Goal: Task Accomplishment & Management: Manage account settings

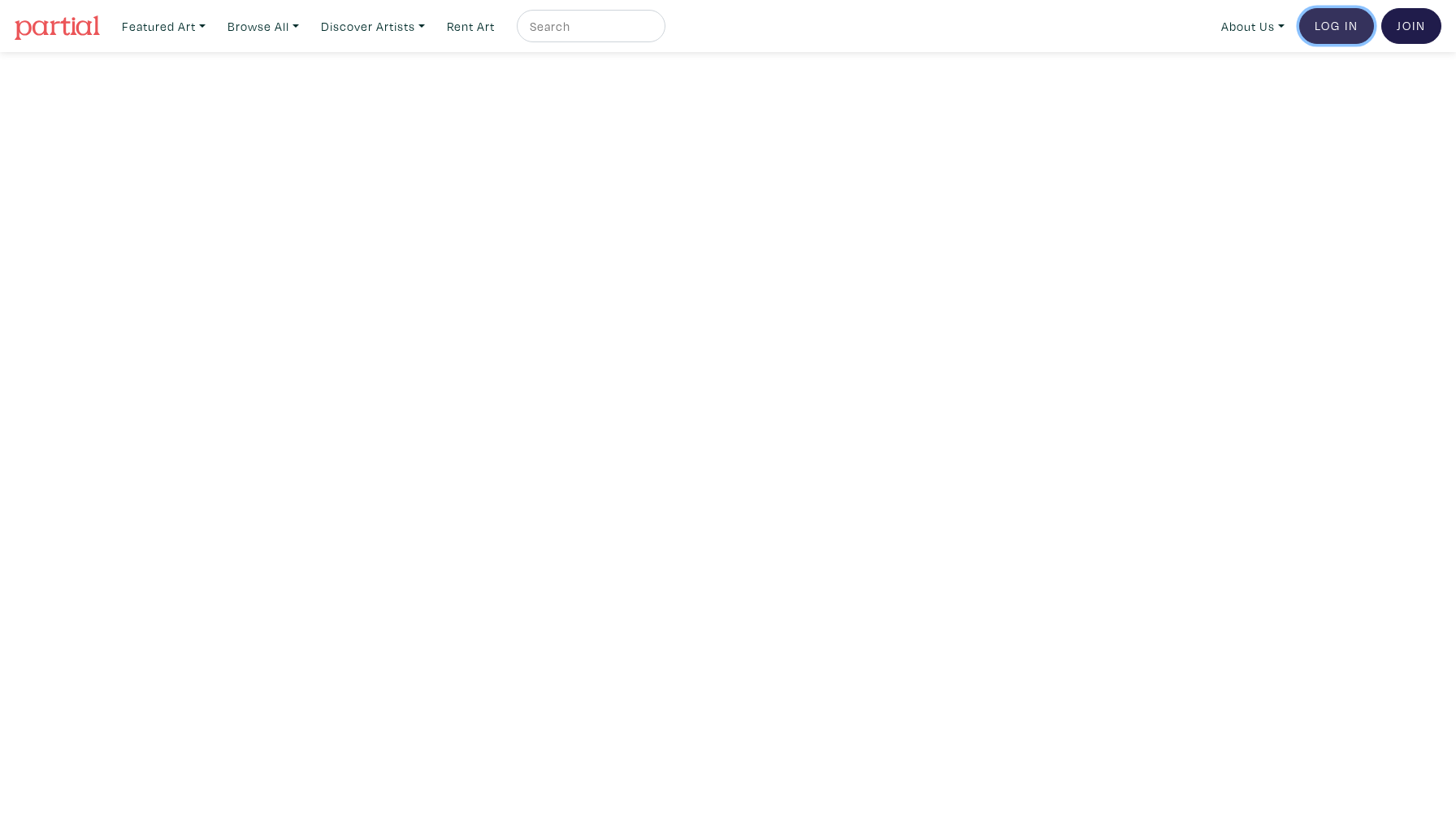
click at [1352, 33] on link "Log In" at bounding box center [1336, 26] width 74 height 36
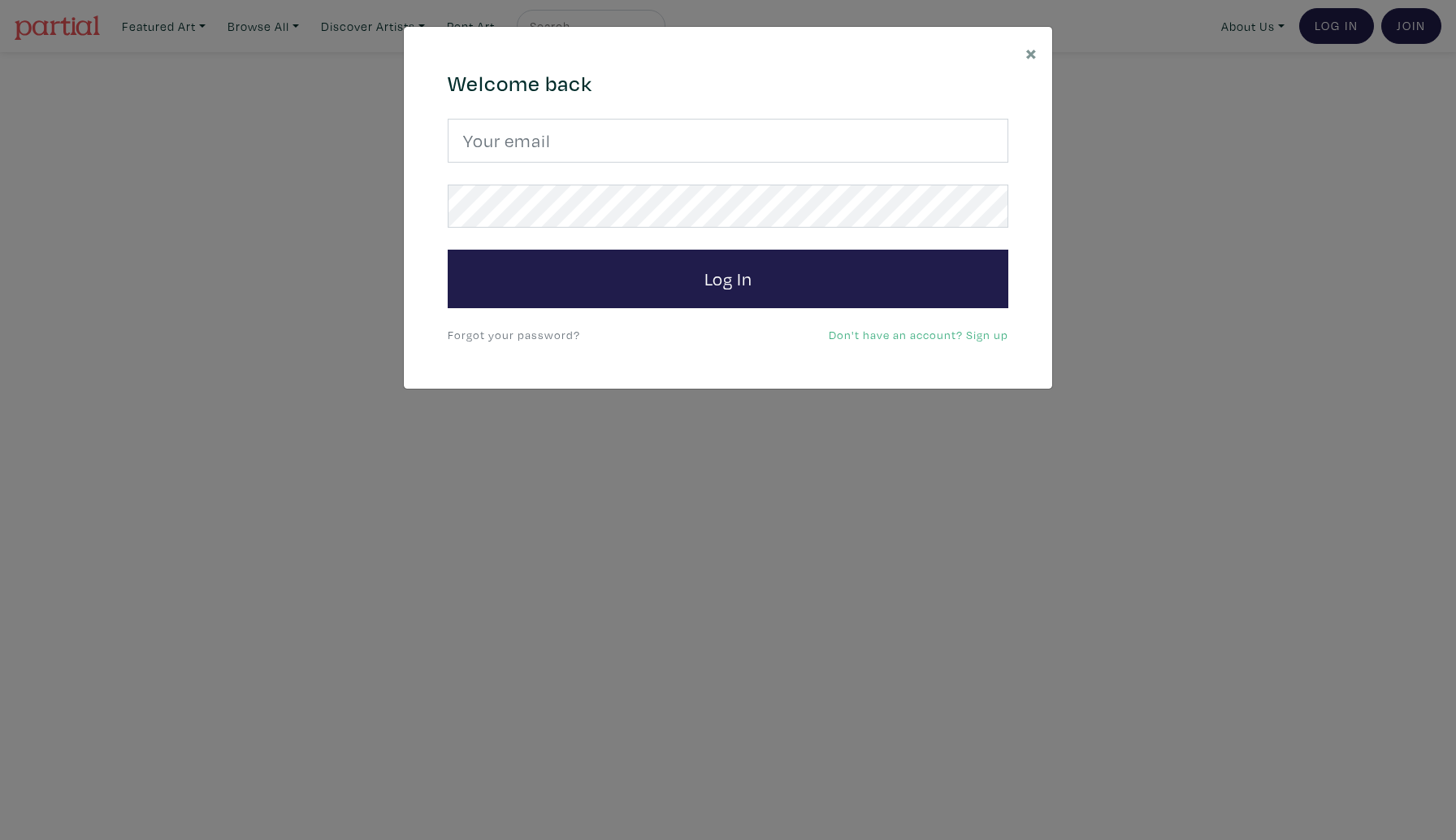
click at [536, 331] on link "Forgot your password?" at bounding box center [514, 334] width 133 height 15
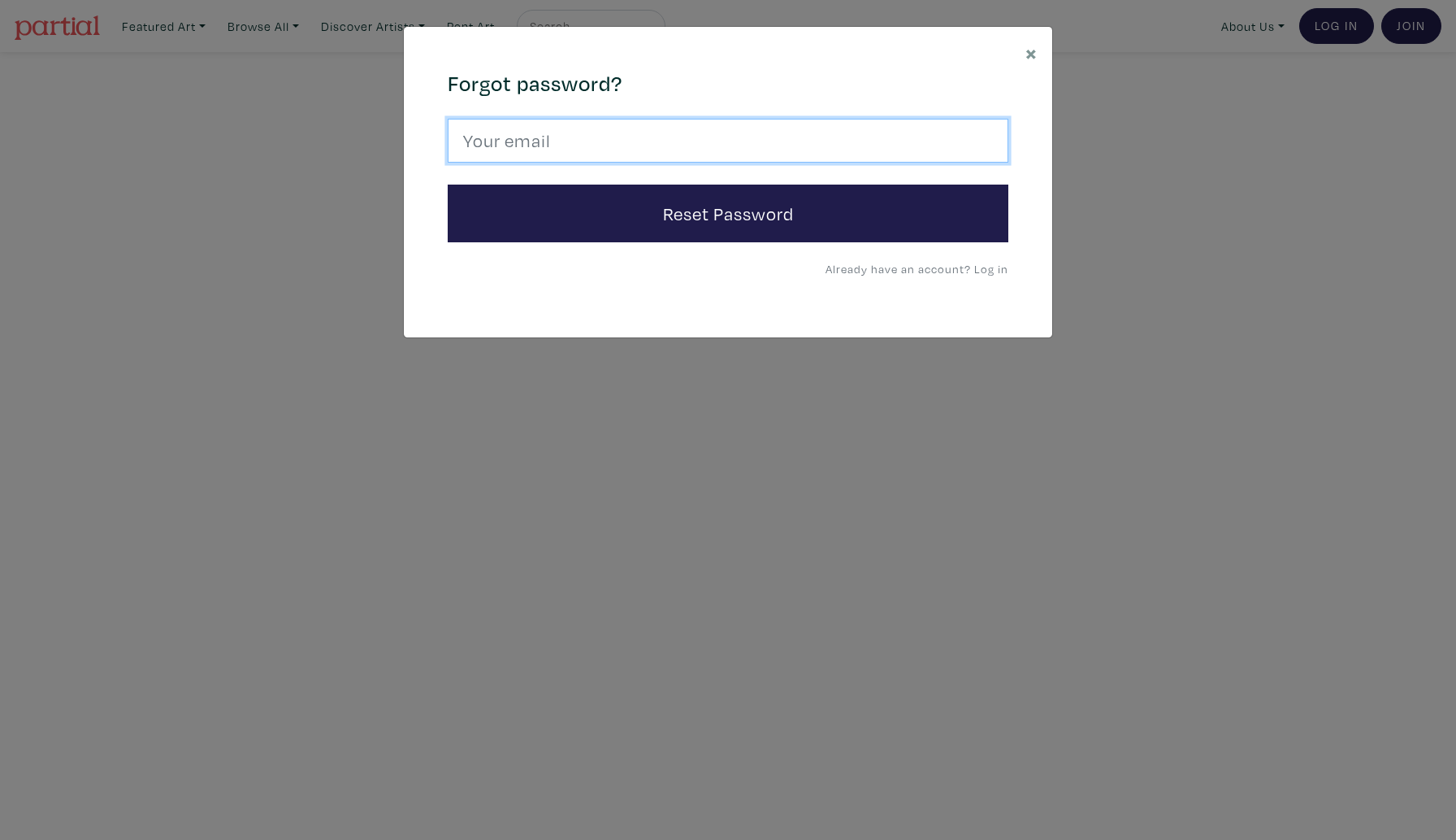
click at [569, 146] on input "email" at bounding box center [728, 140] width 561 height 44
type input "[EMAIL_ADDRESS][DOMAIN_NAME]"
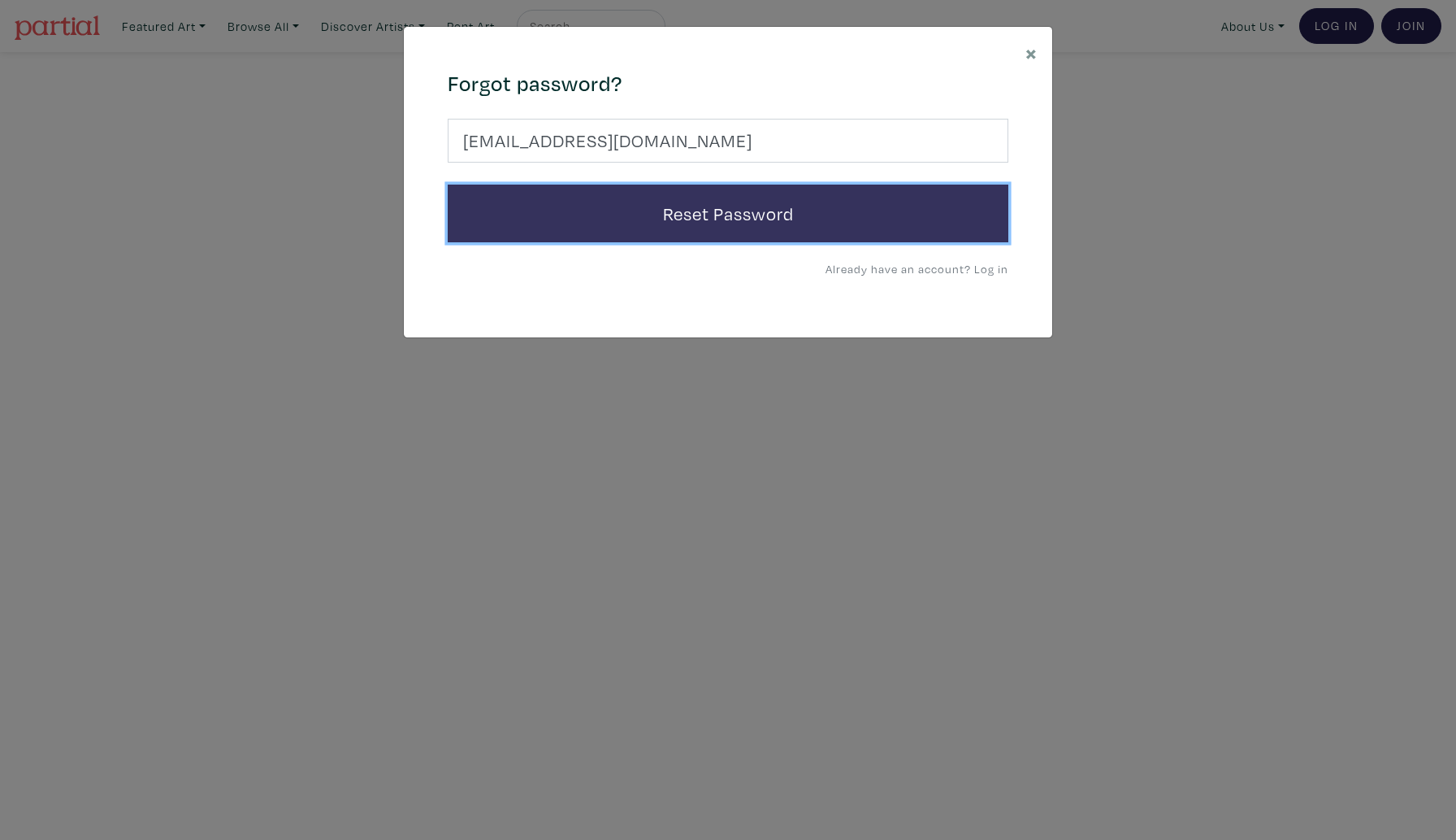
click at [590, 214] on button "Reset Password" at bounding box center [728, 214] width 561 height 58
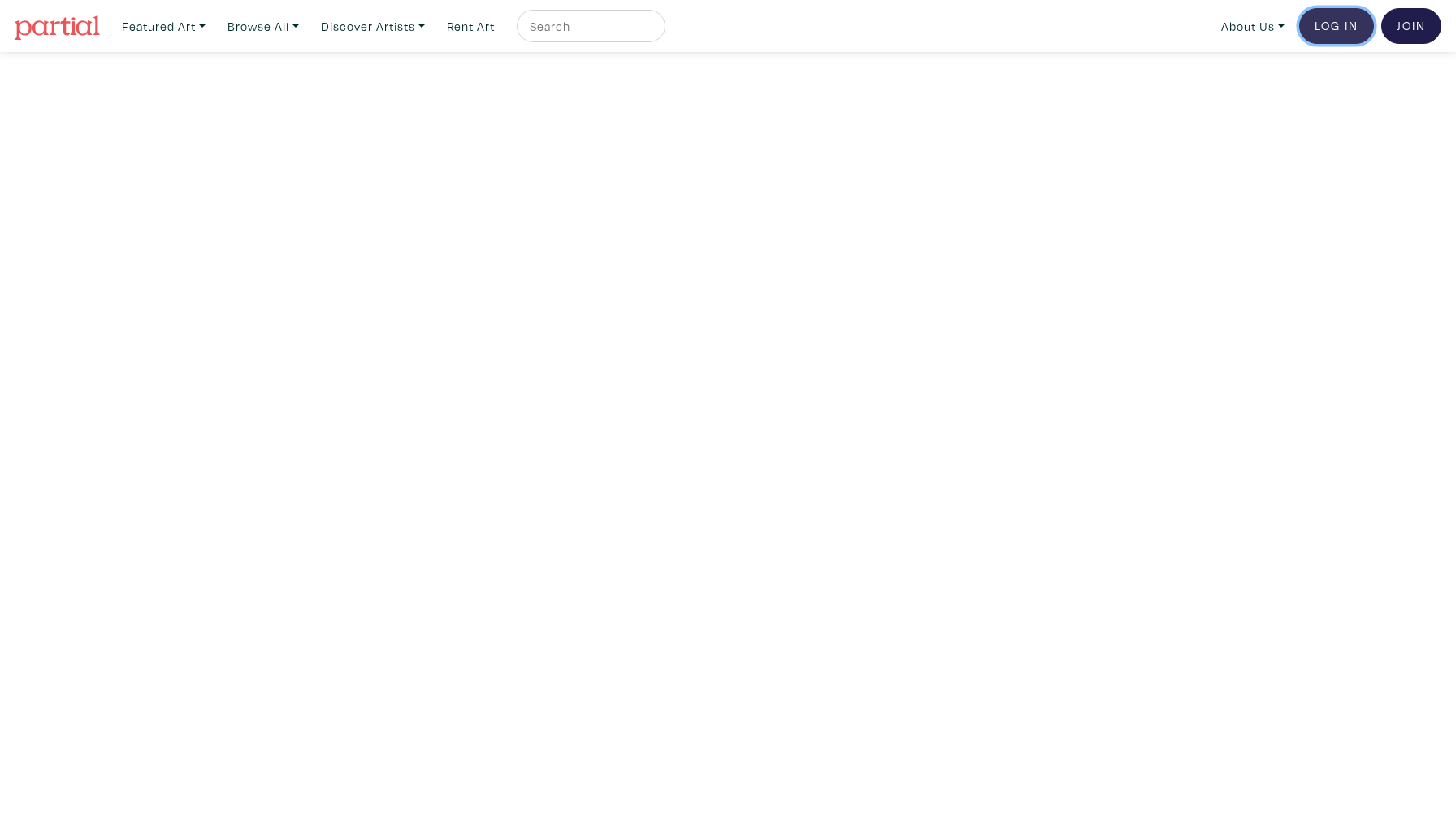
click at [1350, 34] on link "Log In" at bounding box center [1336, 26] width 74 height 36
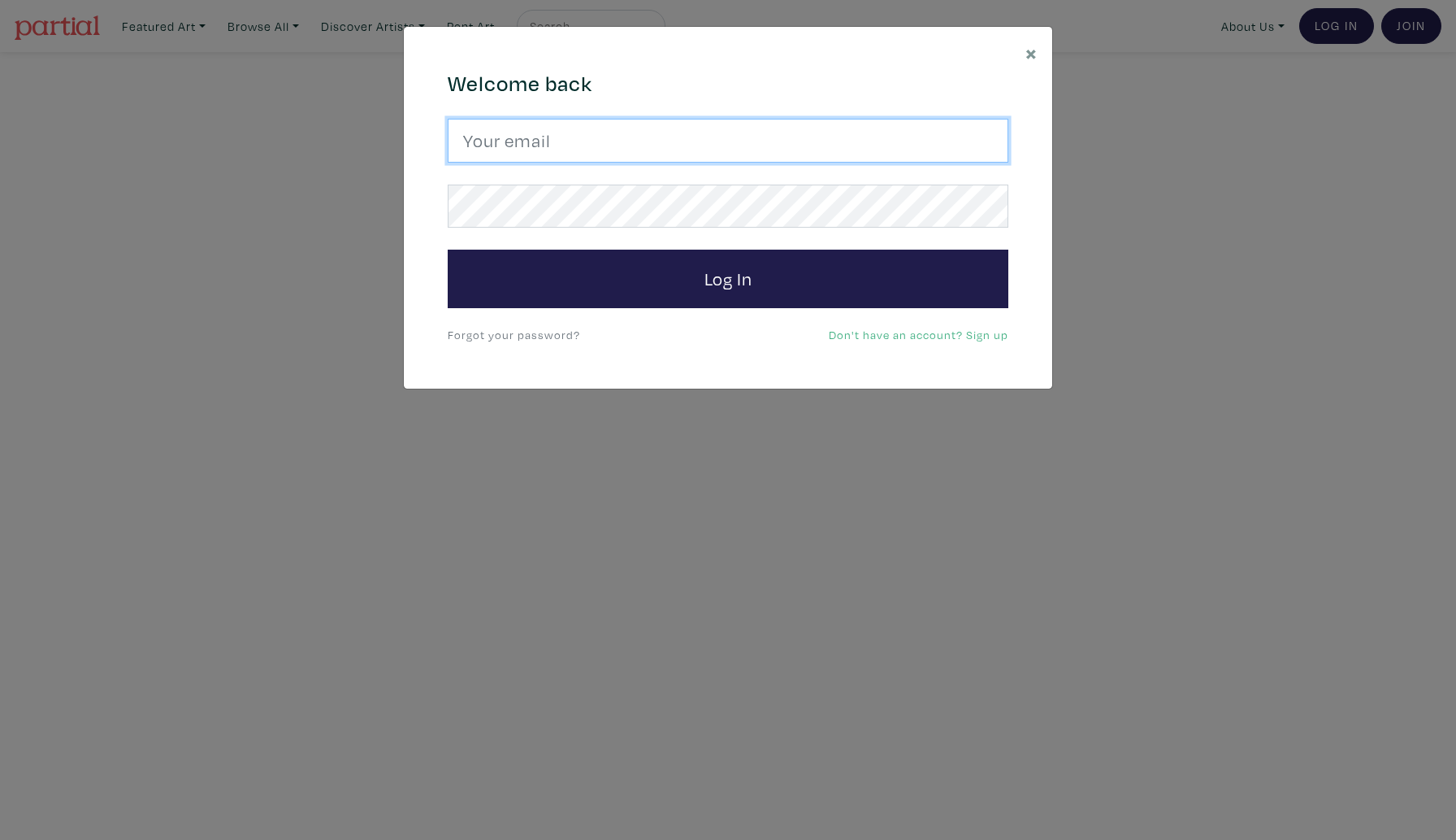
click at [632, 134] on input "email" at bounding box center [728, 140] width 561 height 44
type input "[EMAIL_ADDRESS][DOMAIN_NAME]"
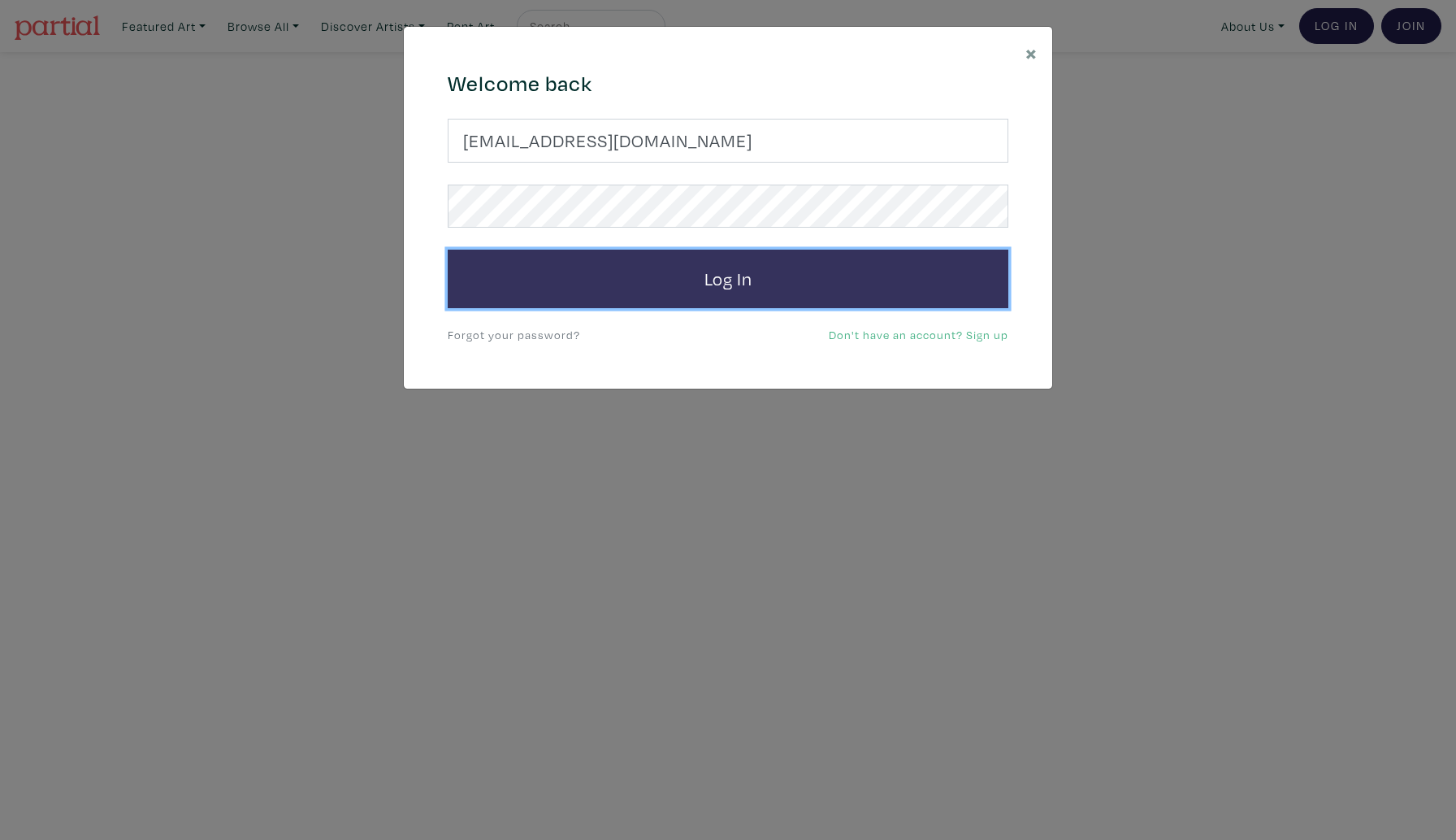
click at [584, 290] on button "Log In" at bounding box center [728, 279] width 561 height 58
click at [642, 298] on button "Log In" at bounding box center [728, 279] width 561 height 58
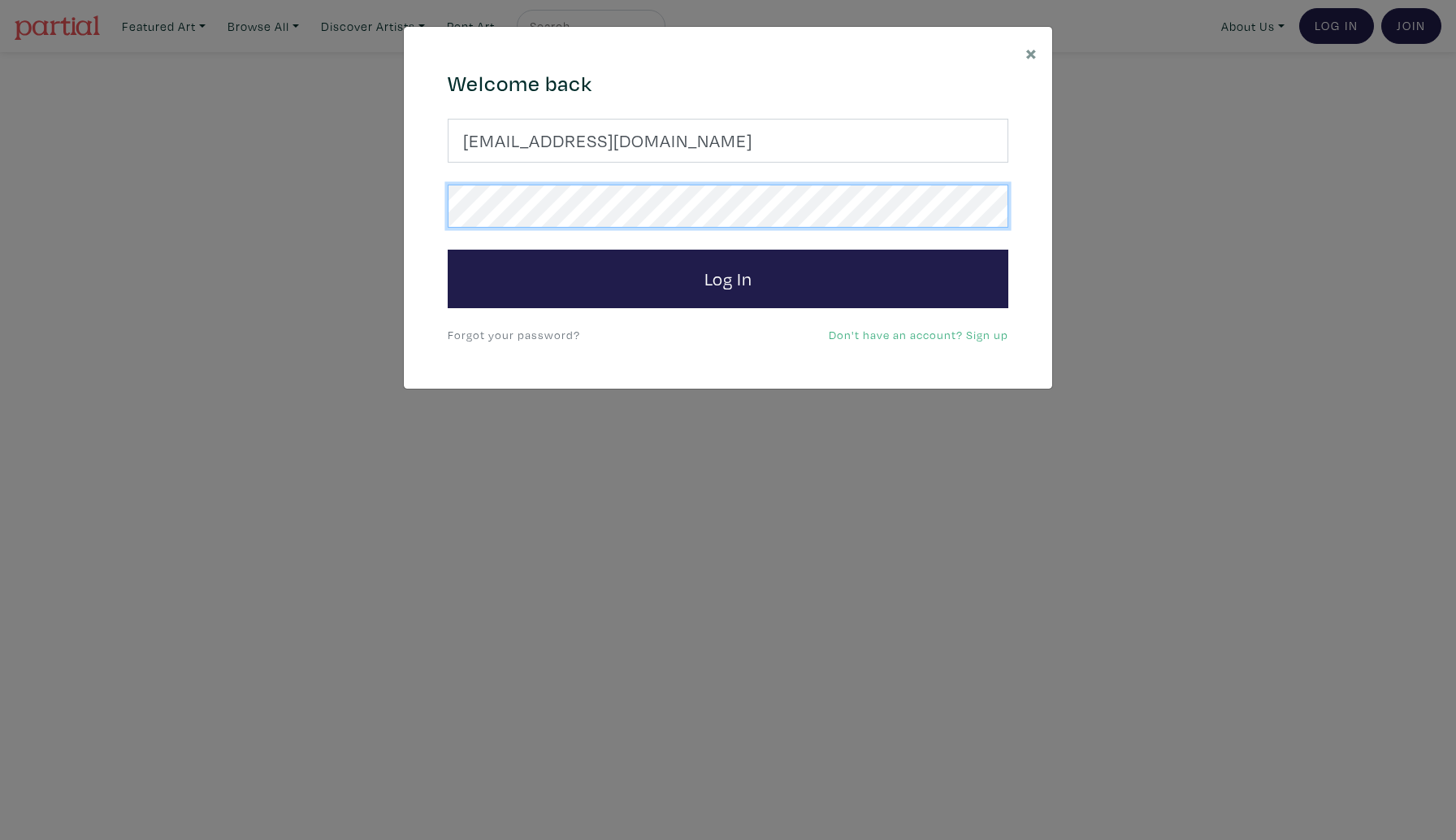
click at [415, 205] on div "664c6a6d6e3476504e6b79362f4172494552756f694733386b666278545363695a485979654c474…" at bounding box center [728, 207] width 648 height 363
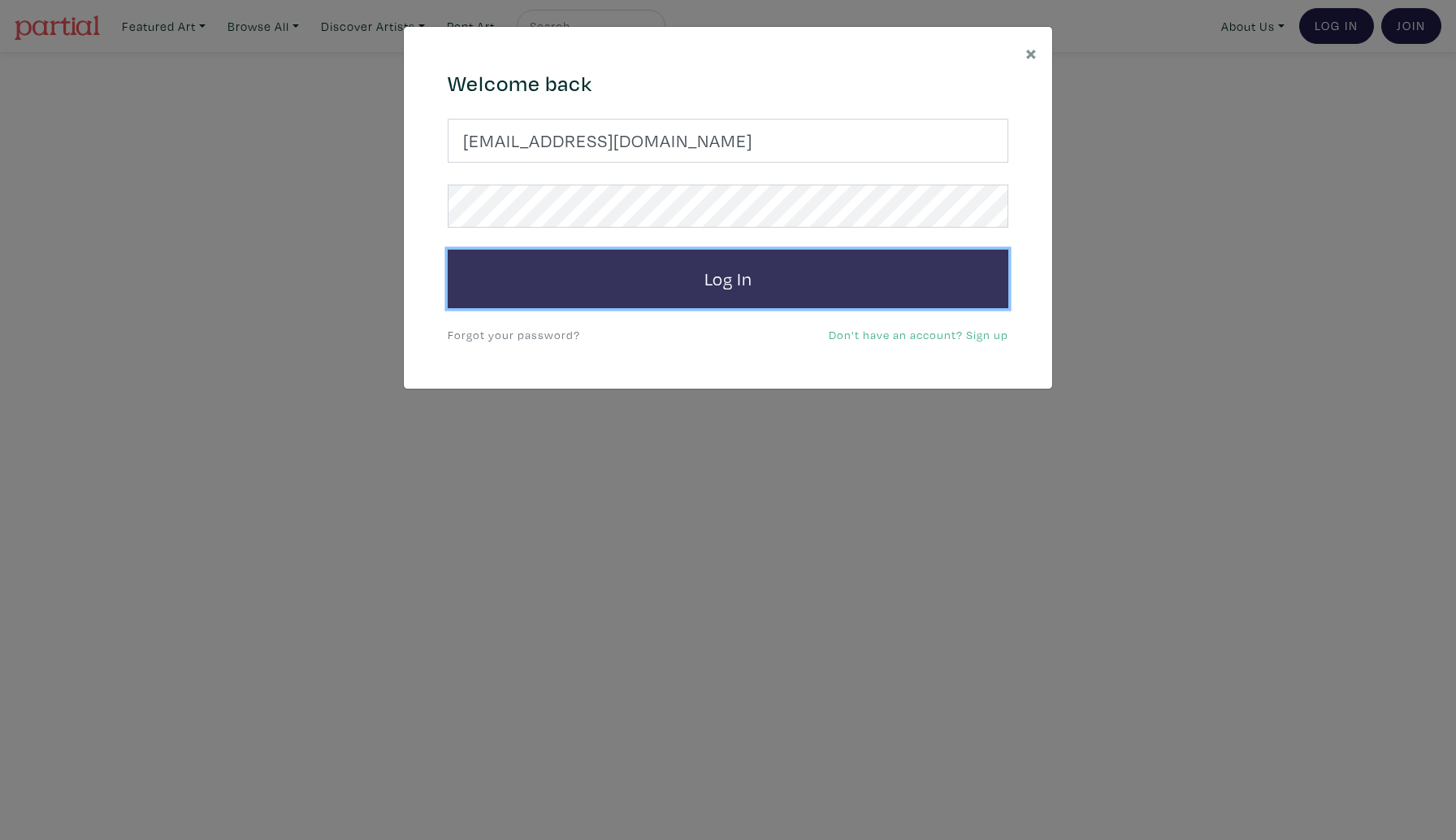
click at [583, 280] on button "Log In" at bounding box center [728, 279] width 561 height 58
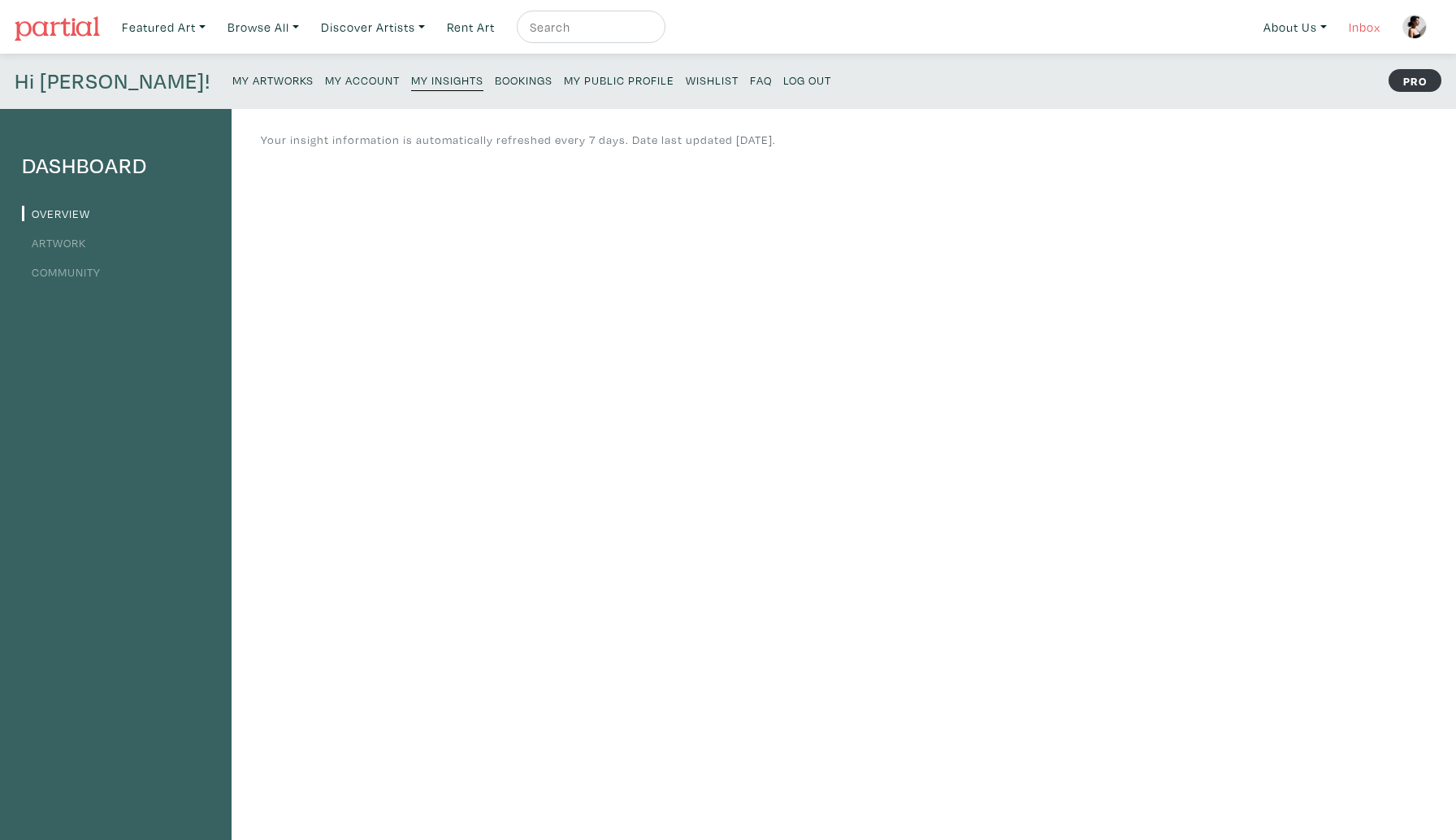
click at [1351, 32] on link "Inbox" at bounding box center [1365, 26] width 46 height 33
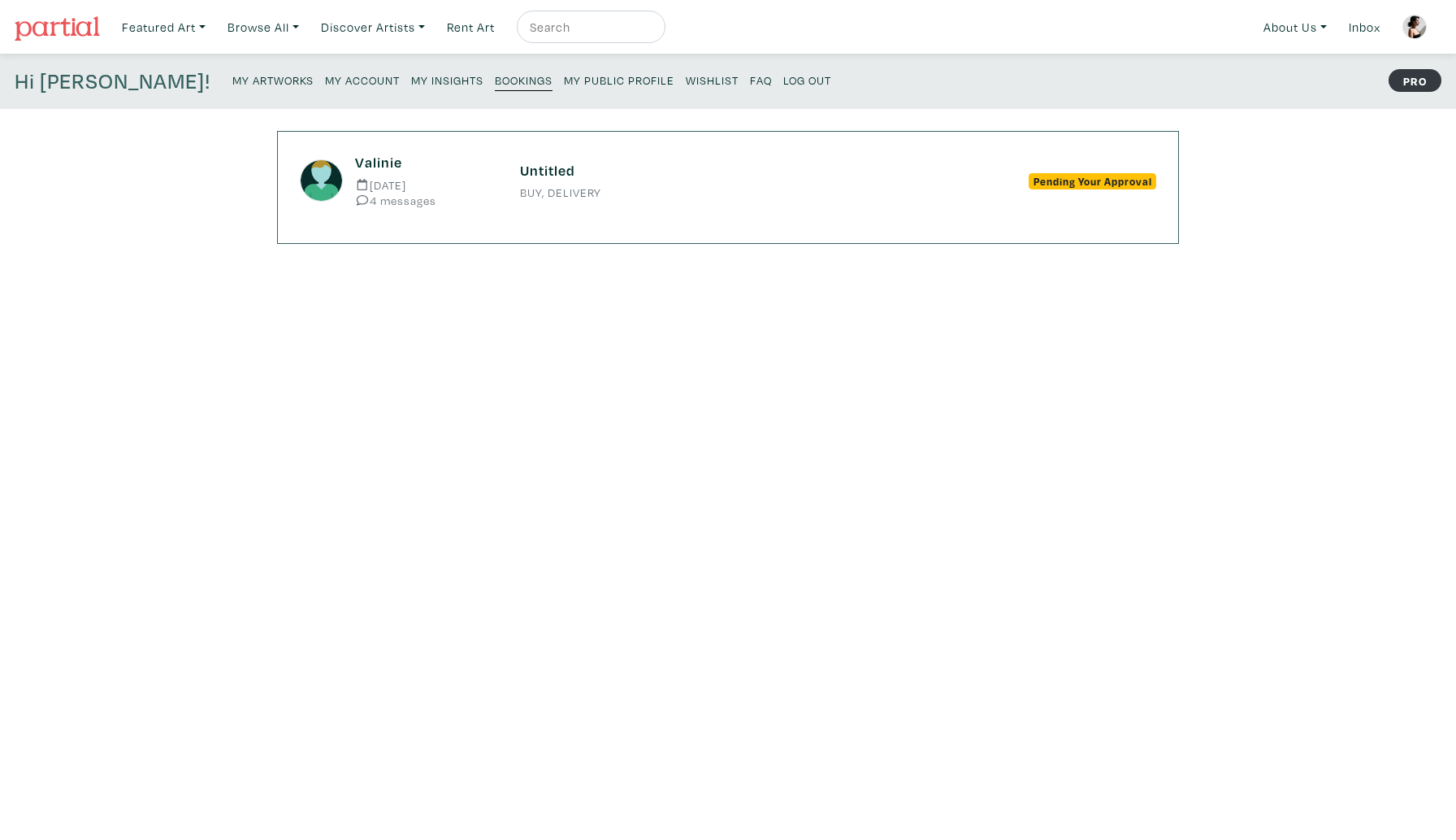
click at [775, 178] on h6 "Untitled" at bounding box center [728, 170] width 416 height 18
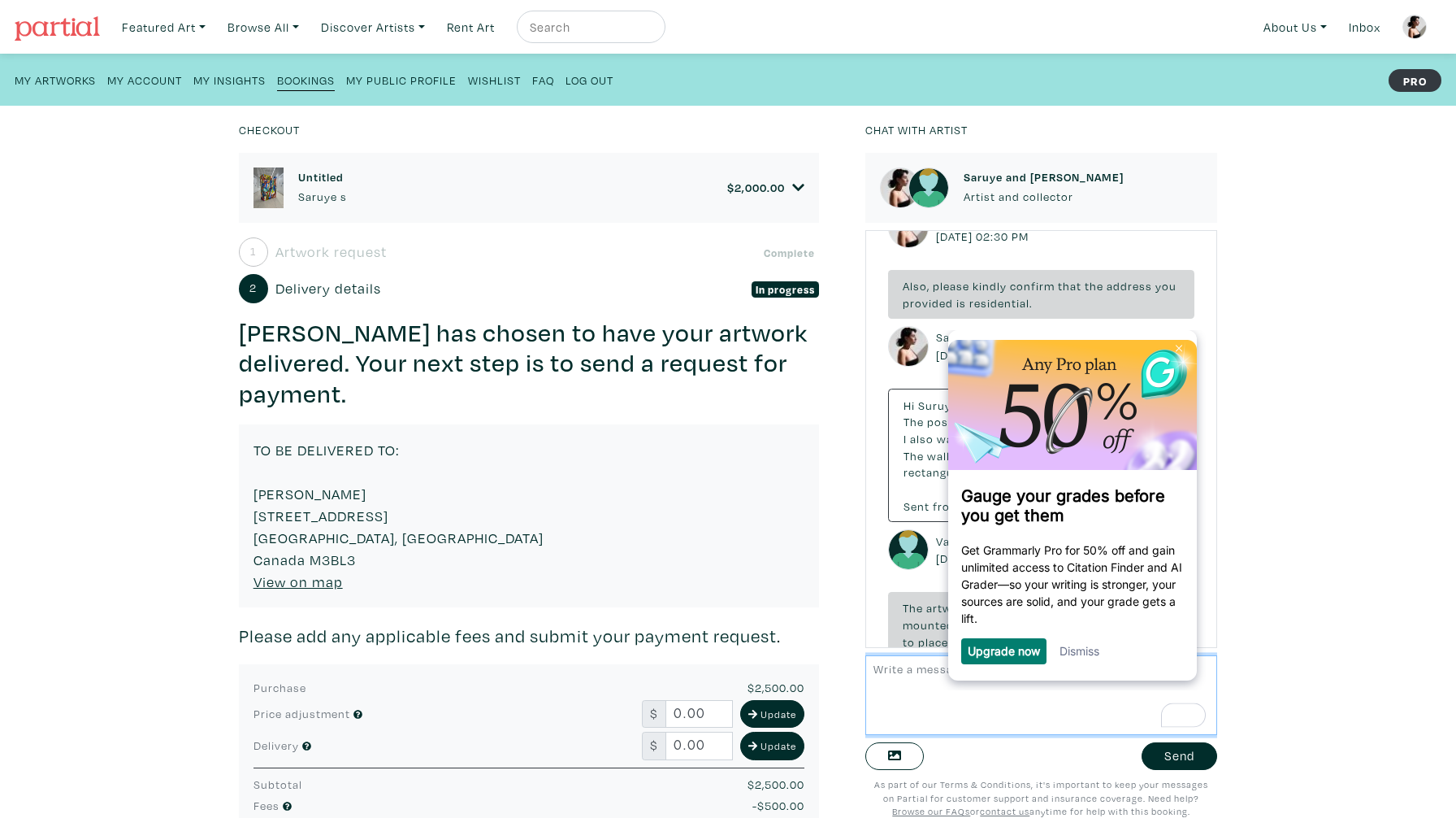
scroll to position [253, 0]
click at [1336, 331] on div "Checkout Untitled Saruye s $ 2,000.00 • Painting • Oil on canvas • 60" x 80" x …" at bounding box center [728, 473] width 1505 height 735
click at [1177, 346] on img at bounding box center [1179, 348] width 7 height 8
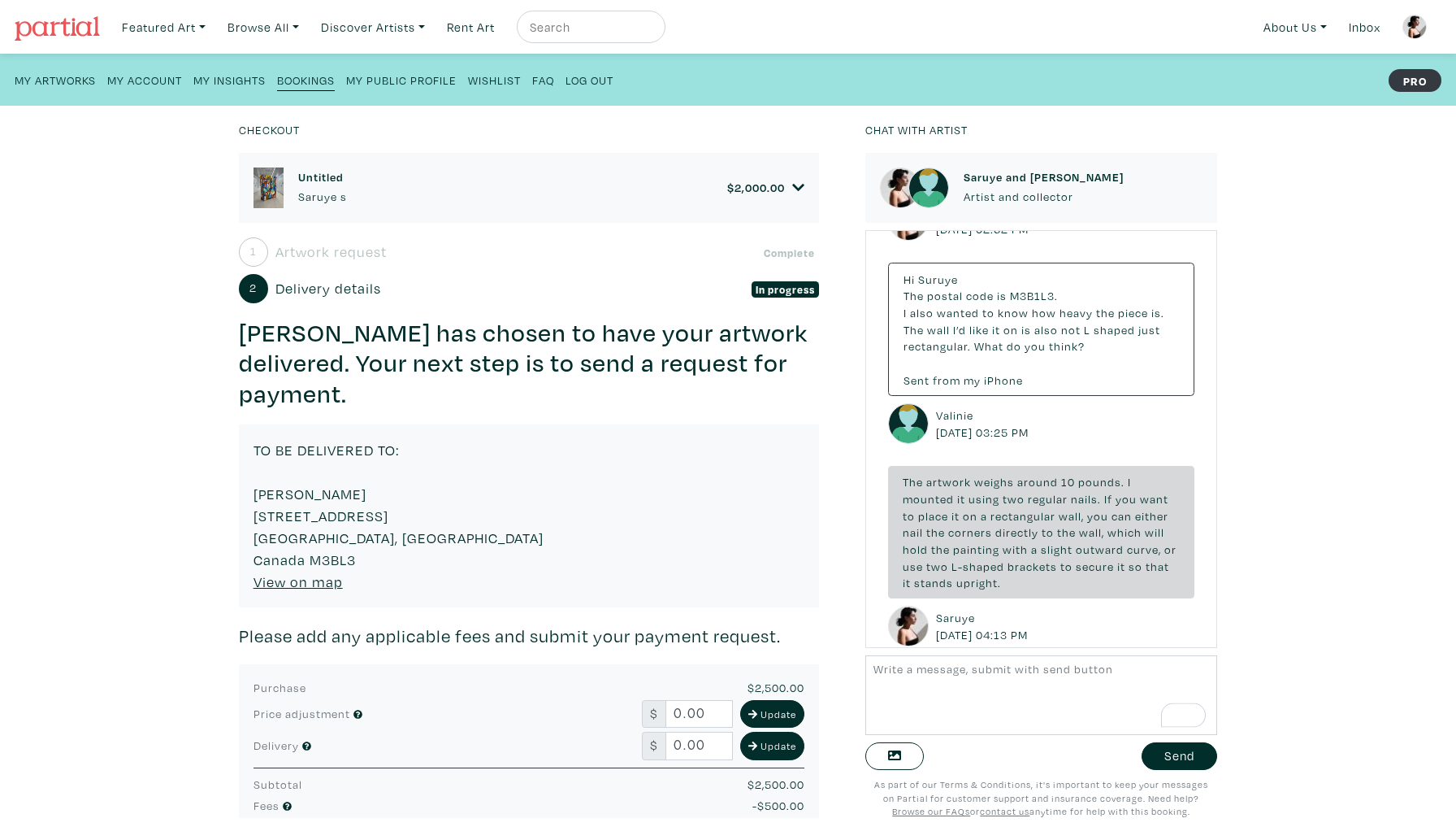
scroll to position [399, 0]
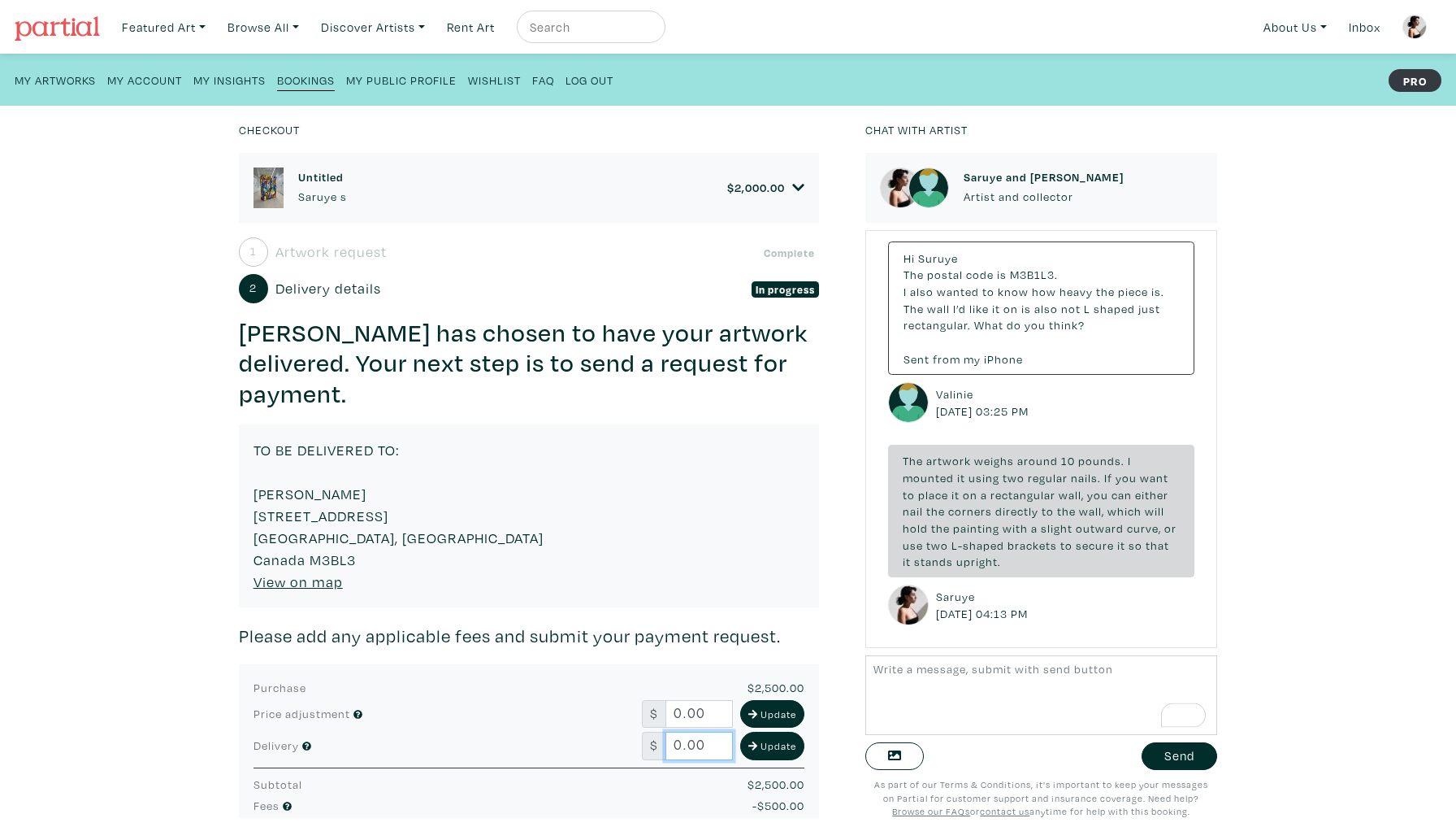
click at [706, 732] on input "0.00" at bounding box center [699, 746] width 68 height 28
type input "0"
click at [589, 732] on div "$ 363 Update" at bounding box center [648, 746] width 336 height 28
type input "3"
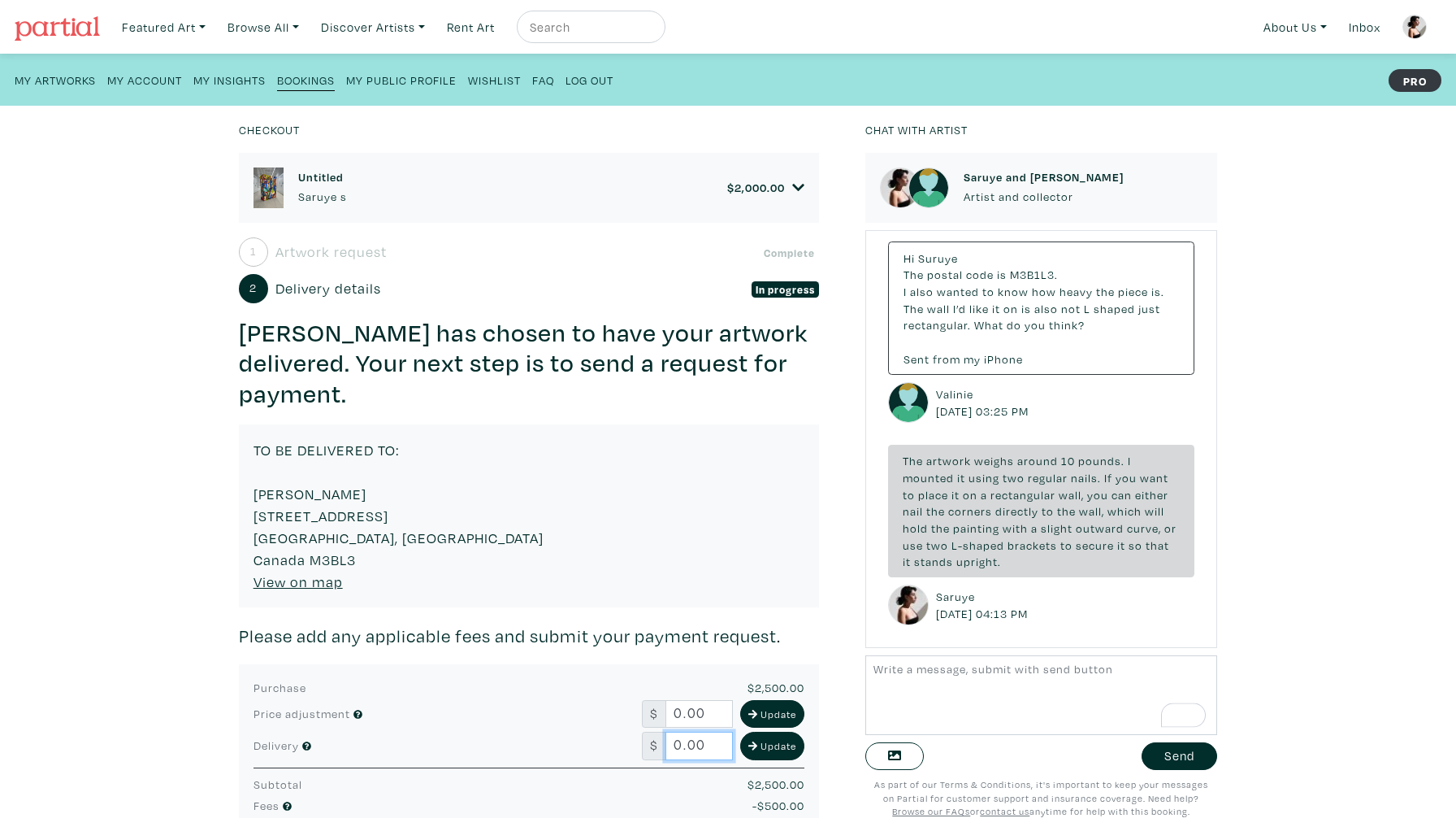
click at [679, 732] on input "0.00" at bounding box center [699, 746] width 68 height 28
click at [696, 732] on input "363.00" at bounding box center [699, 746] width 68 height 28
click at [712, 732] on input "363.00" at bounding box center [699, 746] width 68 height 28
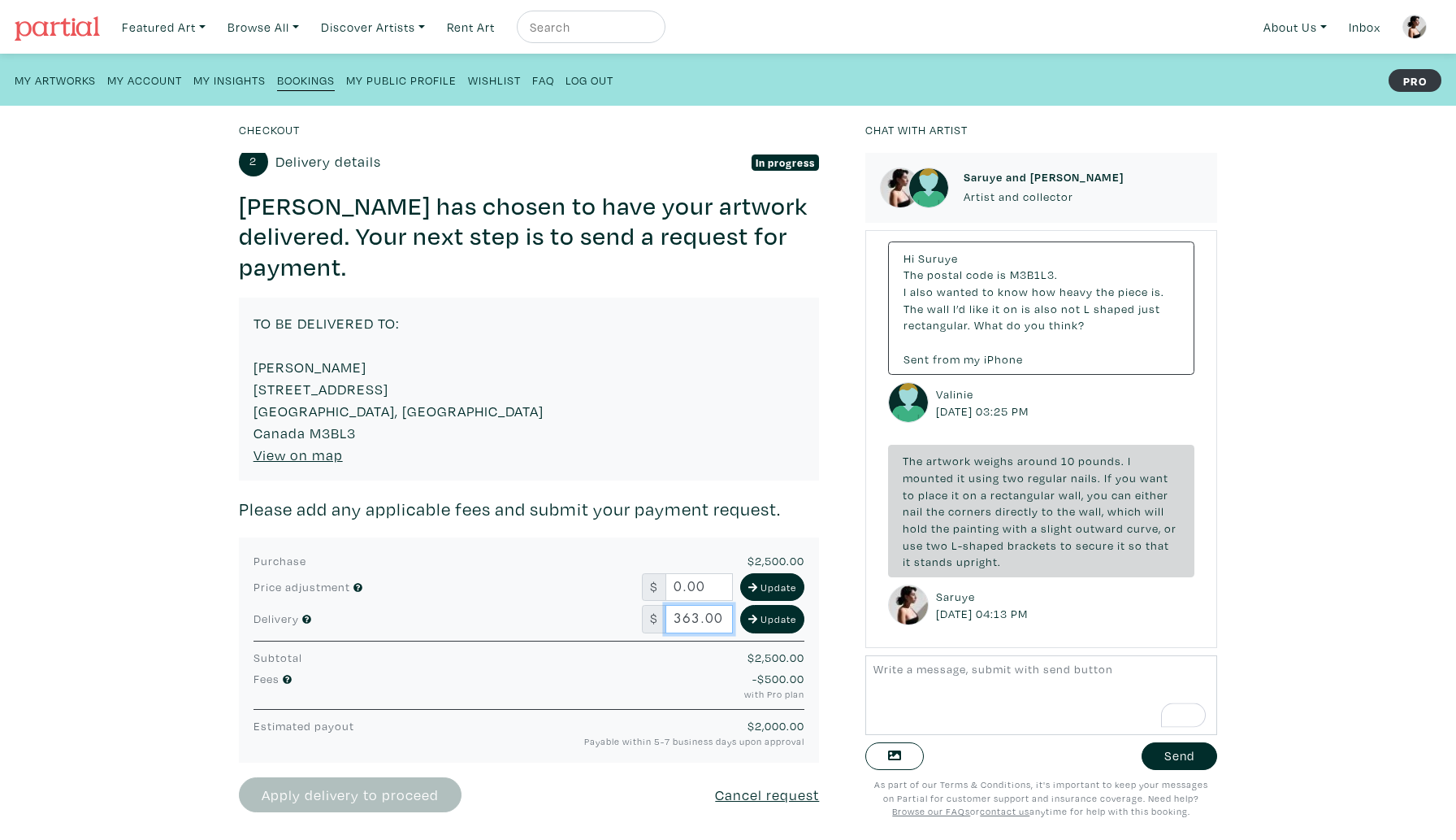
scroll to position [128, 0]
drag, startPoint x: 672, startPoint y: 587, endPoint x: 679, endPoint y: 617, distance: 30.8
click at [679, 617] on div "Purchase $2,500.00 Price adjustment $ 0.00 Update Delivery $ 363.00 Update Subt…" at bounding box center [529, 650] width 581 height 226
click at [682, 605] on input "363.00" at bounding box center [699, 619] width 68 height 28
click at [703, 605] on input "363.00" at bounding box center [699, 619] width 68 height 28
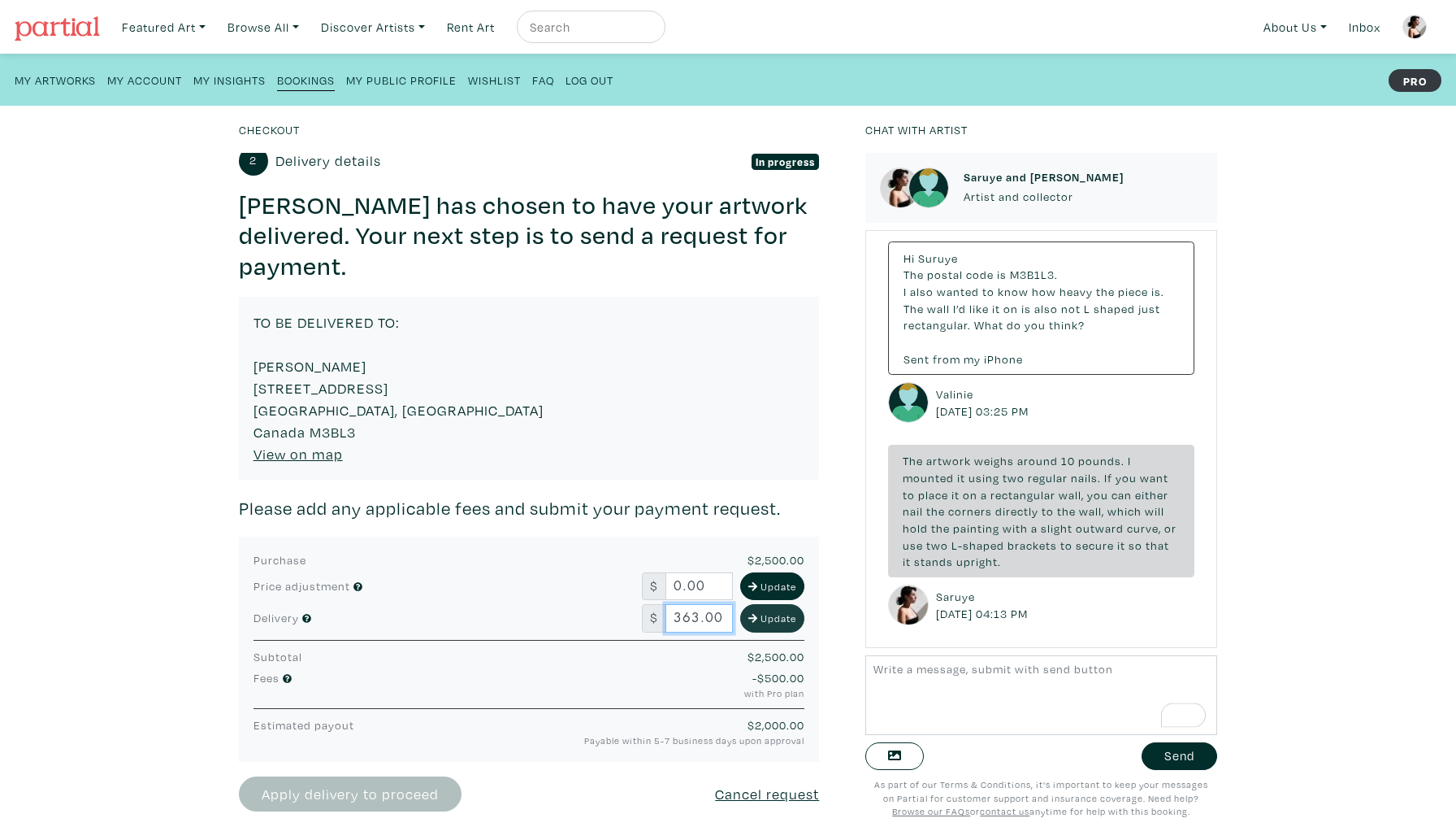
drag, startPoint x: 696, startPoint y: 593, endPoint x: 755, endPoint y: 599, distance: 59.3
click at [755, 605] on div "$ 363.00 Update" at bounding box center [723, 619] width 163 height 28
click at [491, 605] on div "$ 363 Update" at bounding box center [648, 619] width 336 height 28
click at [765, 605] on button "Update" at bounding box center [773, 619] width 64 height 28
click at [703, 605] on input "363" at bounding box center [699, 619] width 68 height 28
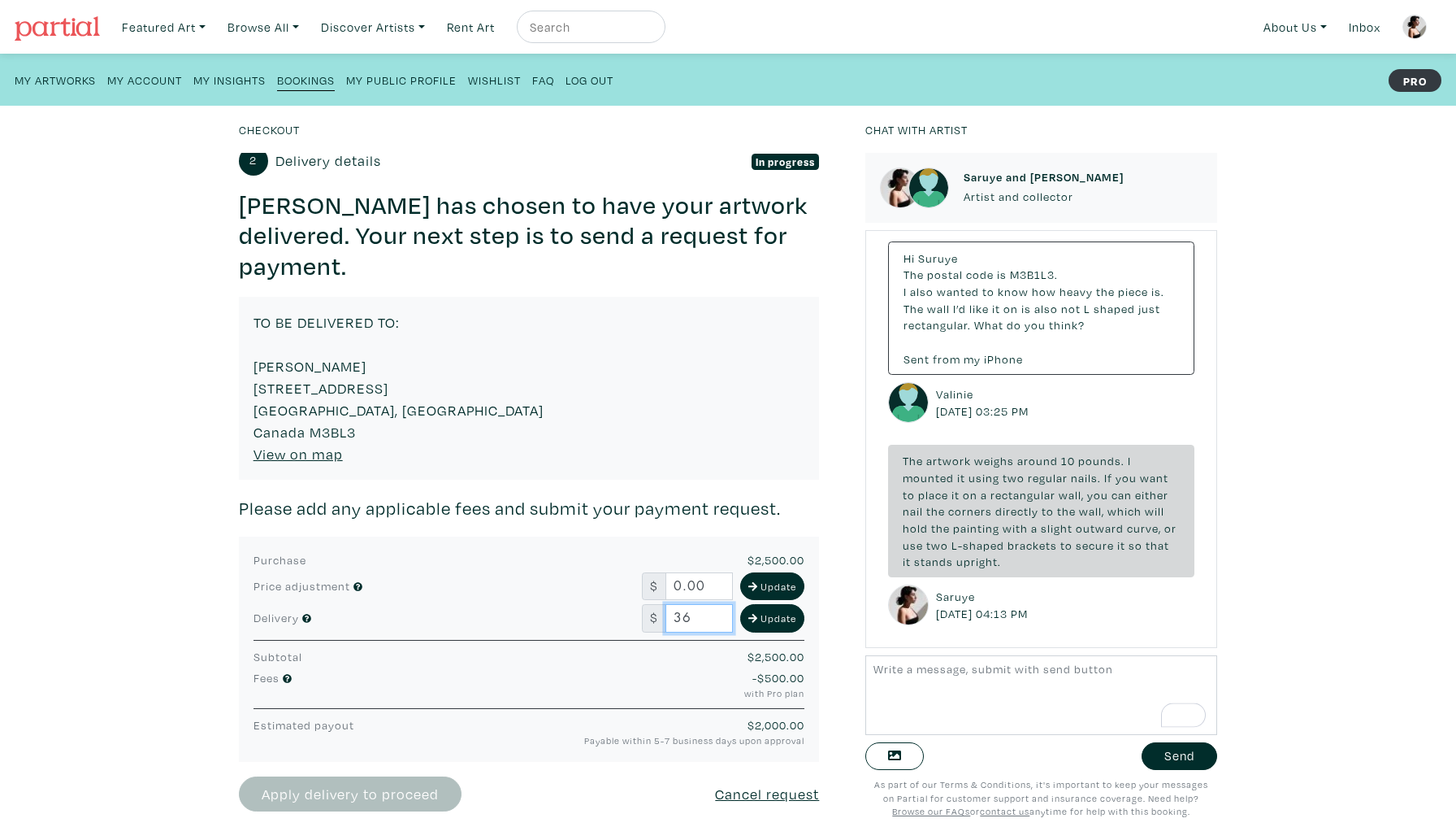
type input "3"
type input "238"
click at [1298, 538] on div "Checkout Untitled Saruye s $ 2,000.00 • Painting • Oil on canvas • 60" x 80" x …" at bounding box center [728, 473] width 1505 height 735
click at [710, 573] on input "0.00" at bounding box center [699, 587] width 68 height 28
click at [764, 611] on small "Update" at bounding box center [778, 619] width 36 height 15
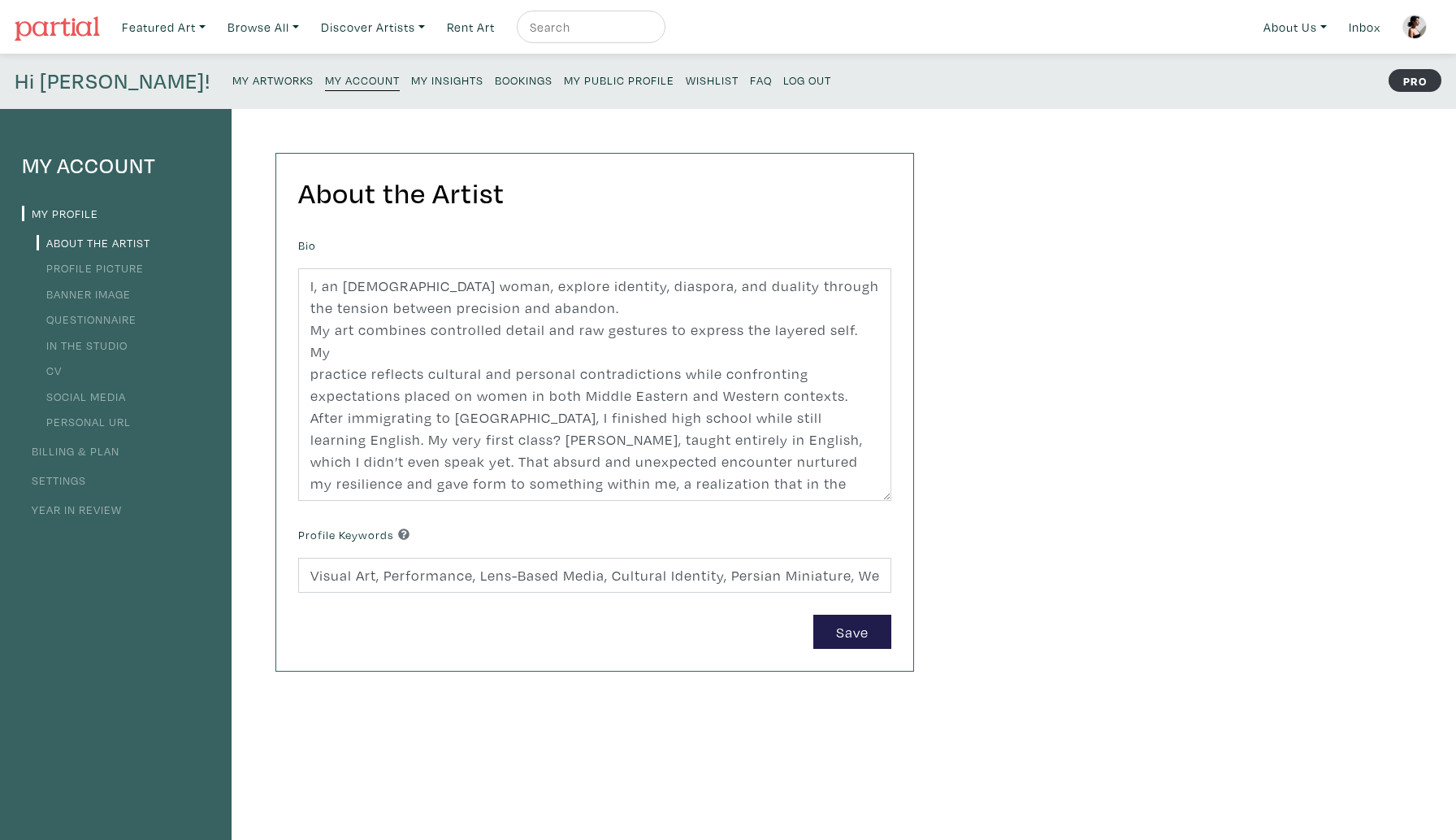
click at [232, 87] on link "My Artworks" at bounding box center [273, 79] width 81 height 22
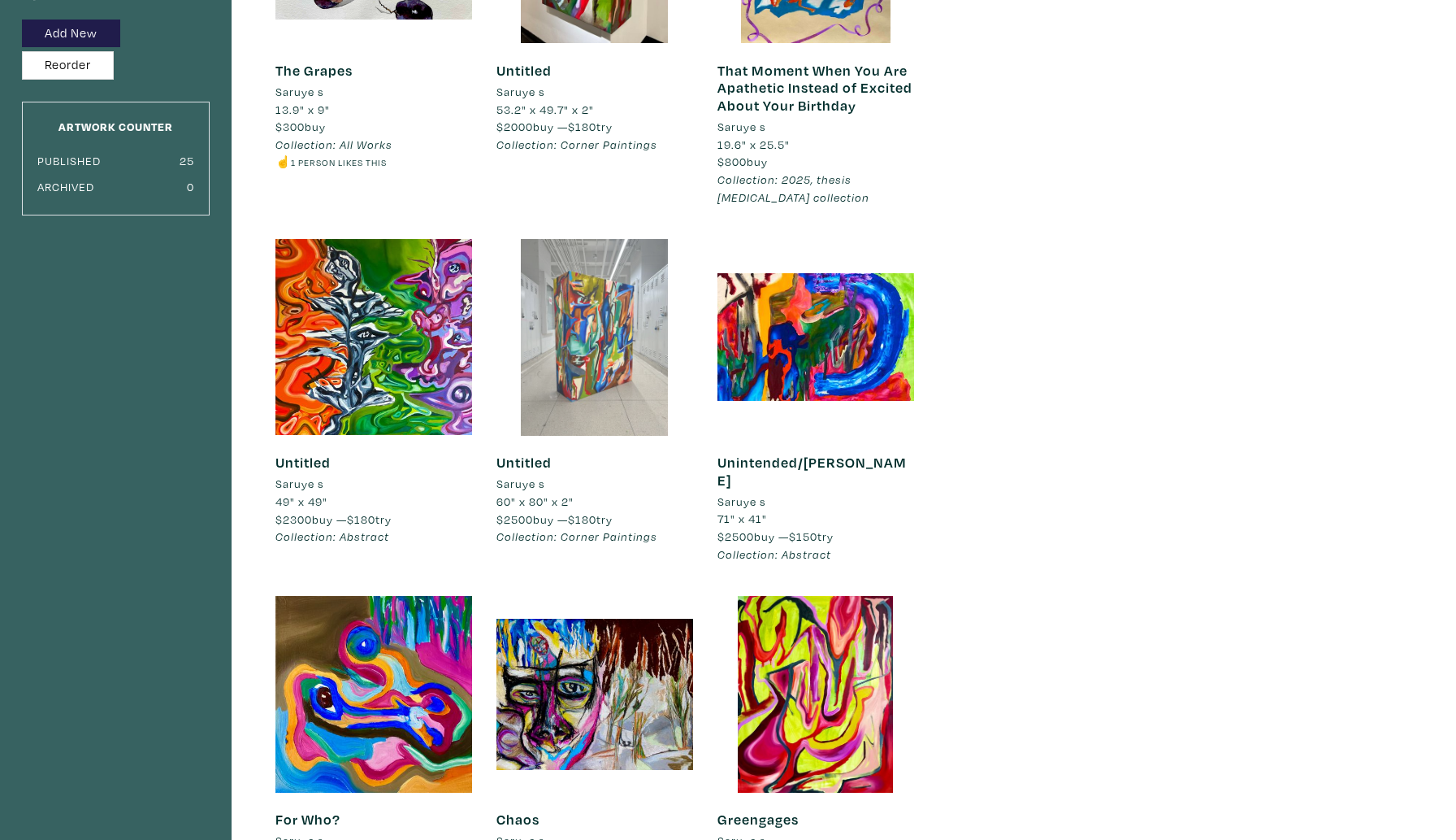
scroll to position [304, 0]
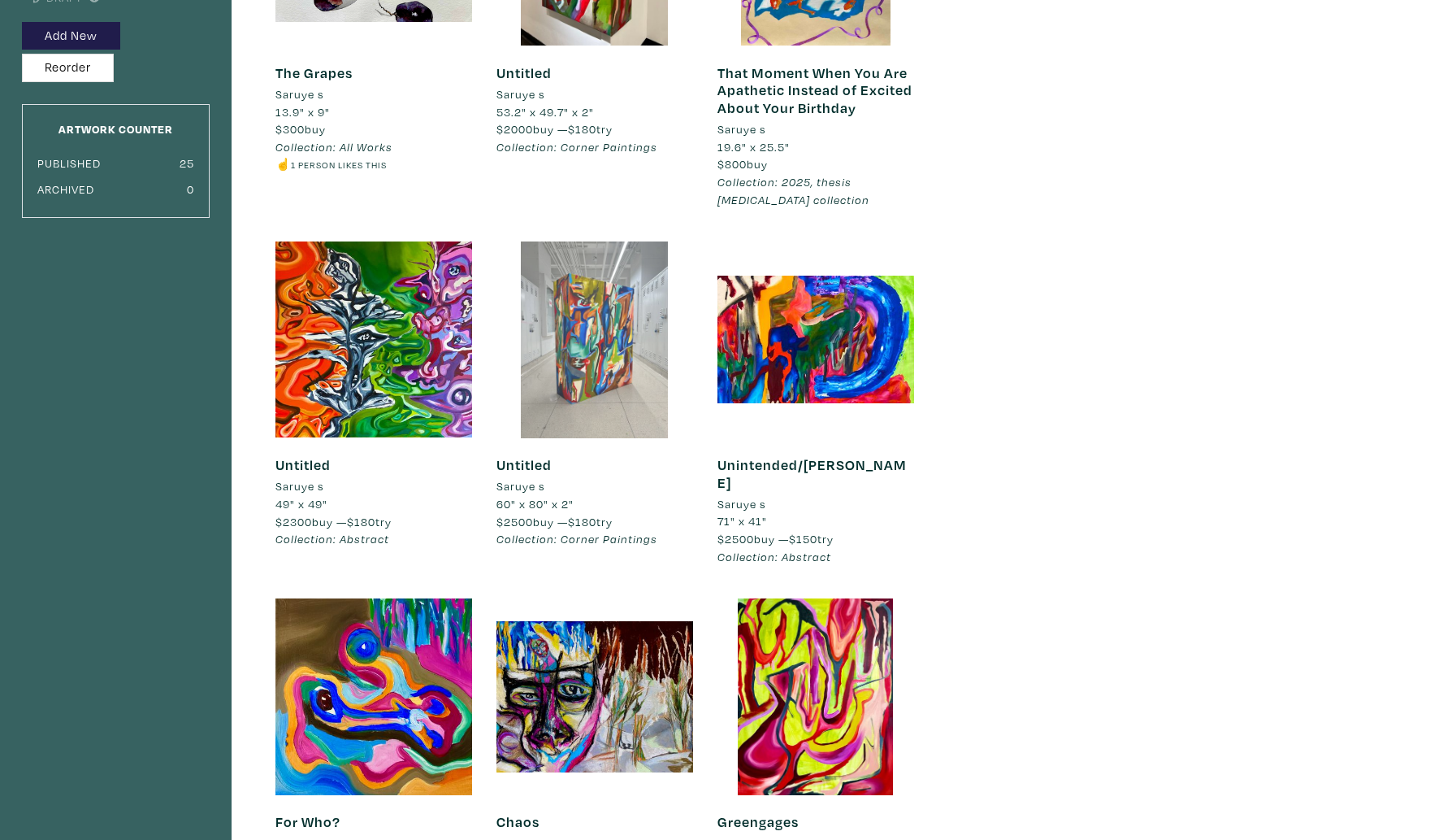
click at [614, 395] on div at bounding box center [595, 339] width 197 height 197
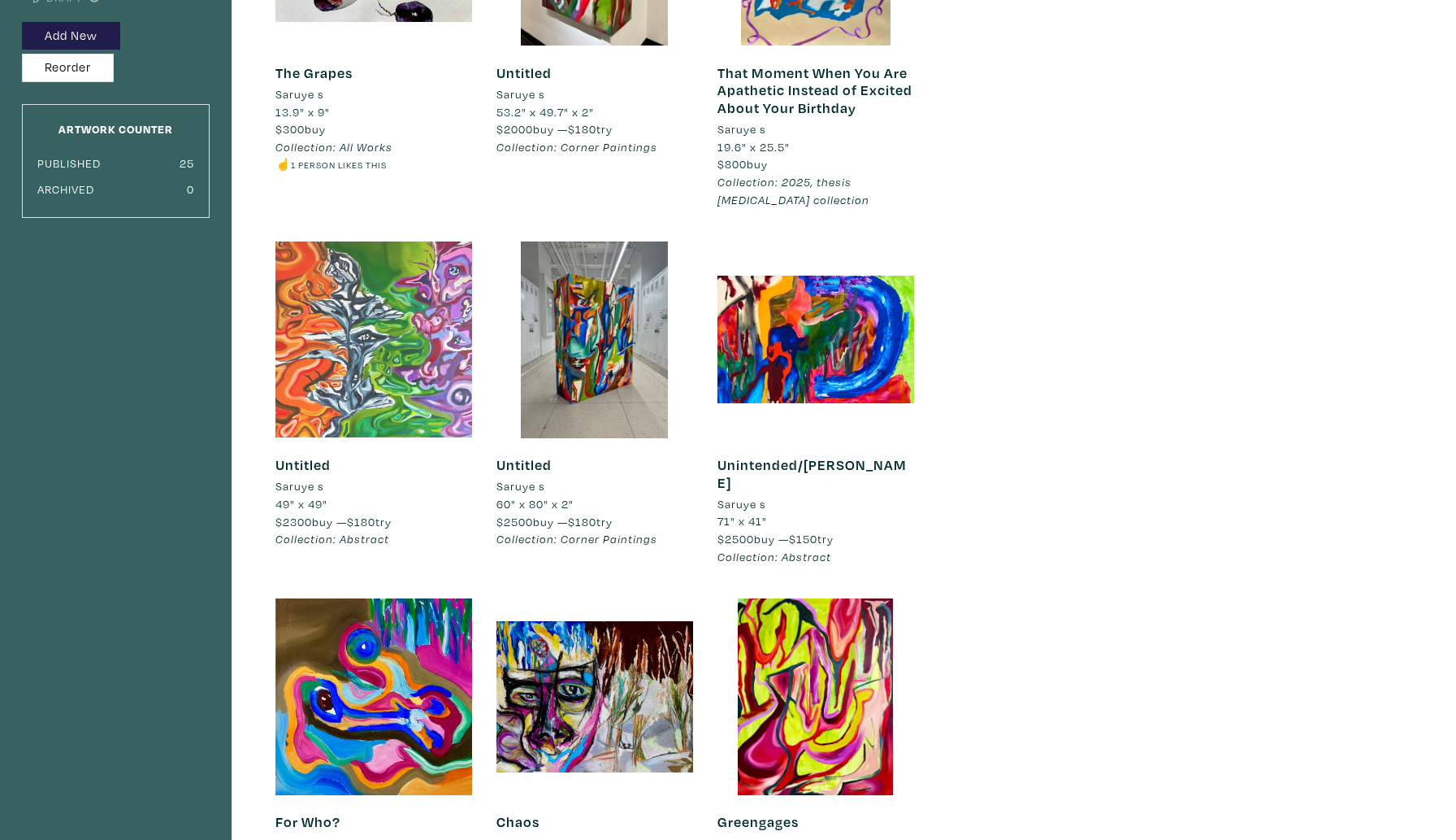
scroll to position [0, 0]
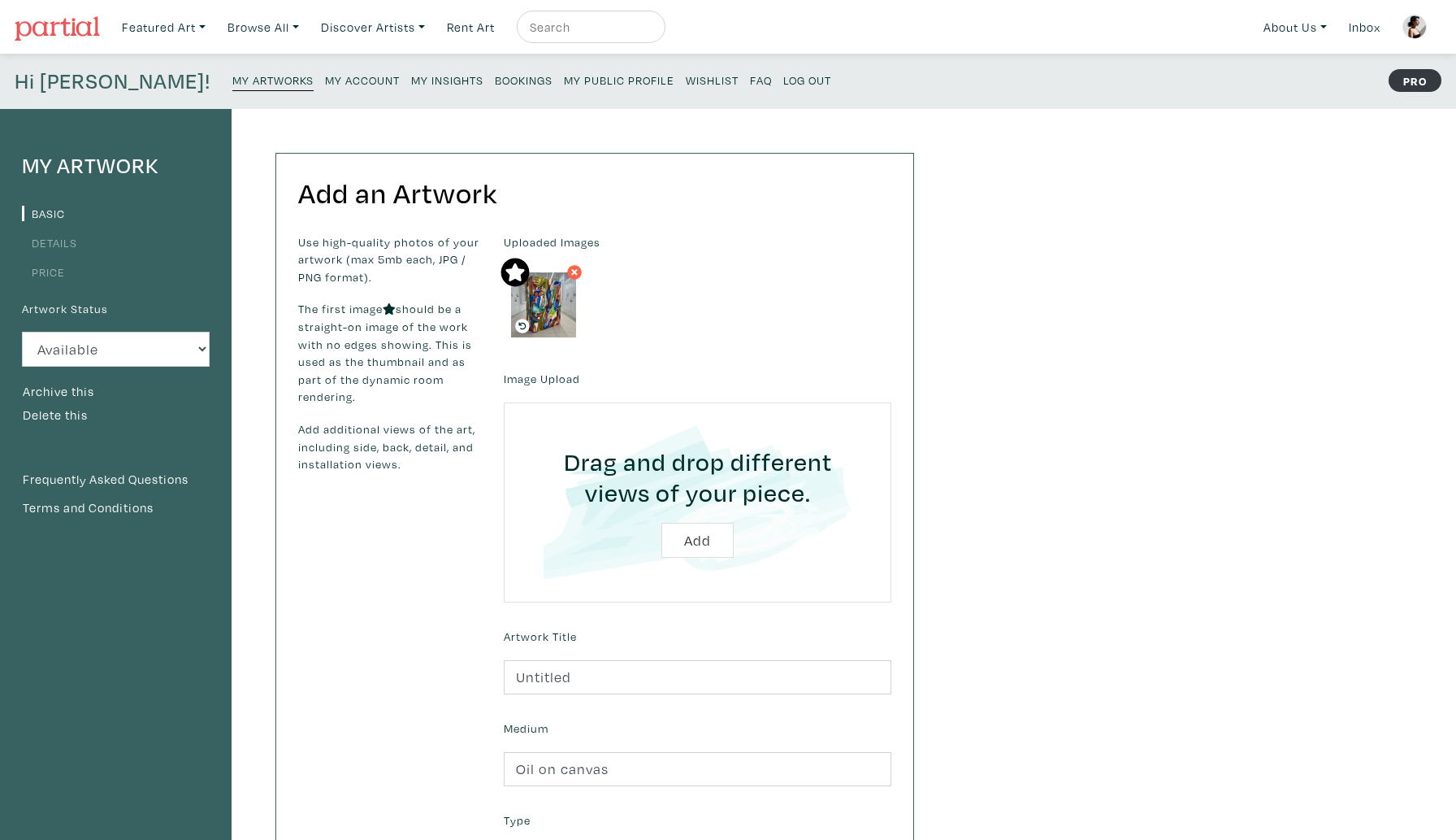
click at [599, 26] on input "text" at bounding box center [589, 27] width 122 height 21
type input "saruye"
click at [653, 32] on button "submit" at bounding box center [653, 32] width 0 height 0
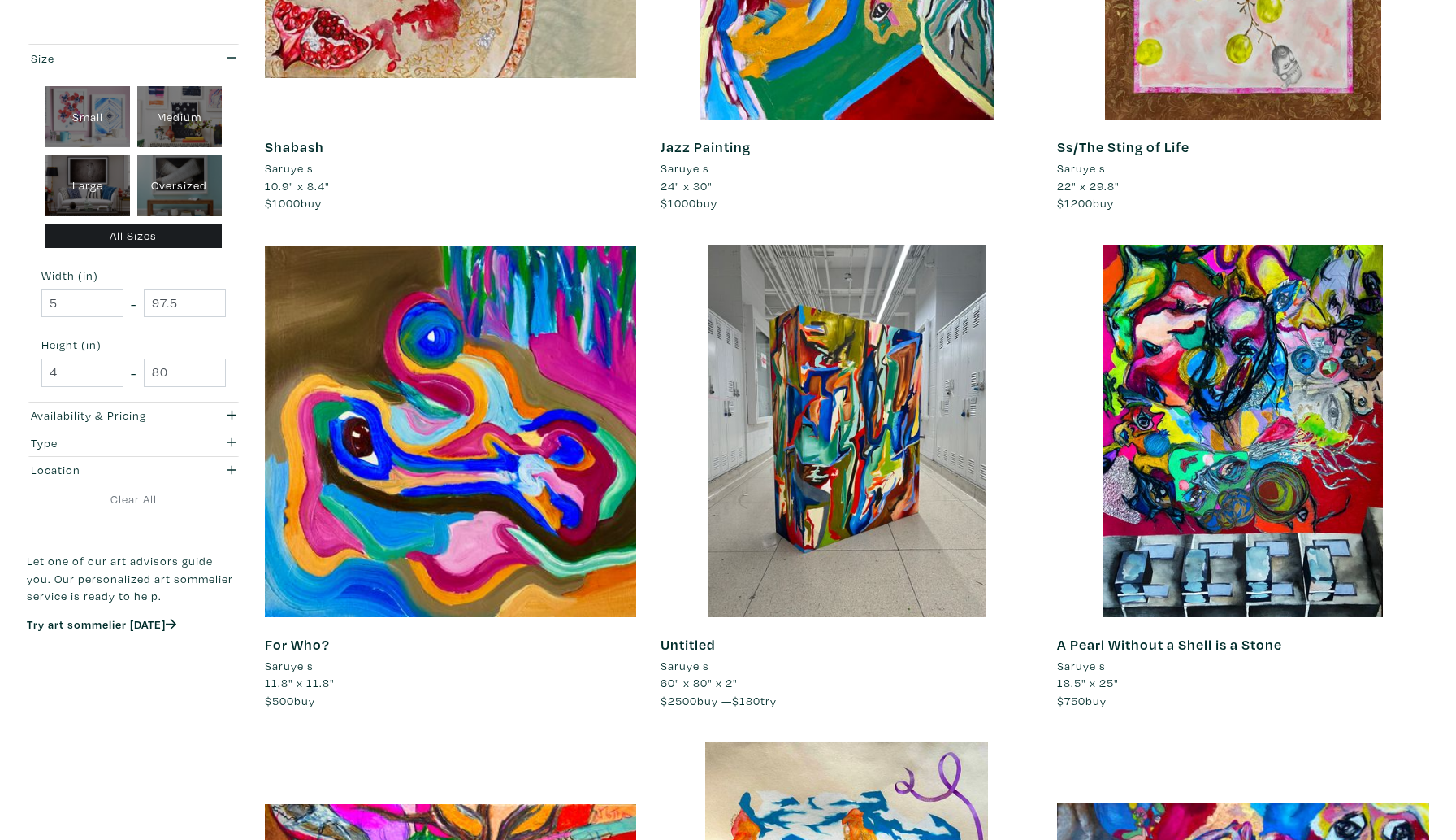
scroll to position [3096, 0]
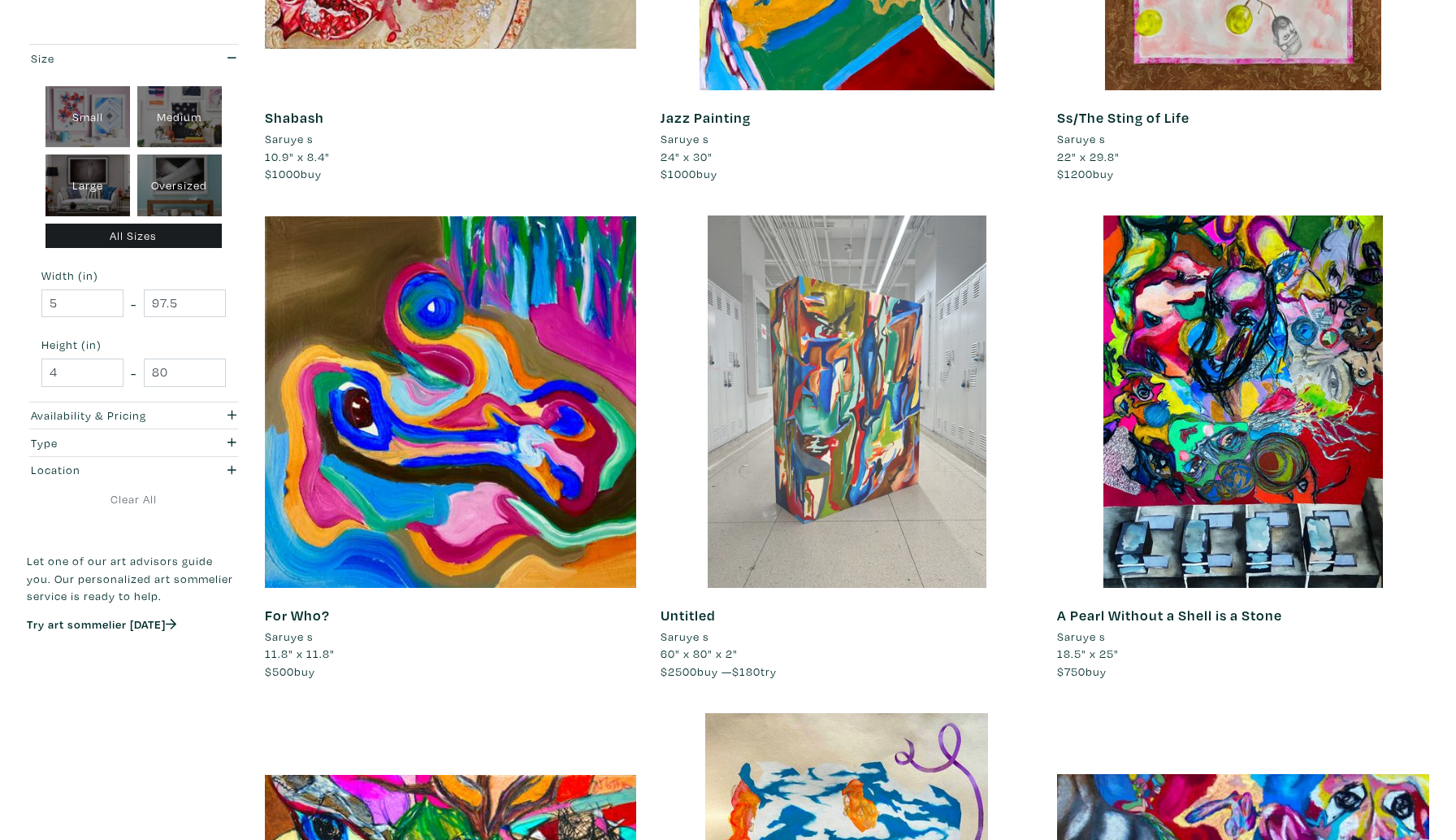
click at [776, 428] on div at bounding box center [847, 402] width 373 height 373
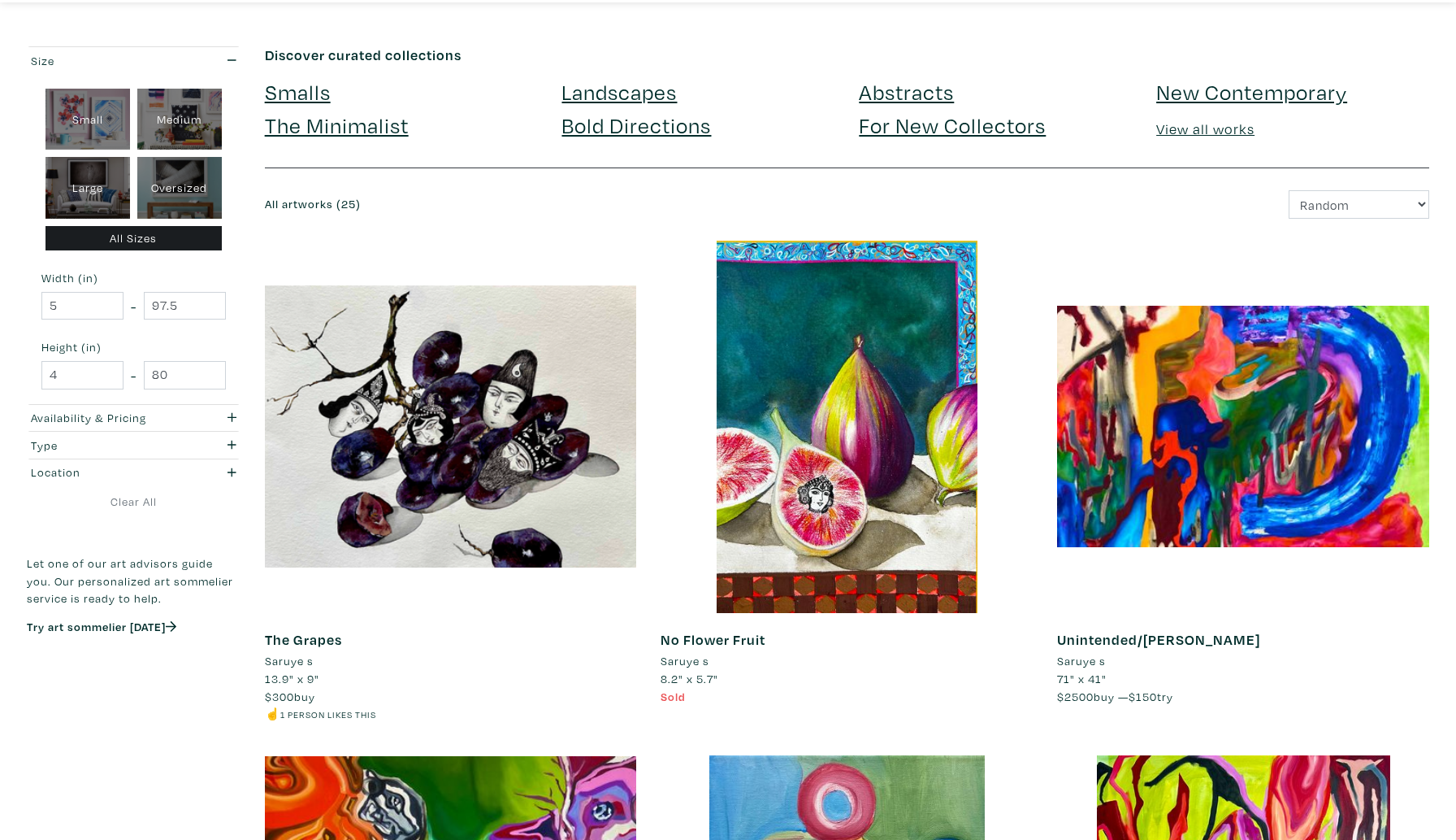
scroll to position [0, 0]
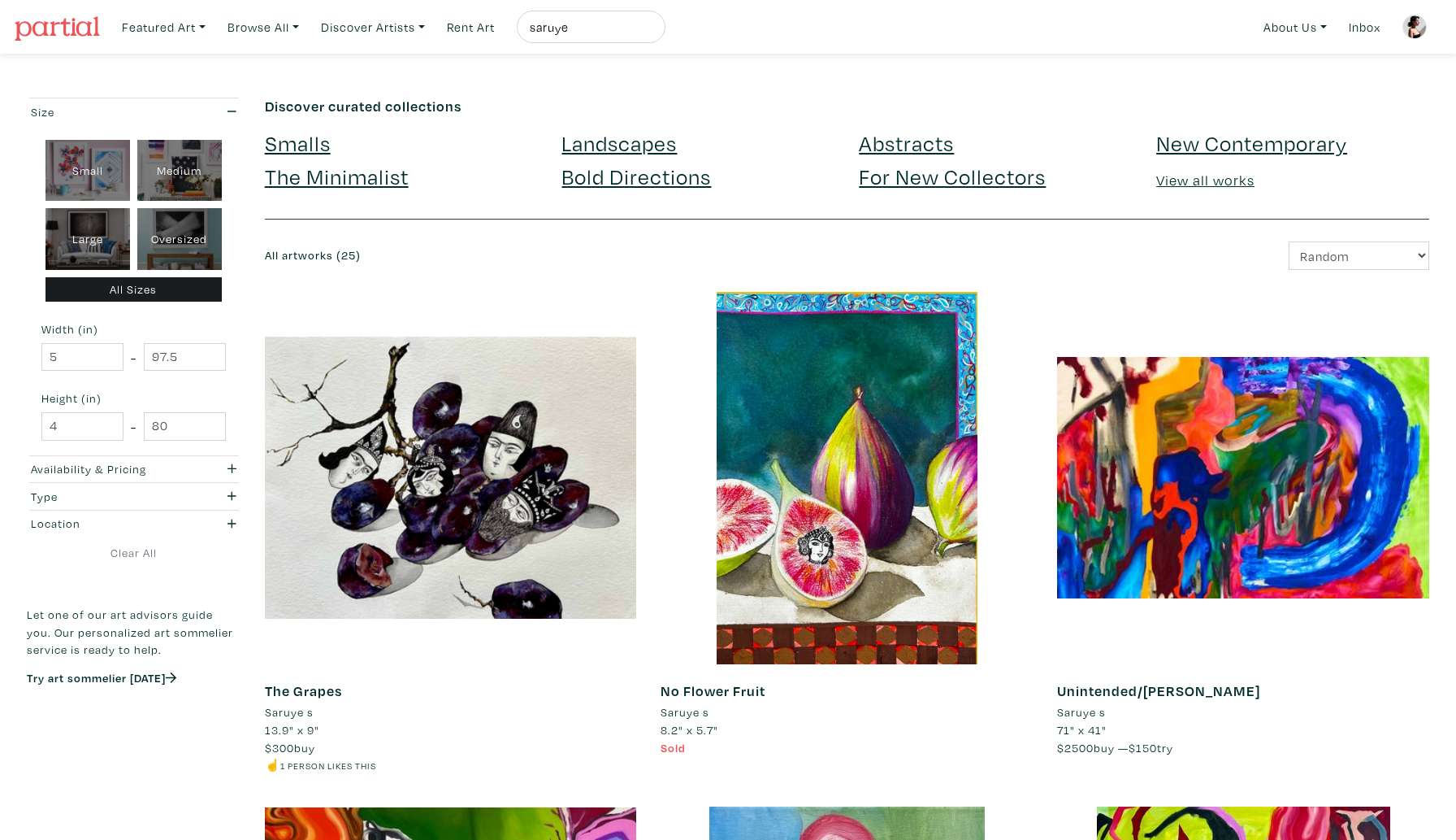
click at [588, 29] on input "saruye" at bounding box center [589, 27] width 122 height 21
click at [653, 32] on button "submit" at bounding box center [653, 32] width 0 height 0
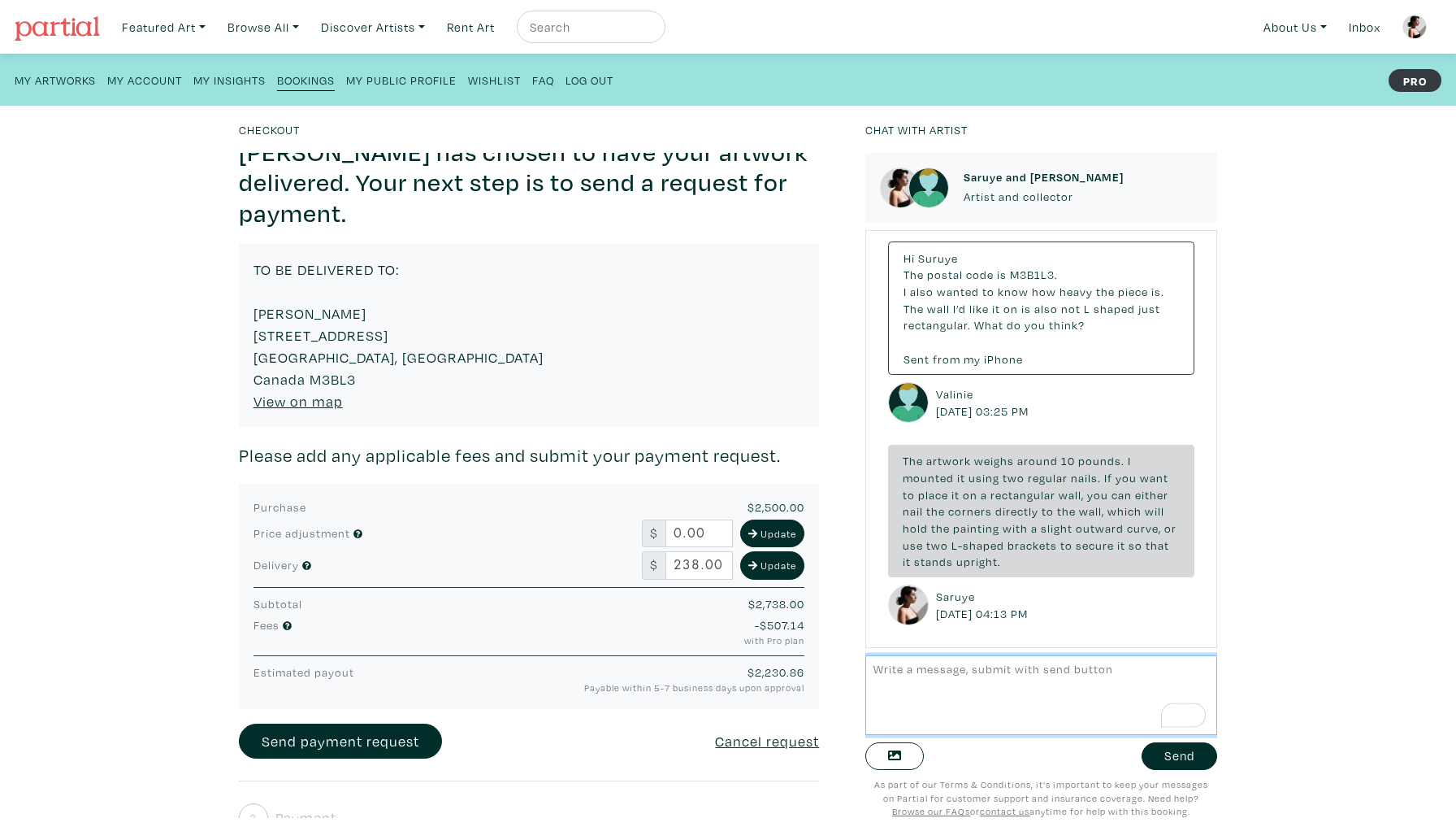
scroll to position [190, 0]
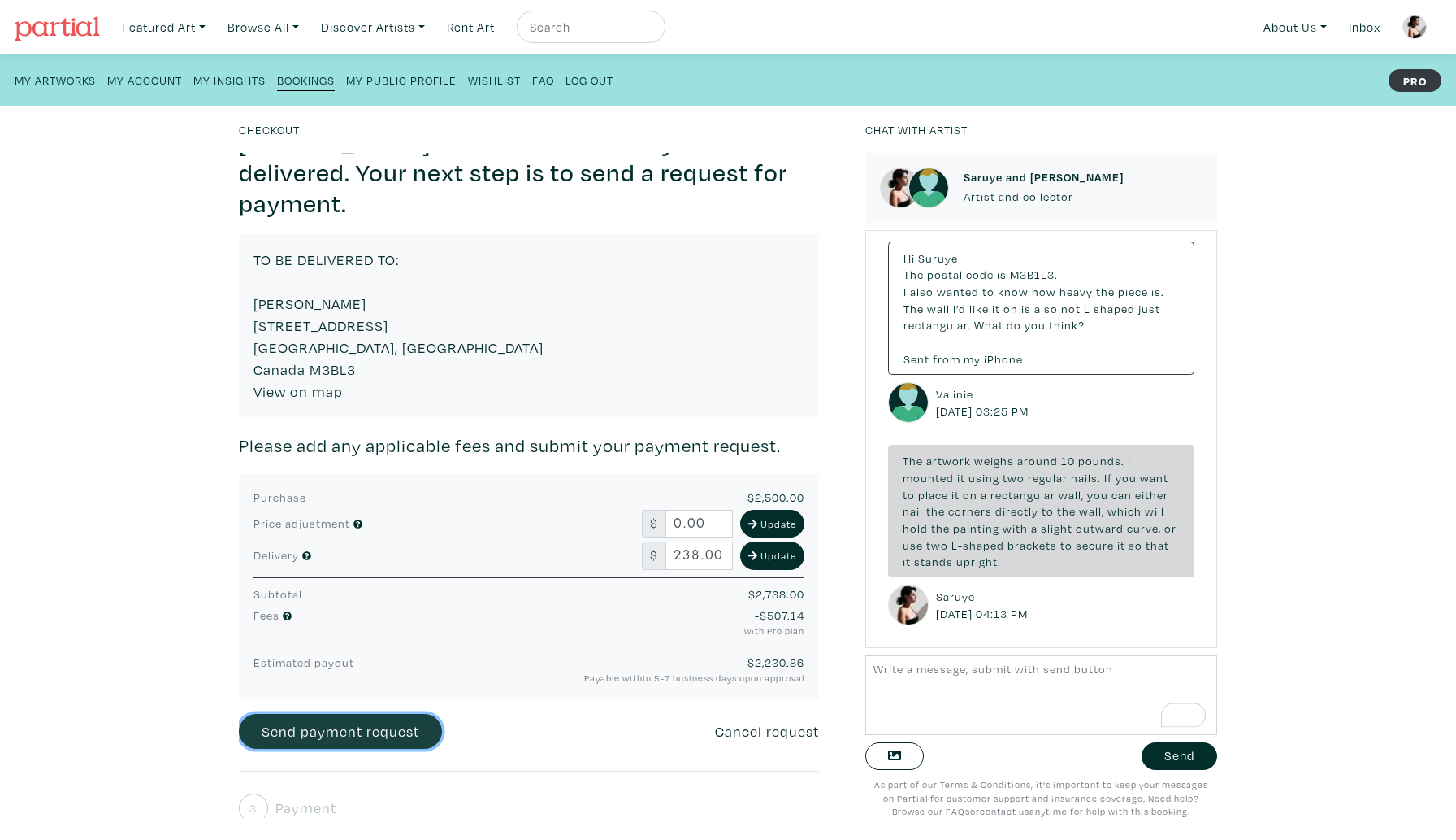
click at [349, 714] on link "Send payment request" at bounding box center [341, 731] width 203 height 35
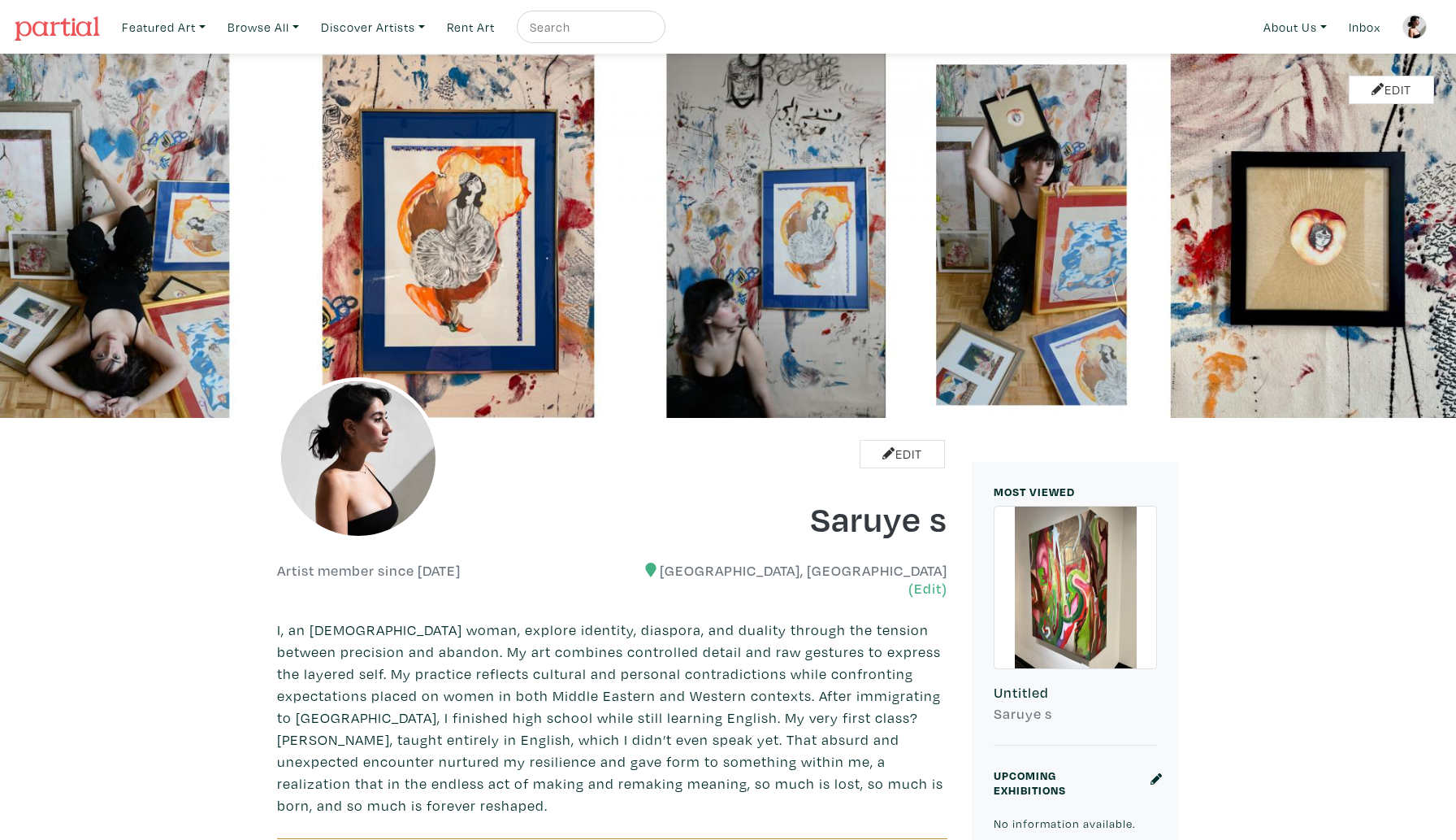
click at [1055, 635] on div at bounding box center [1076, 588] width 162 height 162
click at [878, 465] on link "Edit" at bounding box center [903, 454] width 86 height 28
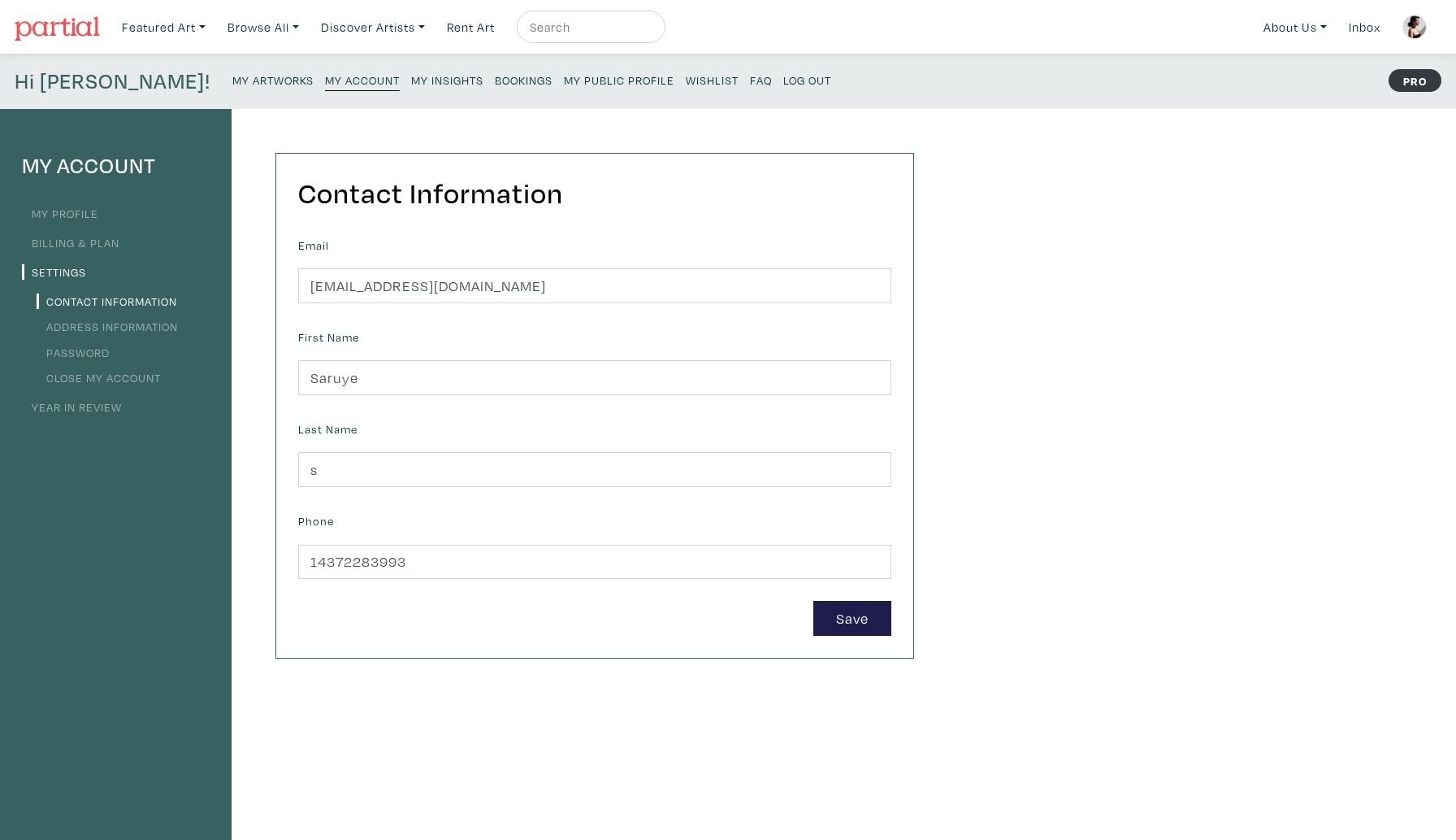
click at [84, 229] on ul "My Profile Billing & Plan Settings Contact Information Address Information Pass…" at bounding box center [115, 310] width 187 height 217
click at [78, 214] on link "My Profile" at bounding box center [59, 213] width 76 height 15
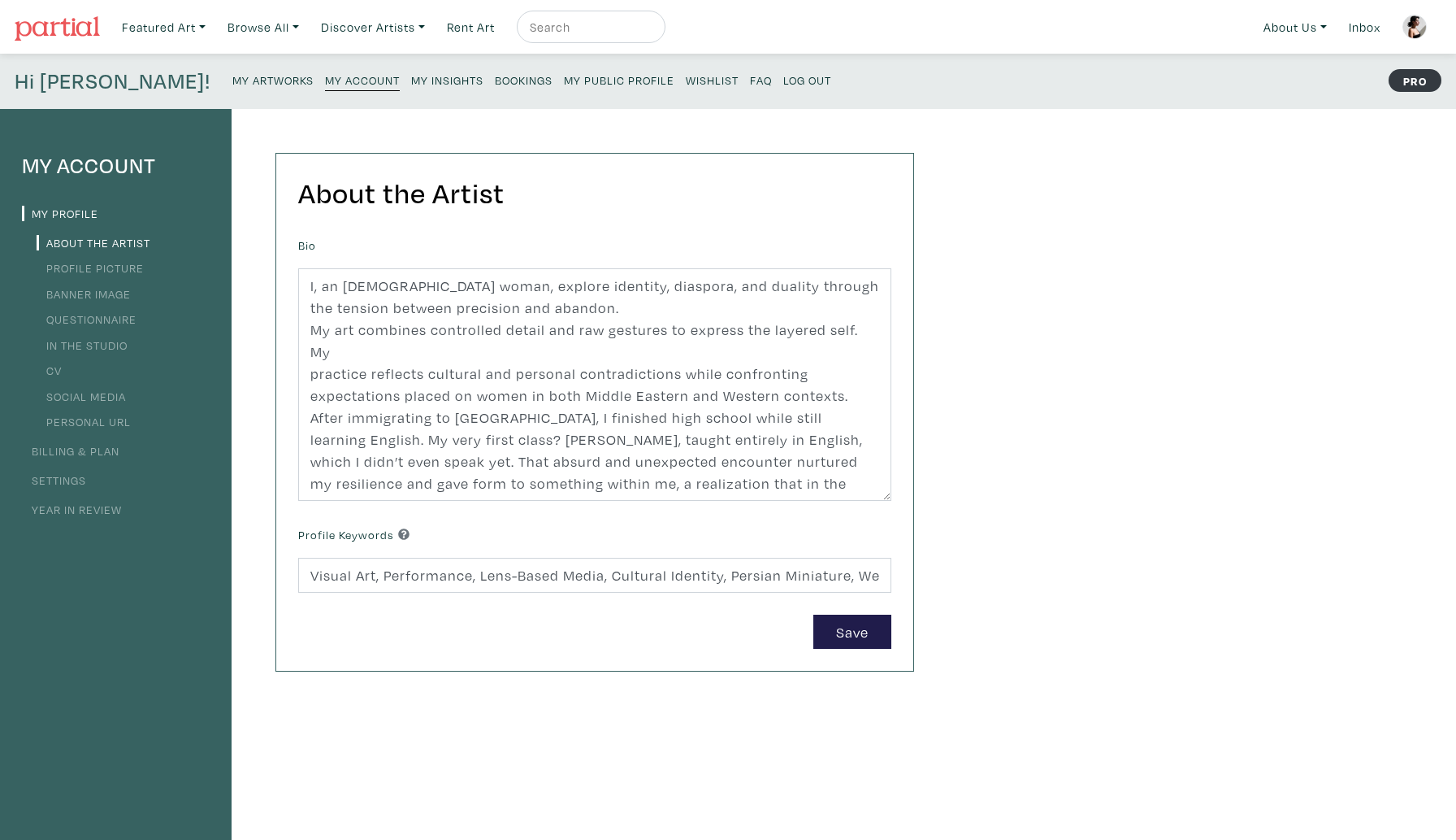
click at [232, 81] on small "My Artworks" at bounding box center [273, 80] width 81 height 15
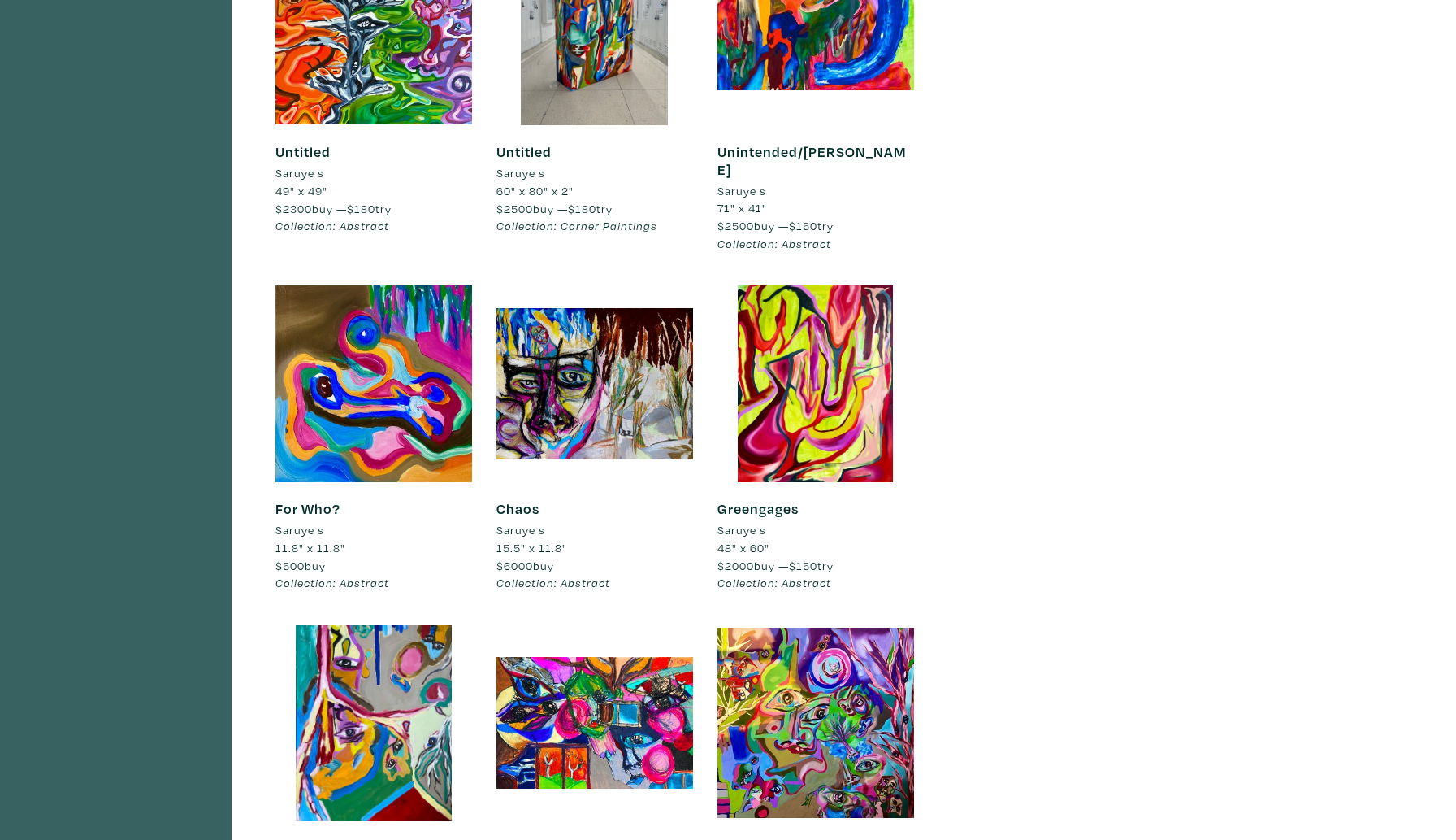
scroll to position [655, 0]
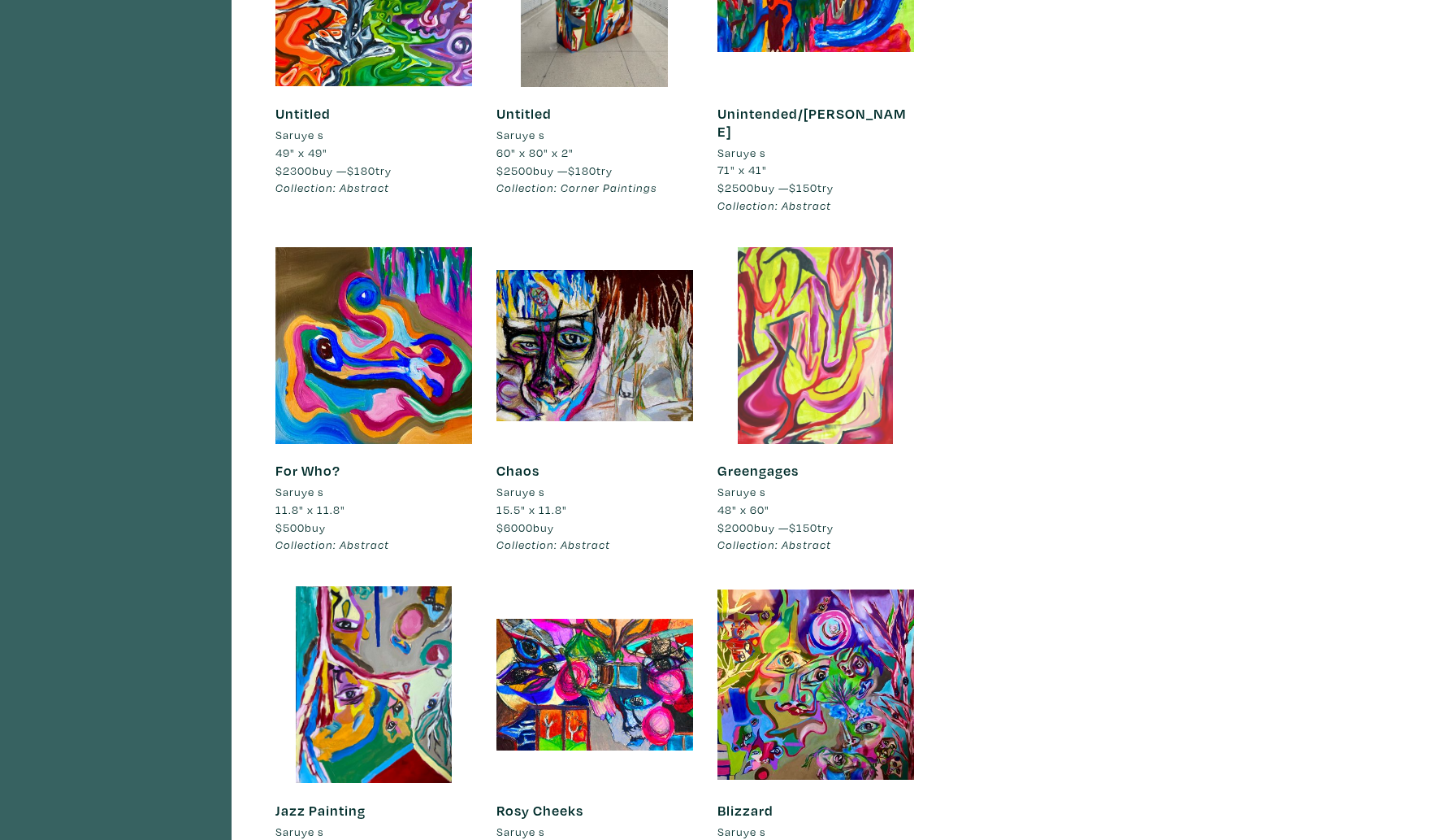
click at [796, 380] on div at bounding box center [816, 346] width 197 height 197
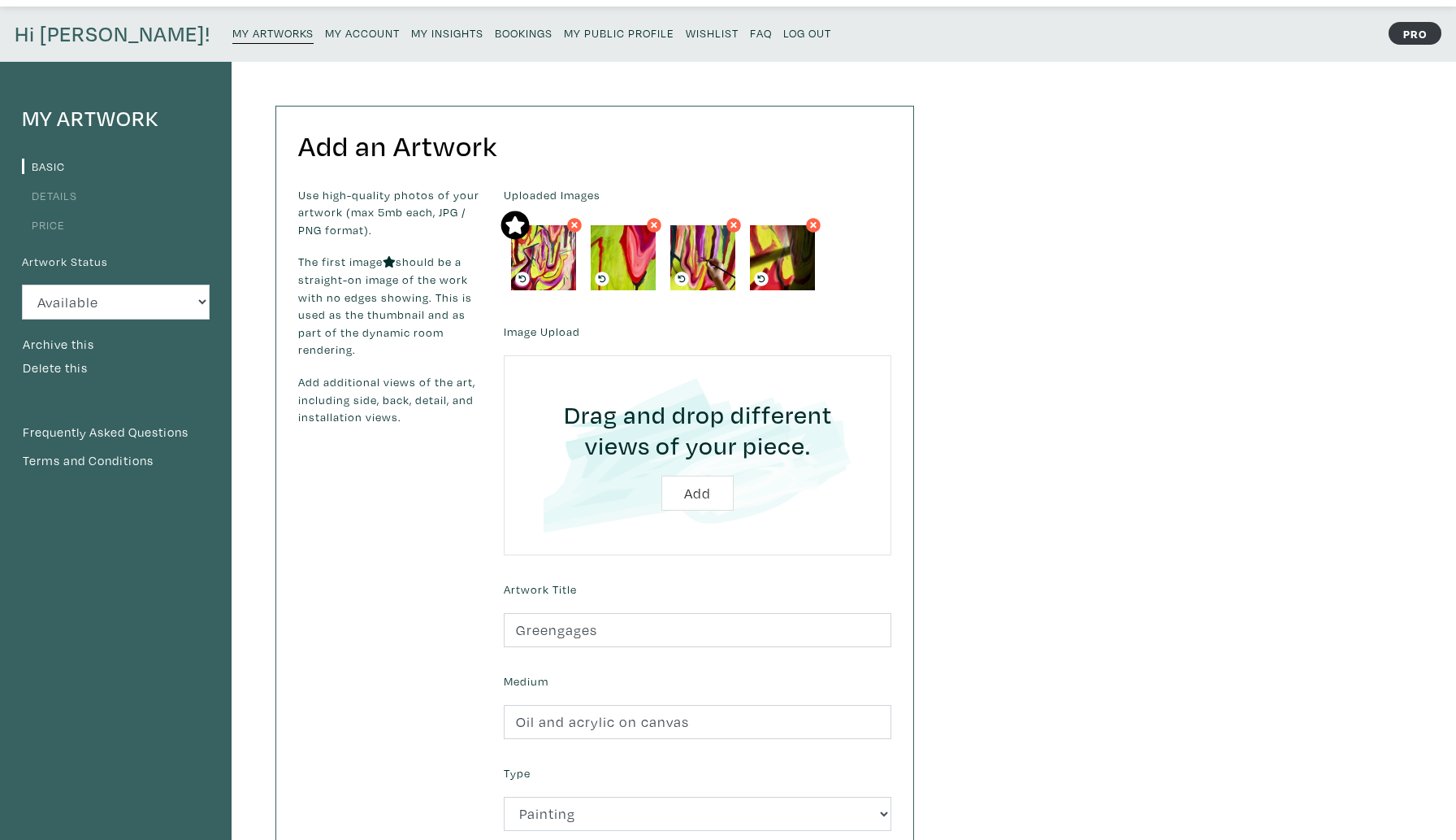
scroll to position [67, 0]
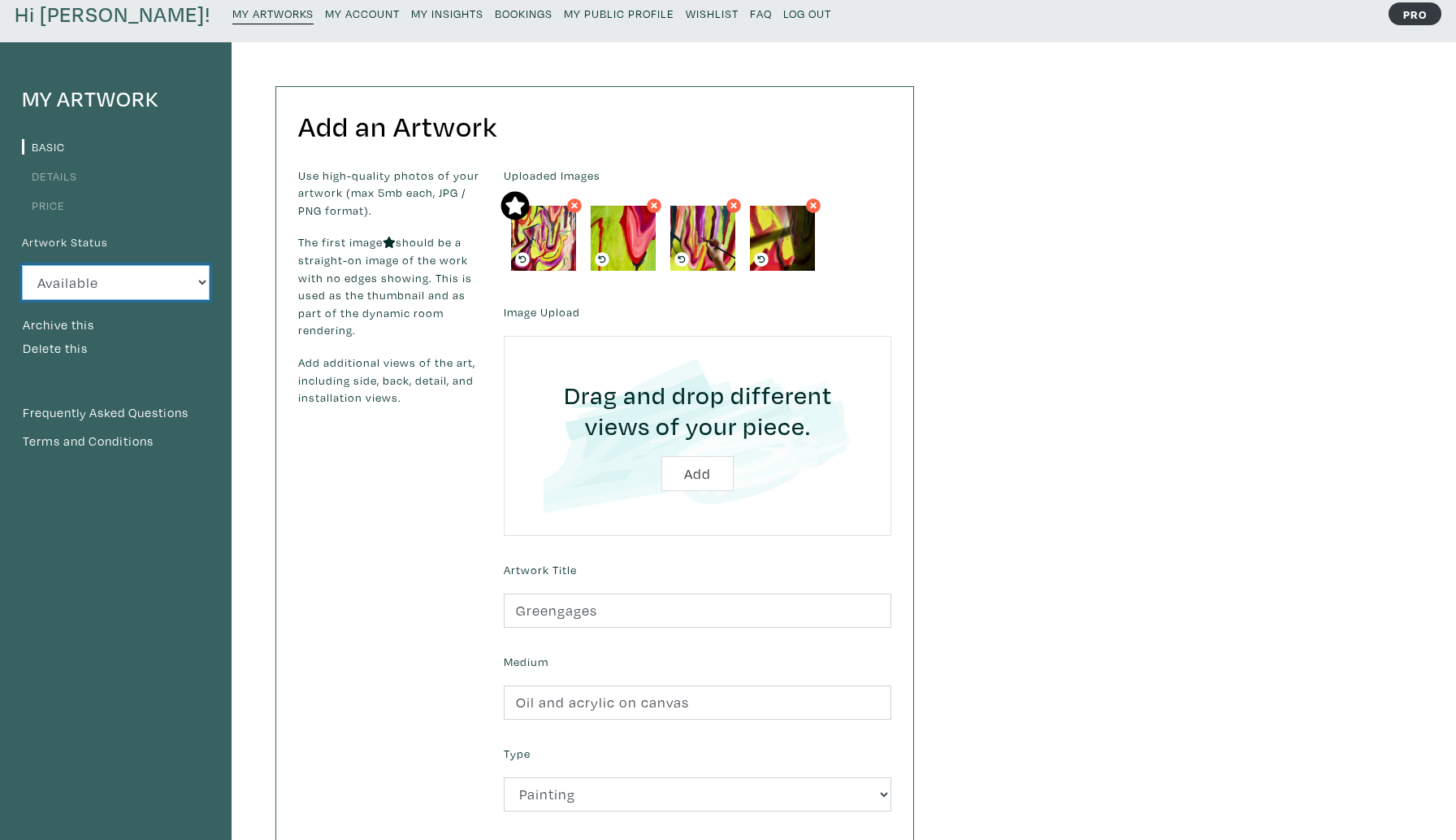
click at [194, 277] on select "Available Sold Rented Unavailable (other reason)" at bounding box center [115, 283] width 187 height 35
select select "0"
click at [22, 266] on select "Available Sold Rented Unavailable (other reason)" at bounding box center [115, 283] width 187 height 35
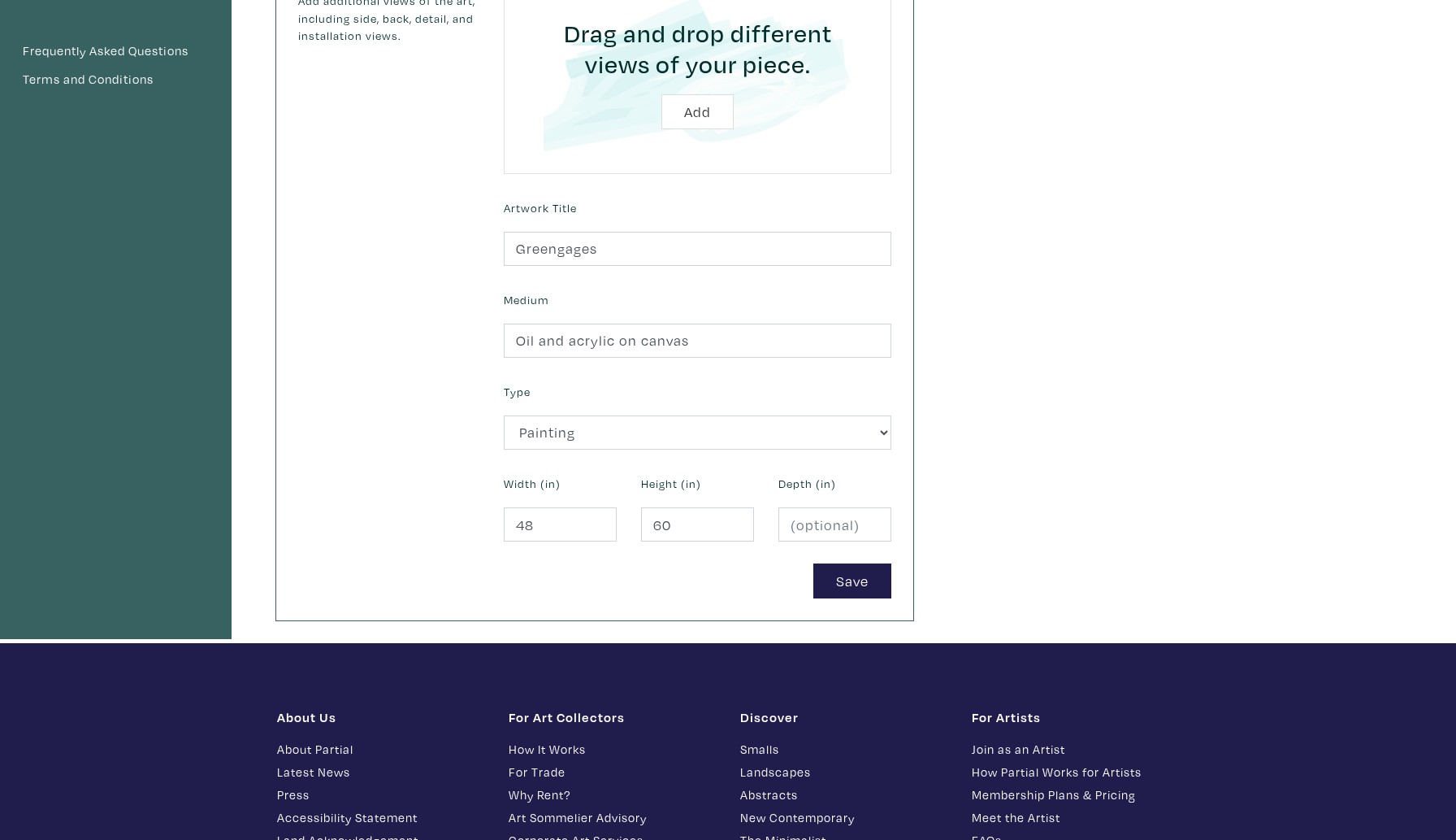
scroll to position [432, 0]
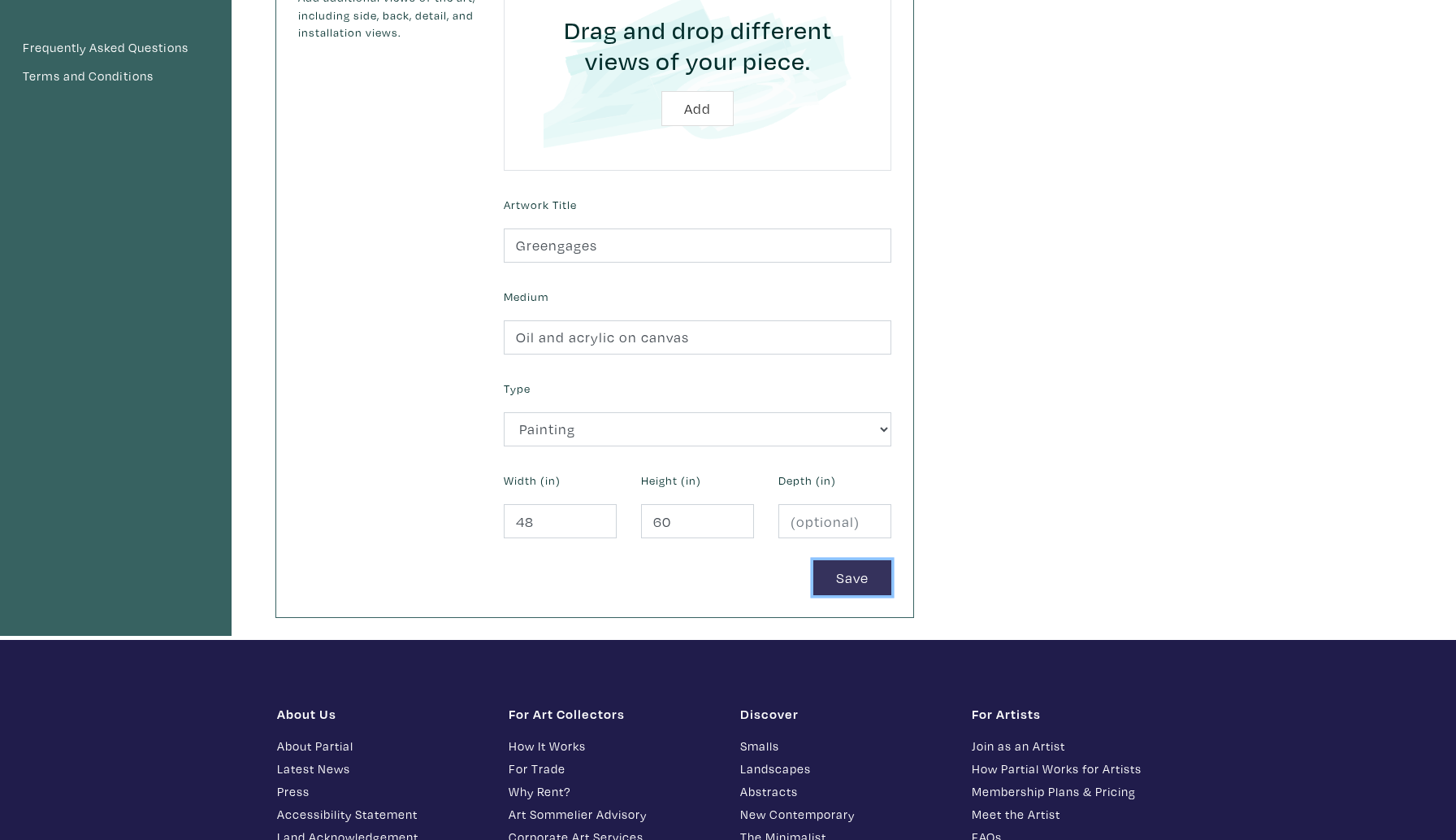
click at [833, 573] on button "Save" at bounding box center [852, 577] width 78 height 35
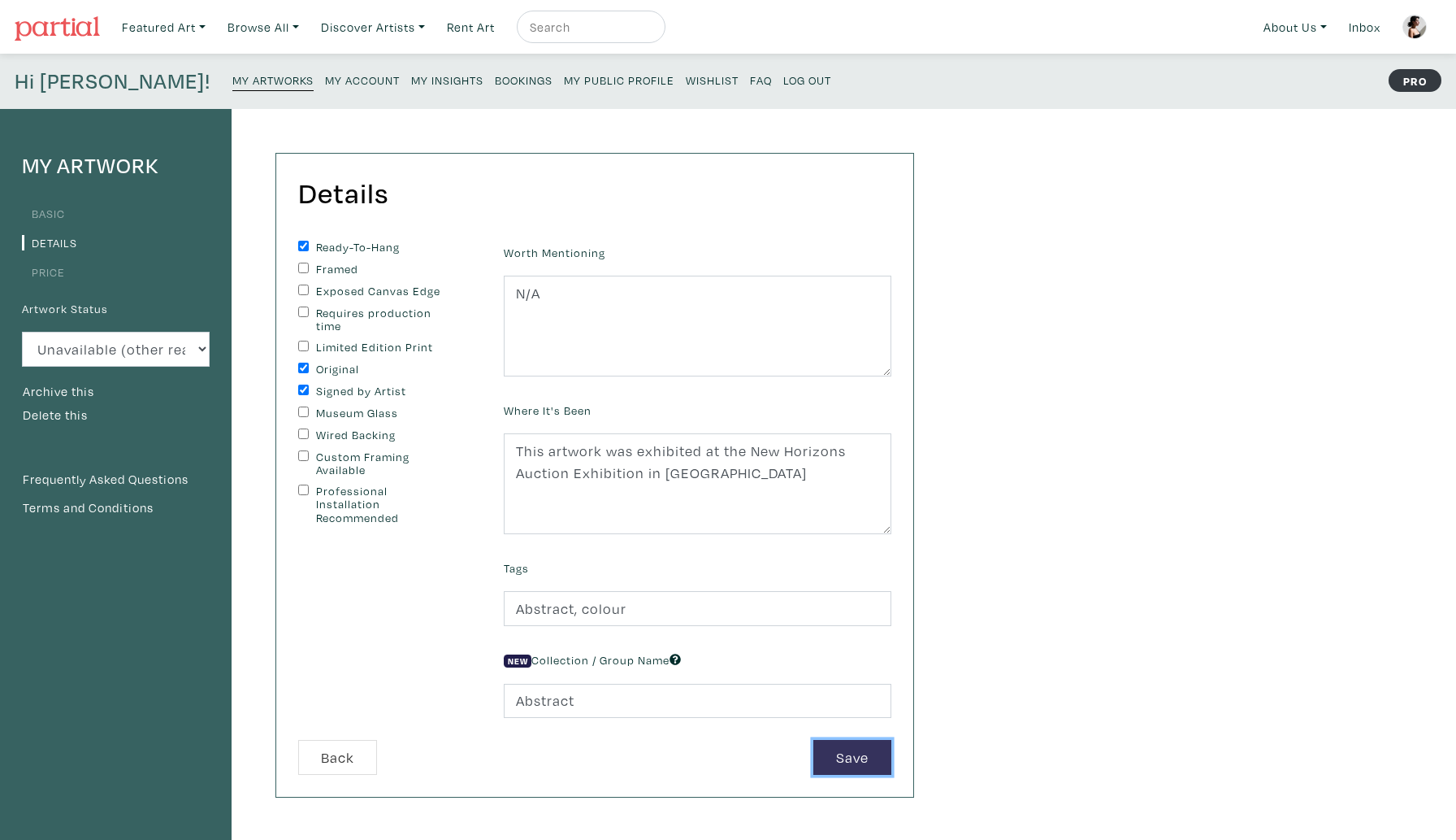
click at [842, 750] on button "Save" at bounding box center [852, 757] width 78 height 35
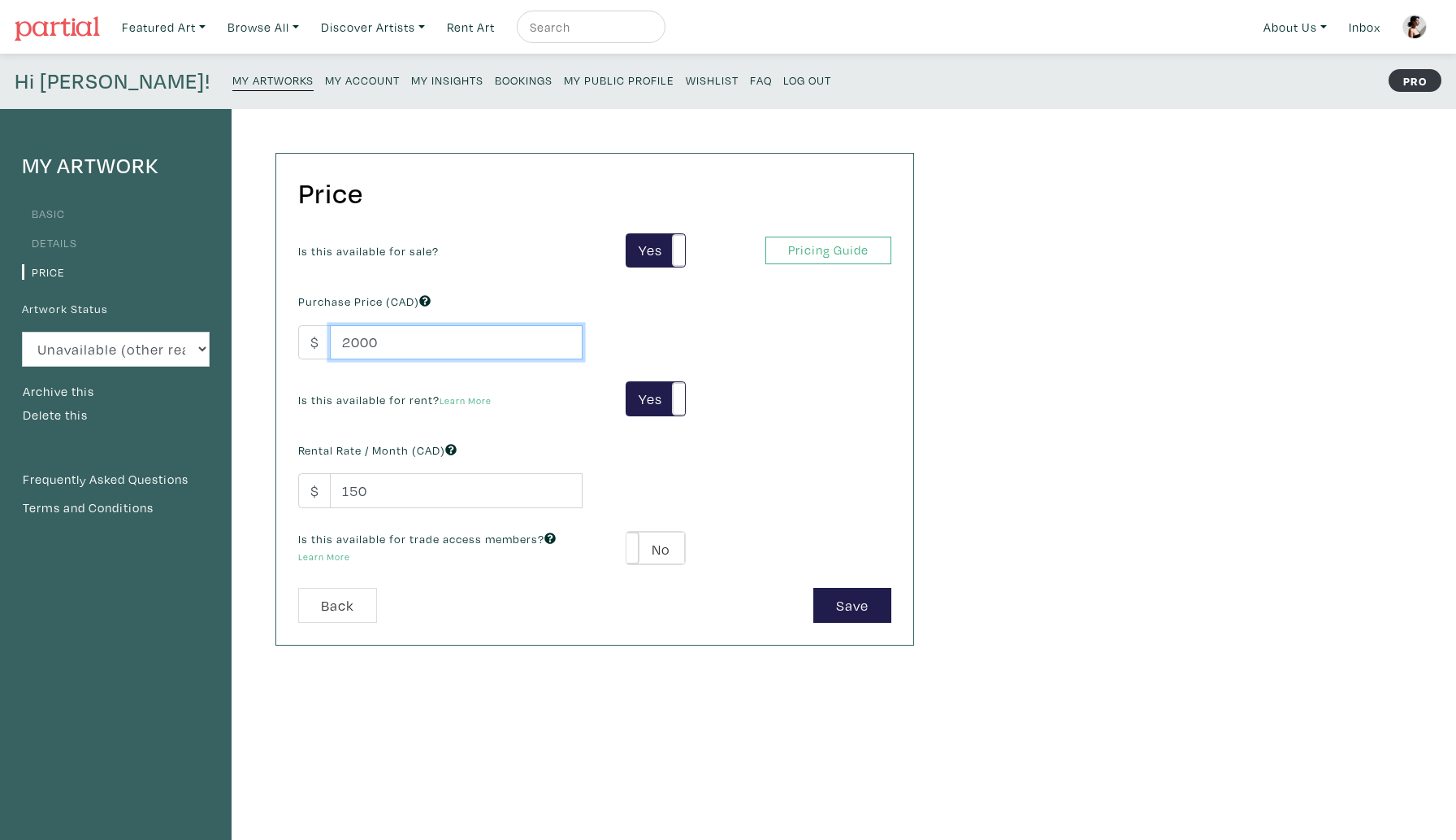
click at [413, 345] on input "2000" at bounding box center [456, 342] width 253 height 35
click at [350, 345] on input "2000" at bounding box center [456, 342] width 253 height 35
click at [391, 342] on input "35000" at bounding box center [456, 342] width 253 height 35
type input "3500"
click at [856, 603] on button "Save" at bounding box center [852, 605] width 78 height 35
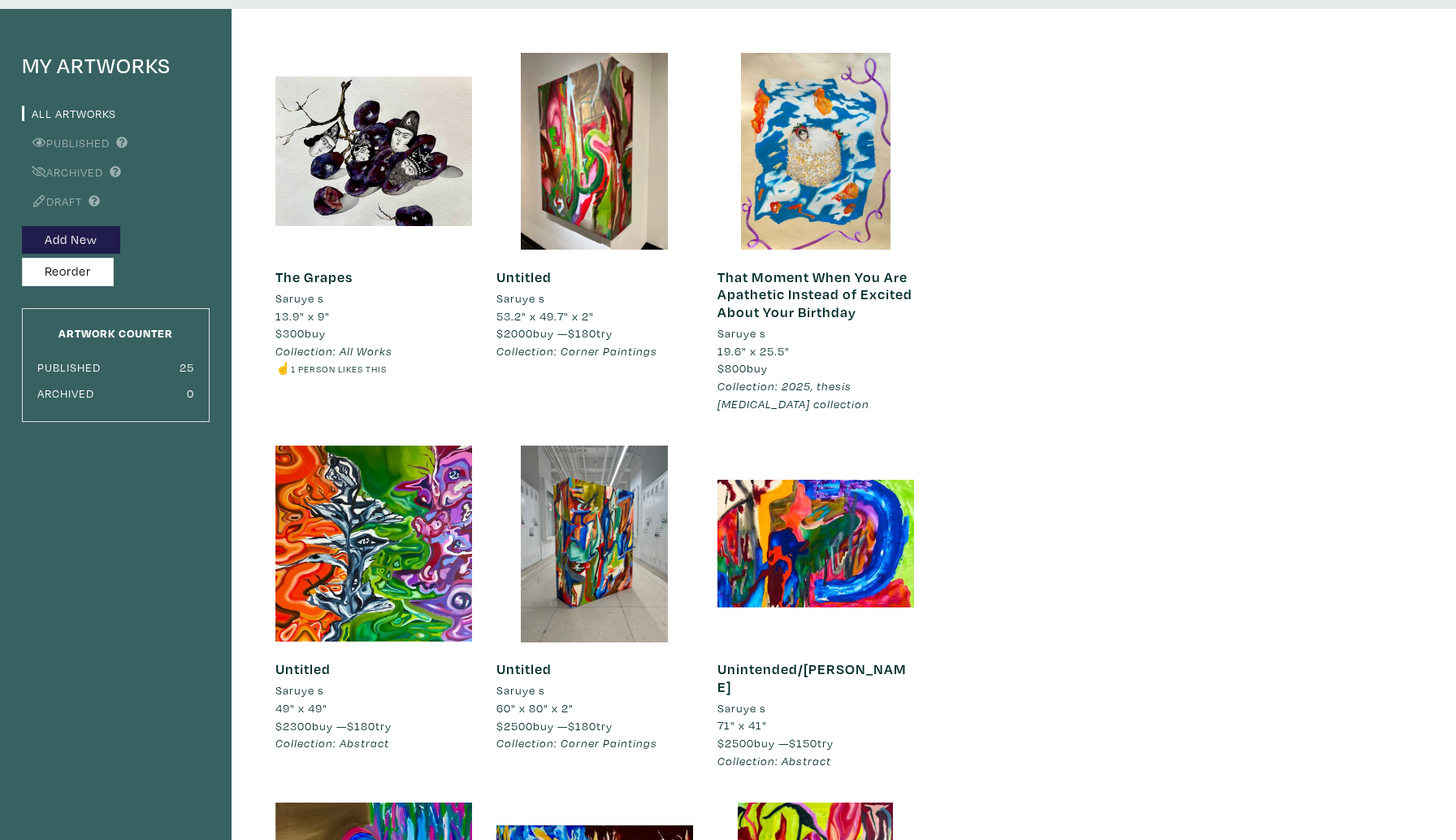
scroll to position [110, 0]
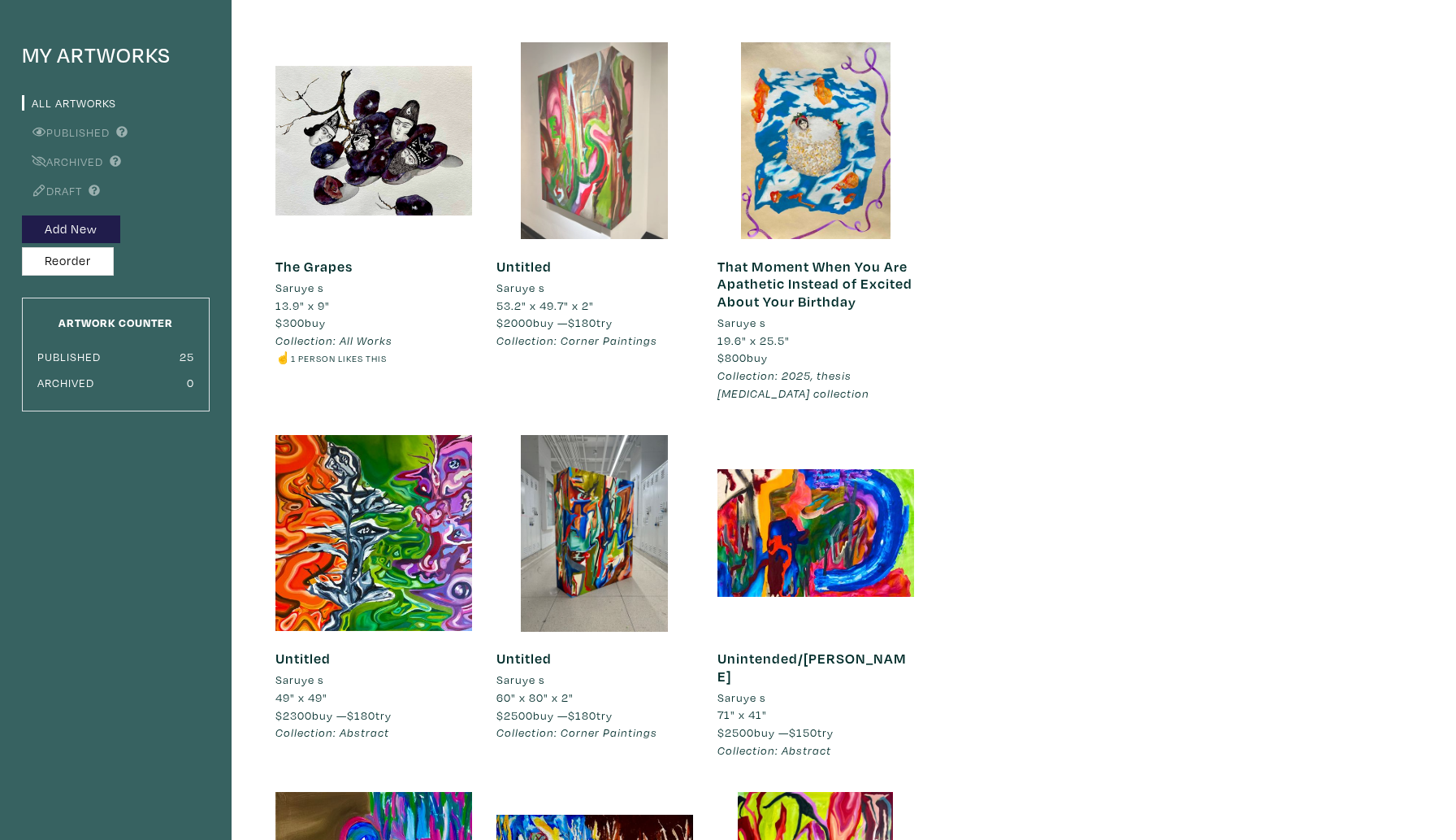
click at [602, 201] on div at bounding box center [595, 140] width 197 height 197
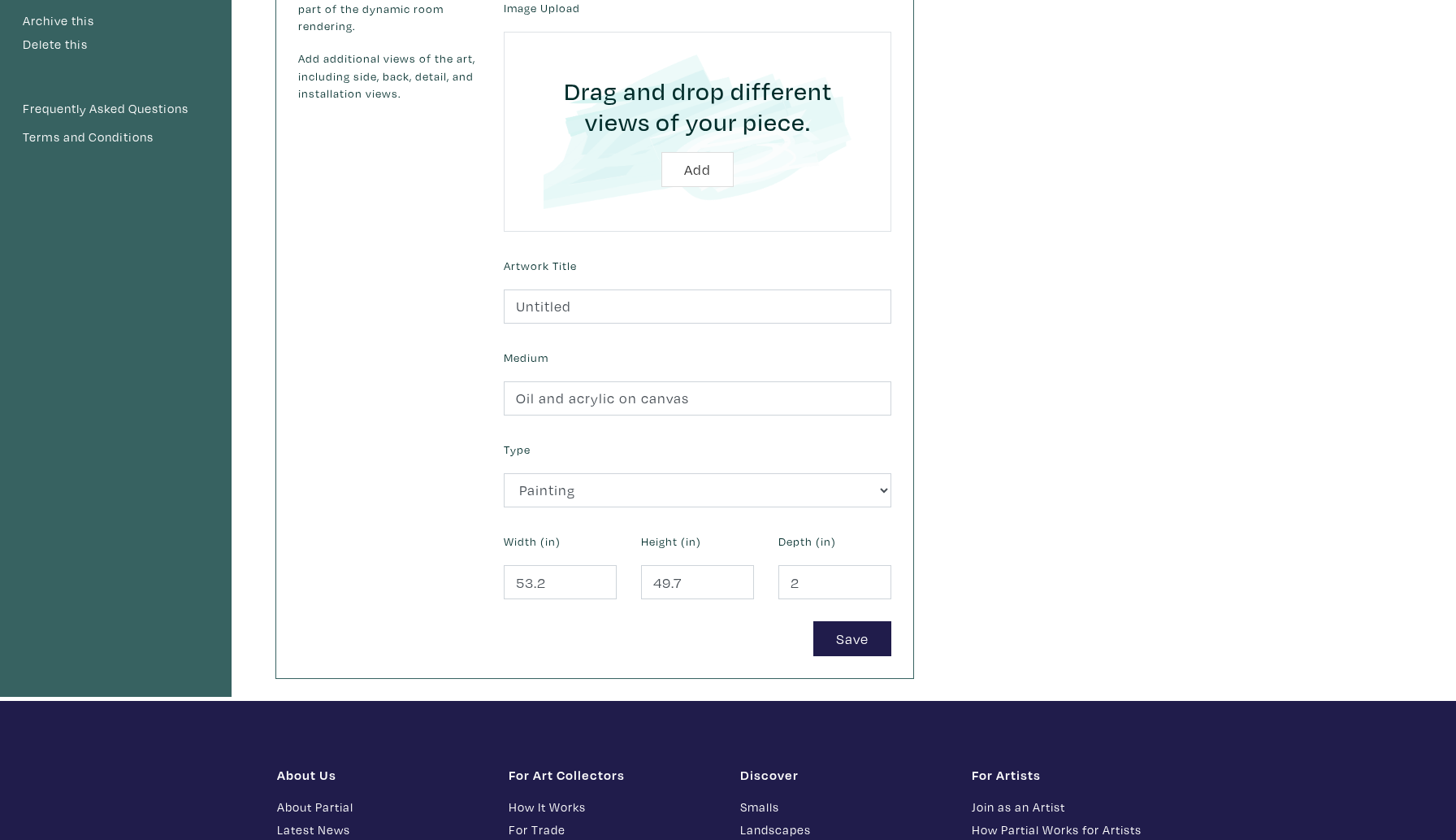
scroll to position [387, 0]
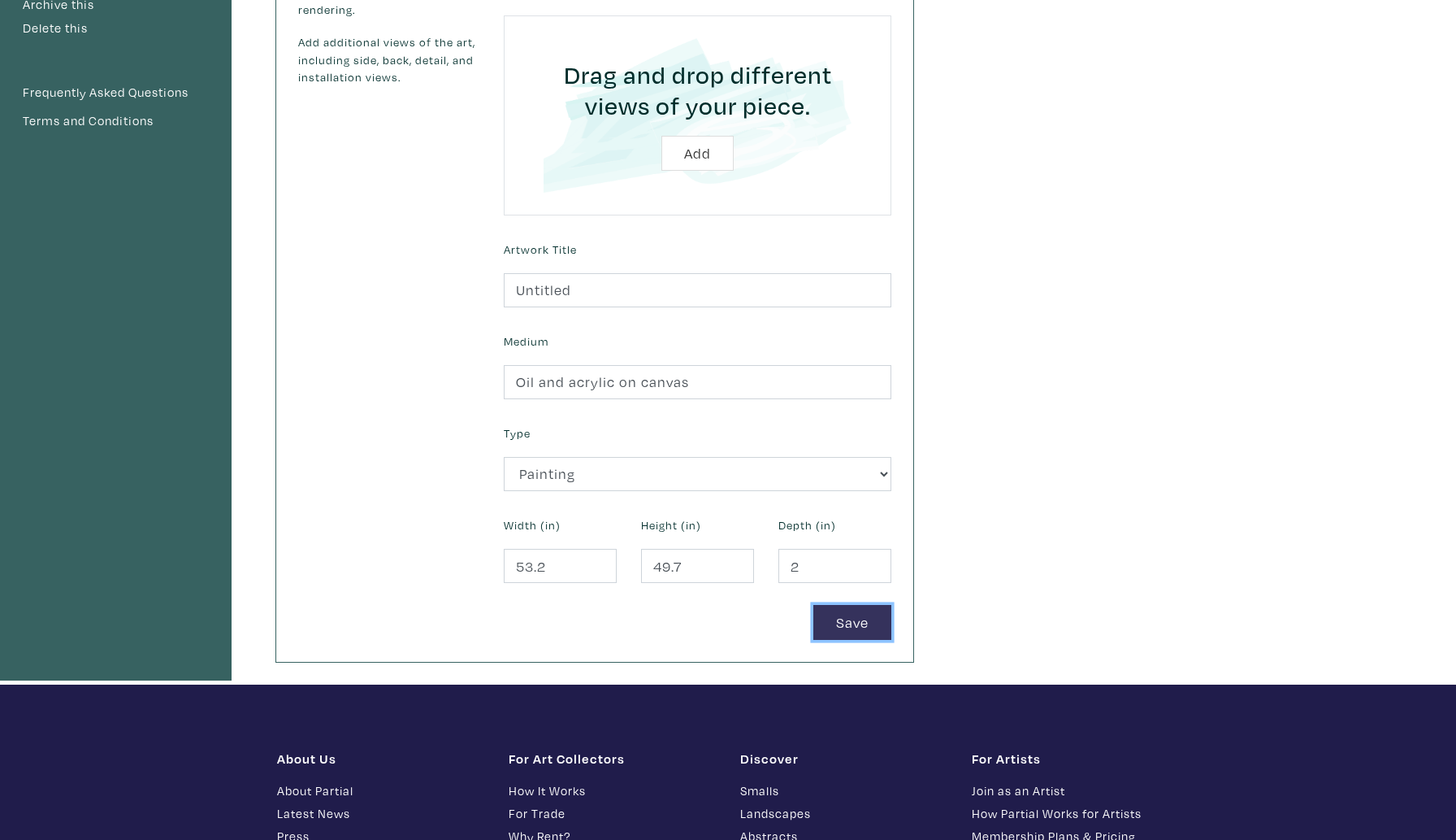
click at [858, 632] on button "Save" at bounding box center [852, 622] width 78 height 35
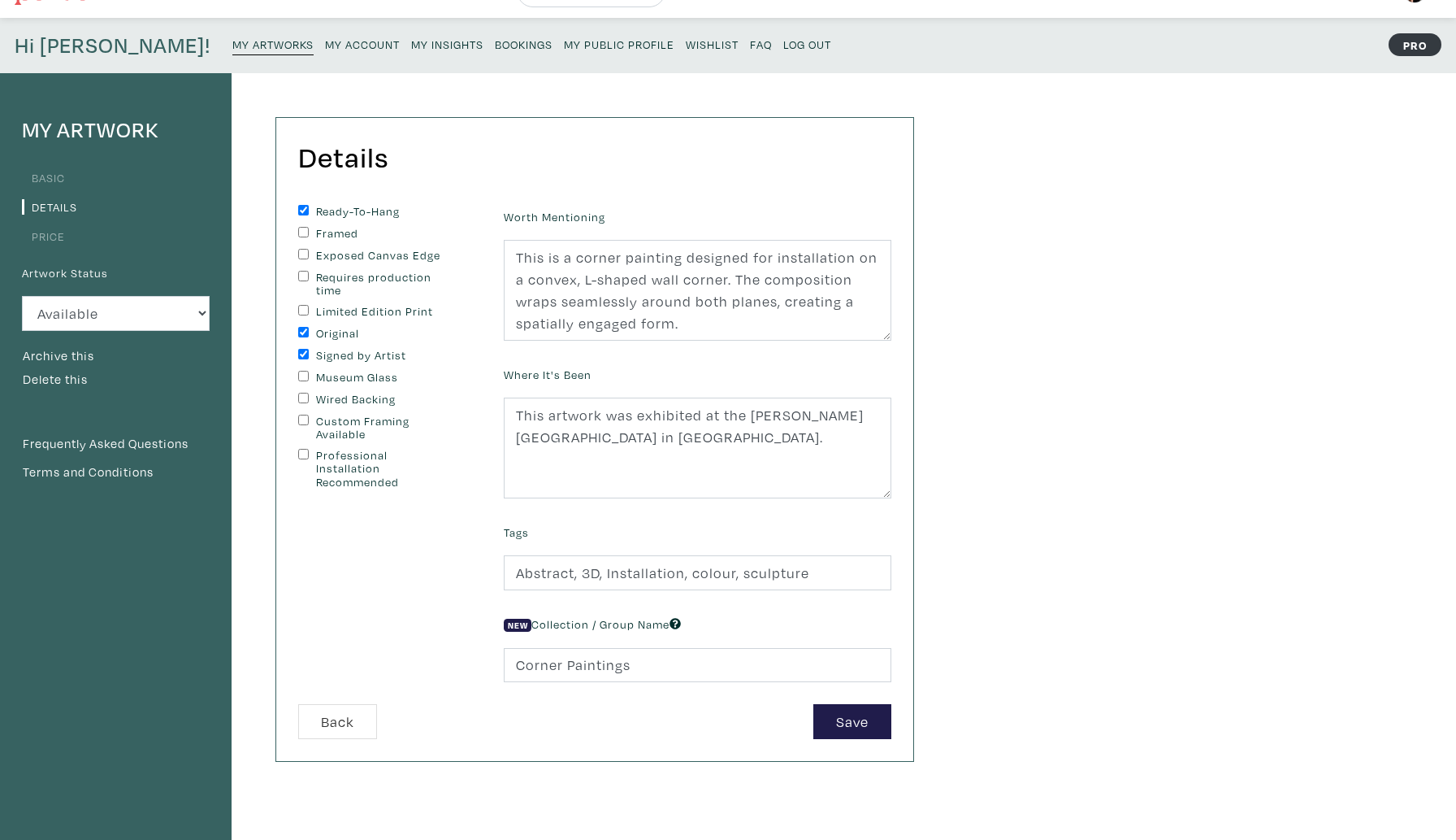
scroll to position [39, 0]
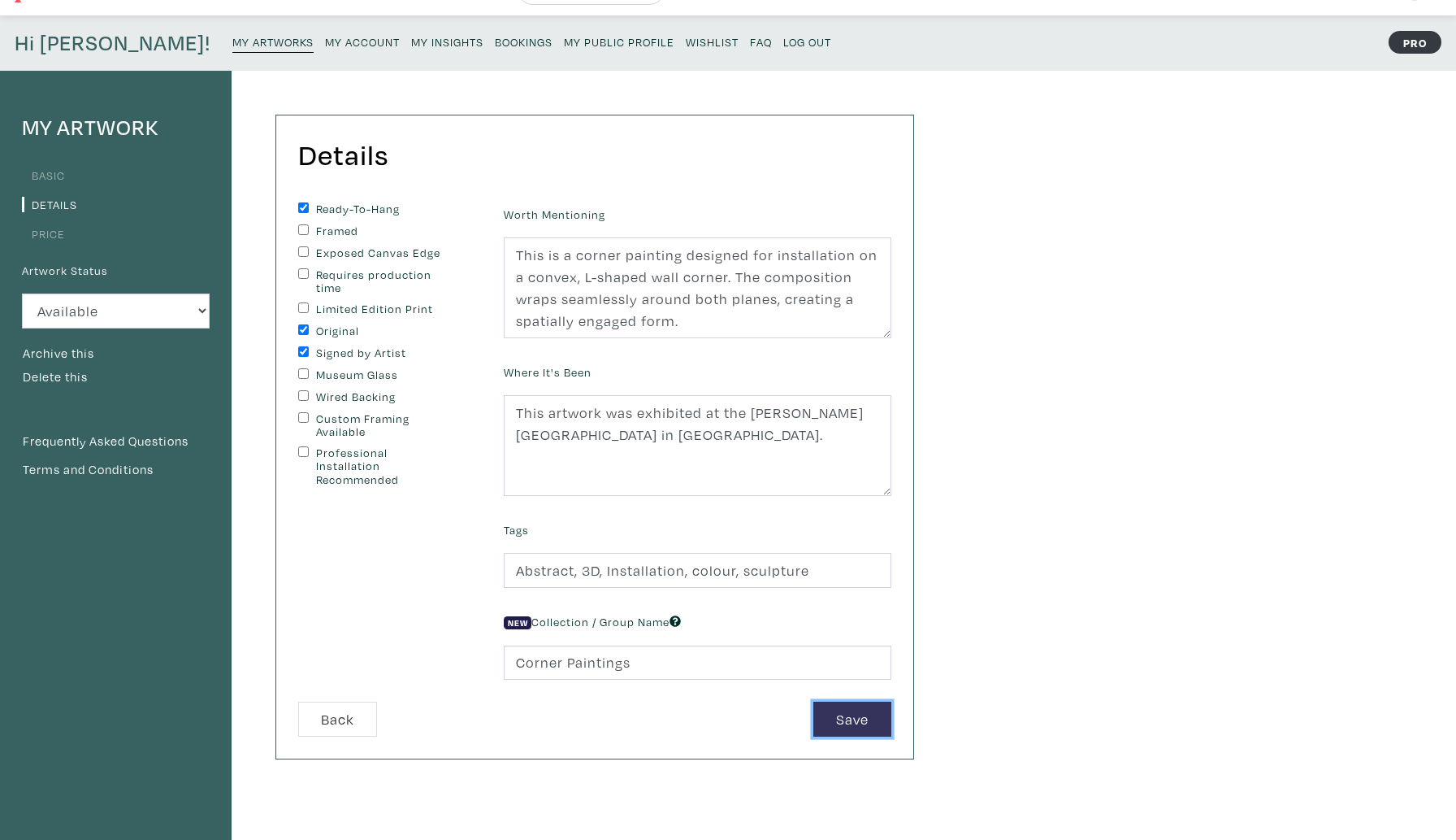
click at [845, 714] on button "Save" at bounding box center [852, 719] width 78 height 35
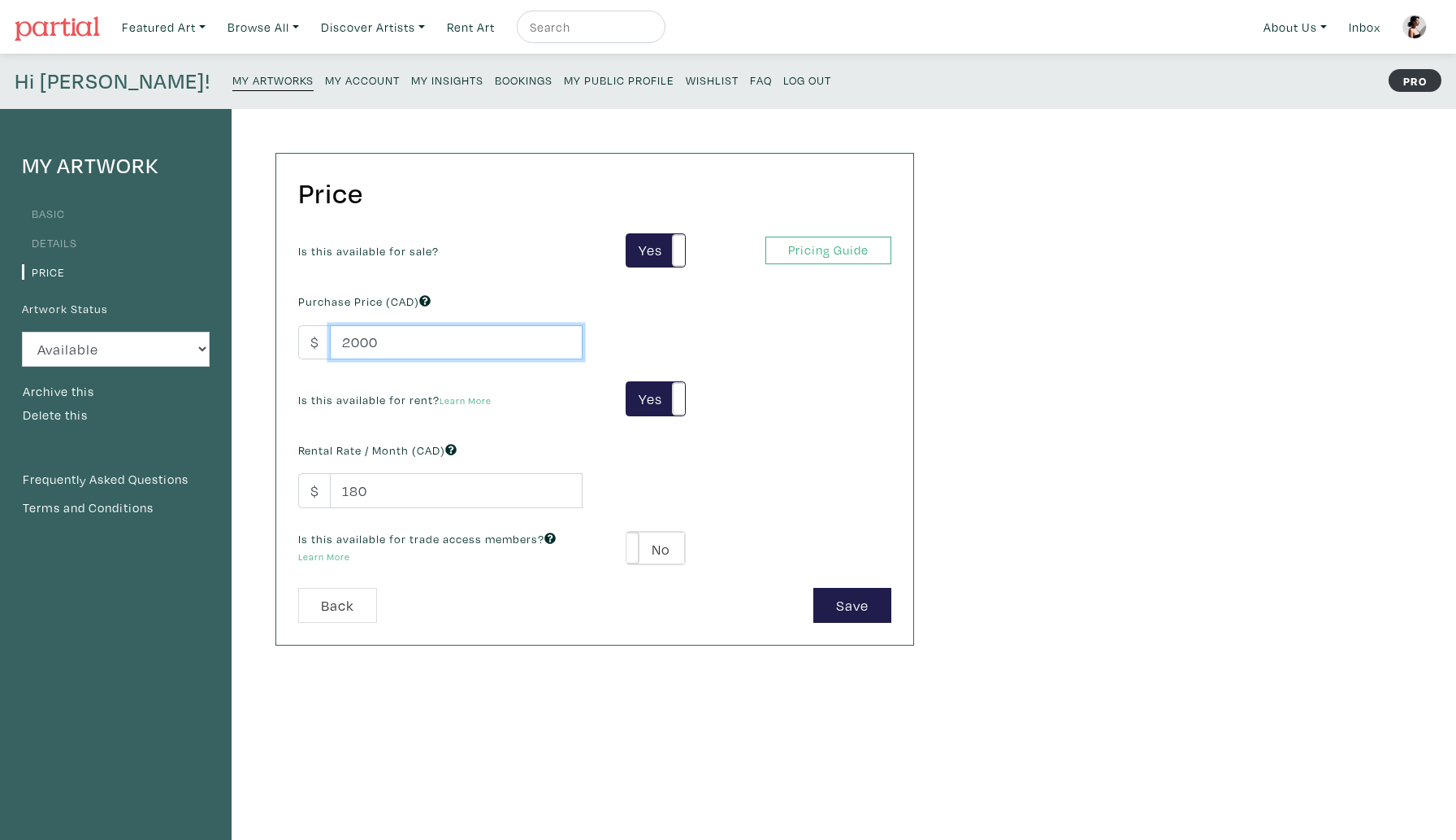
click at [348, 345] on input "2000" at bounding box center [456, 342] width 253 height 35
click at [360, 346] on input "2000" at bounding box center [456, 342] width 253 height 35
type input "3500"
click at [858, 611] on button "Save" at bounding box center [852, 605] width 78 height 35
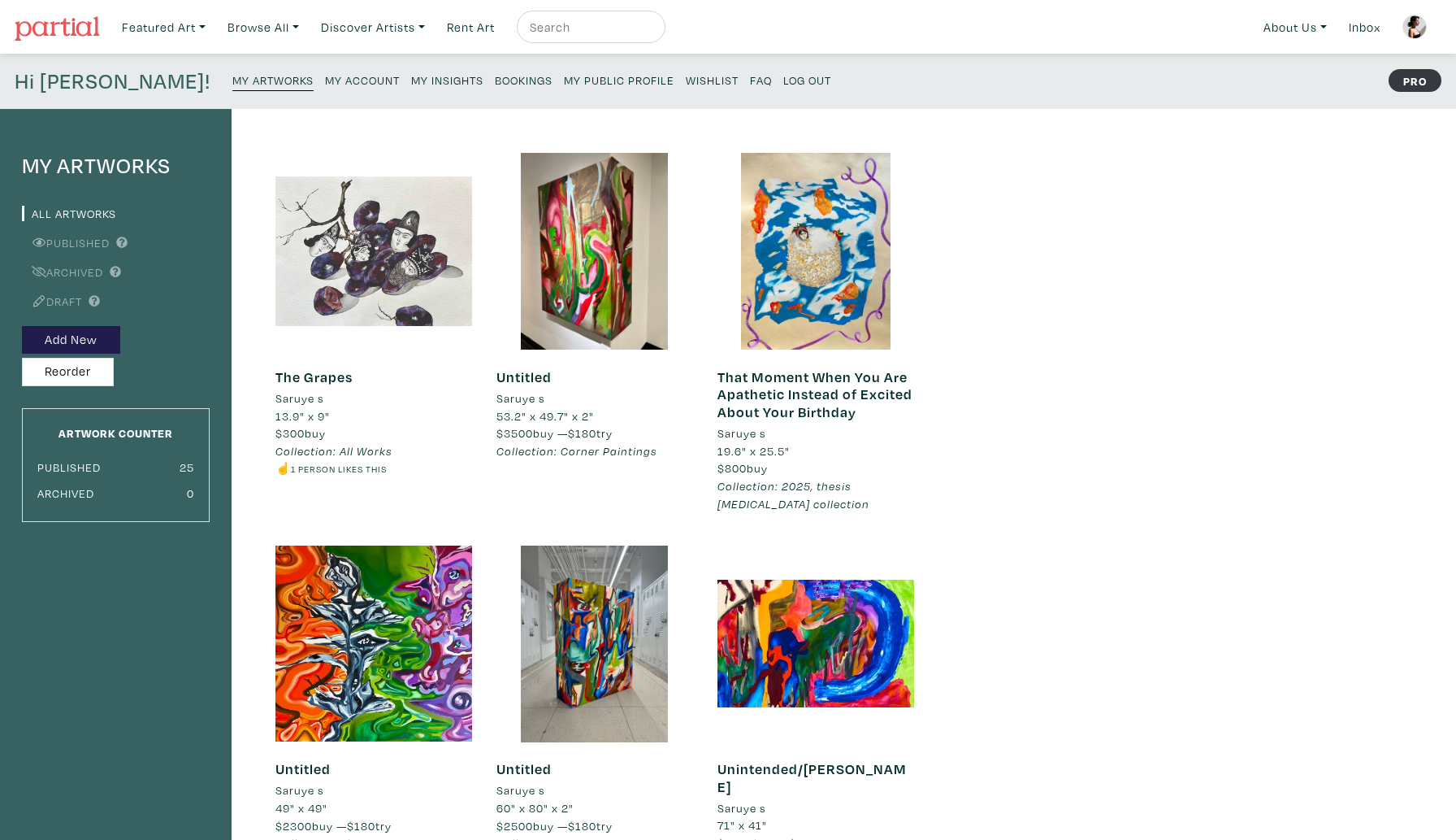
click at [368, 293] on div at bounding box center [374, 250] width 197 height 197
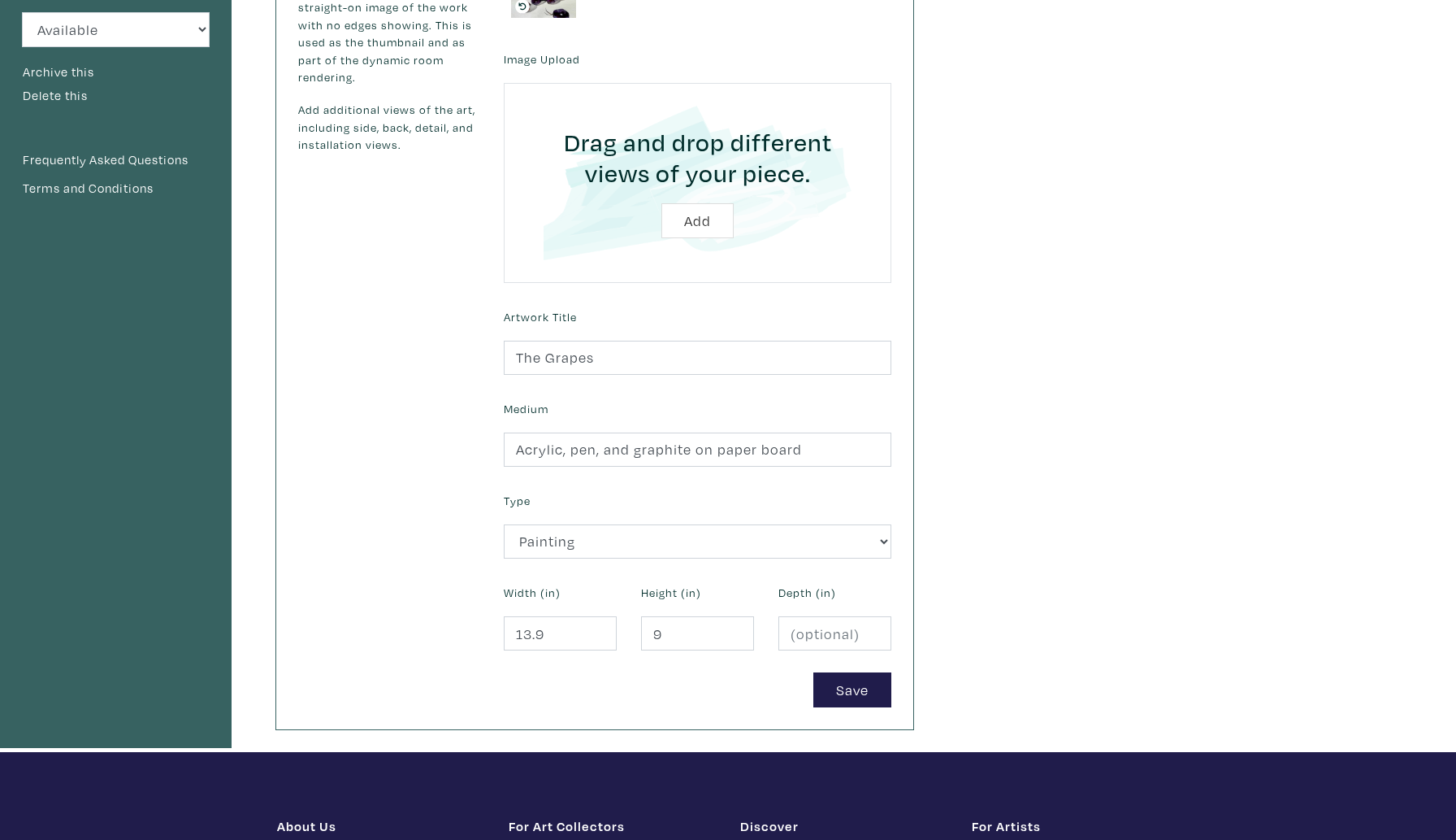
scroll to position [338, 0]
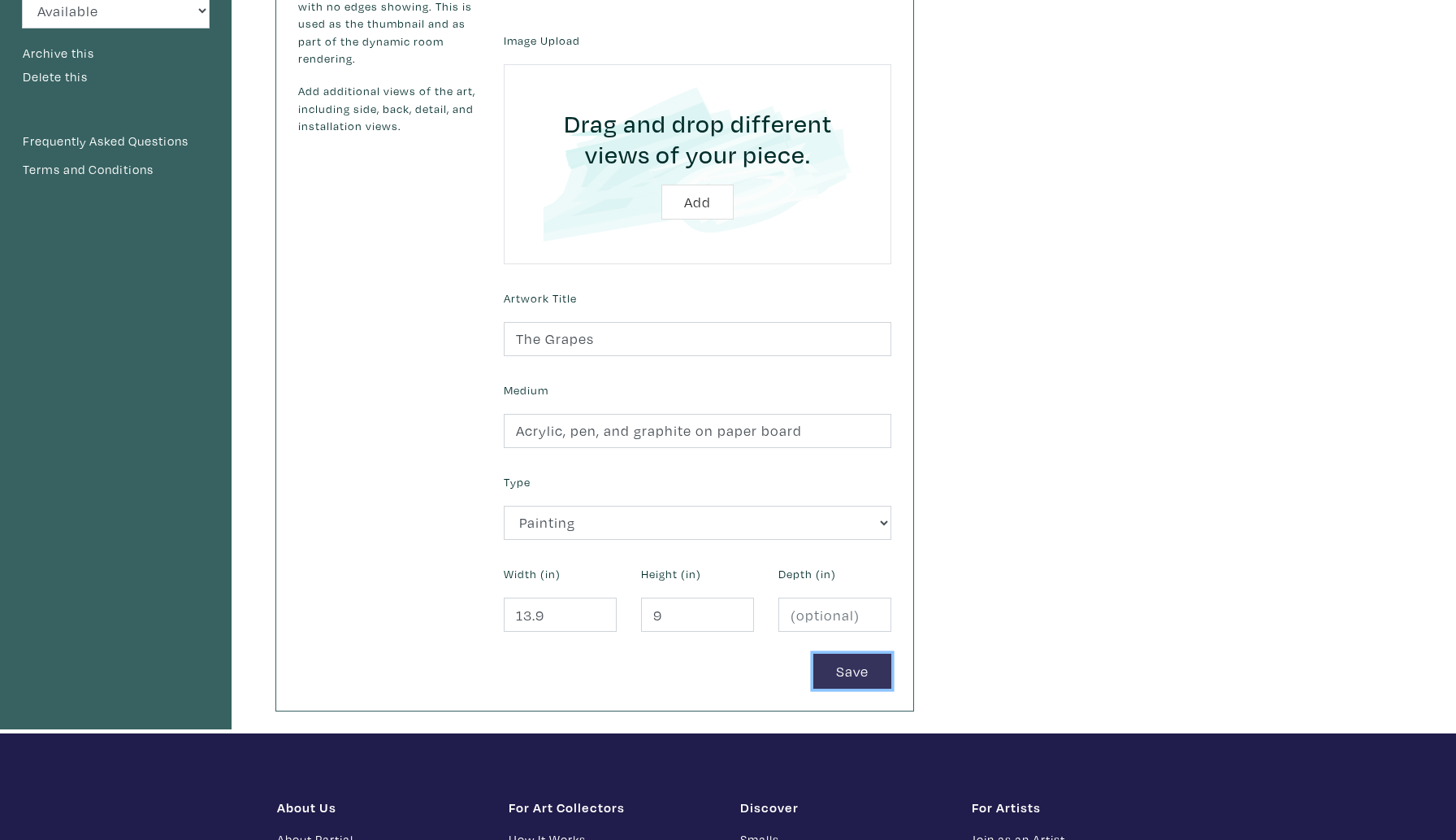
click at [855, 669] on button "Save" at bounding box center [852, 670] width 78 height 35
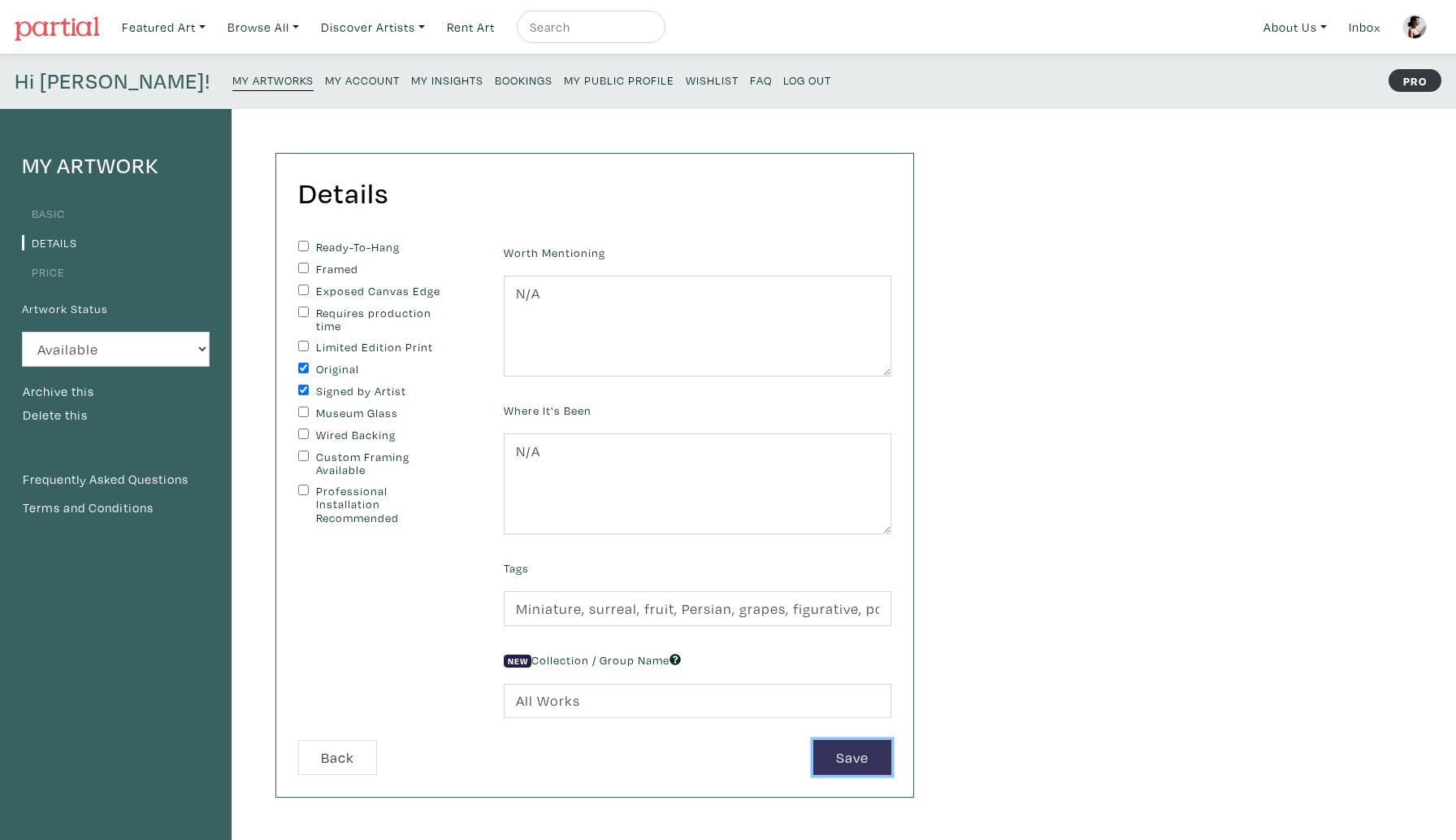
click at [874, 765] on button "Save" at bounding box center [852, 757] width 78 height 35
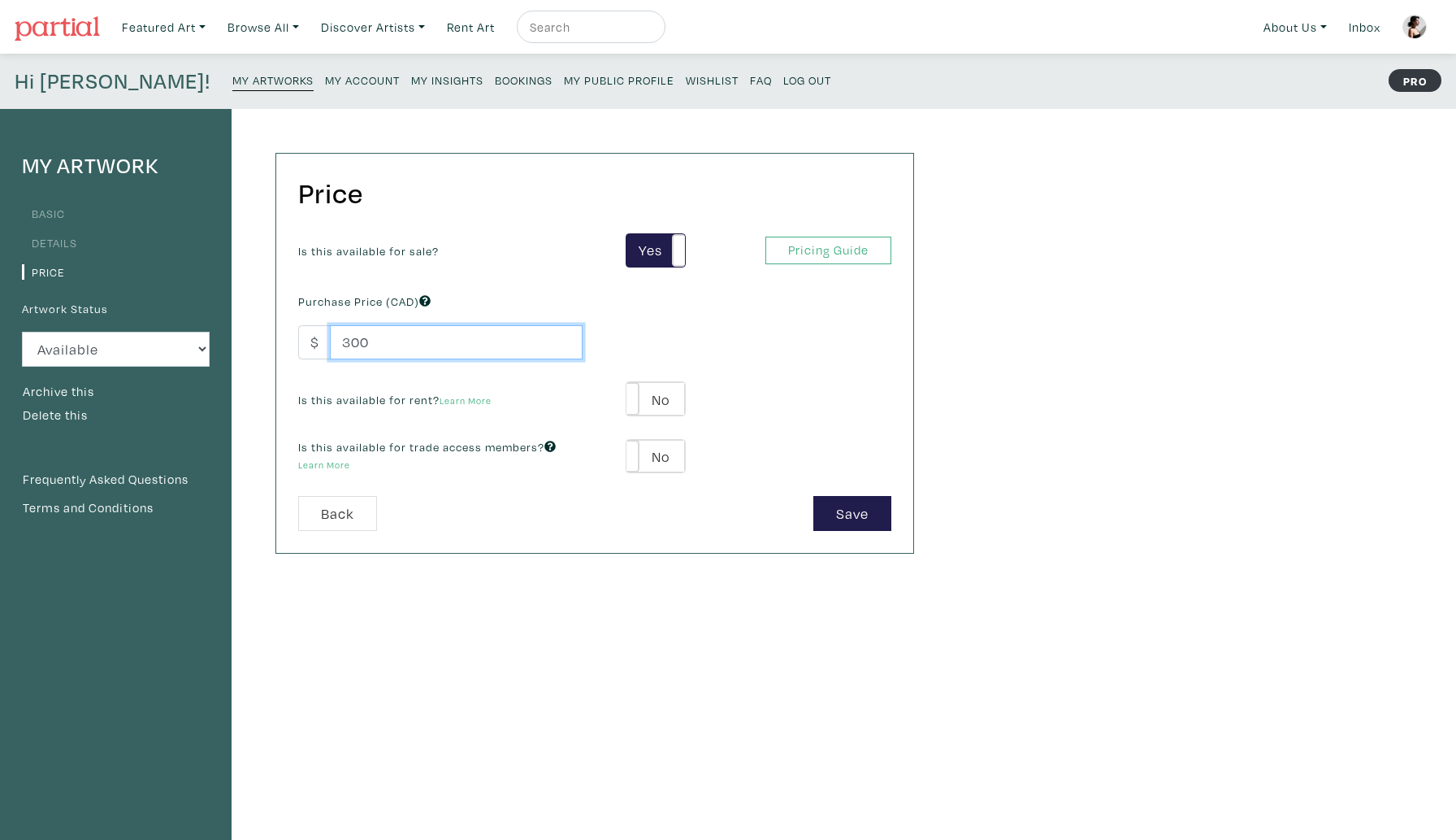
click at [349, 347] on input "300" at bounding box center [456, 342] width 253 height 35
type input "600"
click at [849, 510] on button "Save" at bounding box center [852, 513] width 78 height 35
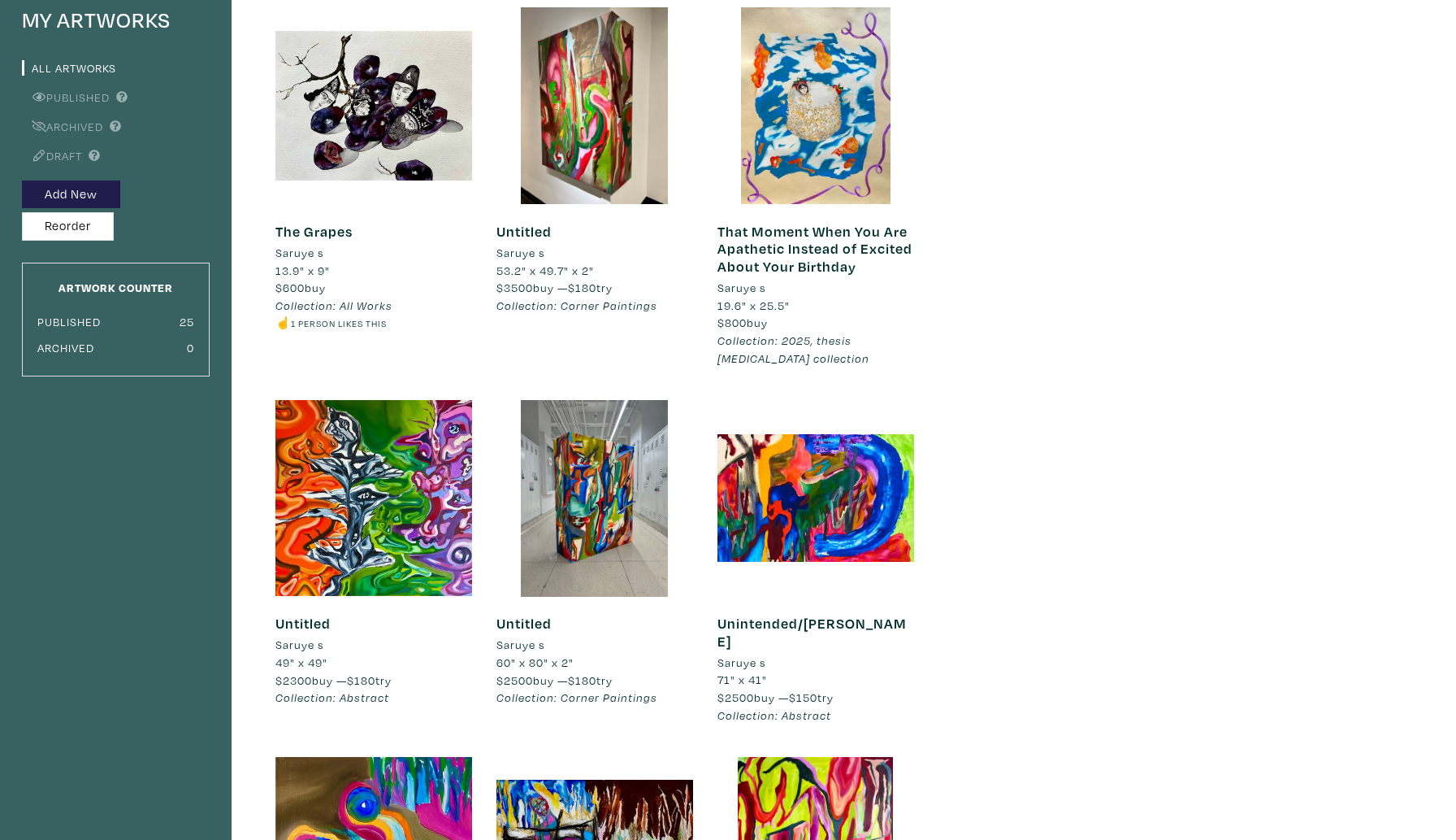
scroll to position [171, 0]
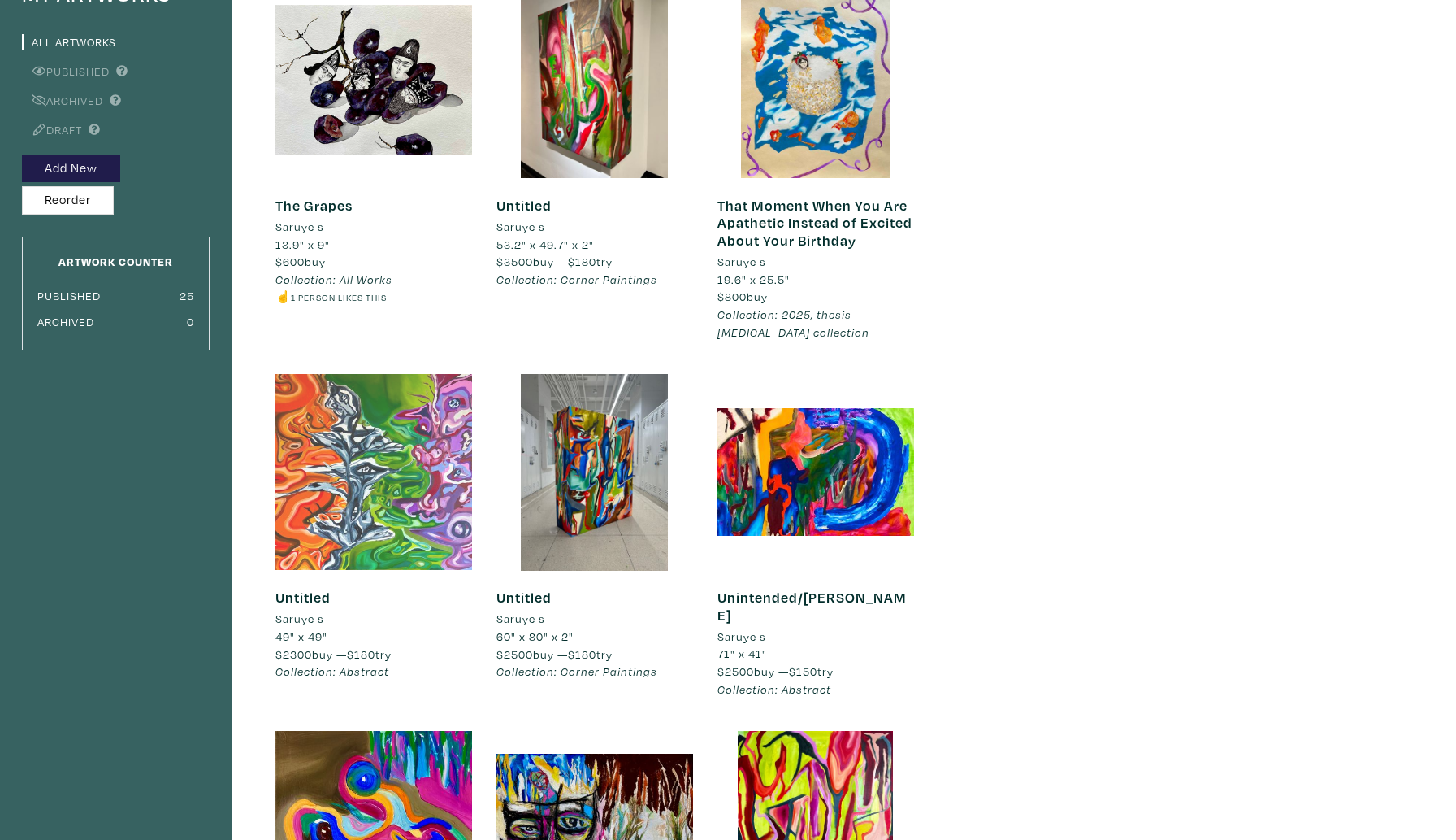
click at [363, 455] on div at bounding box center [374, 472] width 197 height 197
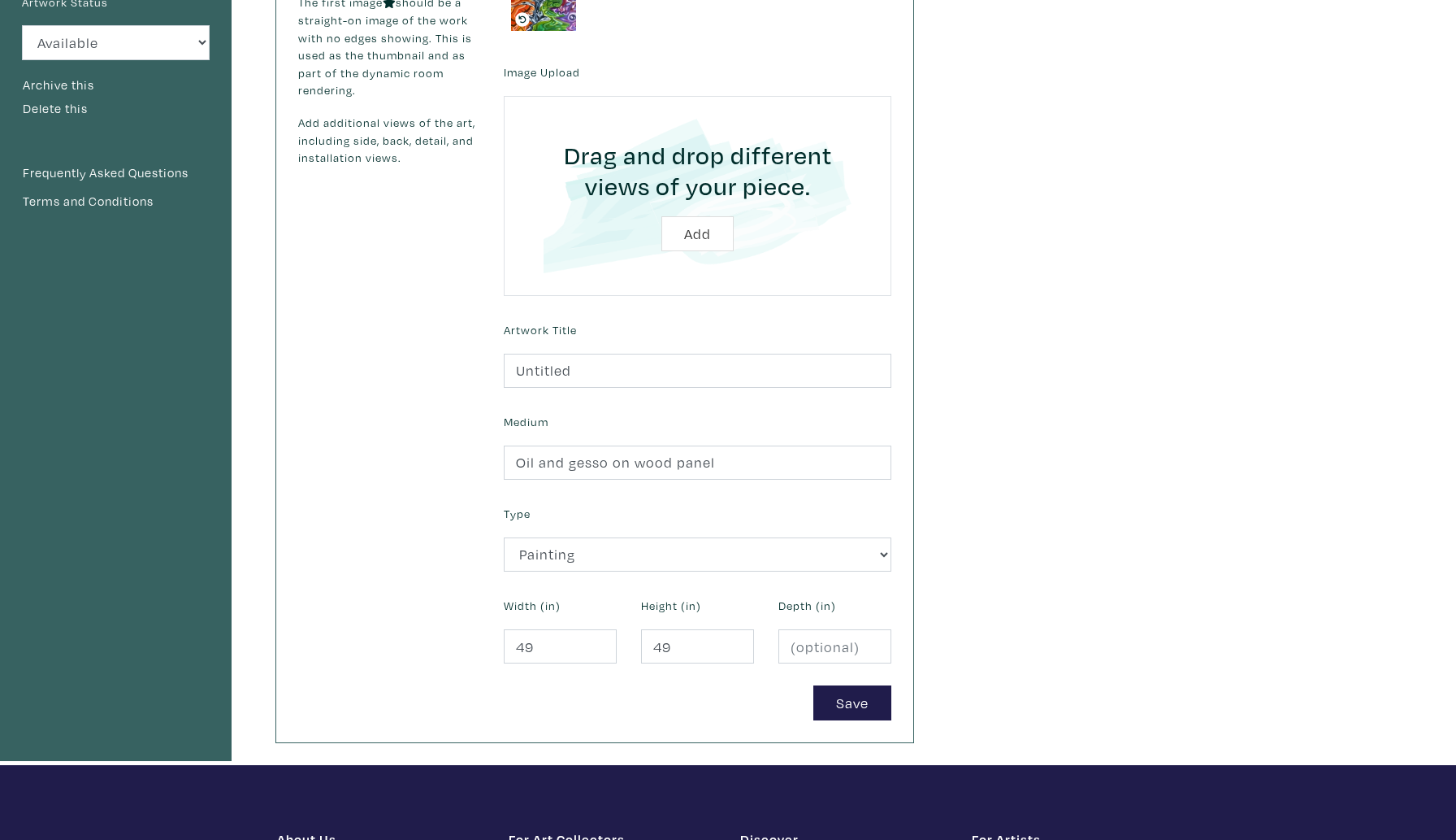
scroll to position [391, 0]
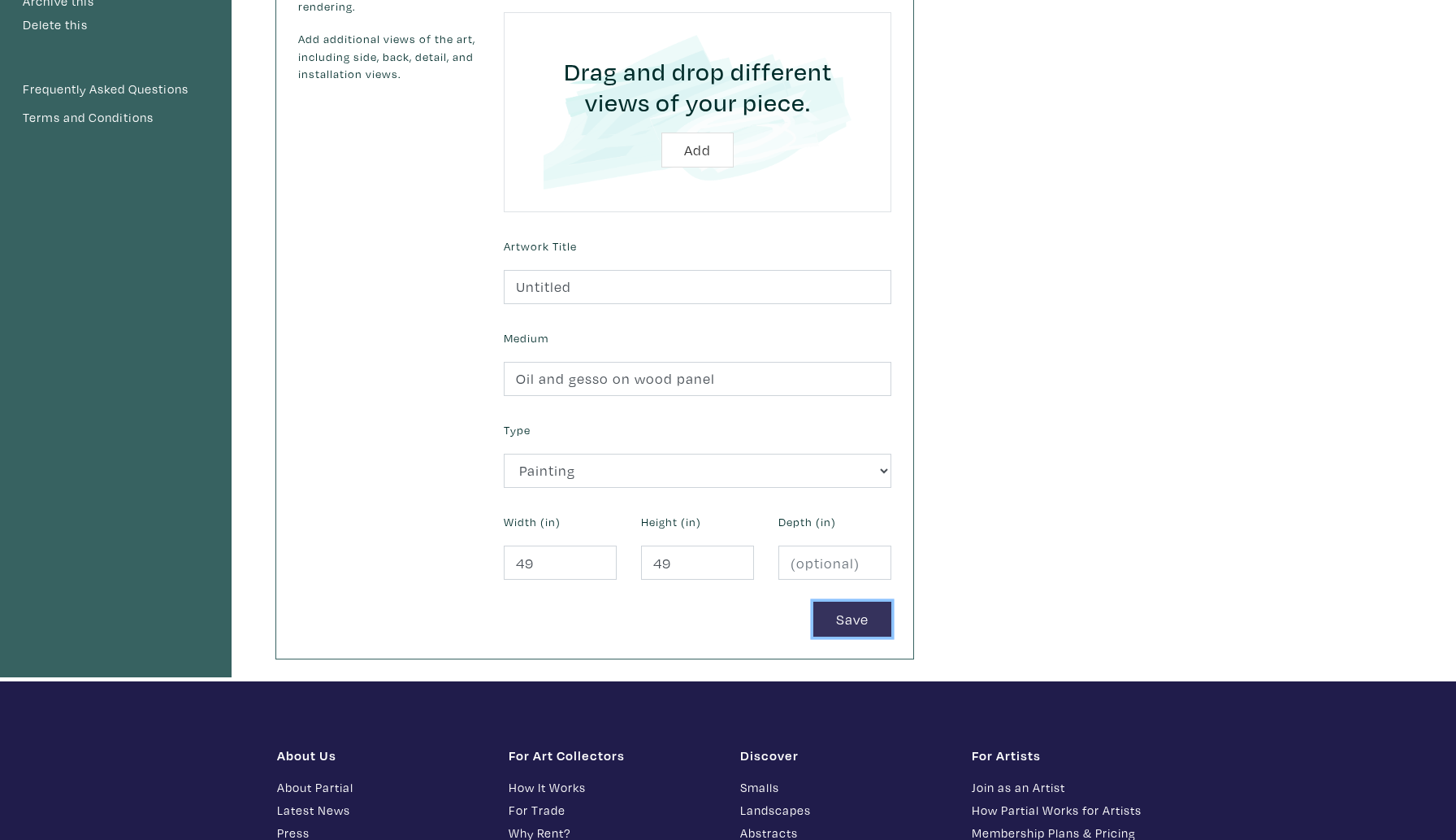
click at [856, 624] on button "Save" at bounding box center [852, 619] width 78 height 35
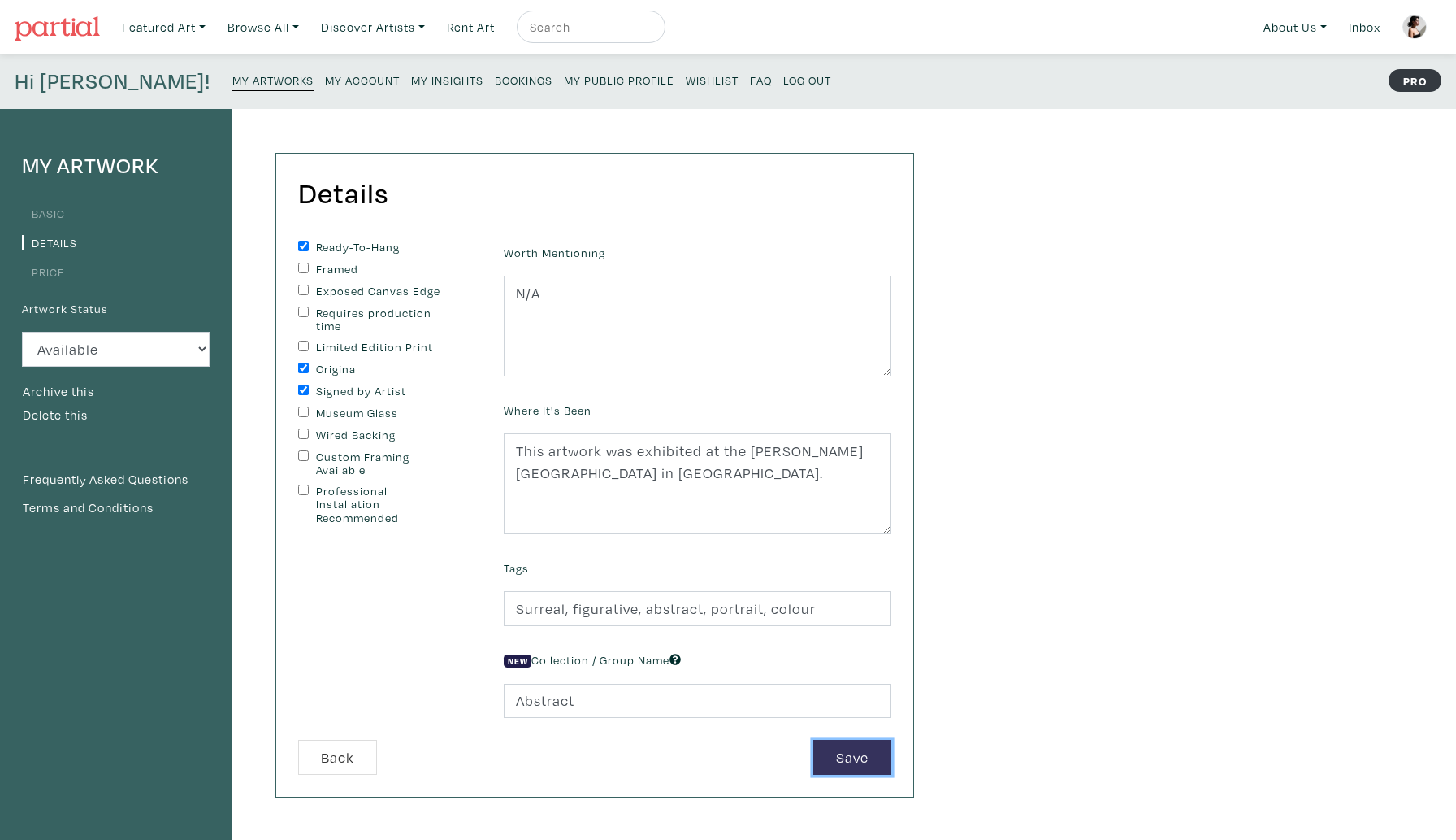
click at [846, 754] on button "Save" at bounding box center [852, 757] width 78 height 35
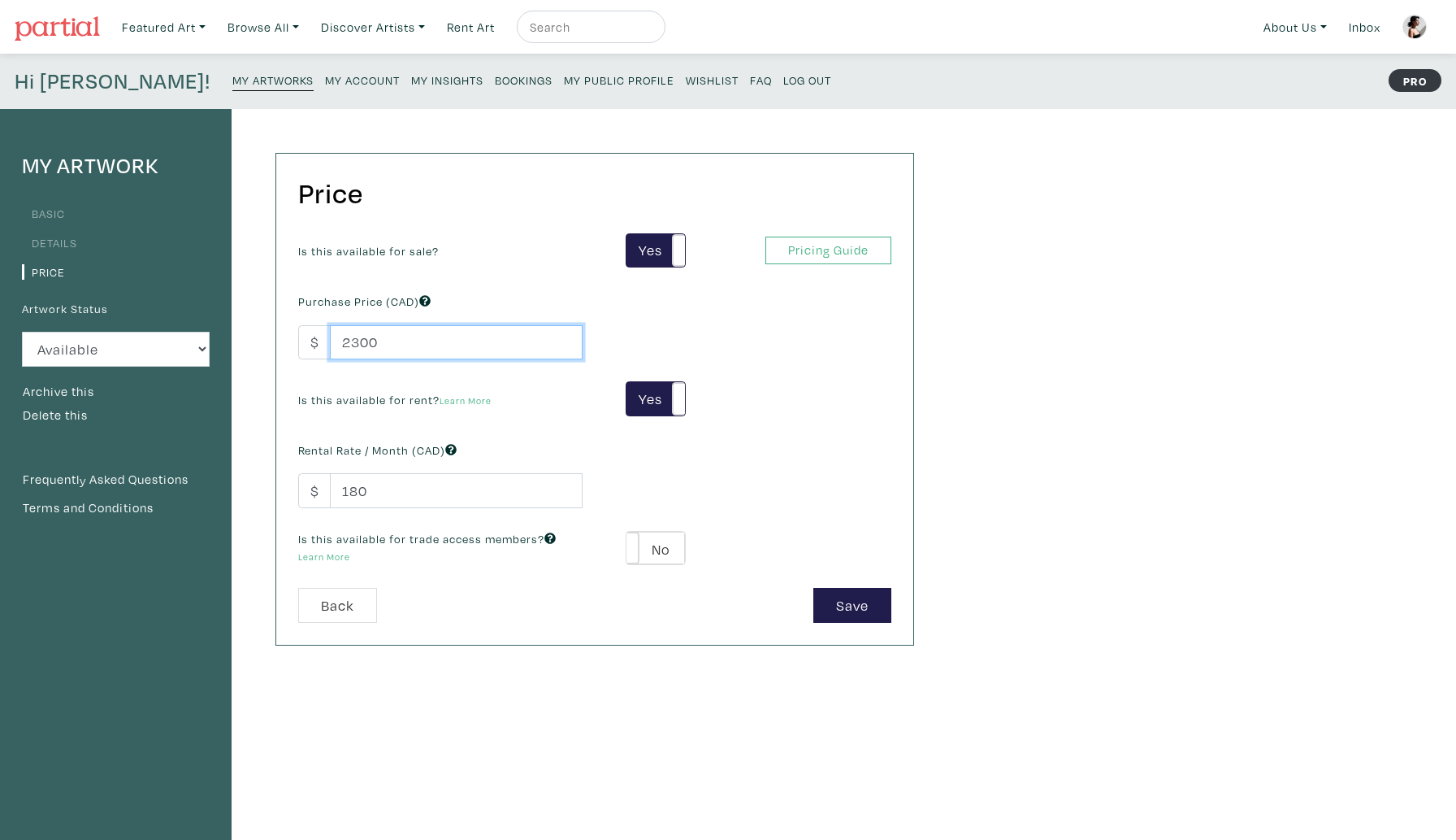
click at [350, 343] on input "2300" at bounding box center [456, 342] width 253 height 35
click at [357, 347] on input "4300" at bounding box center [456, 342] width 253 height 35
type input "4500"
click at [824, 607] on button "Save" at bounding box center [852, 605] width 78 height 35
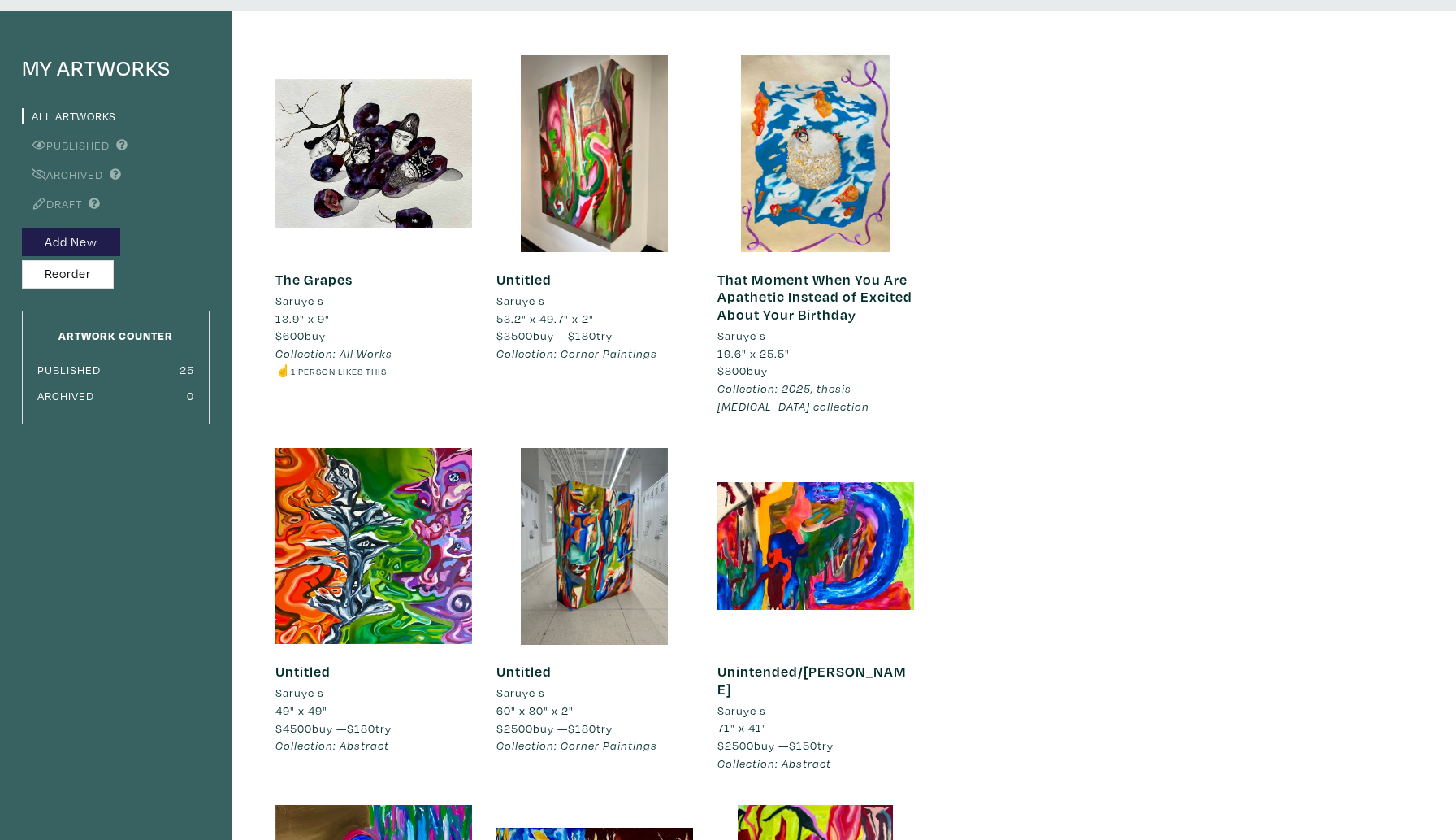
scroll to position [110, 0]
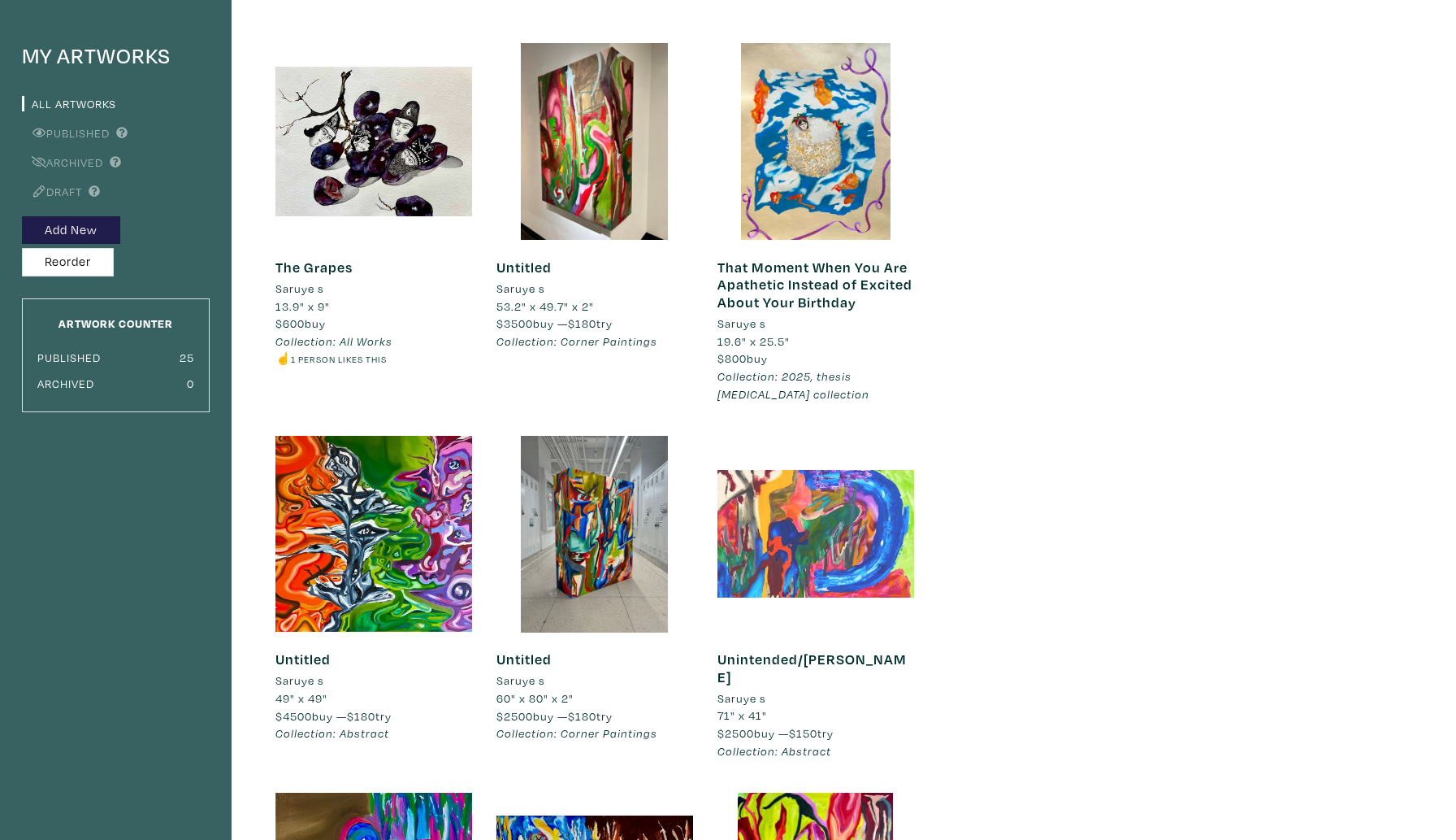
click at [776, 551] on div at bounding box center [816, 534] width 197 height 197
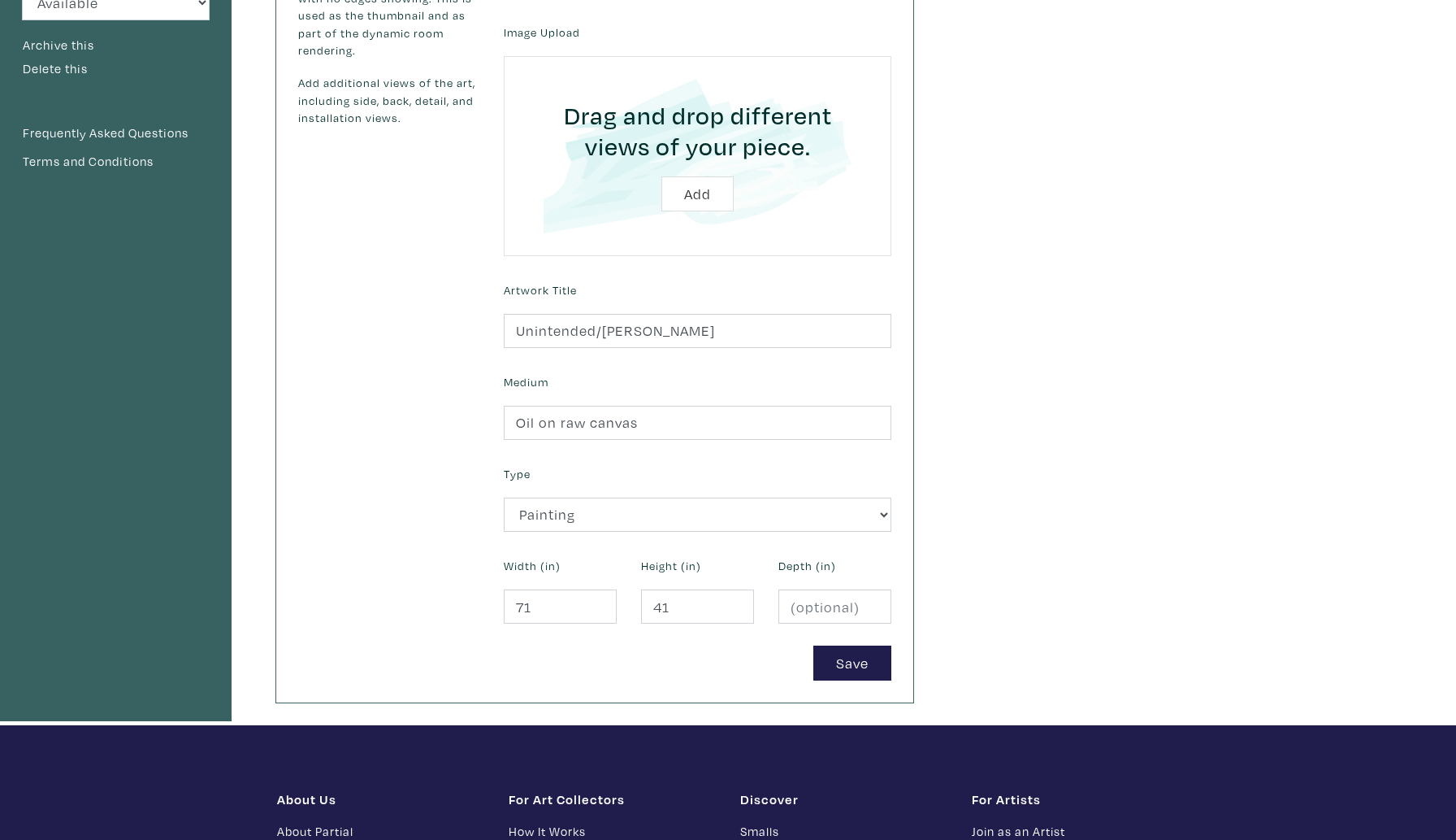
scroll to position [360, 0]
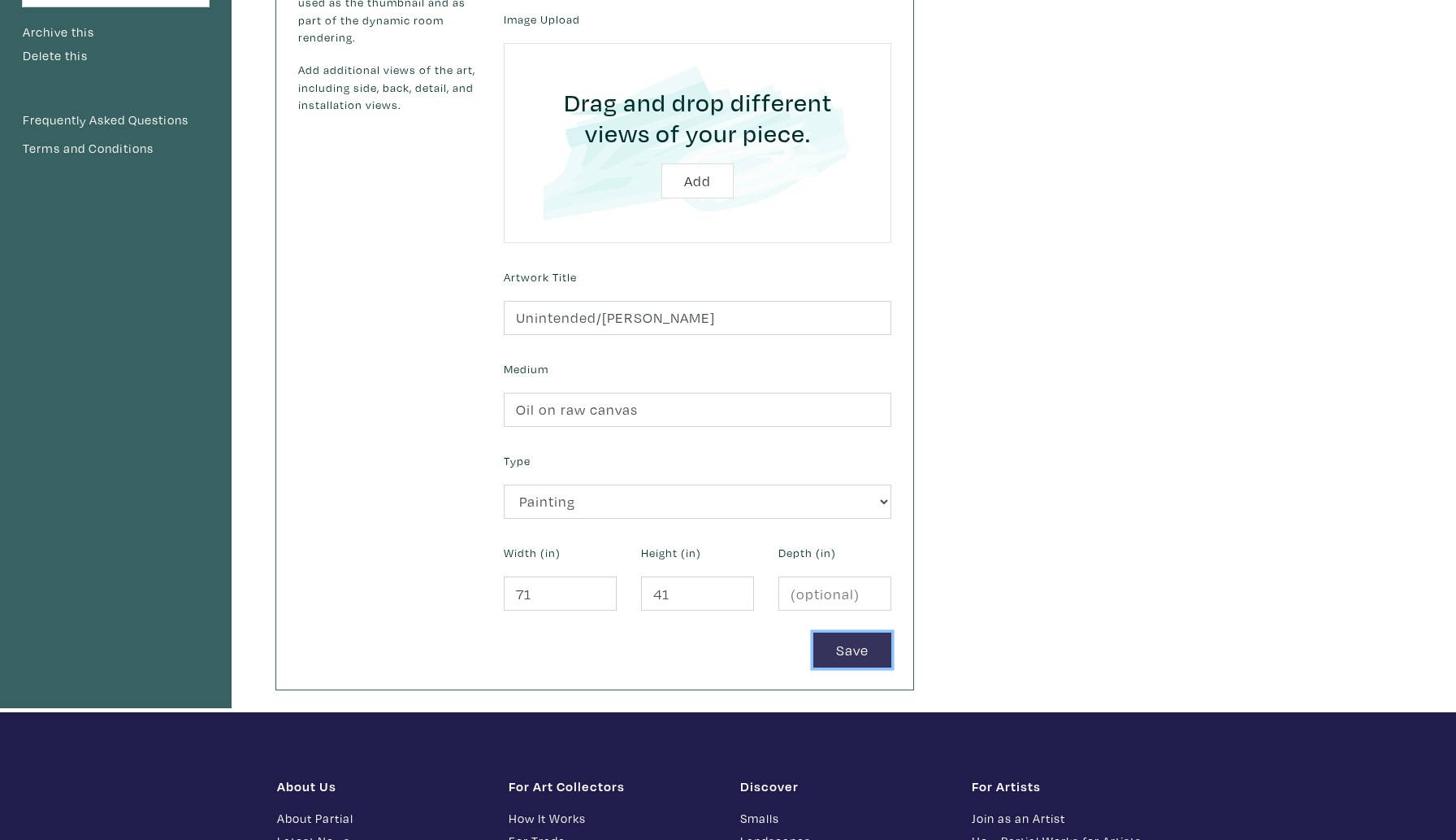
click at [828, 650] on button "Save" at bounding box center [852, 650] width 78 height 35
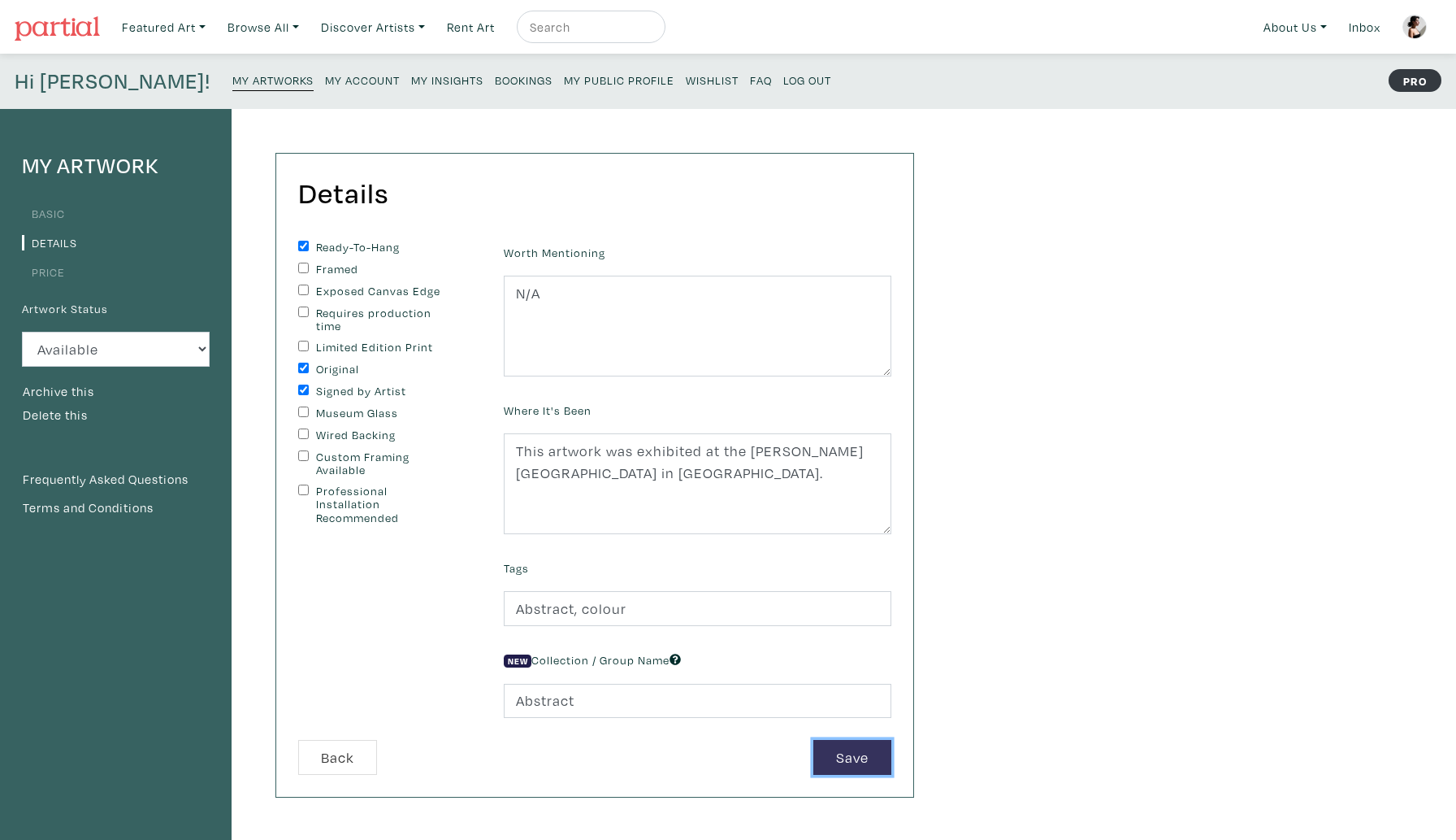
click at [870, 747] on button "Save" at bounding box center [852, 757] width 78 height 35
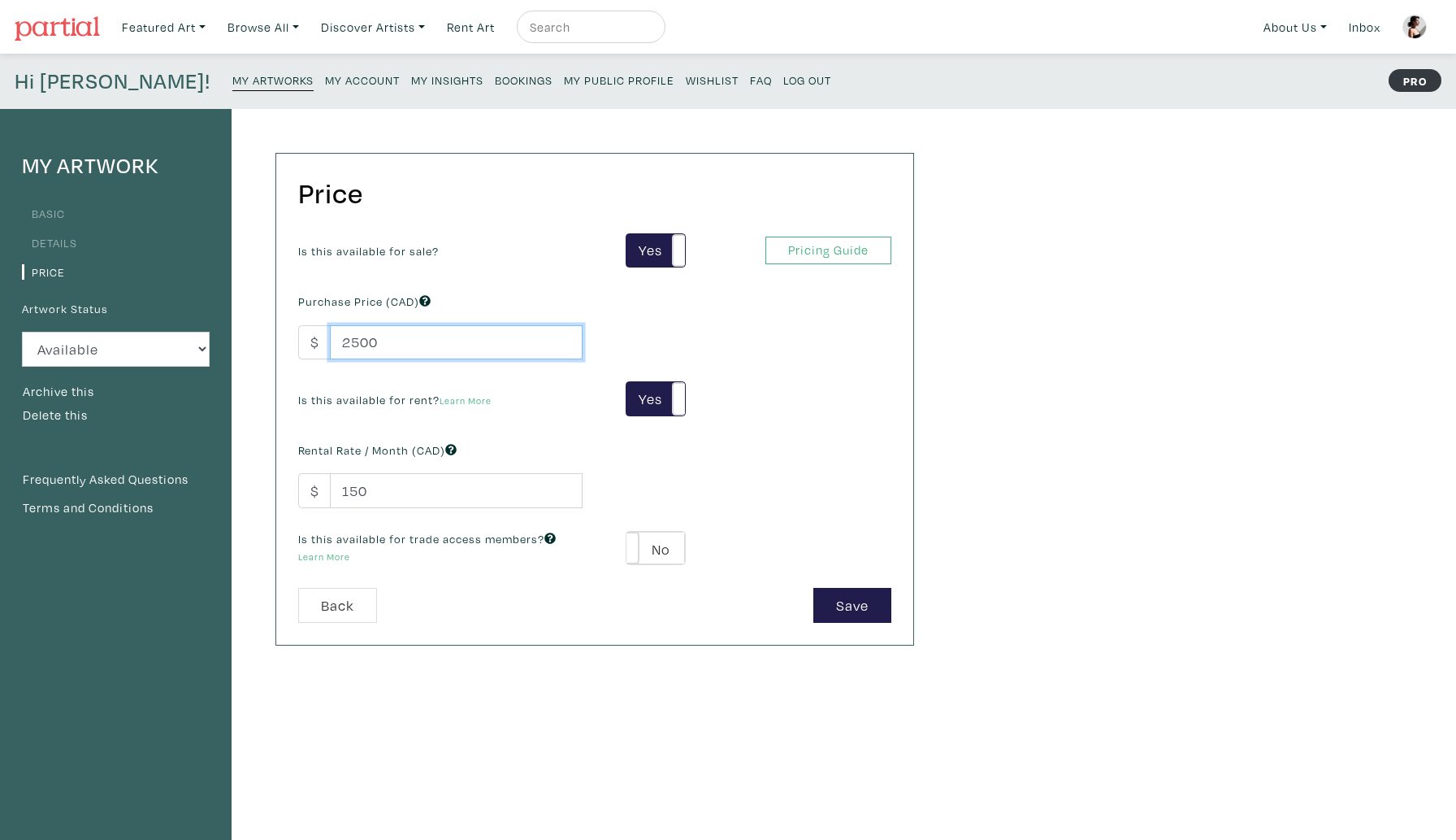
drag, startPoint x: 381, startPoint y: 345, endPoint x: 325, endPoint y: 345, distance: 56.0
click at [325, 345] on div "$ 2500" at bounding box center [440, 342] width 284 height 35
type input "4500"
click at [822, 612] on button "Save" at bounding box center [852, 605] width 78 height 35
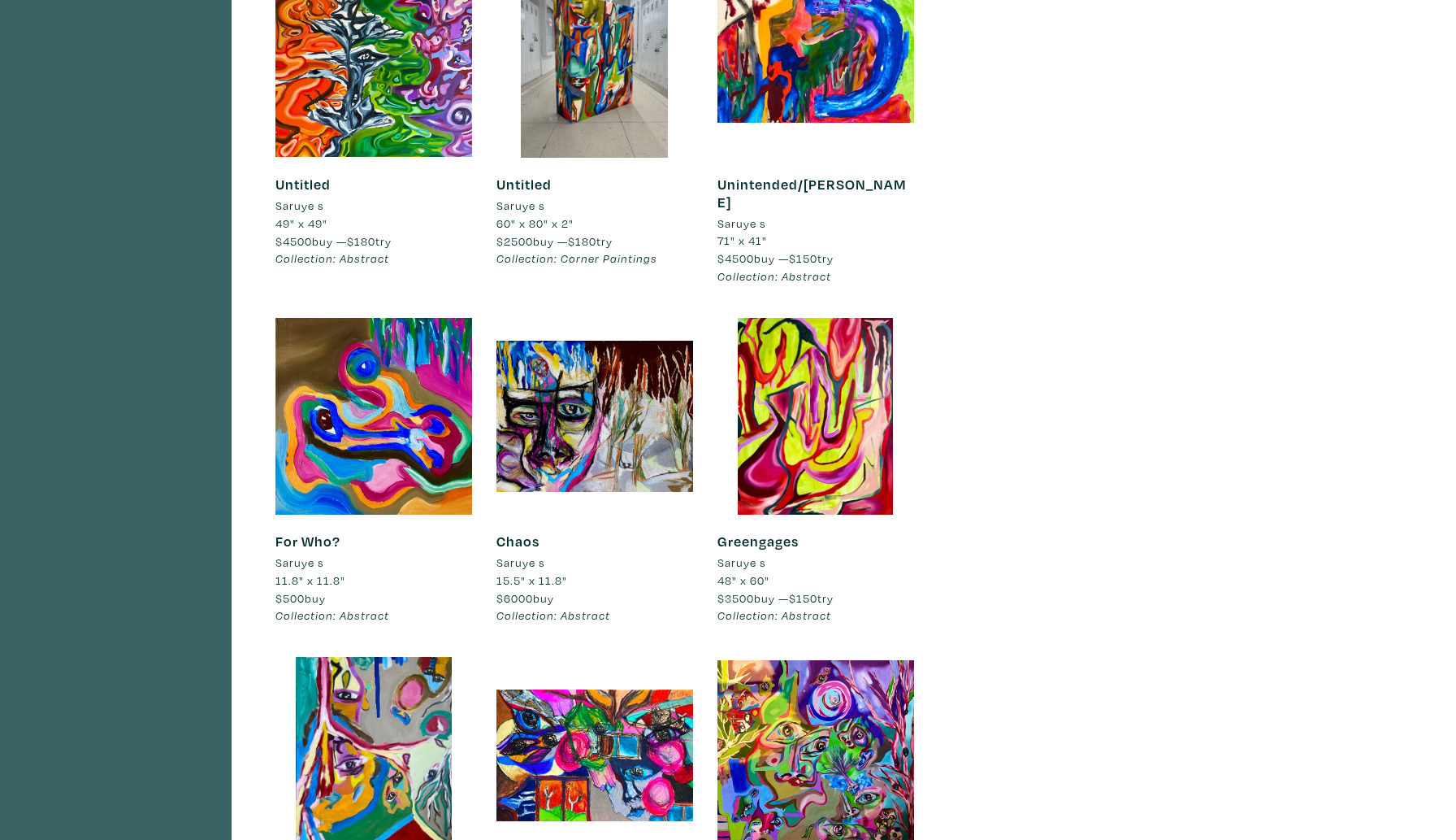
scroll to position [602, 0]
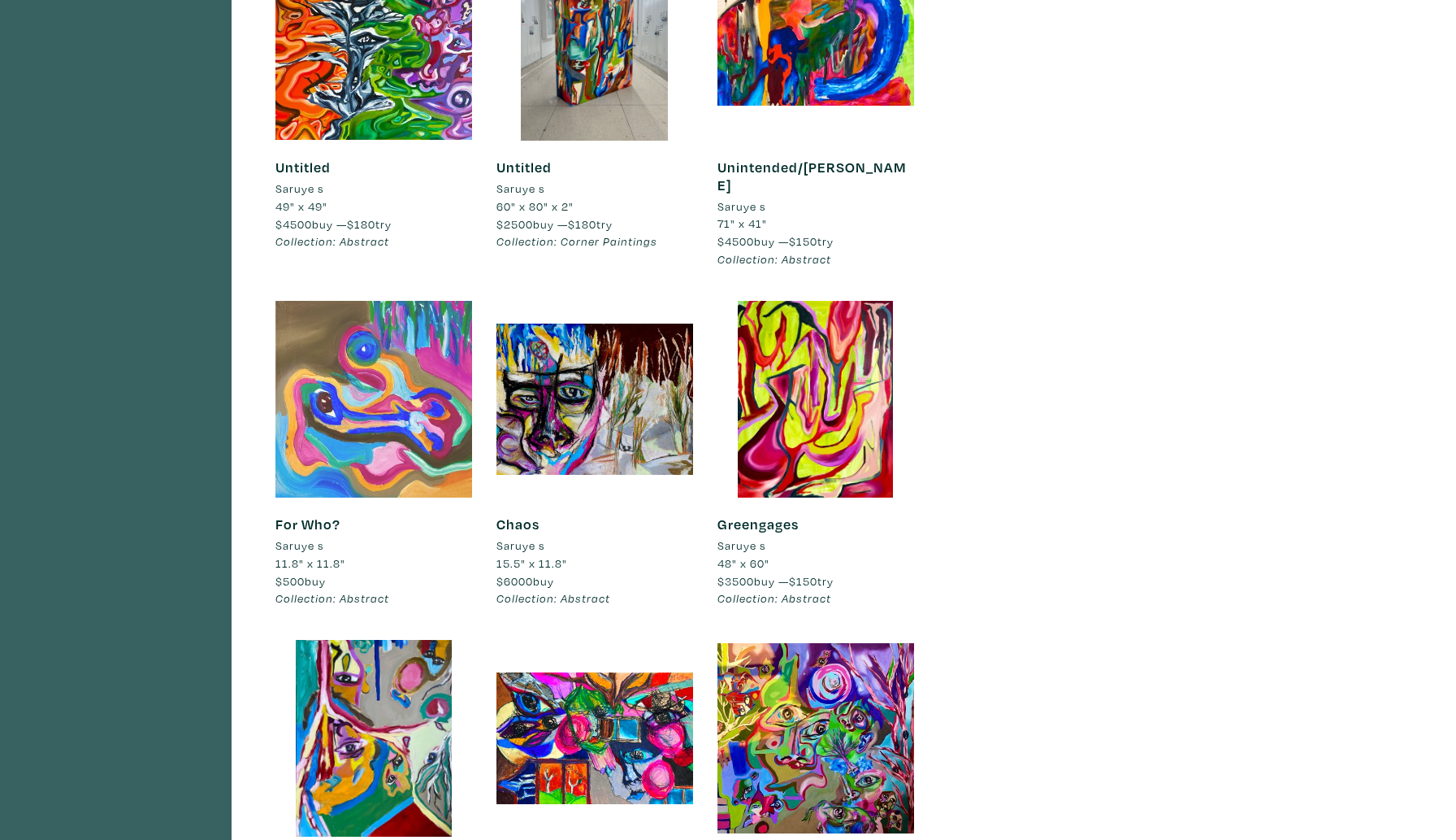
click at [384, 427] on div at bounding box center [374, 399] width 197 height 197
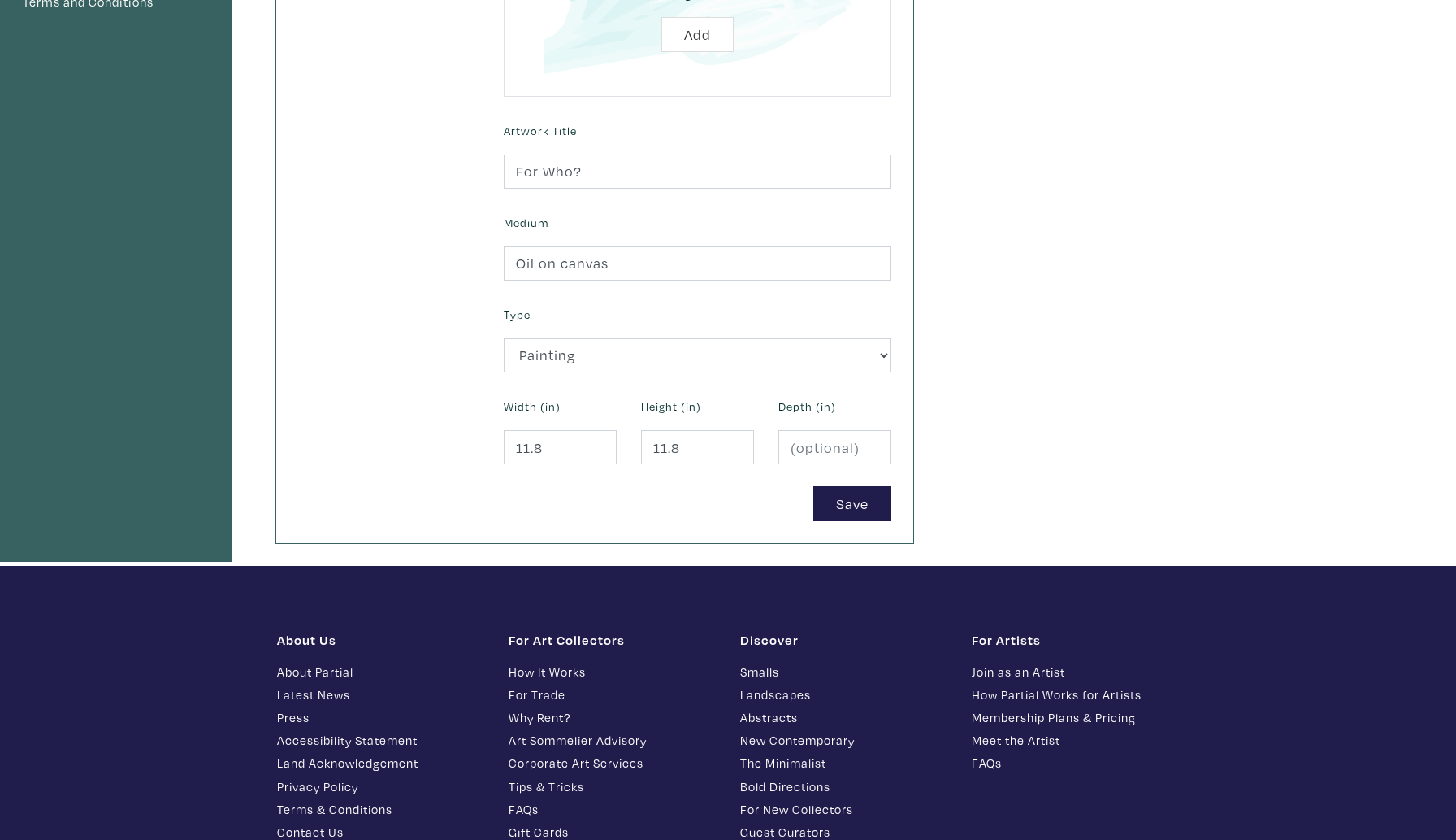
scroll to position [528, 0]
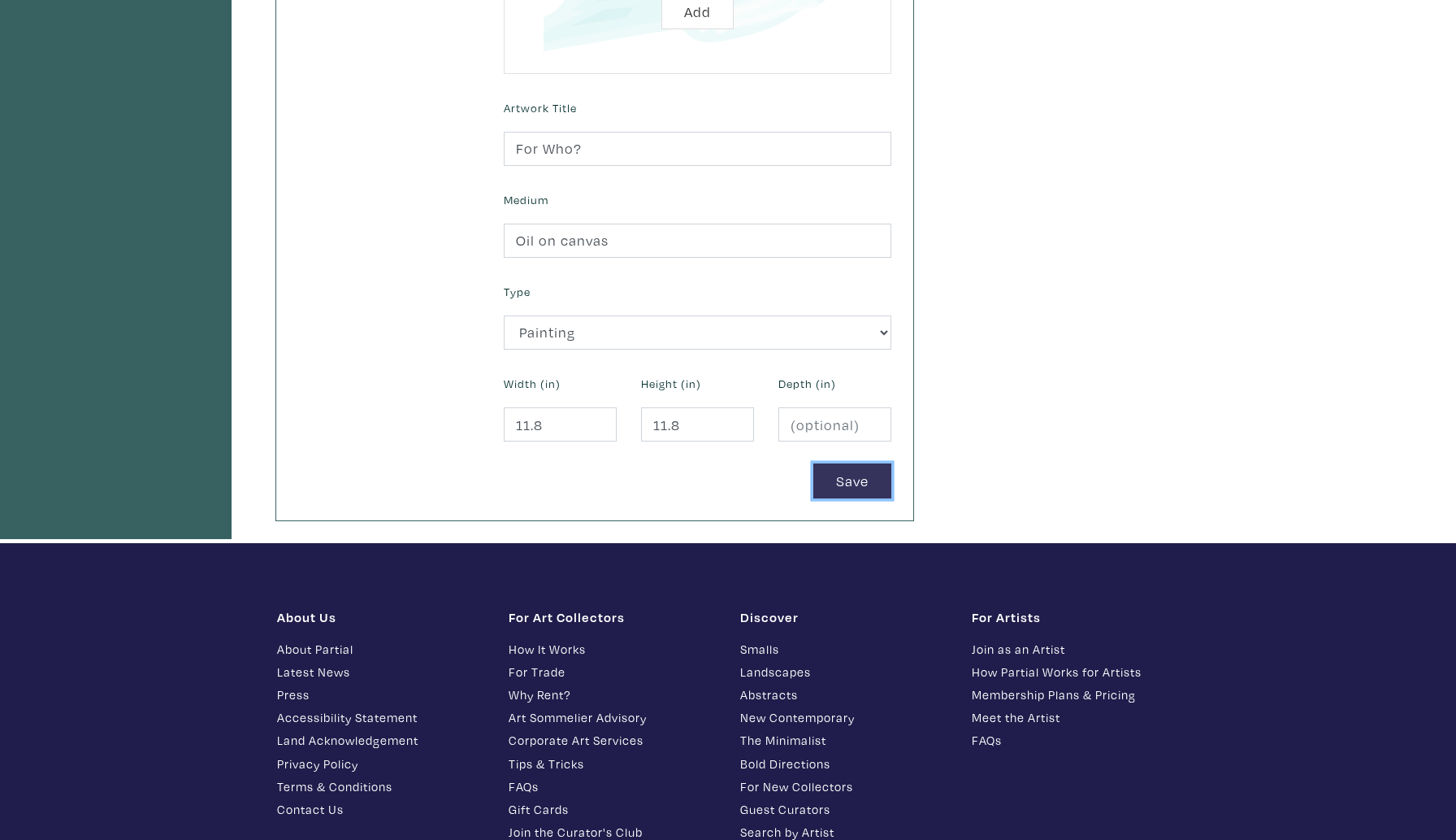
click at [839, 479] on button "Save" at bounding box center [852, 480] width 78 height 35
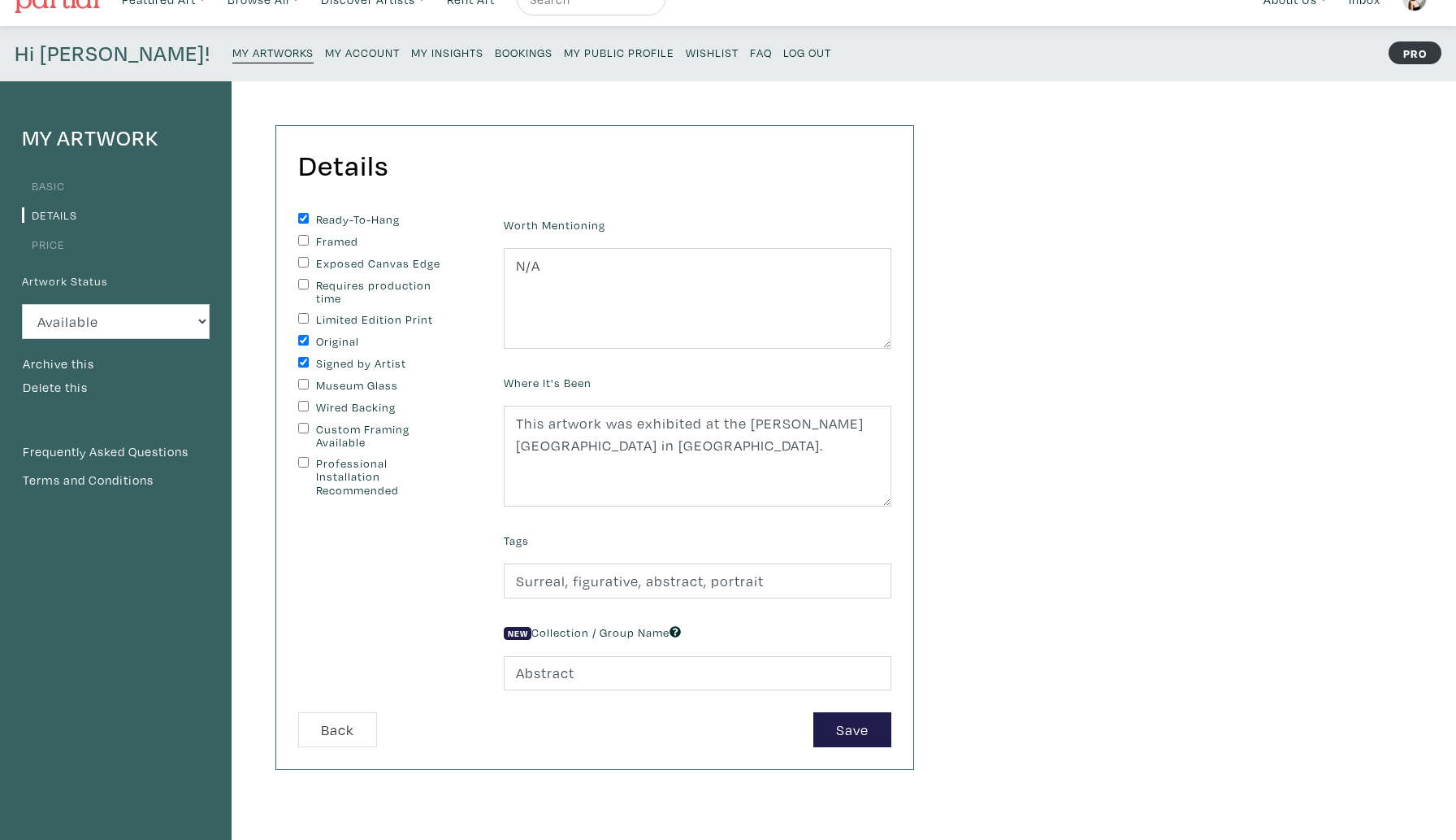
scroll to position [60, 0]
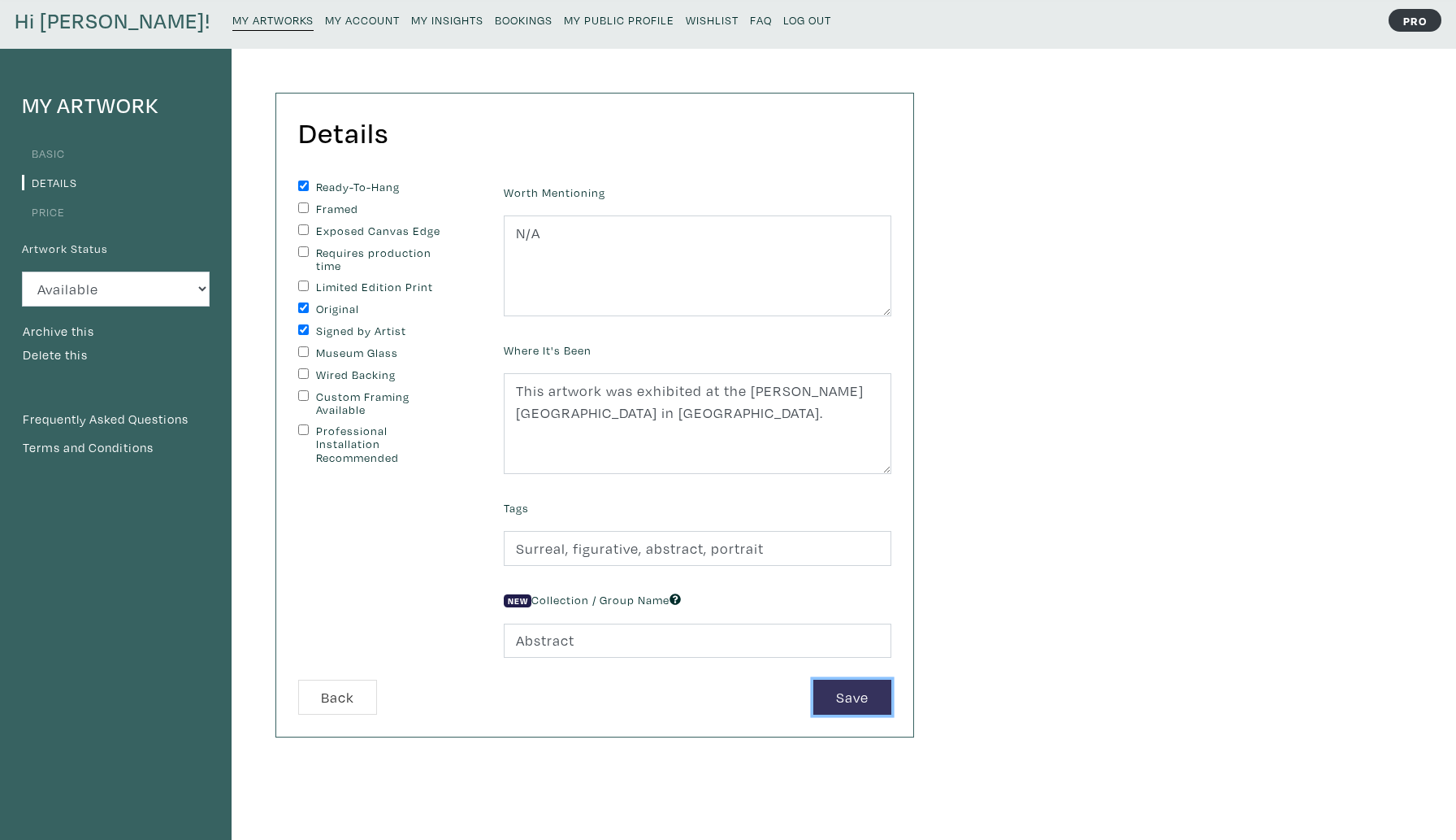
click at [843, 700] on button "Save" at bounding box center [852, 697] width 78 height 35
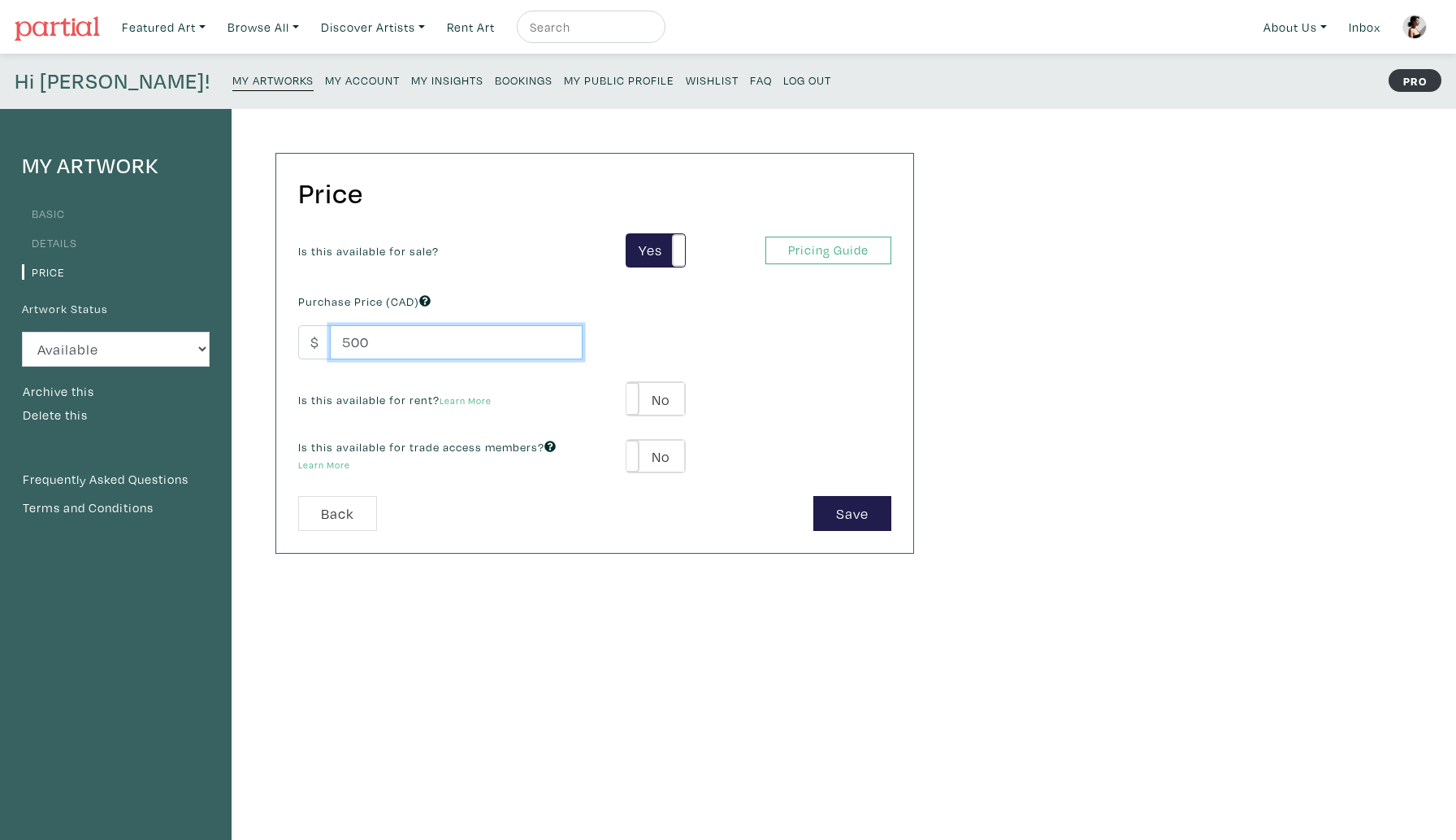
click at [348, 343] on input "500" at bounding box center [456, 342] width 253 height 35
type input "600"
click at [831, 521] on button "Save" at bounding box center [852, 513] width 78 height 35
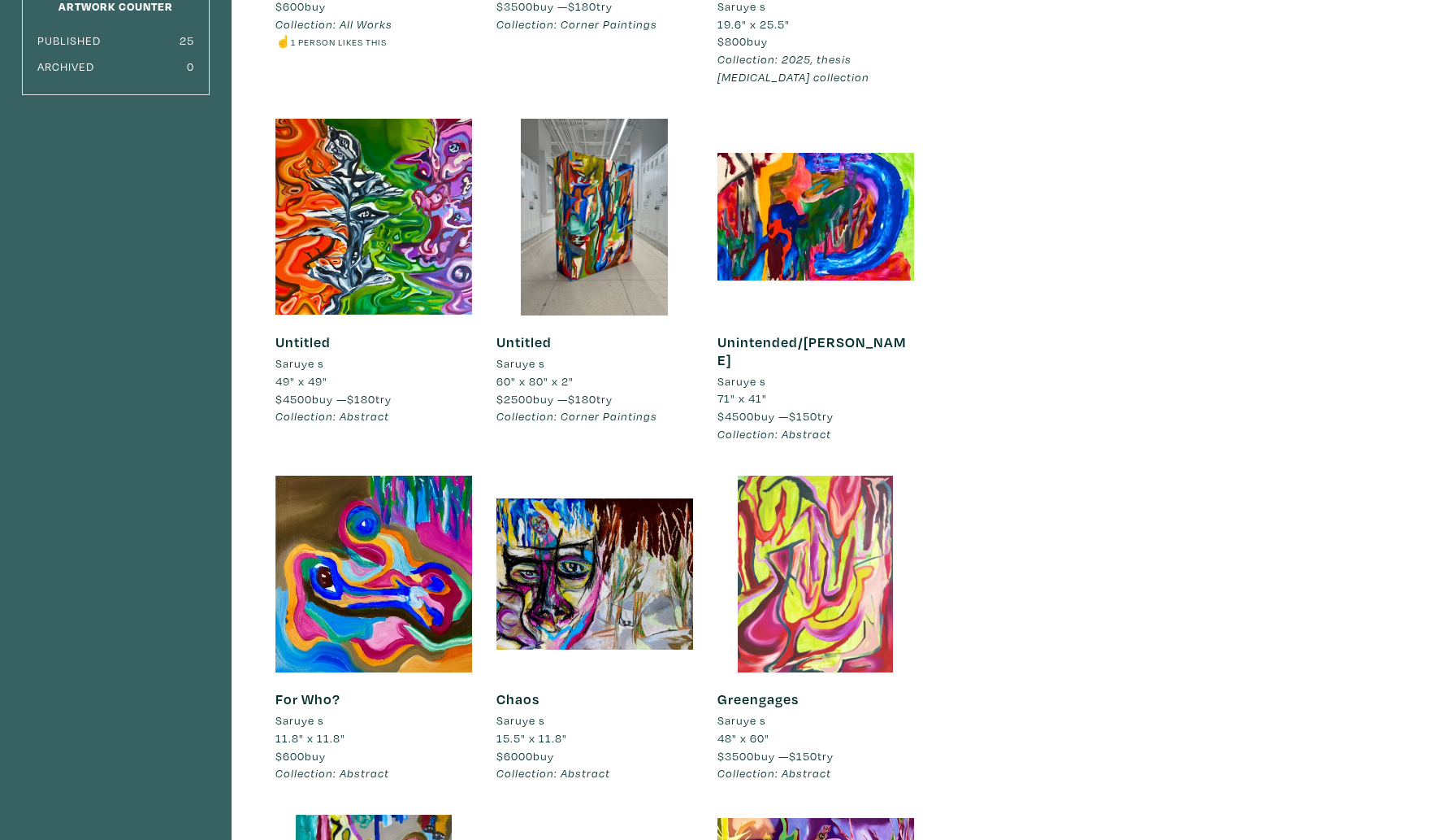
scroll to position [429, 0]
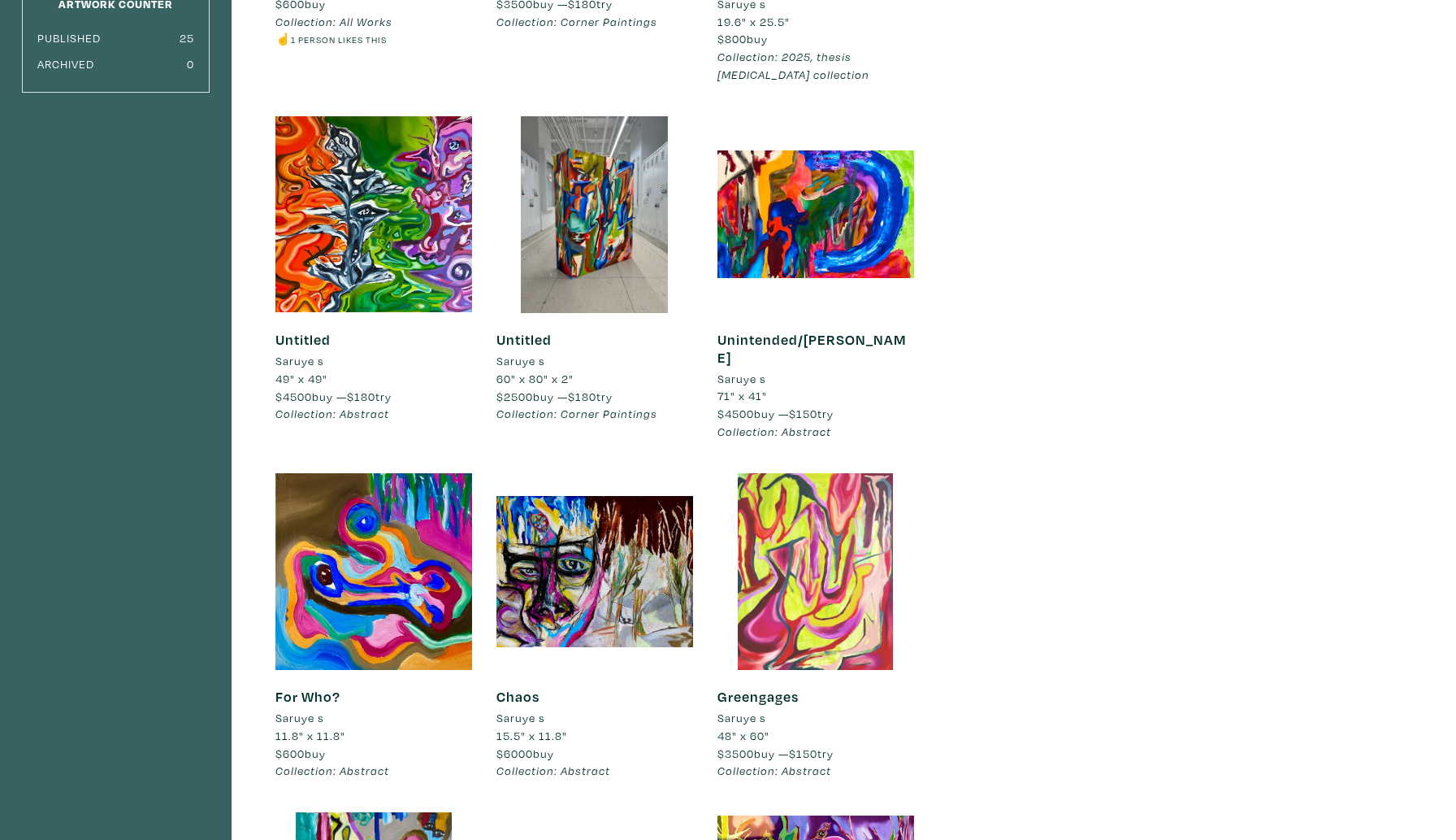
click at [792, 605] on div at bounding box center [816, 572] width 197 height 197
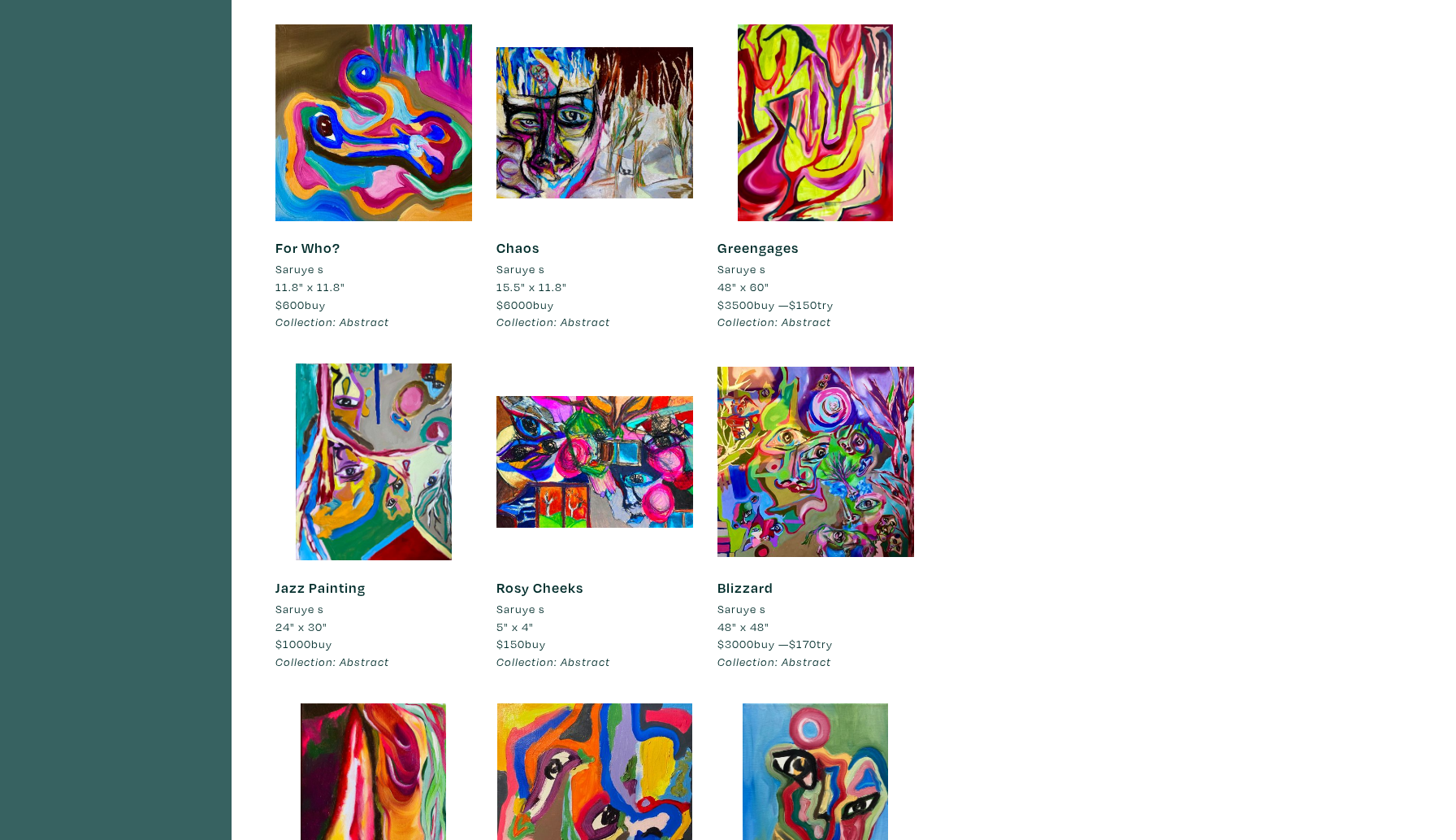
scroll to position [880, 0]
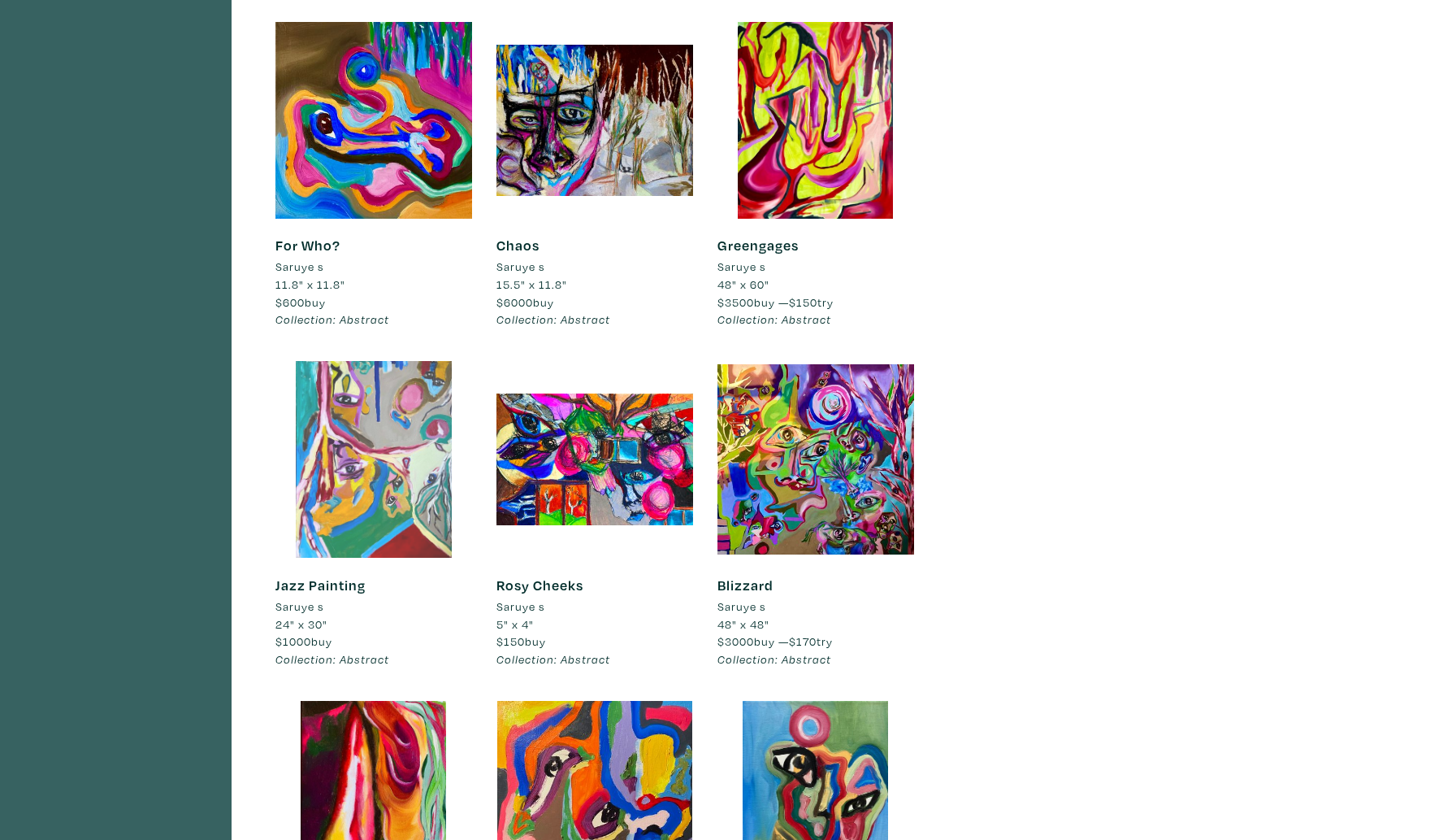
click at [347, 488] on div at bounding box center [374, 459] width 197 height 197
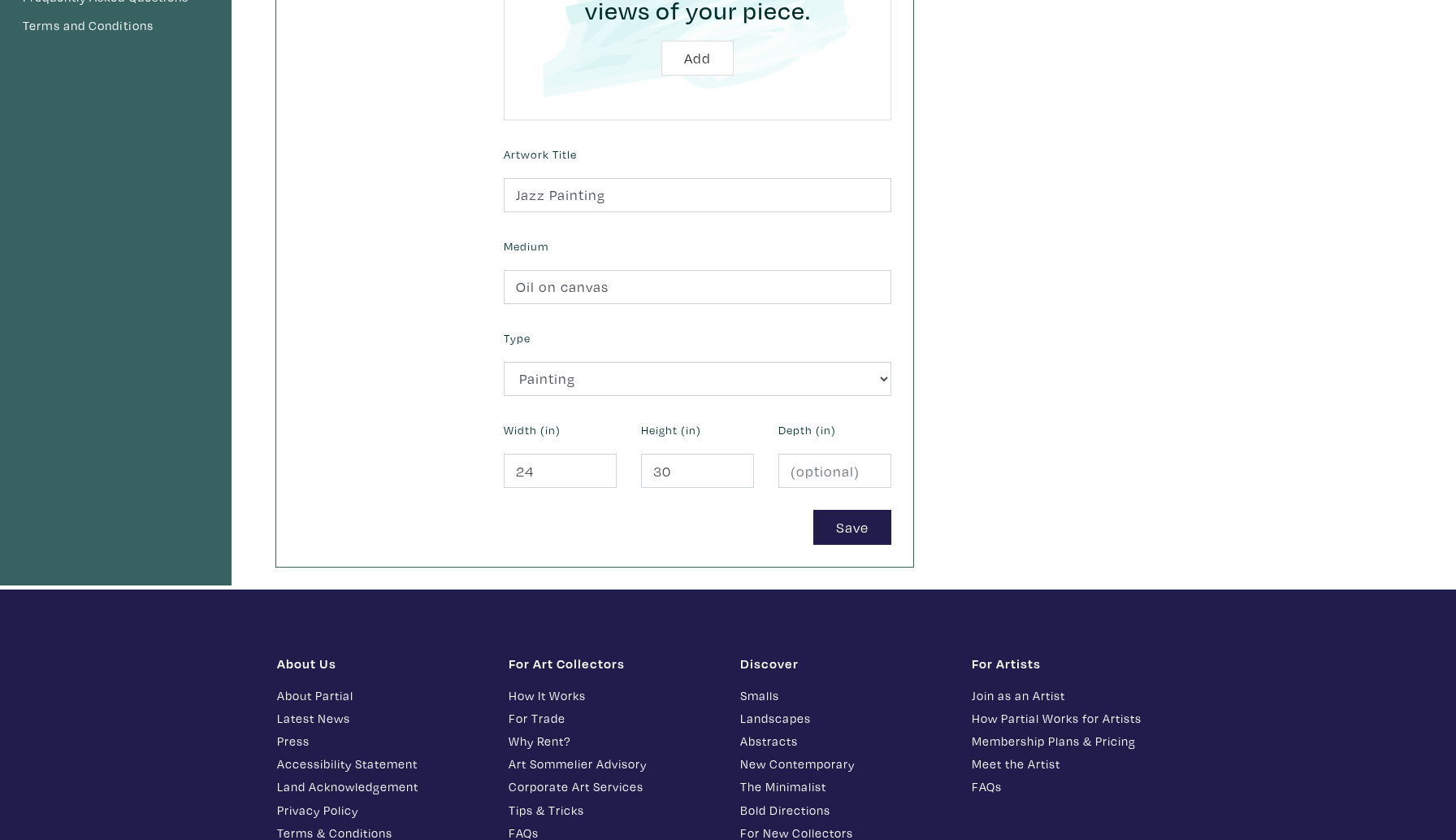
scroll to position [501, 0]
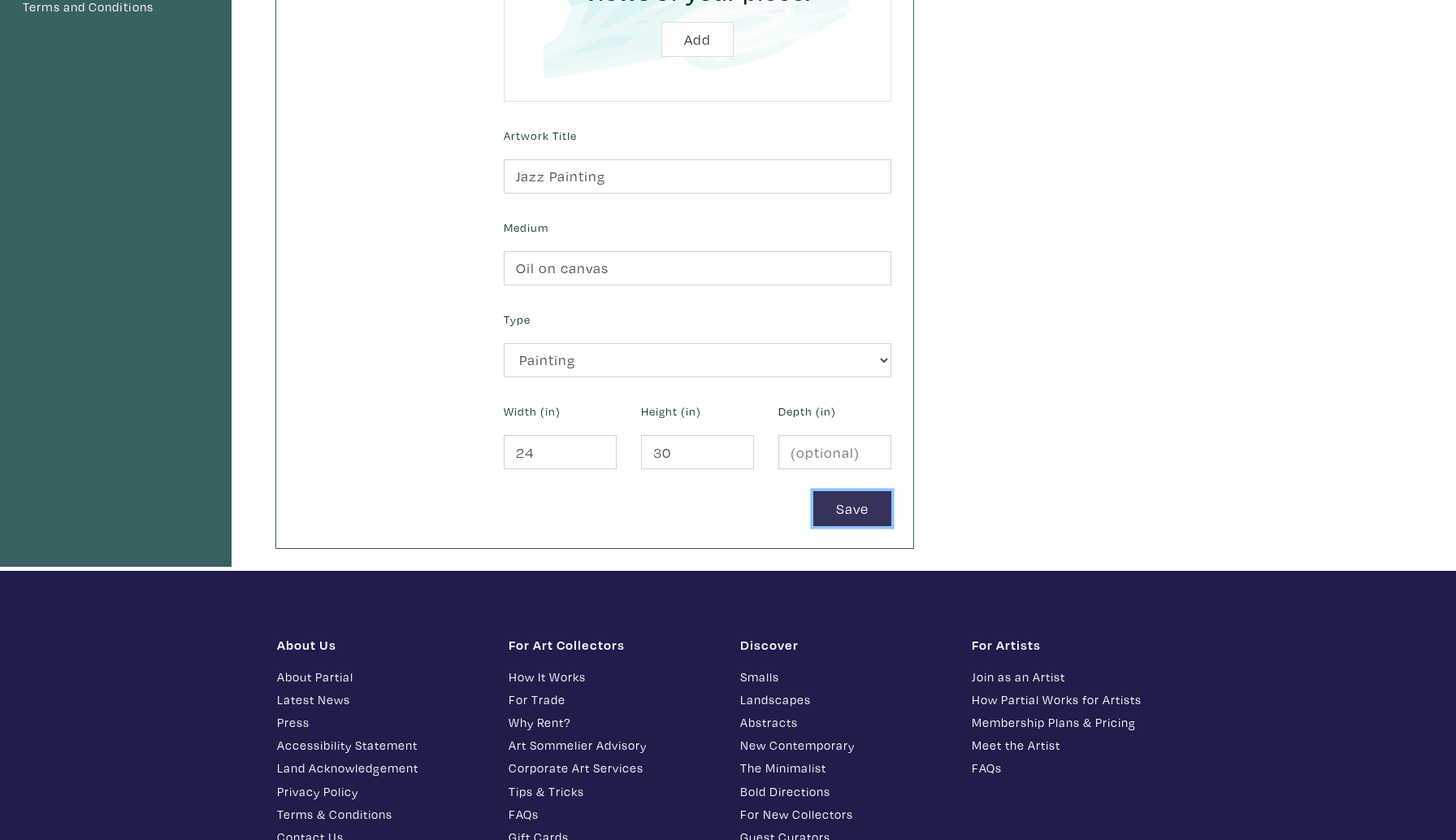
click at [832, 511] on button "Save" at bounding box center [852, 509] width 78 height 35
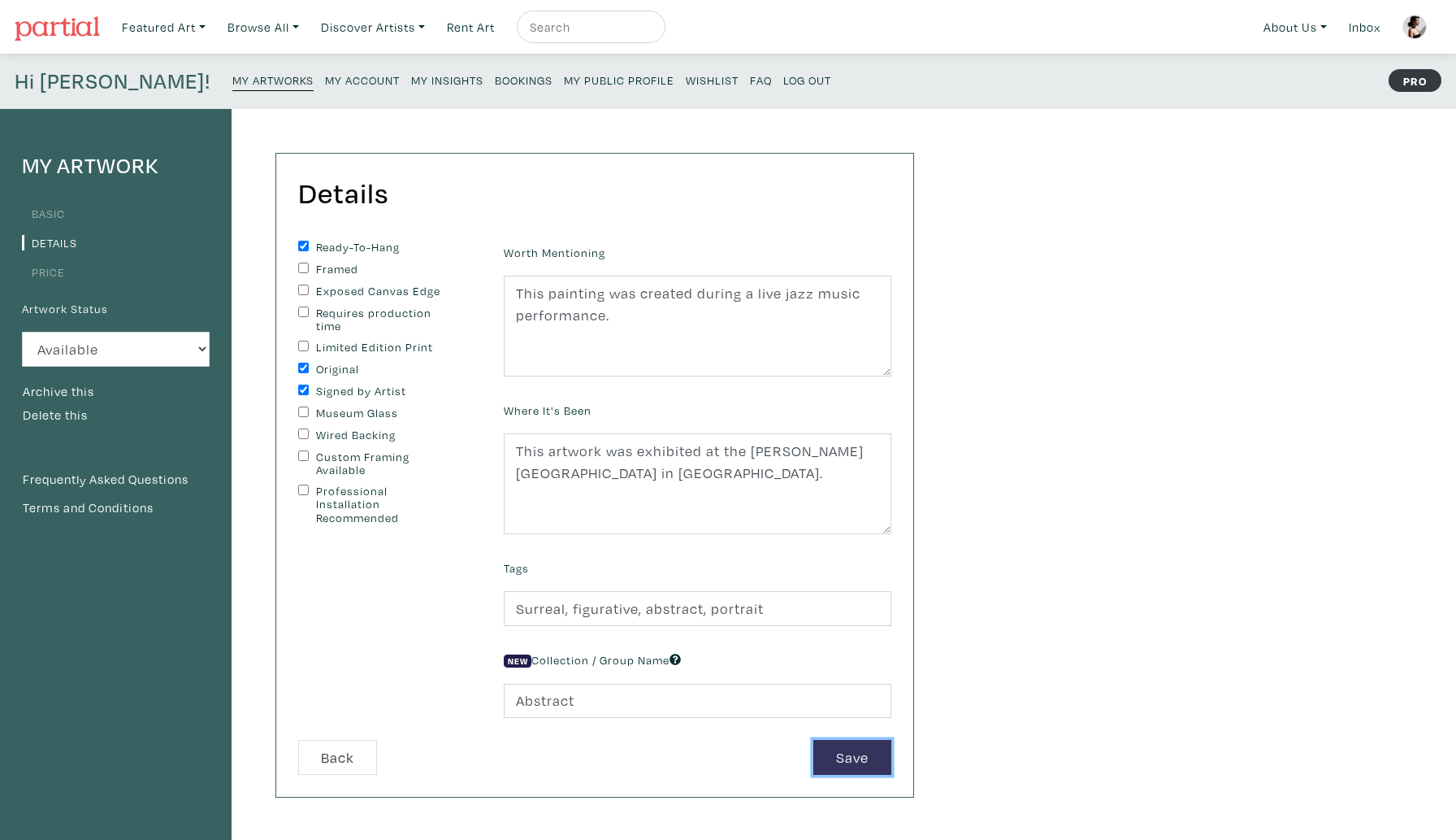
click at [878, 766] on button "Save" at bounding box center [852, 757] width 78 height 35
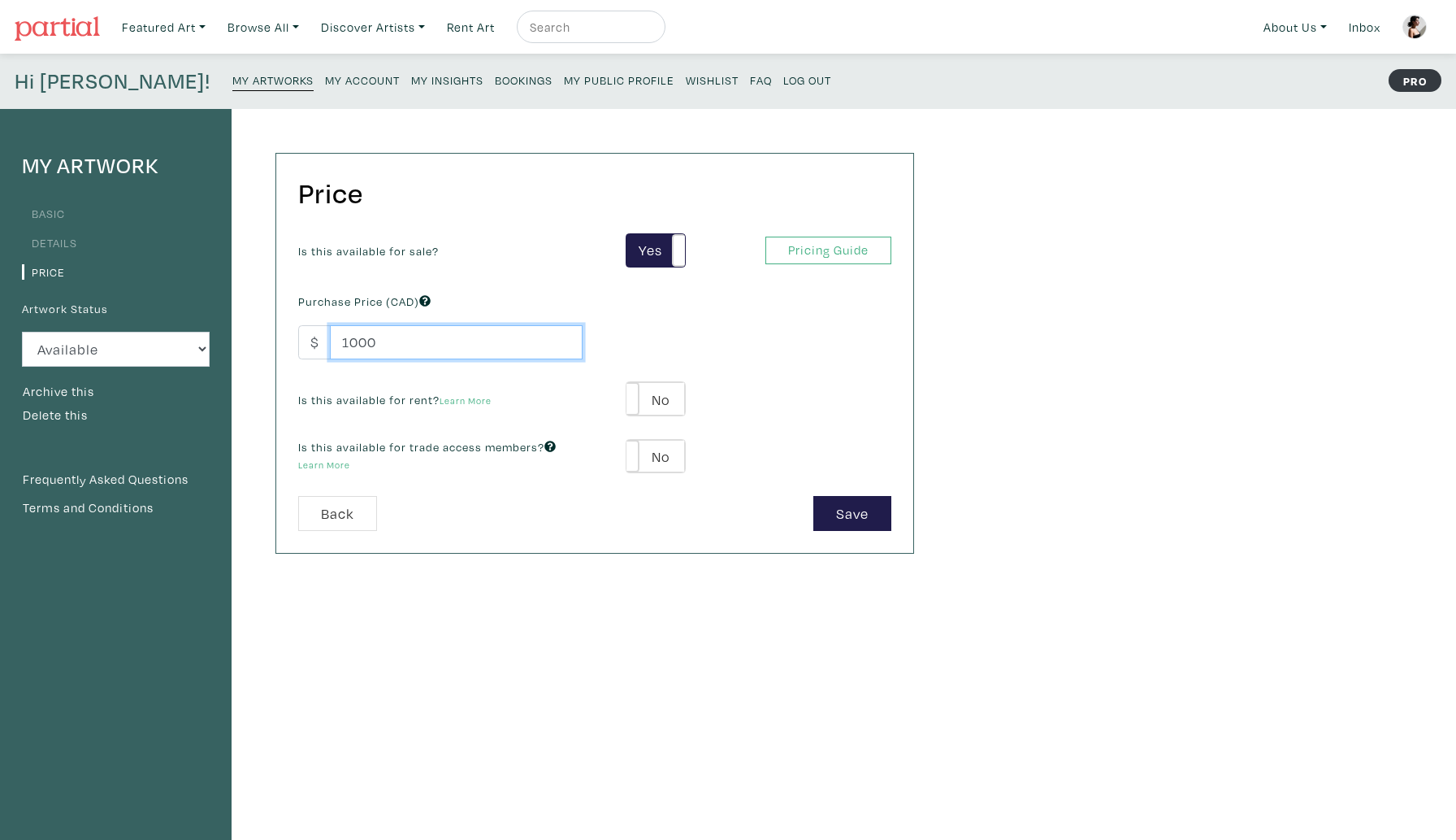
click at [384, 343] on input "1000" at bounding box center [456, 342] width 253 height 35
click at [346, 347] on input "1000" at bounding box center [456, 342] width 253 height 35
type input "2000"
click at [873, 521] on button "Save" at bounding box center [852, 513] width 78 height 35
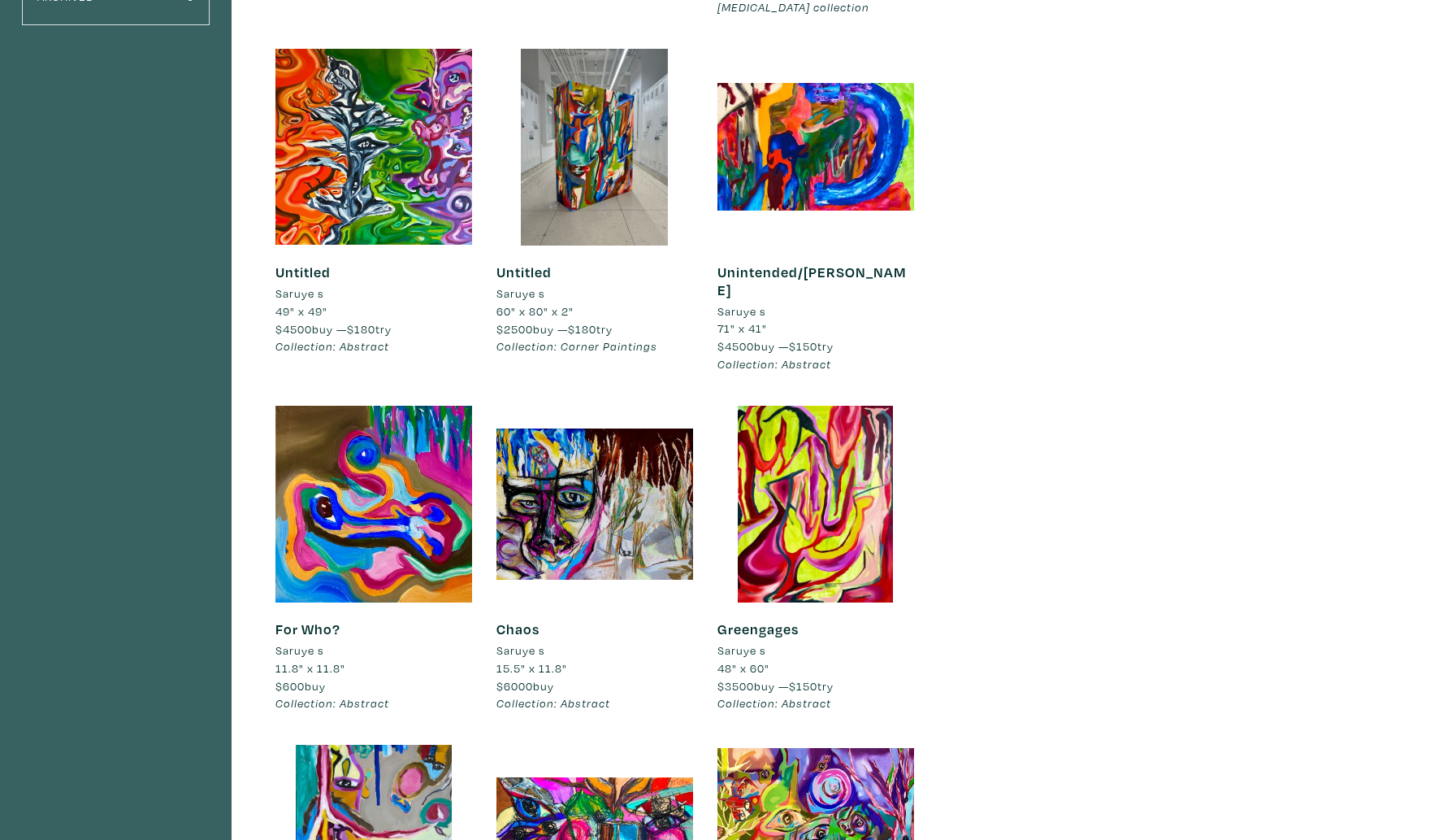
scroll to position [497, 0]
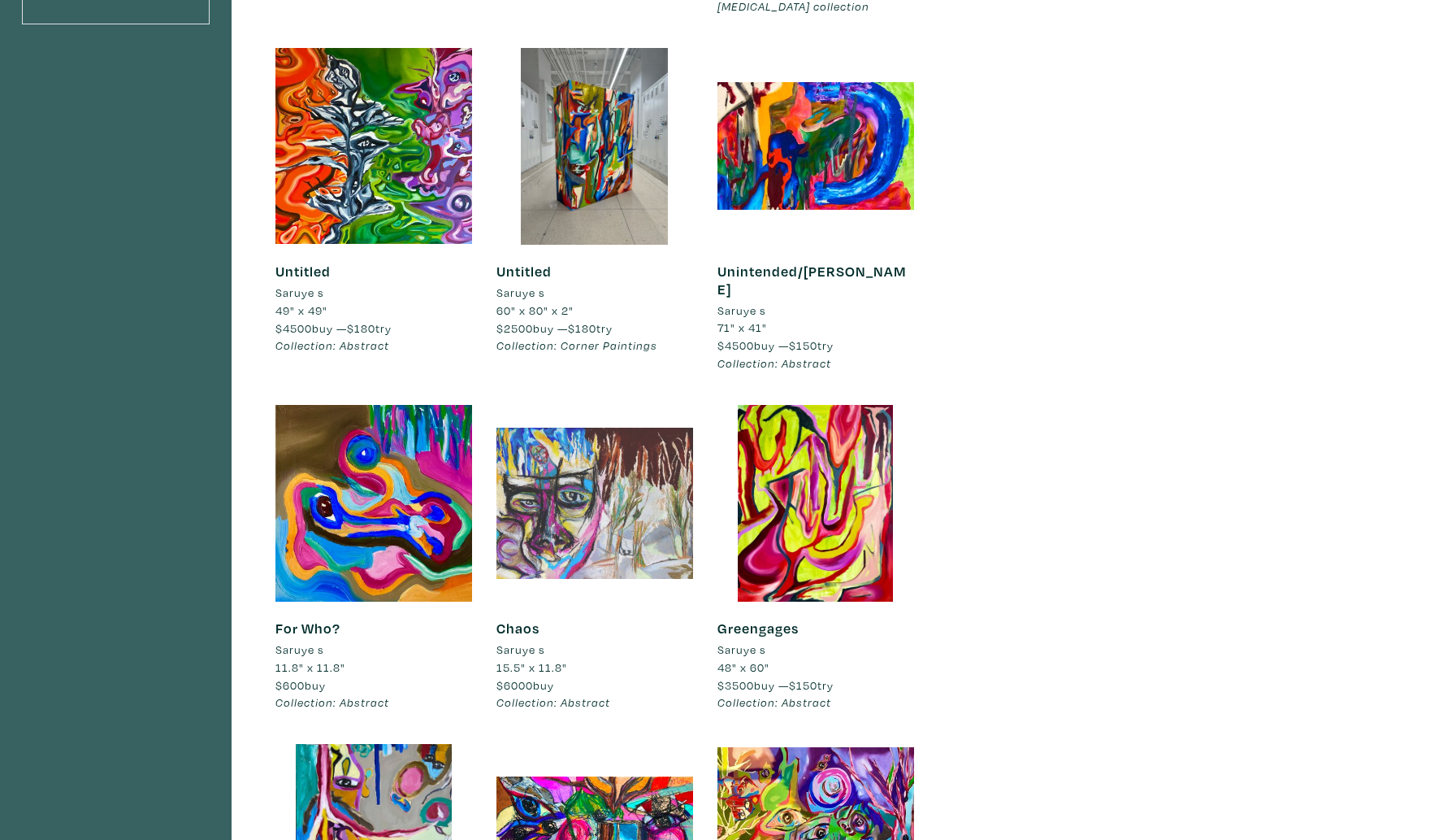
click at [598, 534] on div at bounding box center [595, 503] width 197 height 197
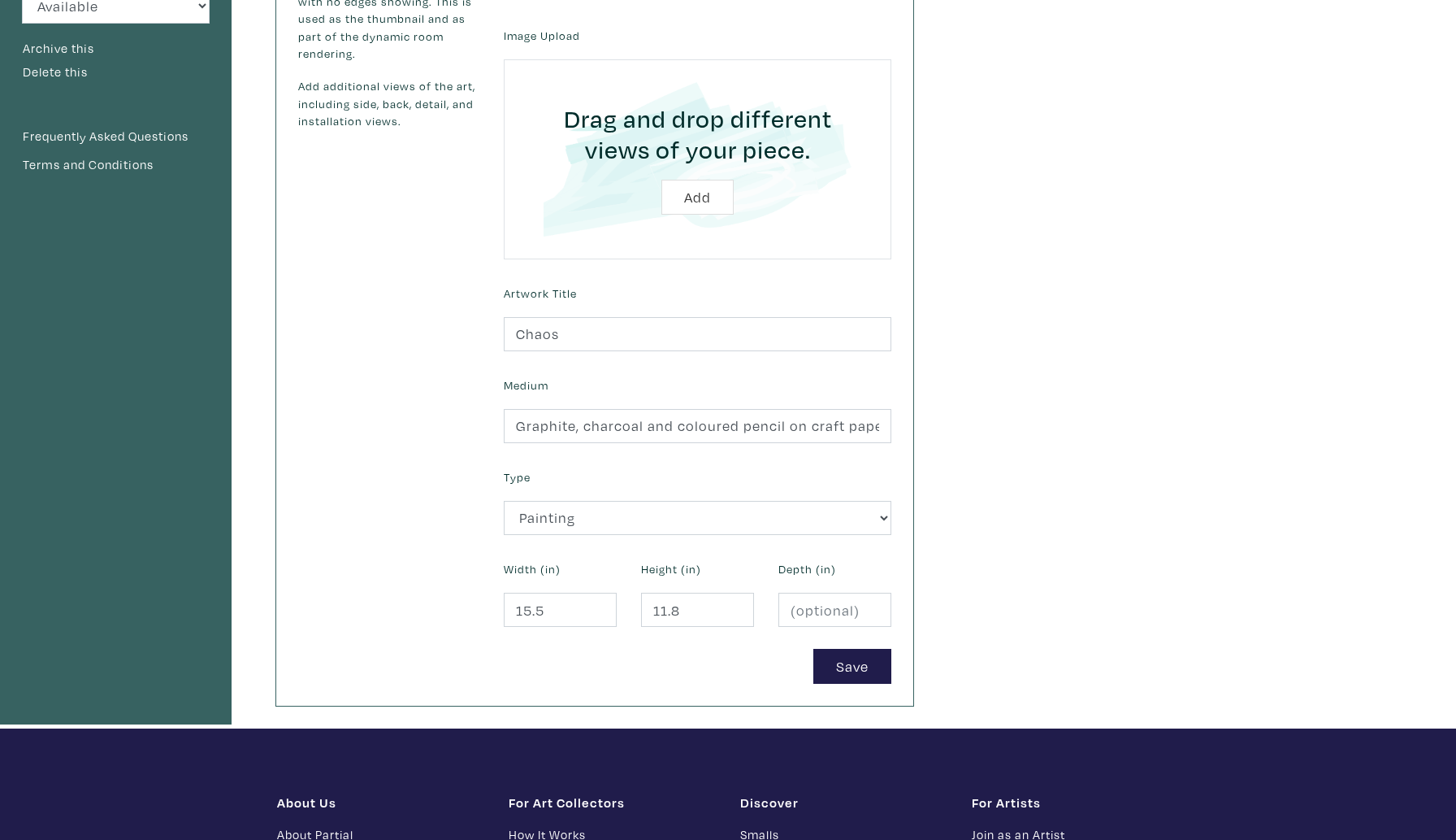
scroll to position [392, 0]
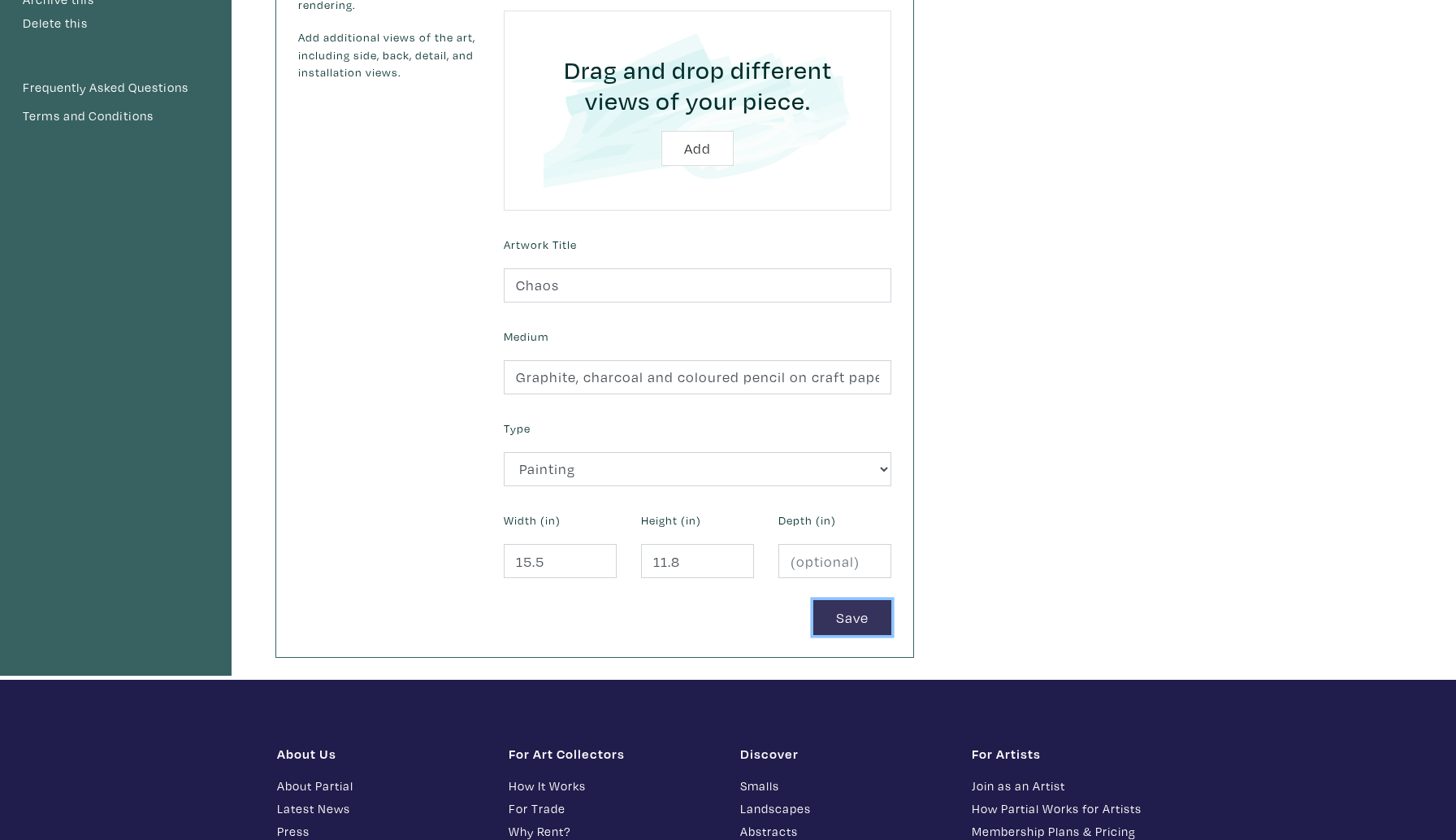
click at [824, 621] on button "Save" at bounding box center [852, 617] width 78 height 35
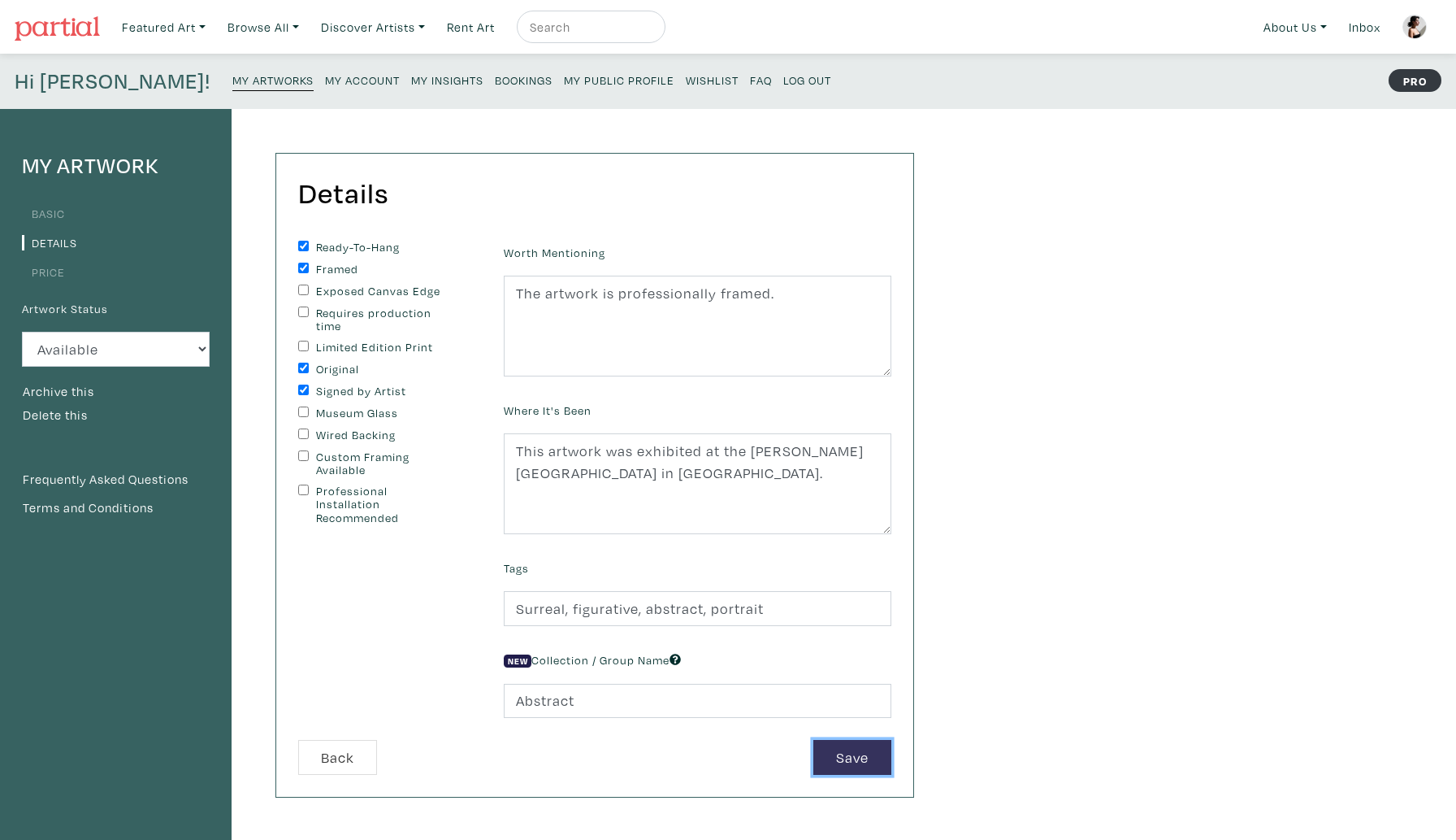
click at [859, 751] on button "Save" at bounding box center [852, 757] width 78 height 35
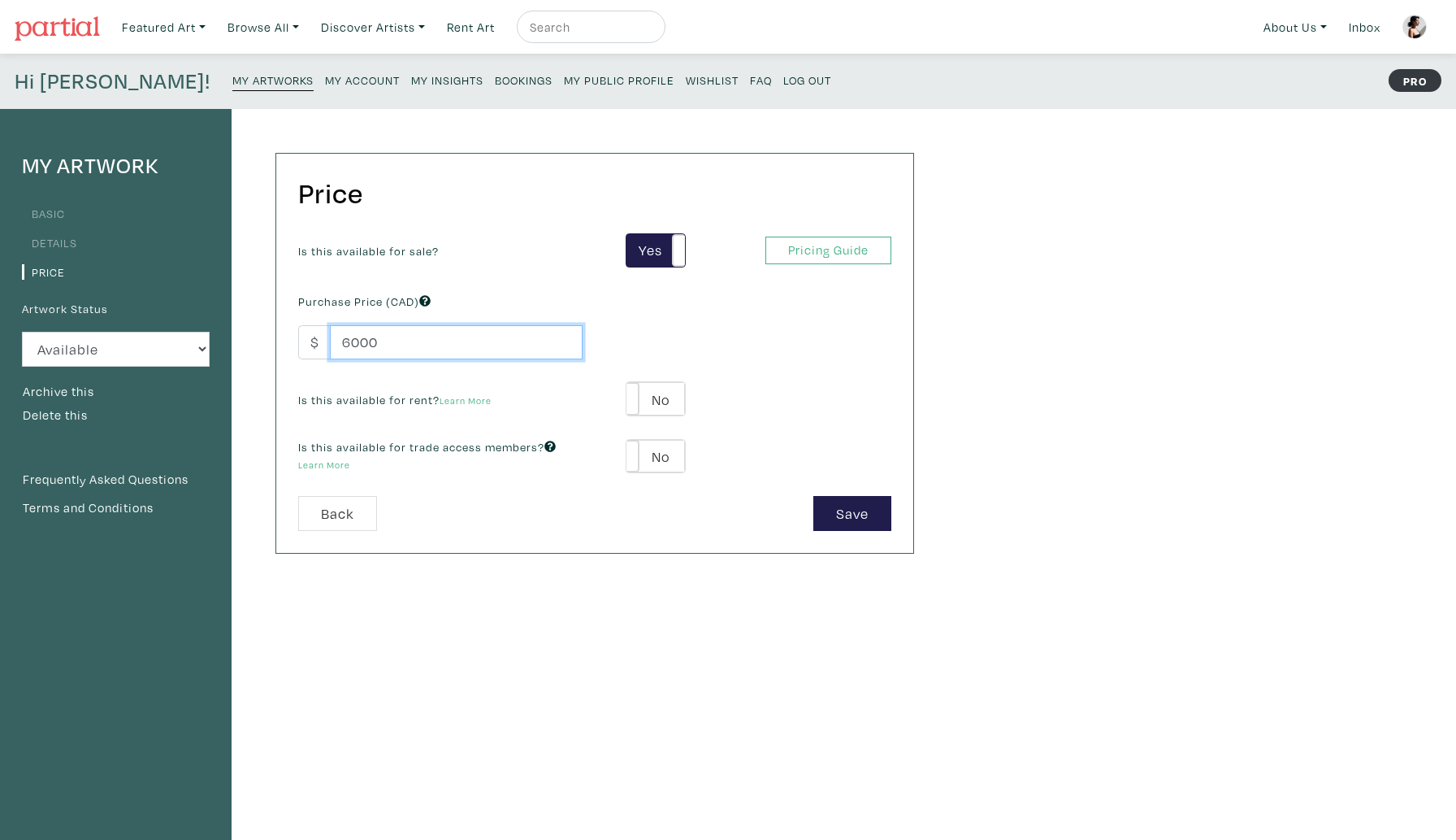
click at [347, 343] on input "6000" at bounding box center [456, 342] width 253 height 35
type input "8000"
click at [849, 518] on button "Save" at bounding box center [852, 513] width 78 height 35
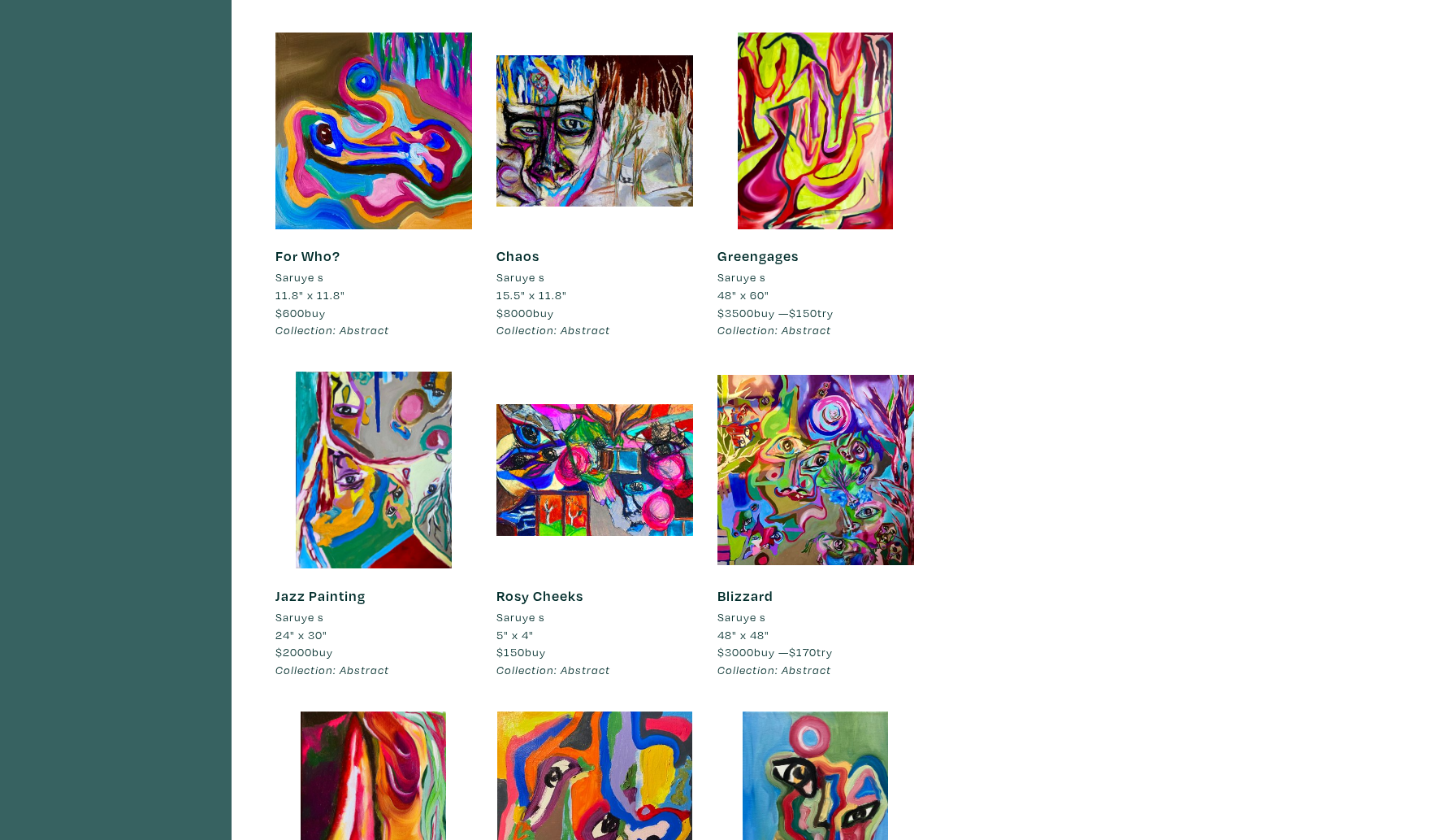
scroll to position [872, 0]
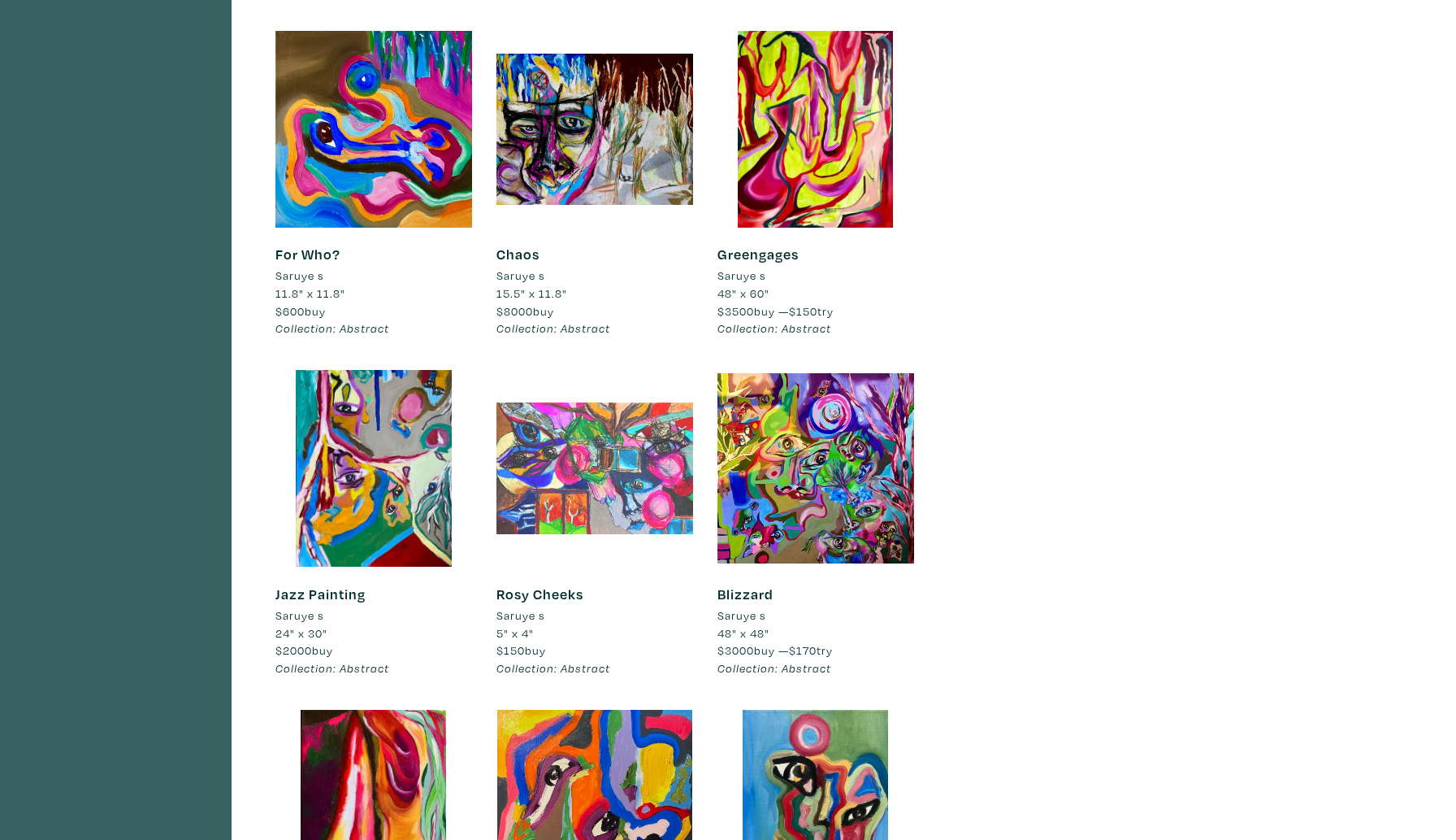
click at [663, 497] on div at bounding box center [595, 468] width 197 height 197
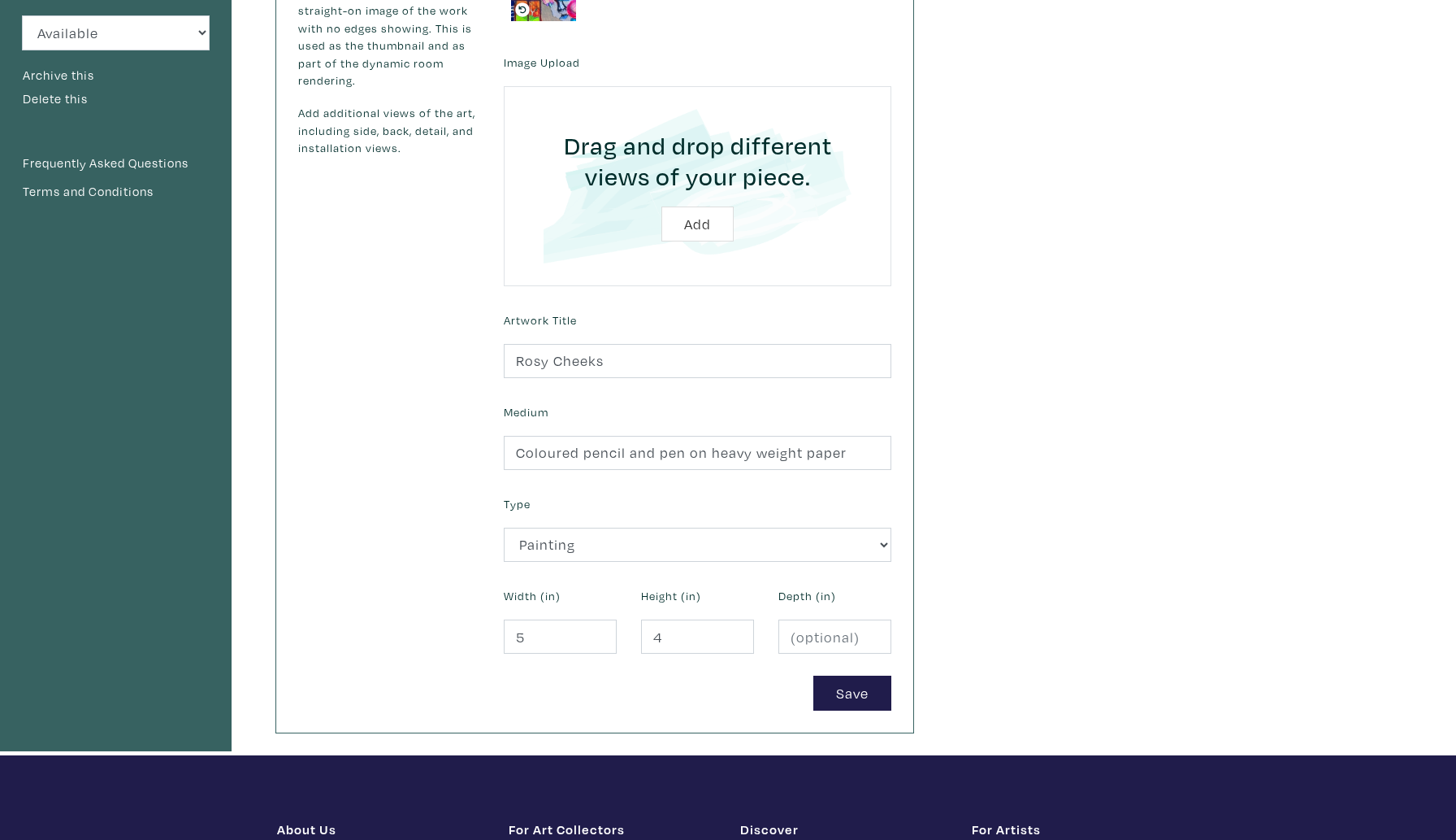
scroll to position [332, 0]
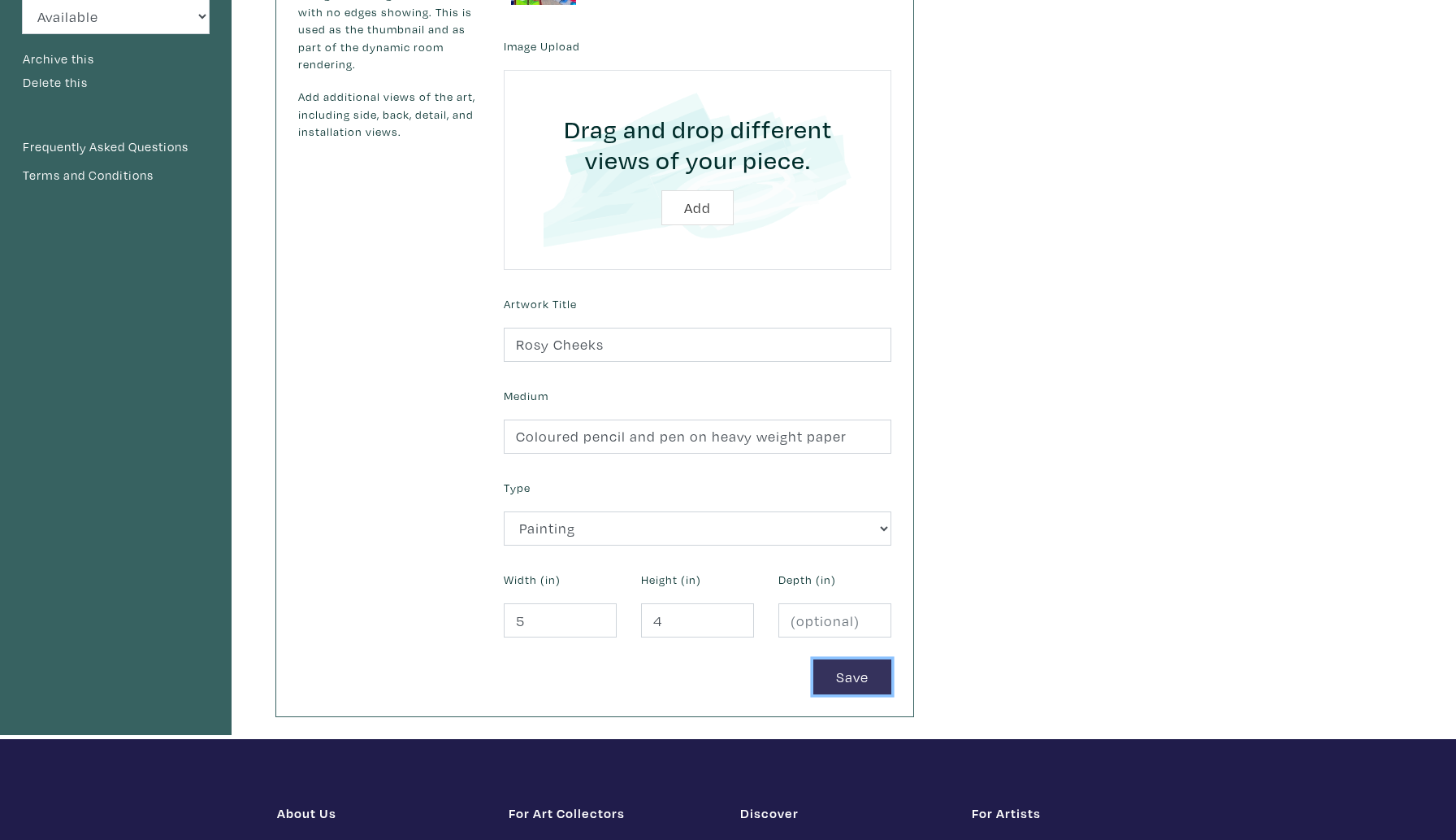
click at [862, 686] on button "Save" at bounding box center [852, 676] width 78 height 35
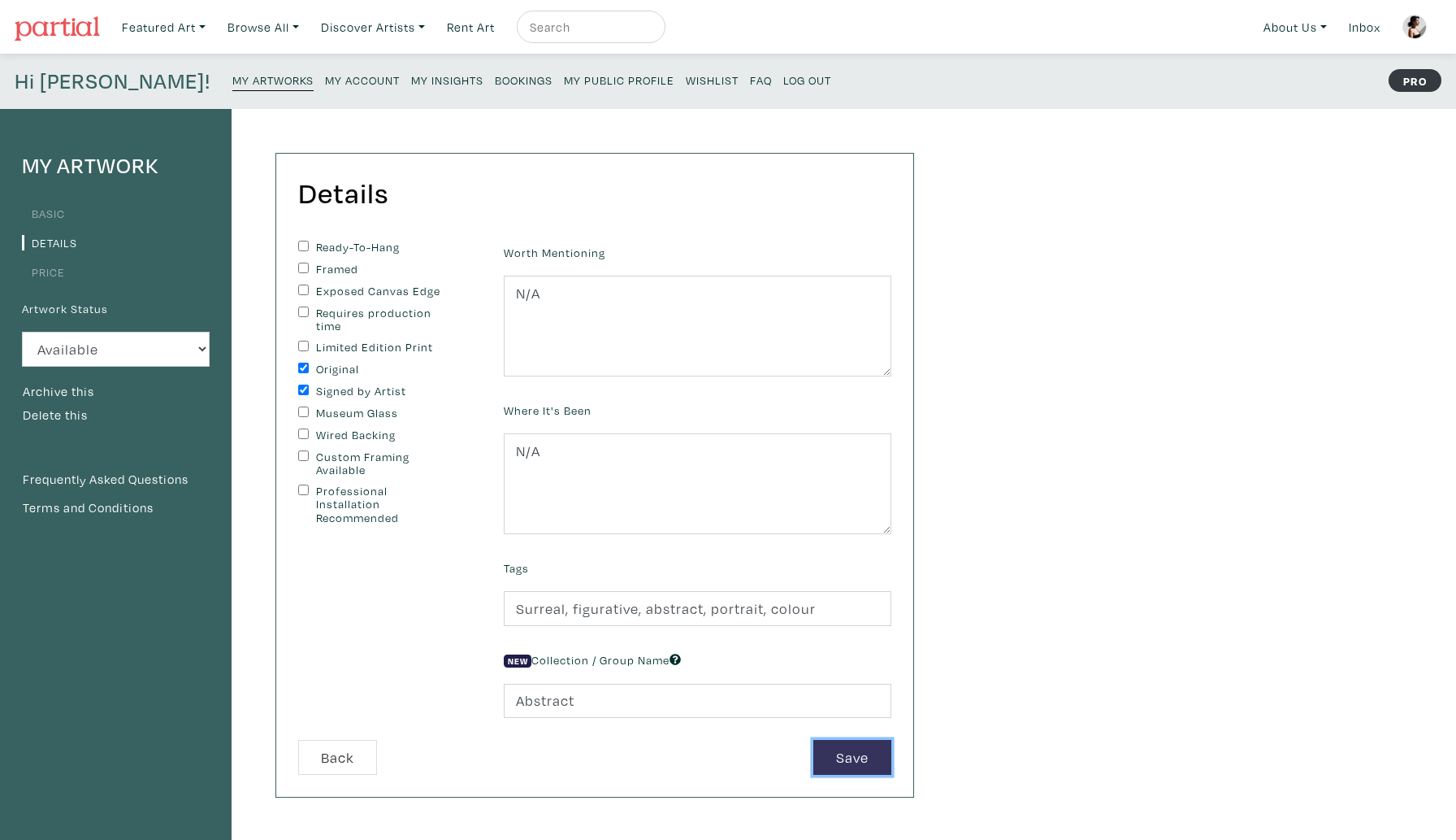
click at [824, 757] on button "Save" at bounding box center [852, 757] width 78 height 35
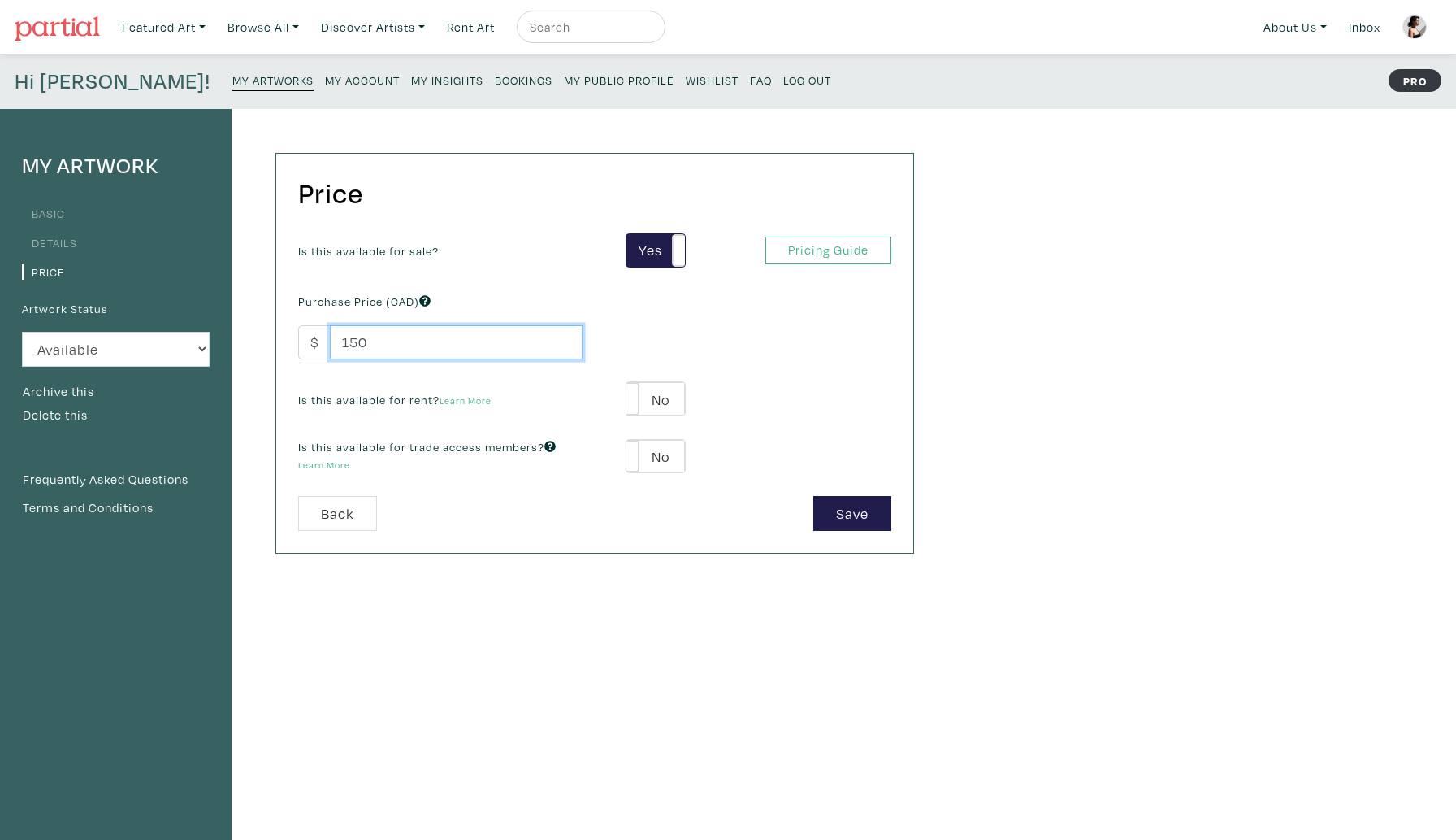
click at [348, 345] on input "150" at bounding box center [456, 342] width 253 height 35
type input "250"
click at [828, 500] on button "Save" at bounding box center [852, 513] width 78 height 35
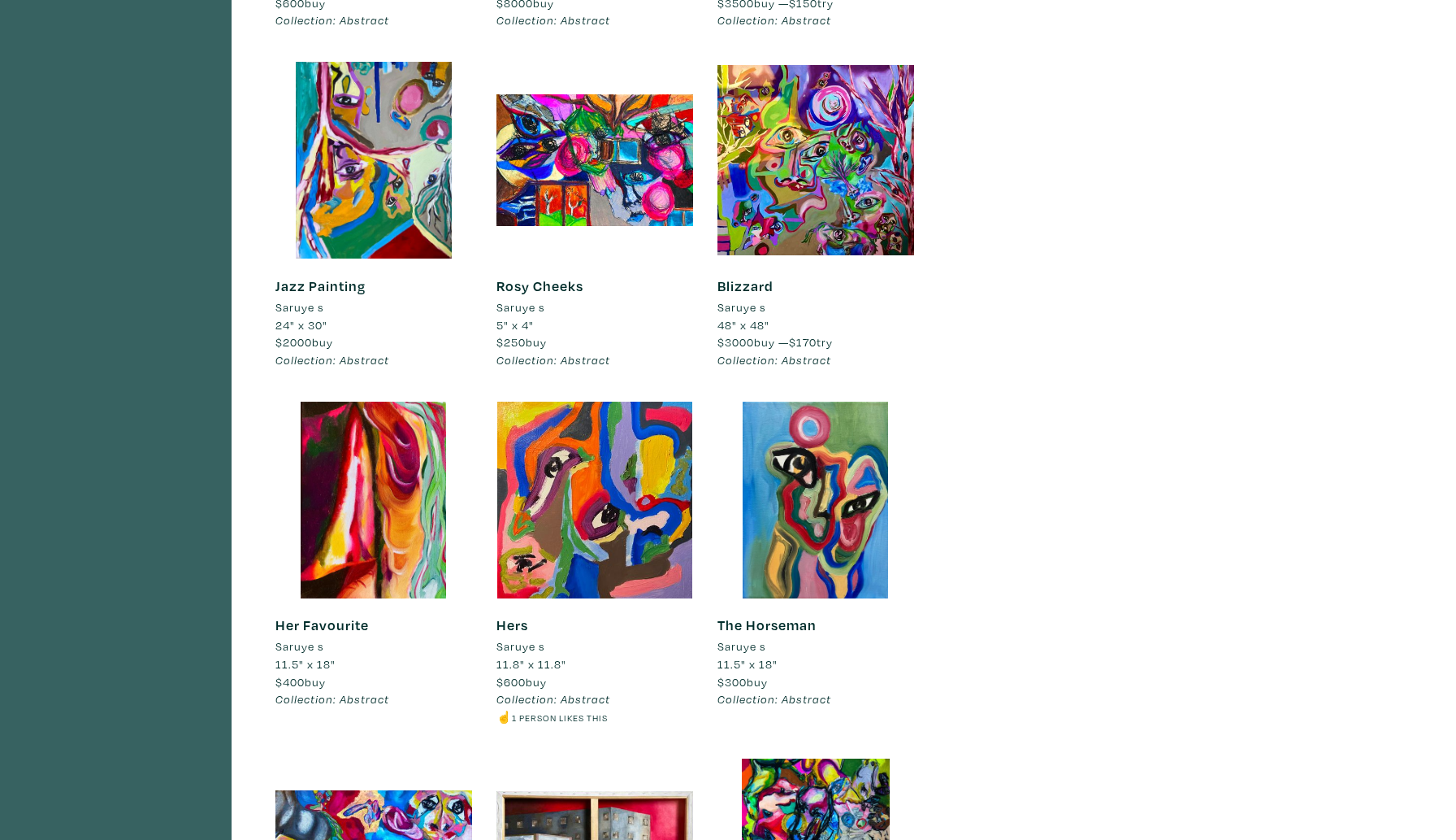
scroll to position [1181, 0]
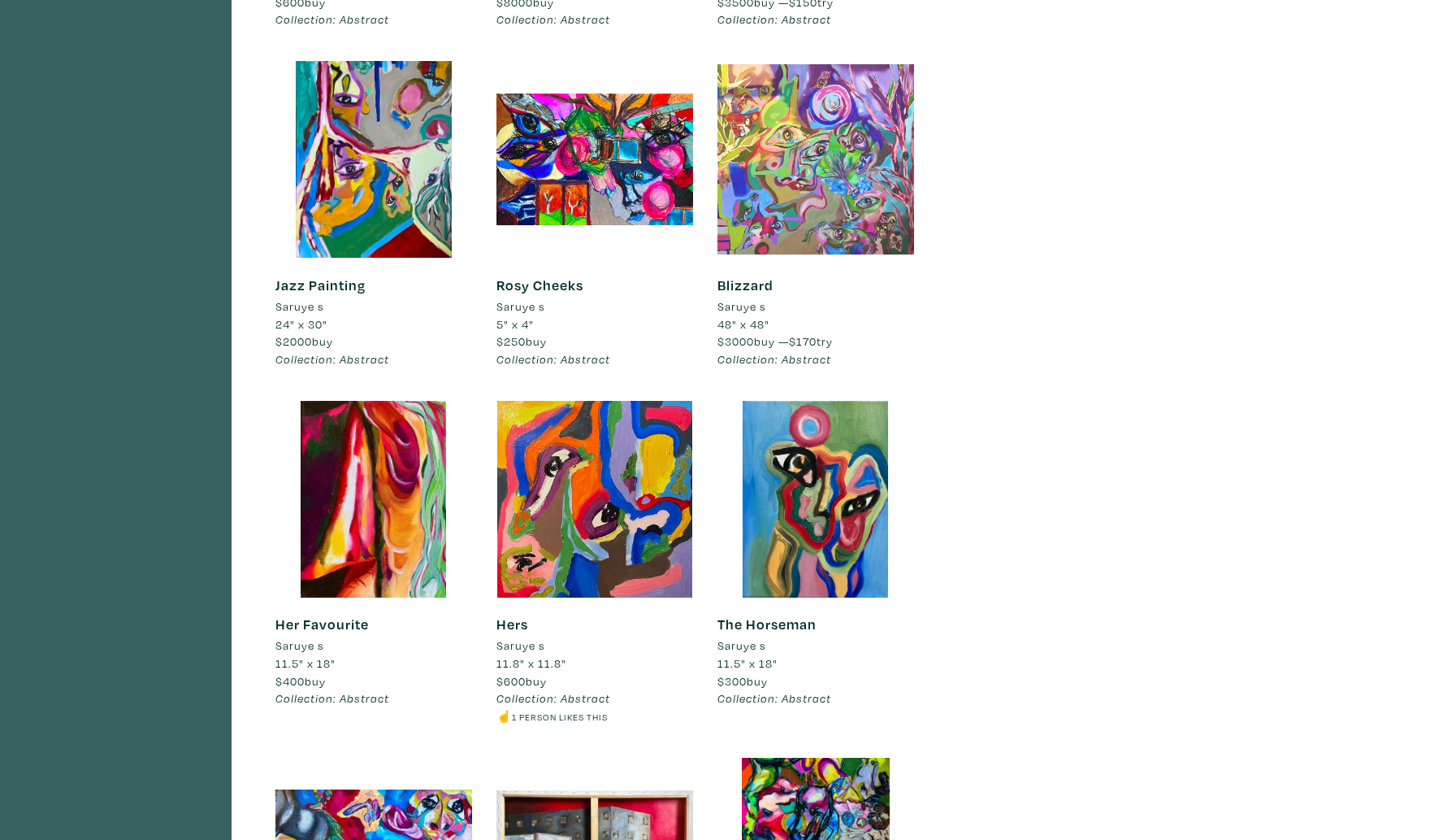
click at [804, 177] on div at bounding box center [816, 159] width 197 height 197
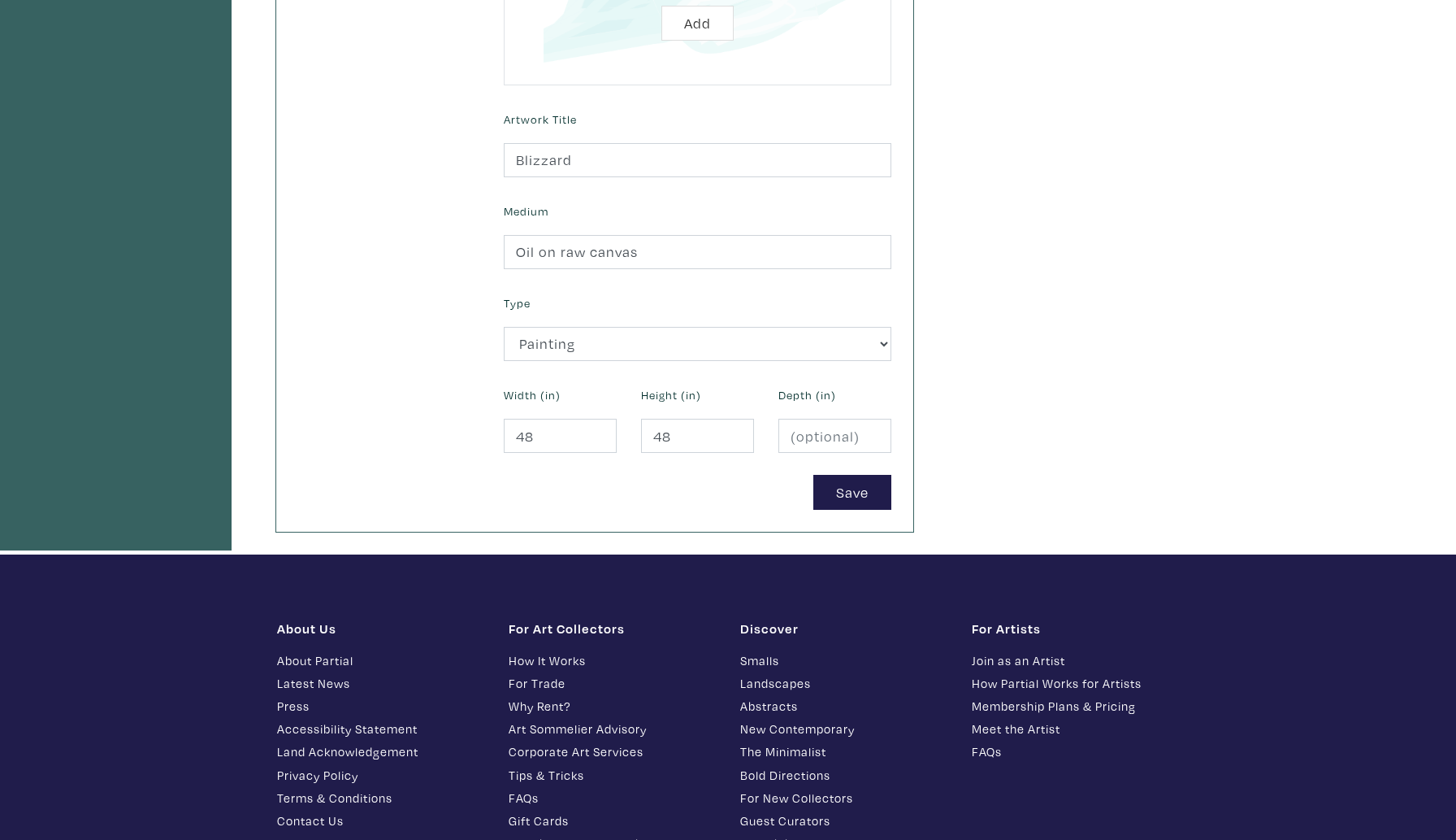
scroll to position [518, 0]
click at [845, 495] on button "Save" at bounding box center [852, 491] width 78 height 35
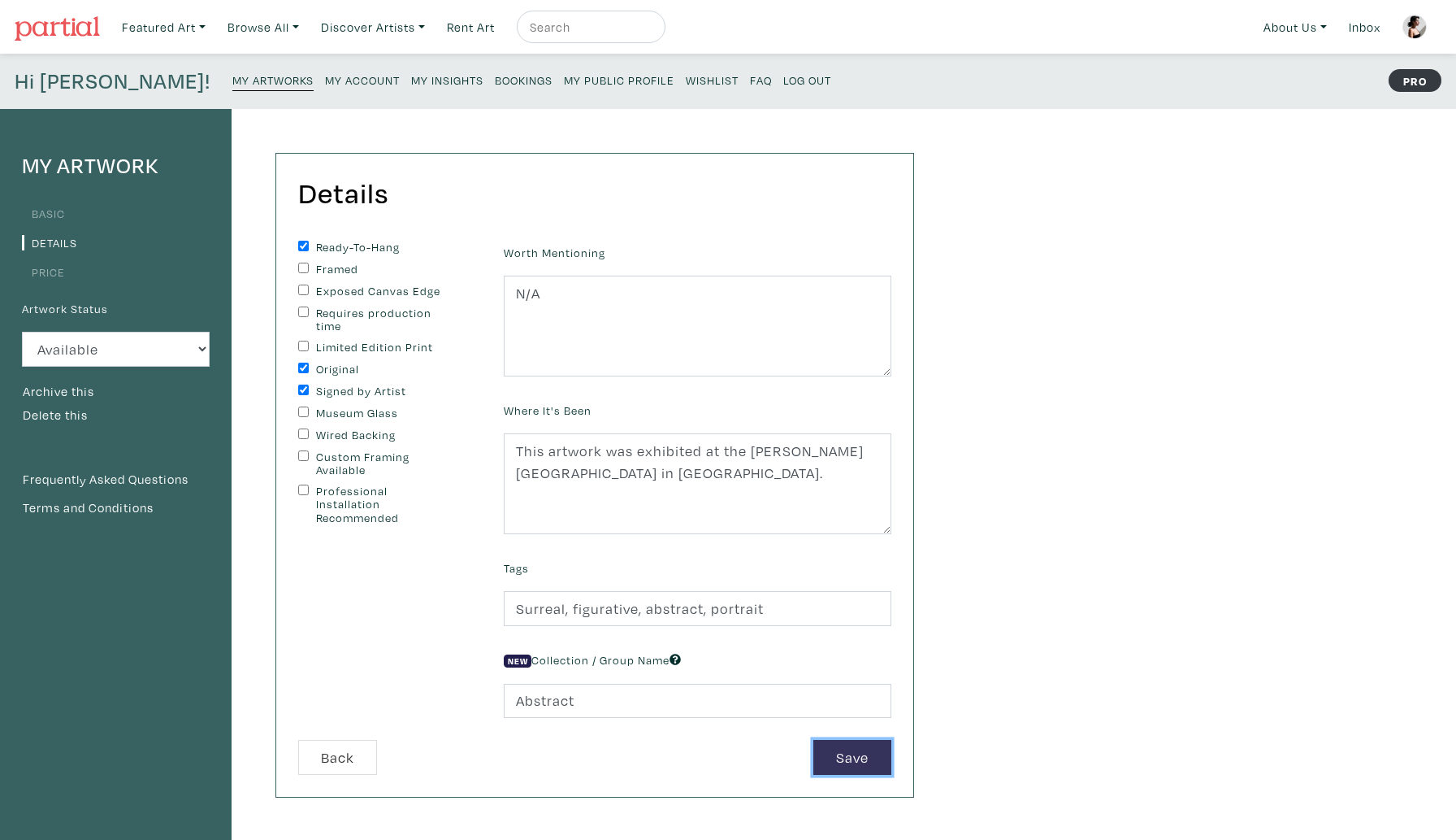
click at [854, 761] on button "Save" at bounding box center [852, 757] width 78 height 35
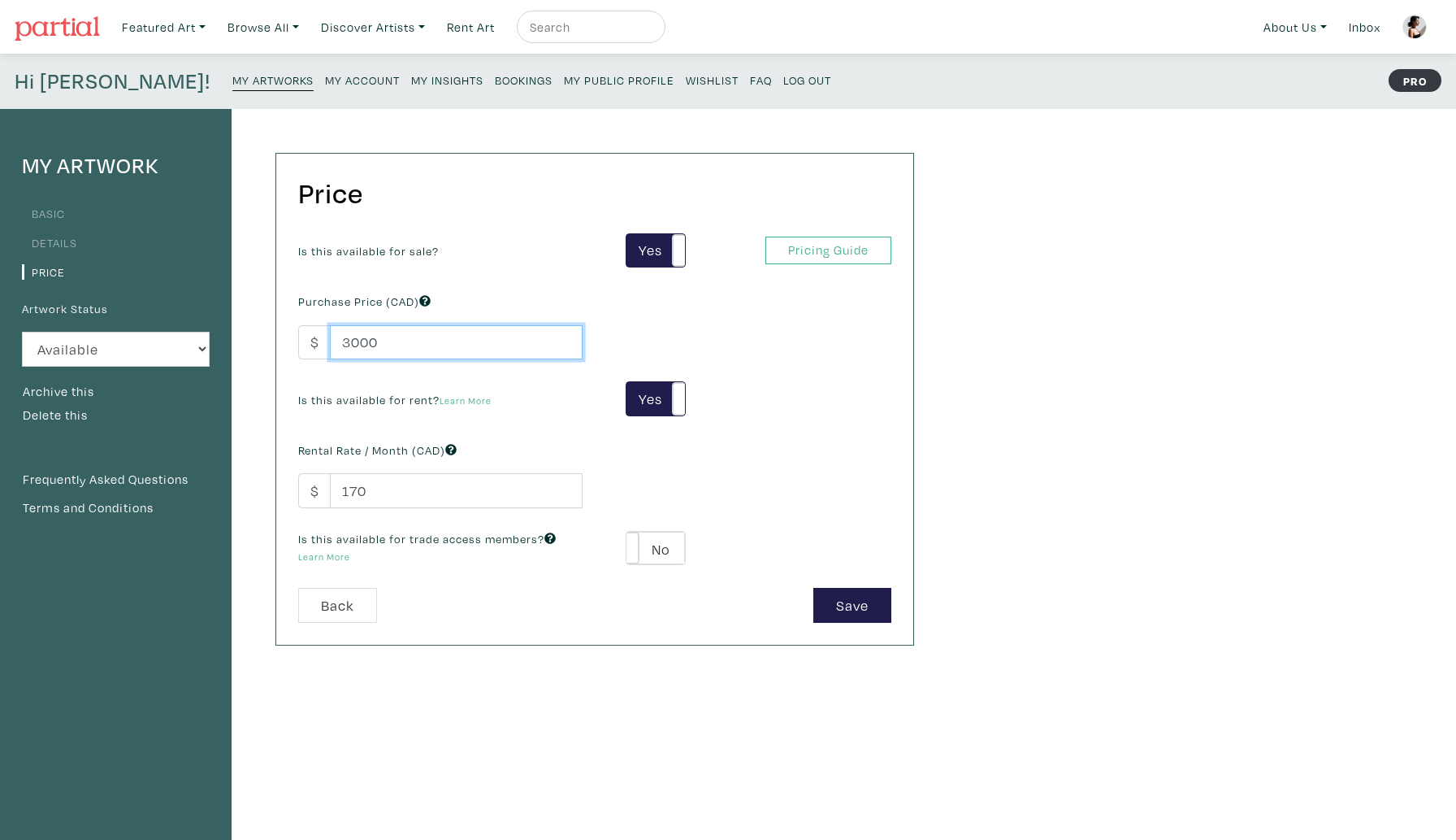
click at [349, 343] on input "3000" at bounding box center [456, 342] width 253 height 35
click at [353, 347] on input "3000" at bounding box center [456, 342] width 253 height 35
click at [356, 344] on input "3000" at bounding box center [456, 342] width 253 height 35
type input "3400"
click at [866, 611] on button "Save" at bounding box center [852, 605] width 78 height 35
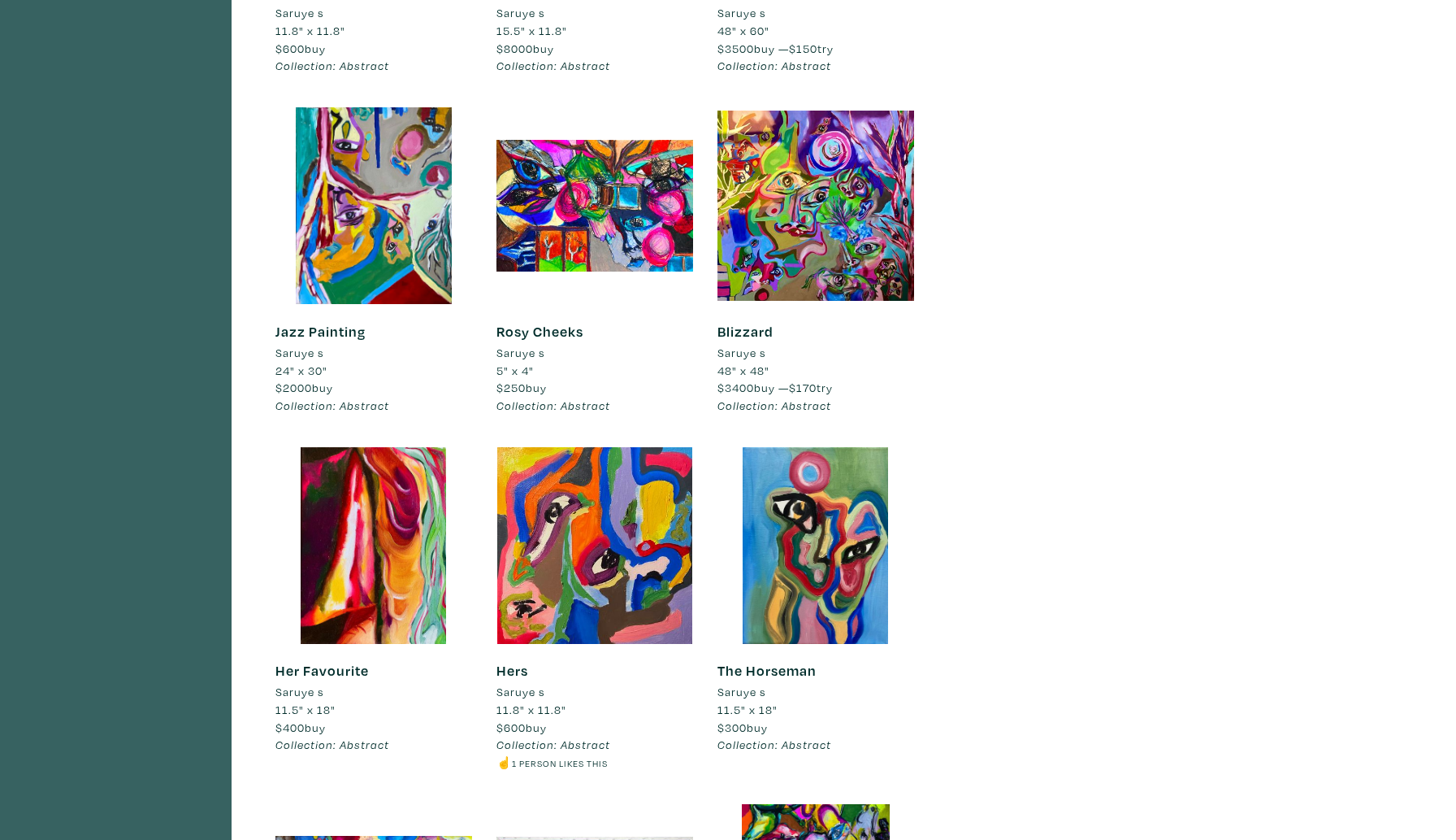
scroll to position [1167, 0]
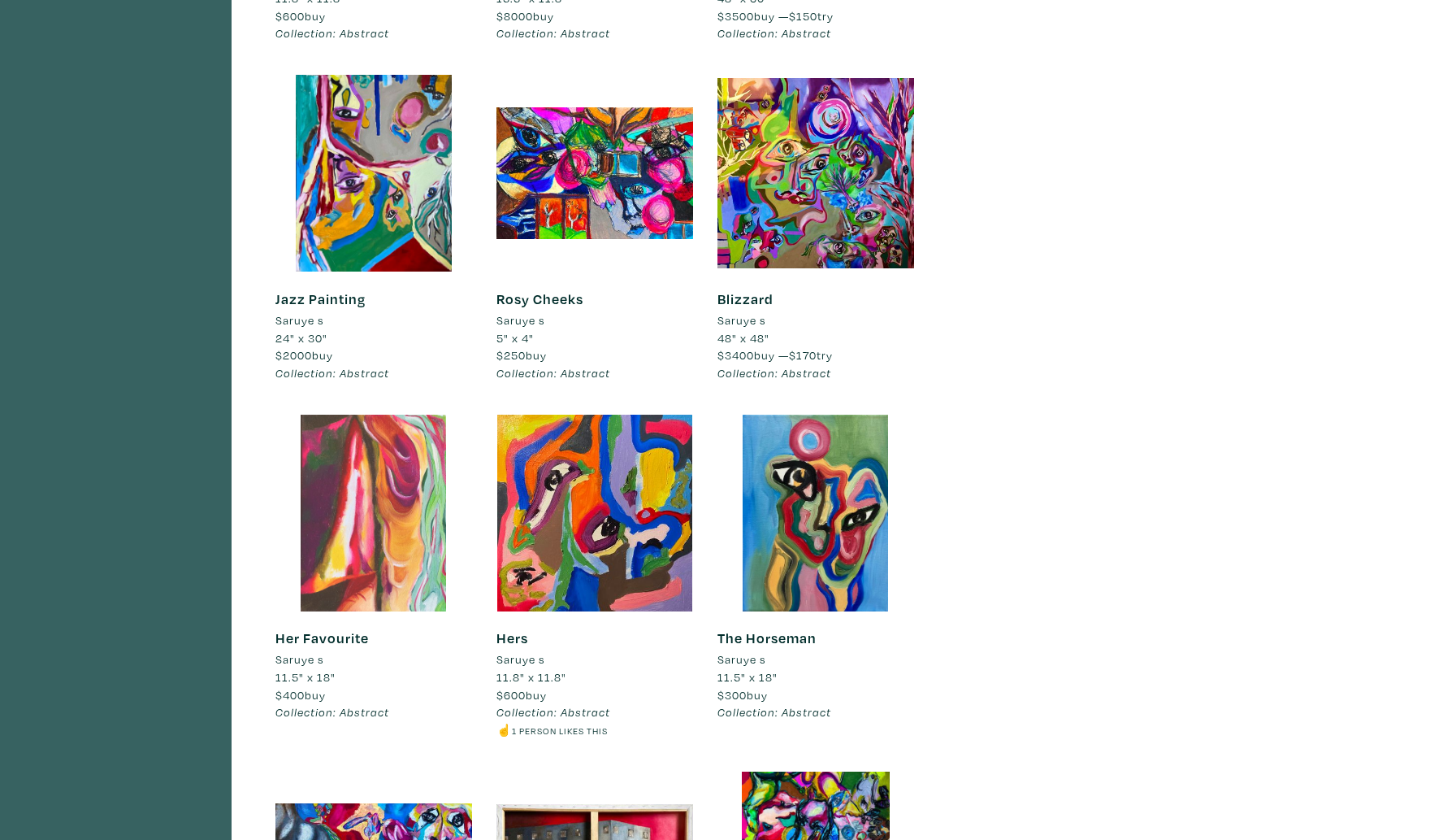
click at [375, 557] on div at bounding box center [374, 512] width 197 height 197
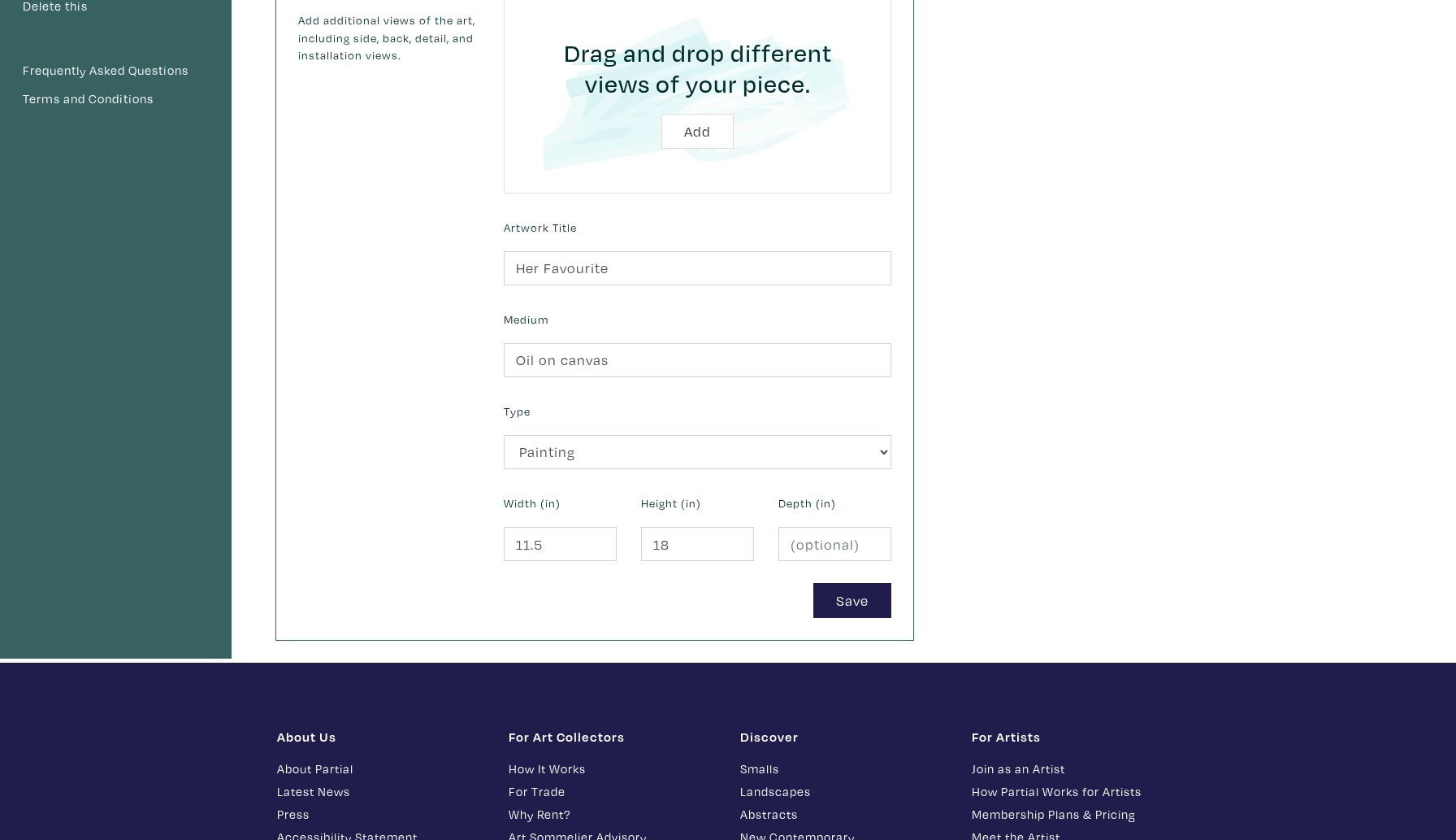
scroll to position [412, 0]
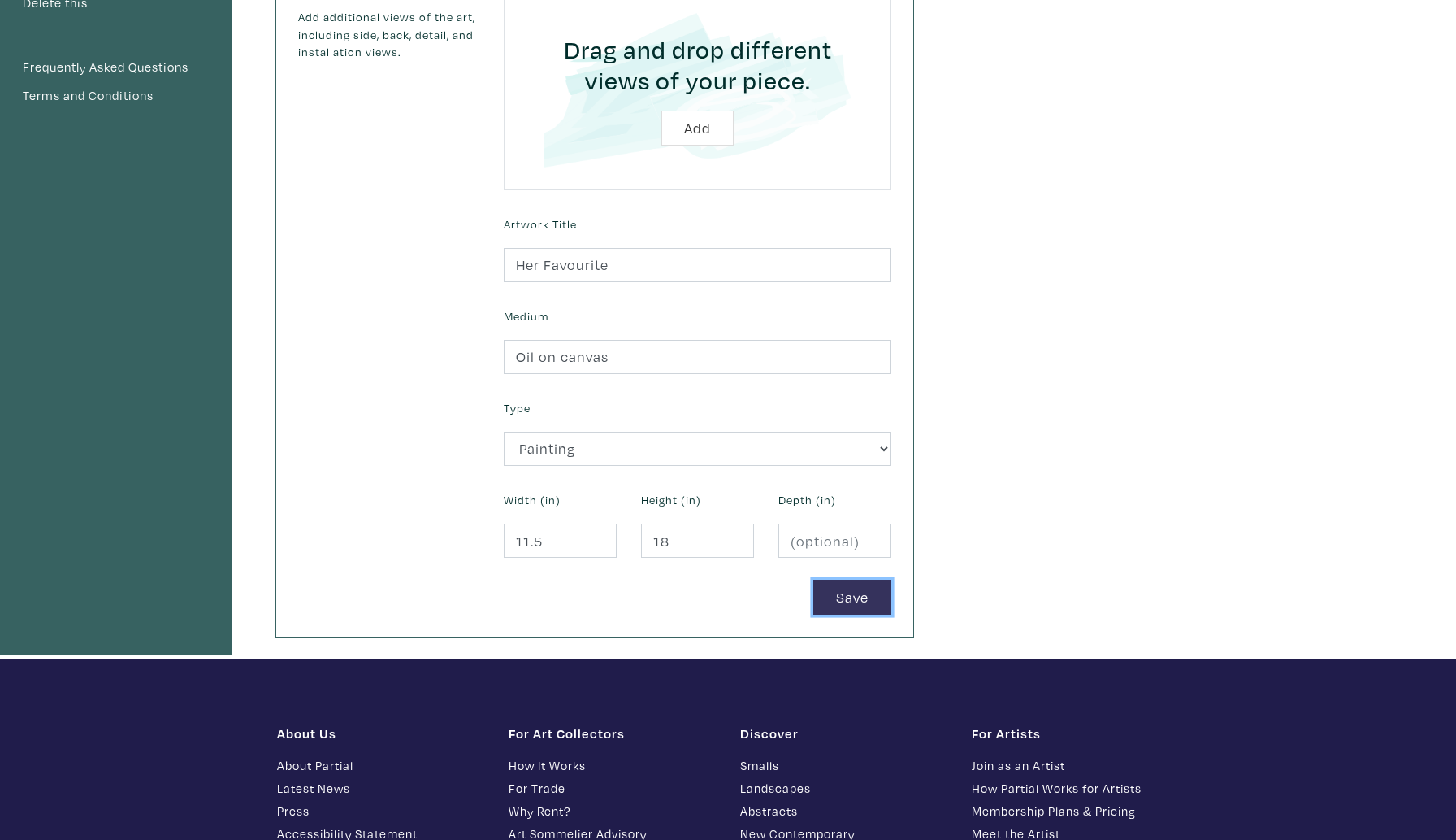
click at [848, 611] on button "Save" at bounding box center [852, 597] width 78 height 35
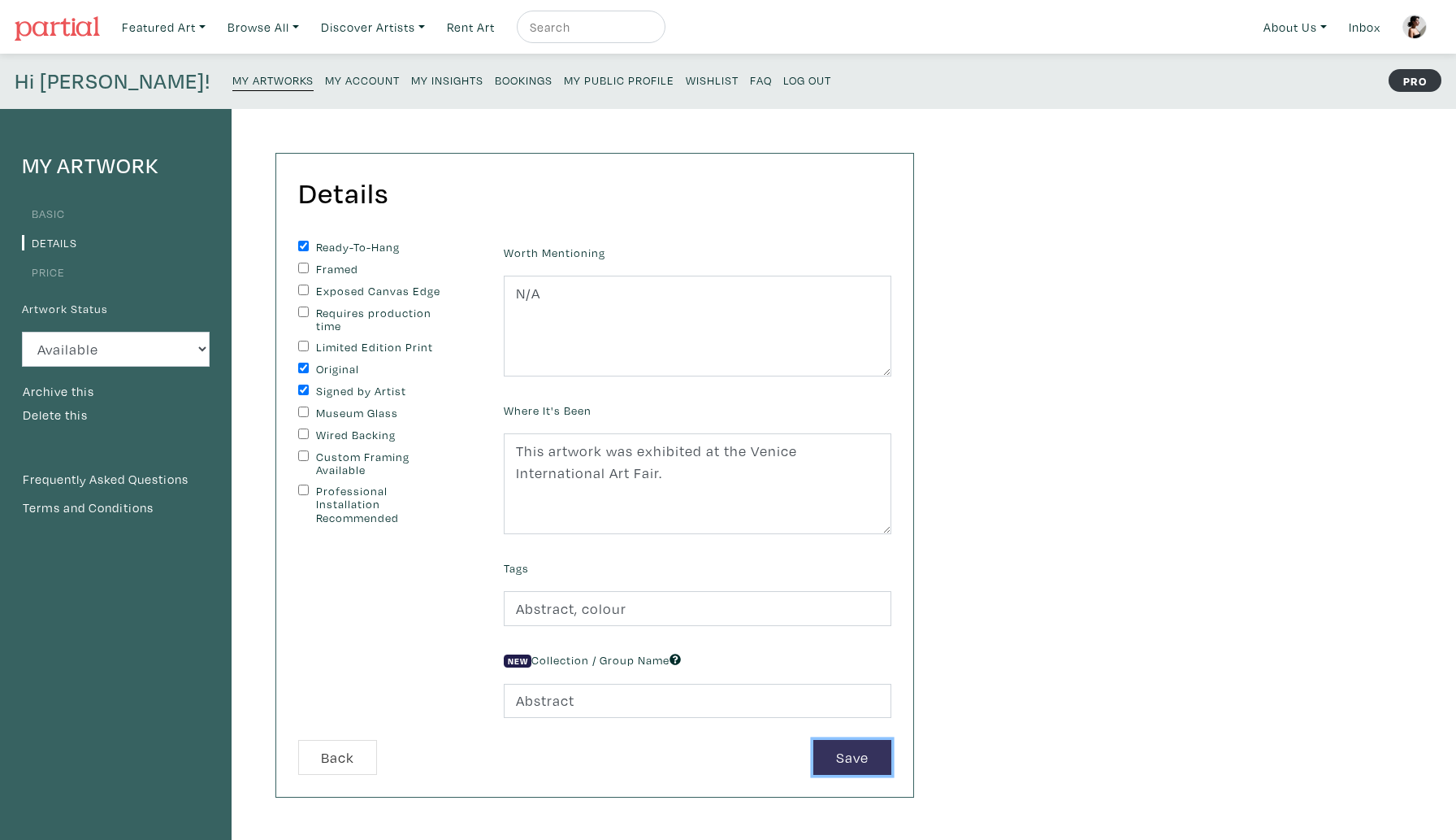
click at [825, 756] on button "Save" at bounding box center [852, 757] width 78 height 35
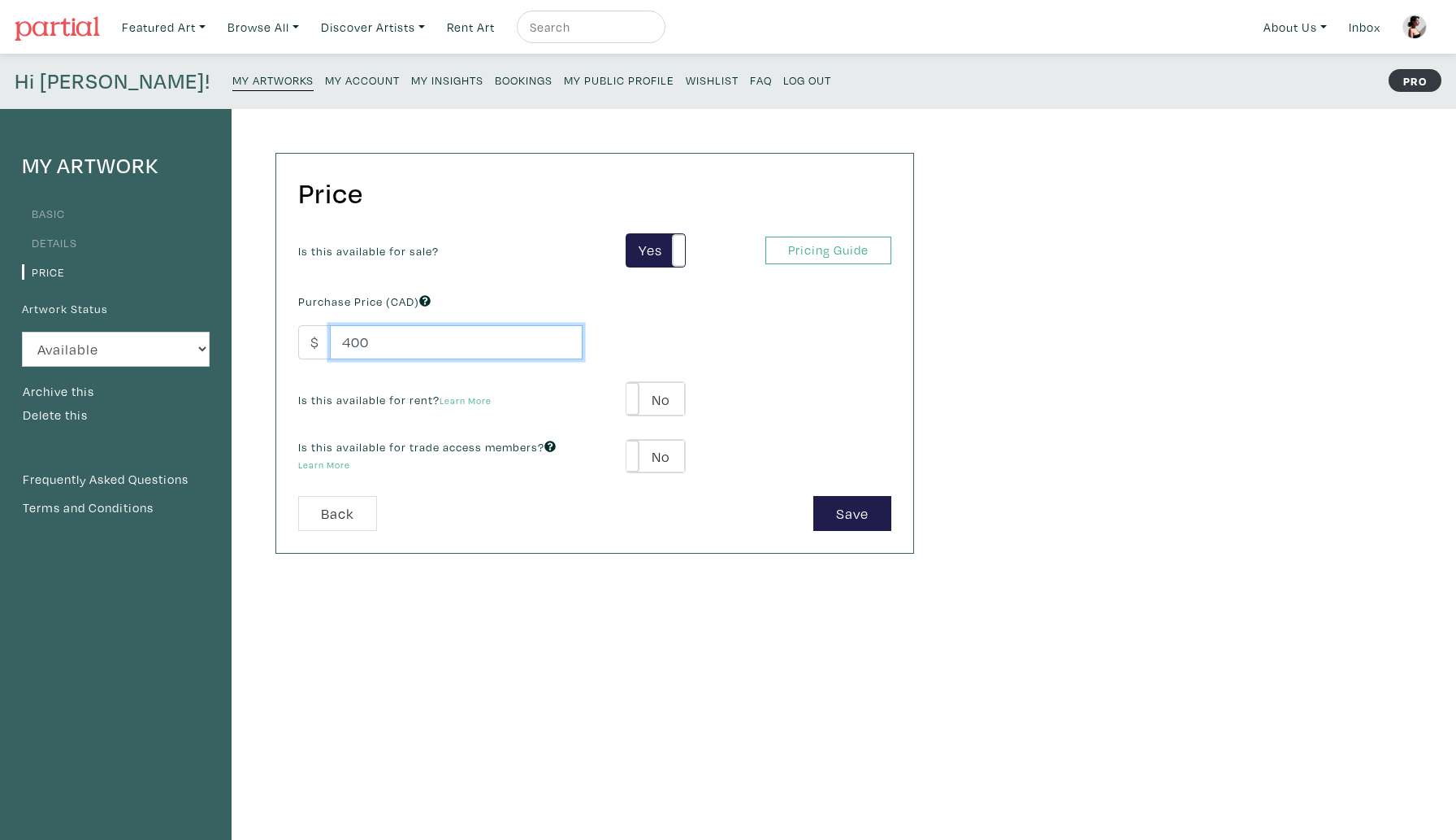
click at [344, 346] on input "400" at bounding box center [456, 342] width 253 height 35
click at [348, 347] on input "400" at bounding box center [456, 342] width 253 height 35
type input "1200"
click at [844, 516] on button "Save" at bounding box center [852, 513] width 78 height 35
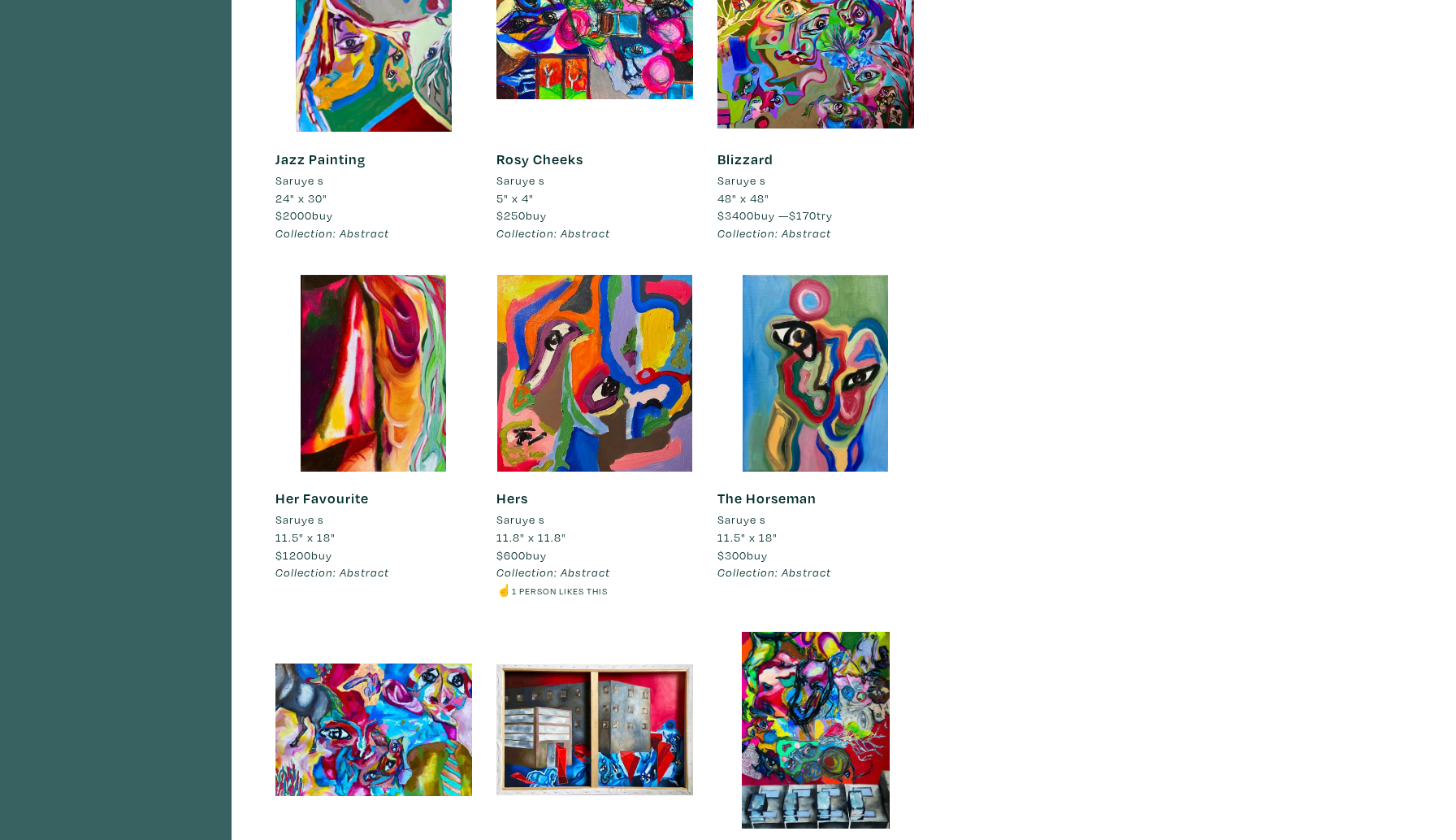
scroll to position [1320, 0]
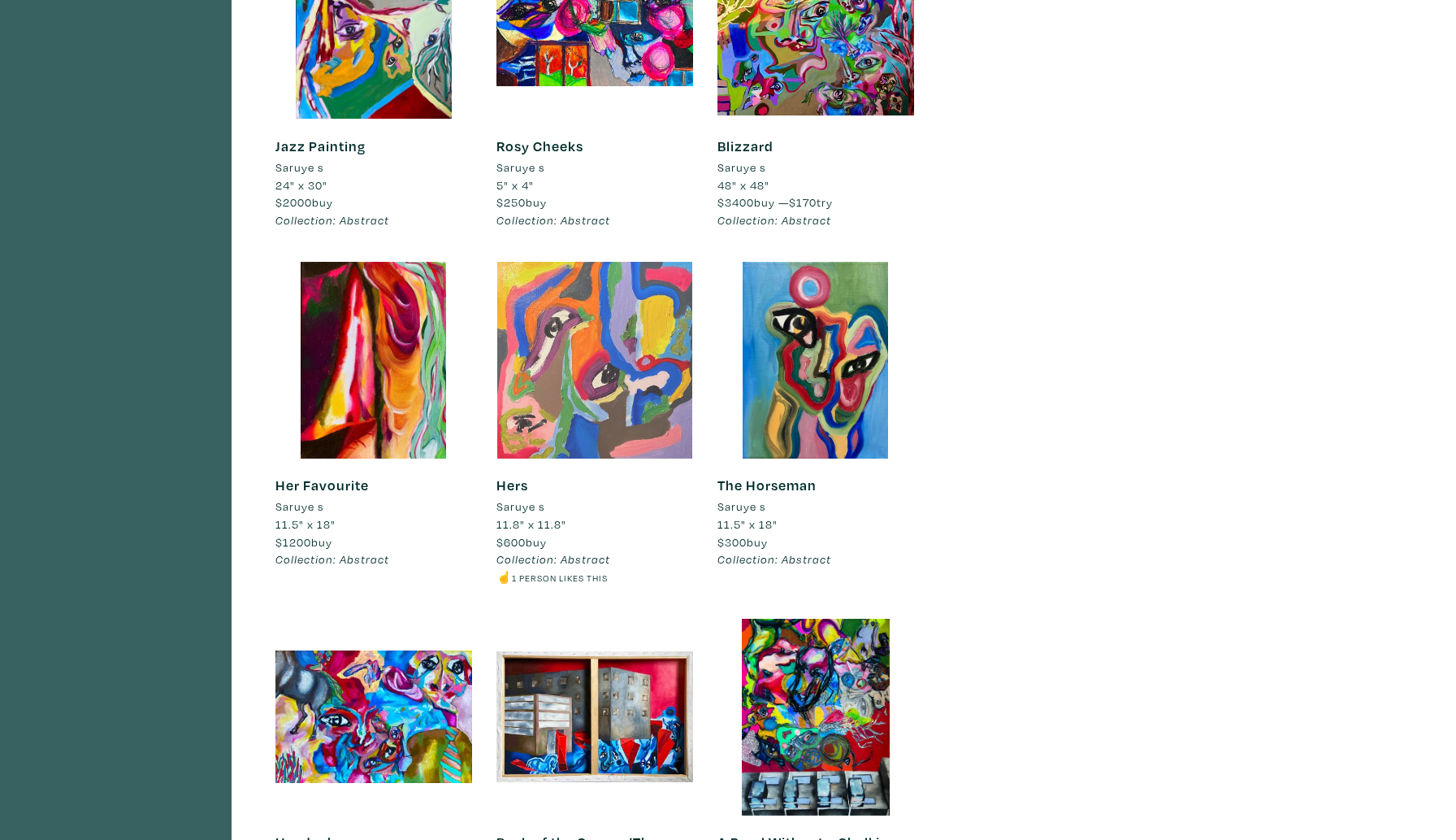
click at [601, 396] on div at bounding box center [595, 360] width 197 height 197
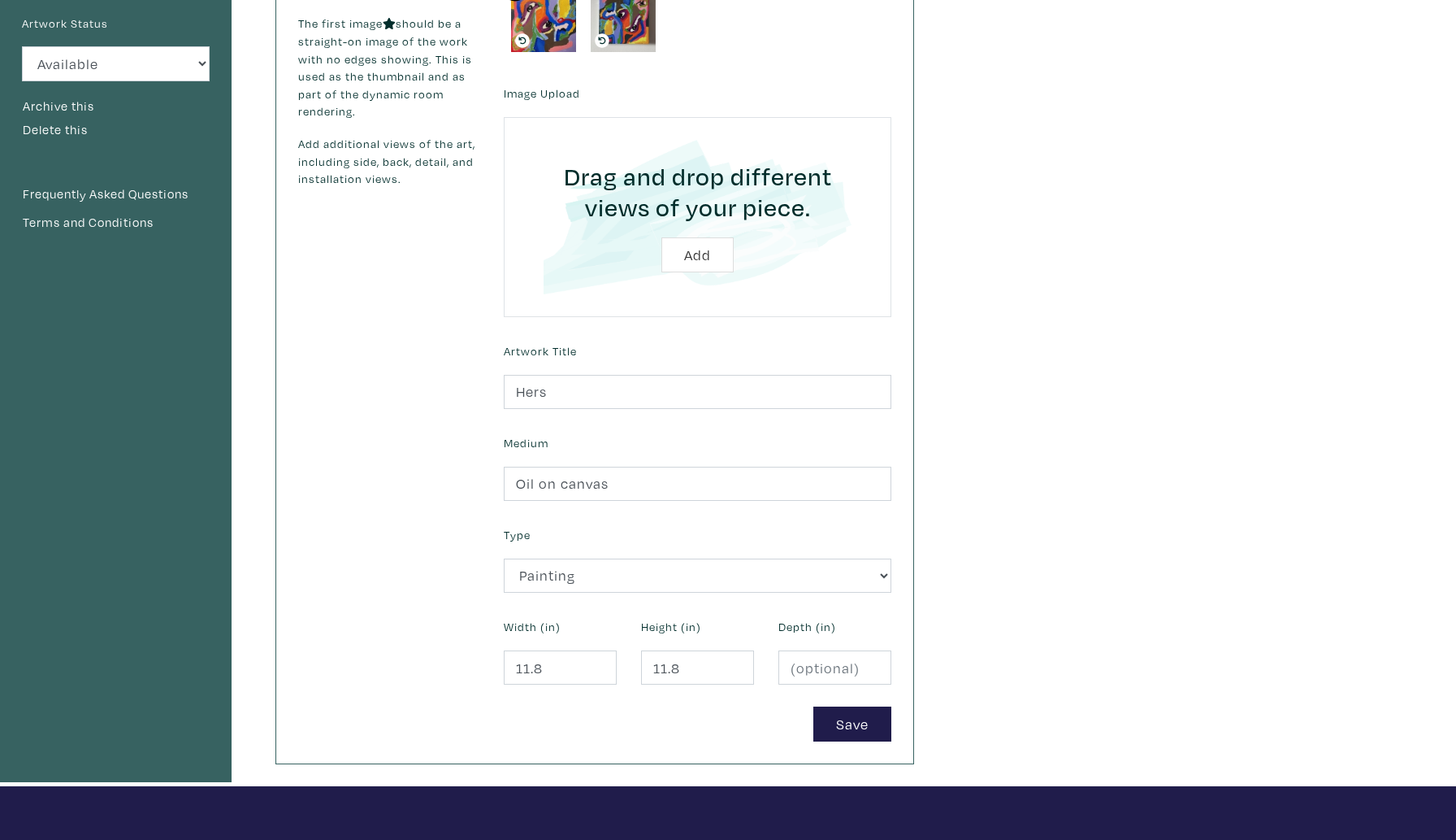
scroll to position [303, 0]
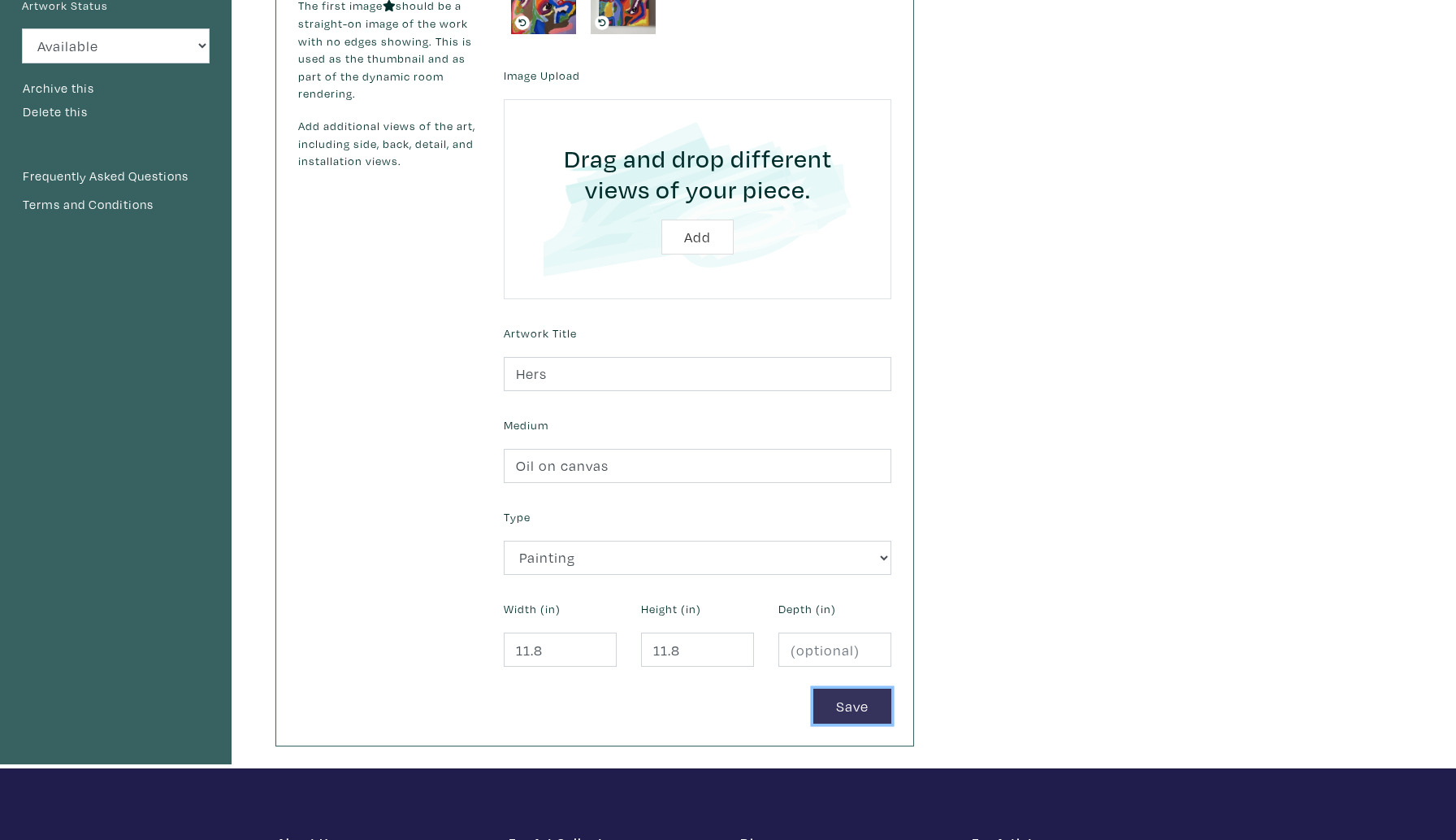
click at [828, 707] on button "Save" at bounding box center [852, 705] width 78 height 35
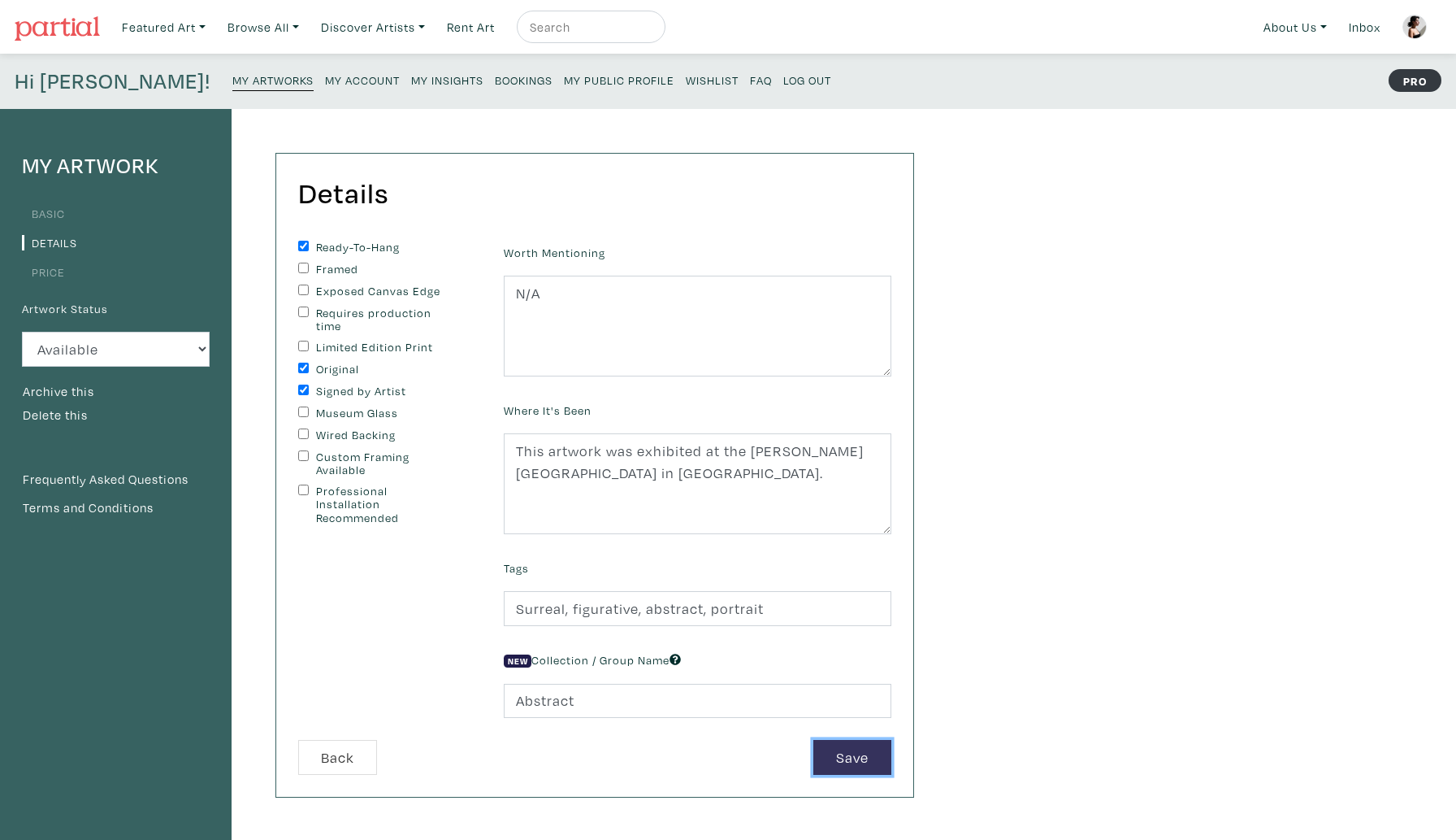
click at [831, 754] on button "Save" at bounding box center [852, 757] width 78 height 35
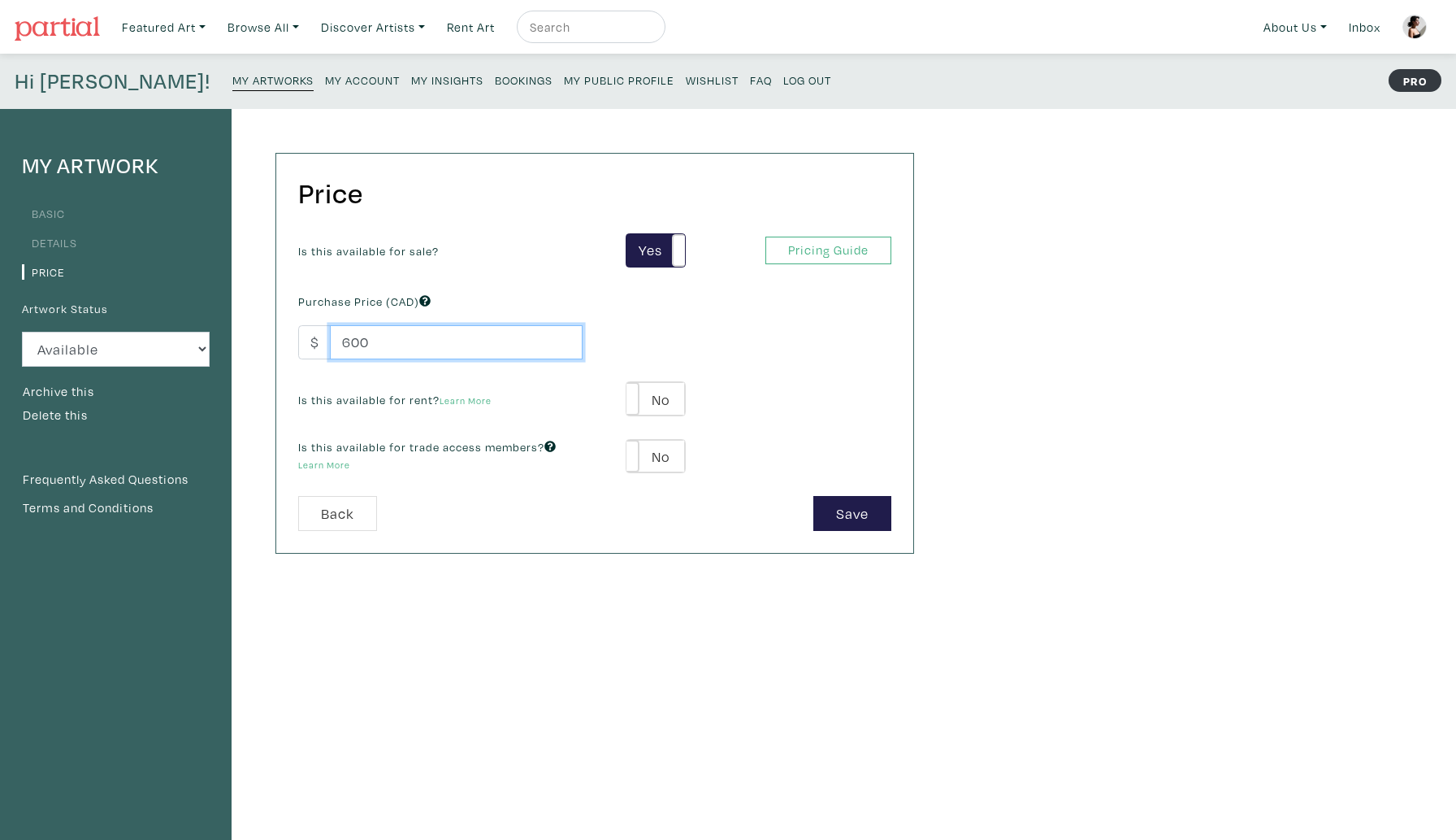
click at [342, 343] on input "600" at bounding box center [456, 342] width 253 height 35
click at [351, 344] on input "600" at bounding box center [456, 342] width 253 height 35
type input "1200"
click at [855, 517] on button "Save" at bounding box center [852, 513] width 78 height 35
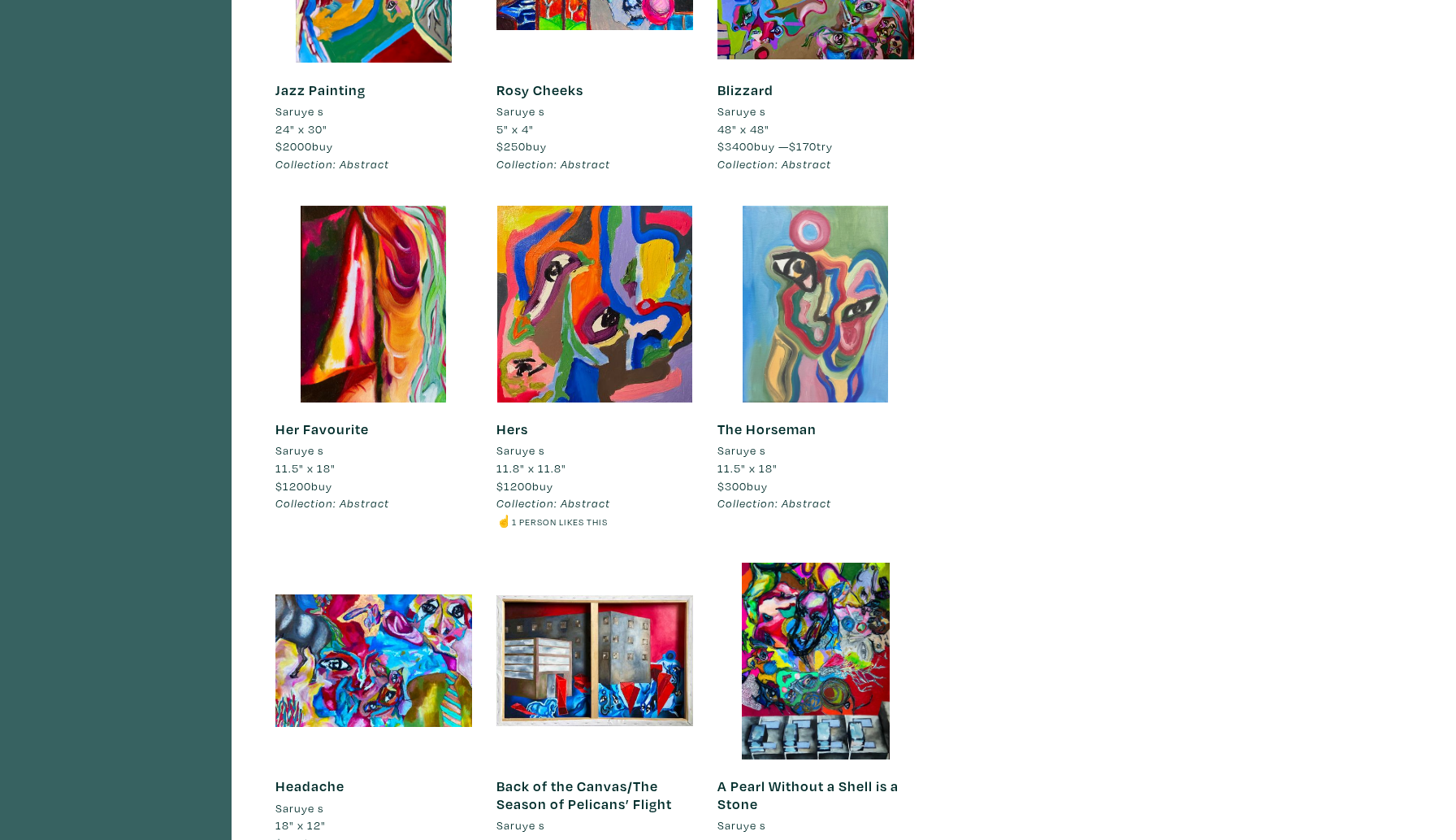
scroll to position [1362, 0]
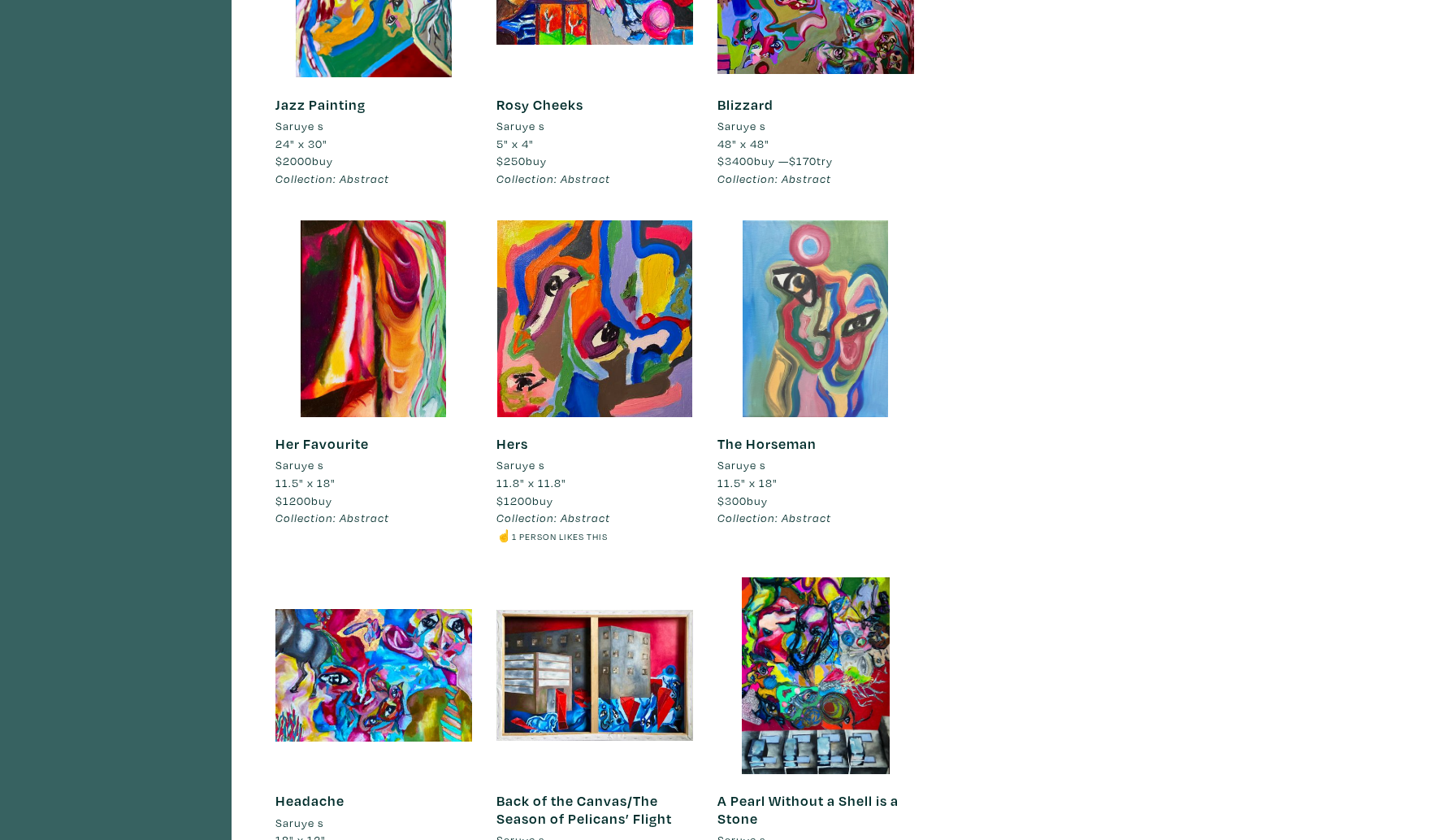
click at [822, 289] on div at bounding box center [816, 318] width 197 height 197
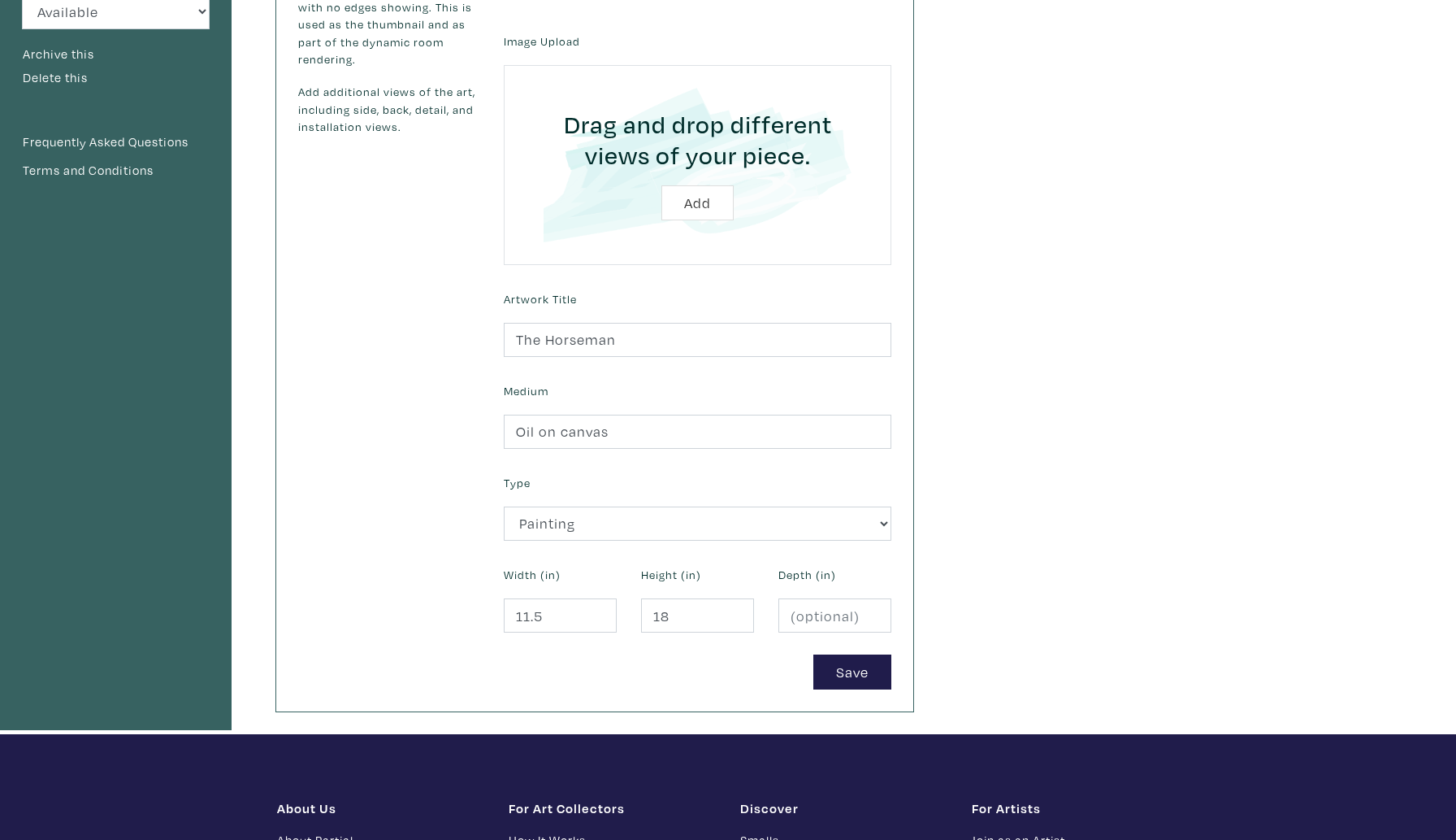
scroll to position [352, 0]
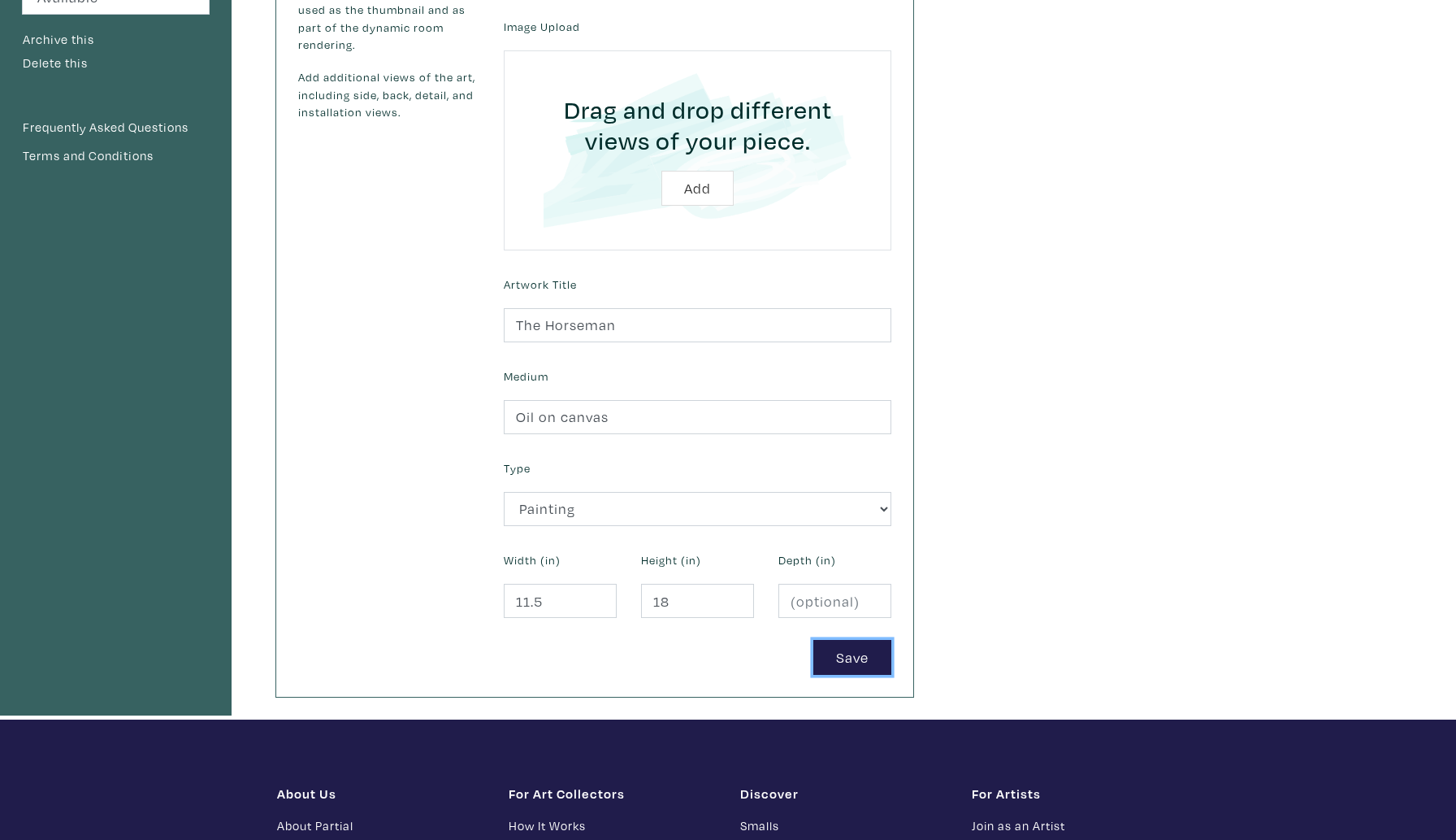
click at [836, 662] on button "Save" at bounding box center [852, 657] width 78 height 35
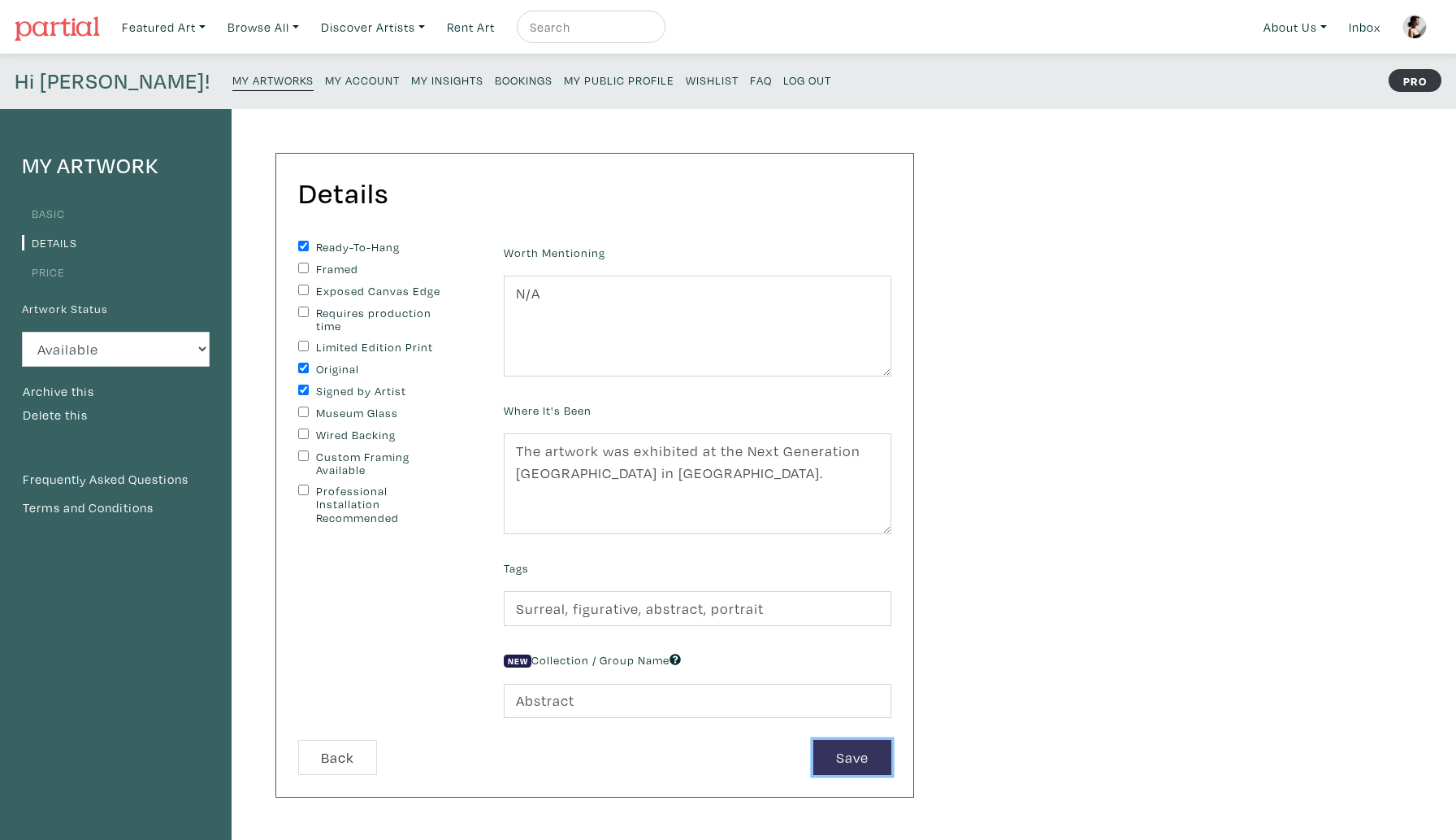
click at [849, 755] on button "Save" at bounding box center [852, 757] width 78 height 35
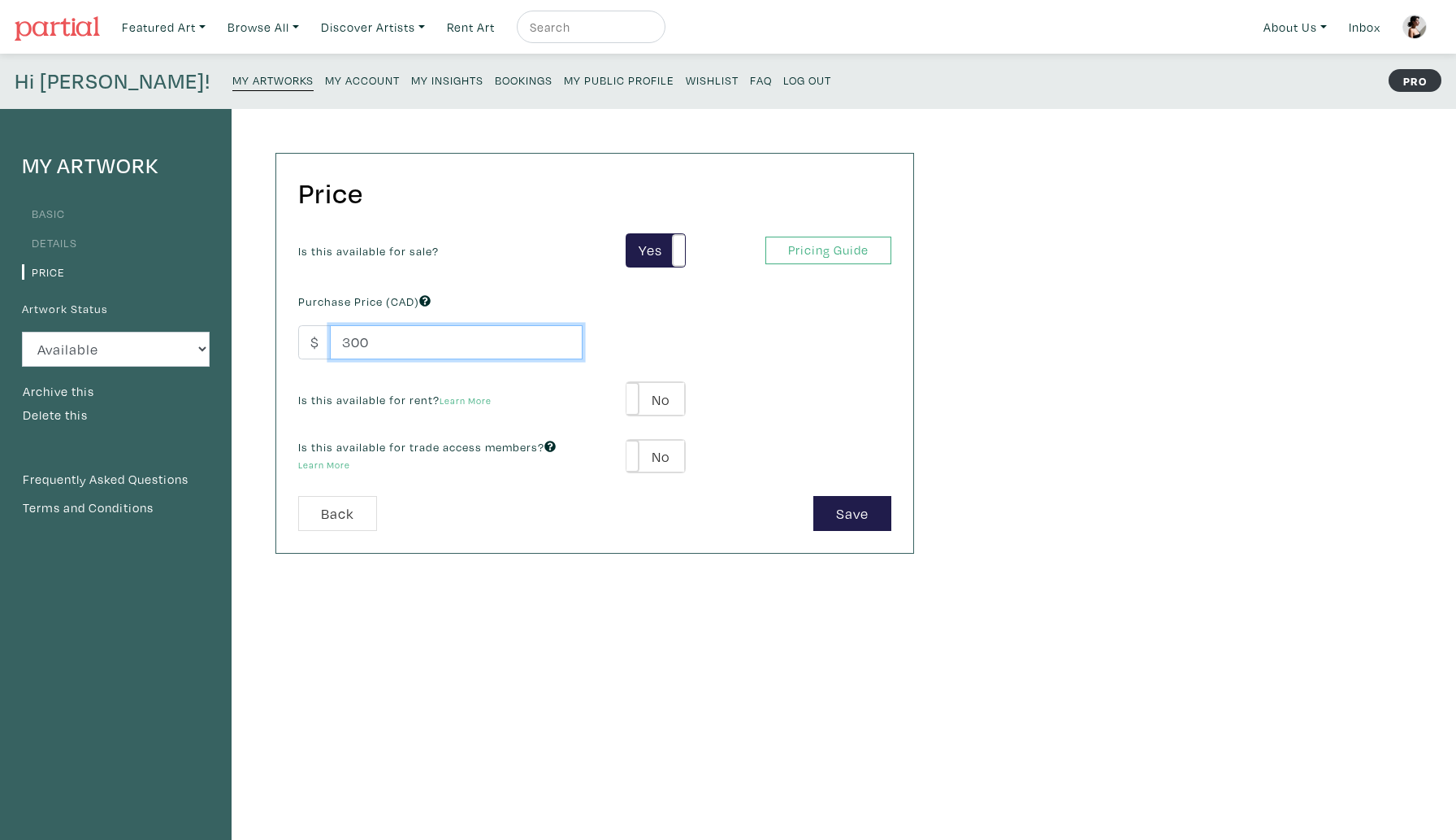
click at [345, 345] on input "300" at bounding box center [456, 342] width 253 height 35
click at [348, 345] on input "300" at bounding box center [456, 342] width 253 height 35
click at [358, 347] on input "500" at bounding box center [456, 342] width 253 height 35
type input "550"
click at [851, 525] on button "Save" at bounding box center [852, 513] width 78 height 35
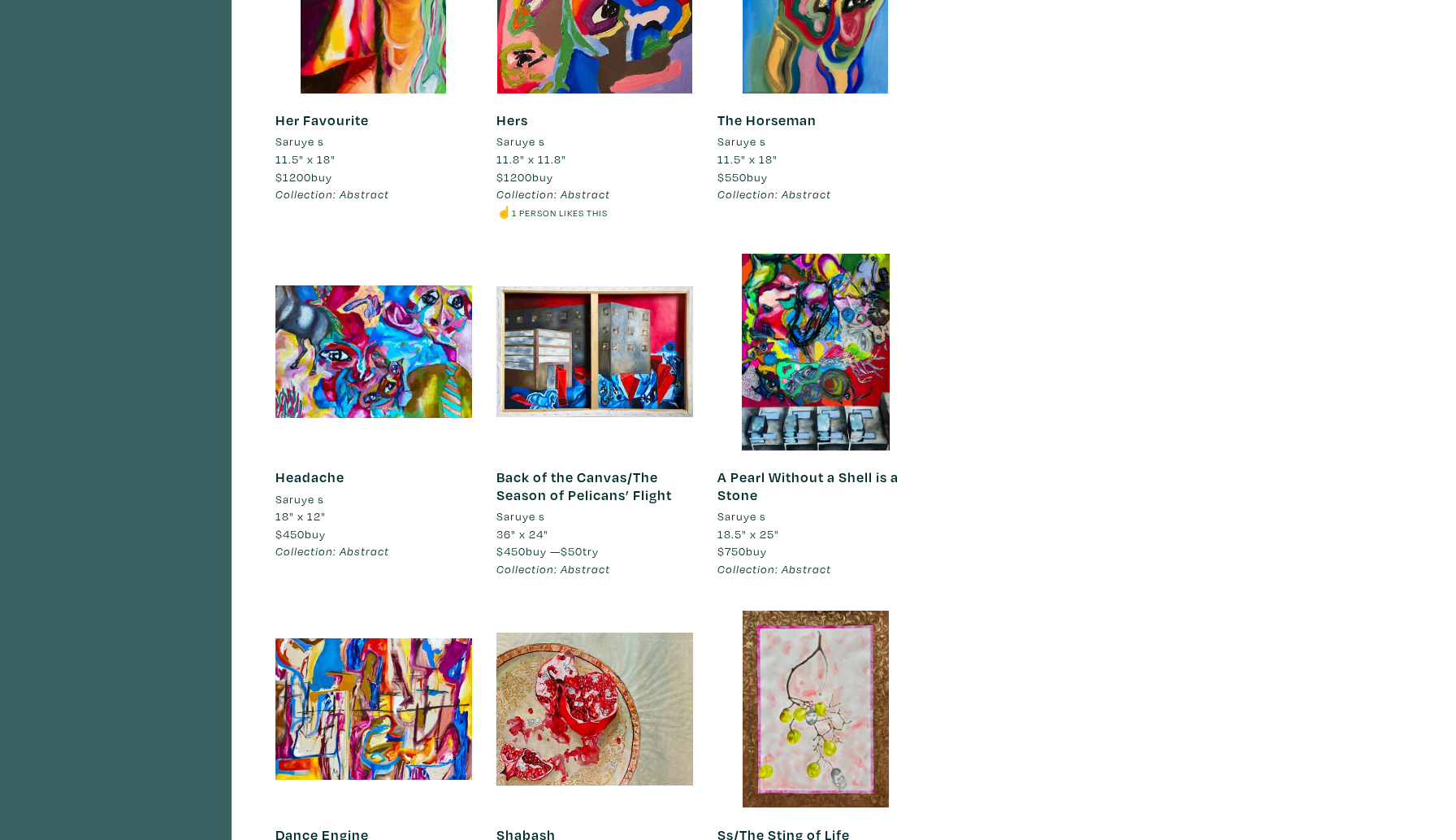
scroll to position [1687, 0]
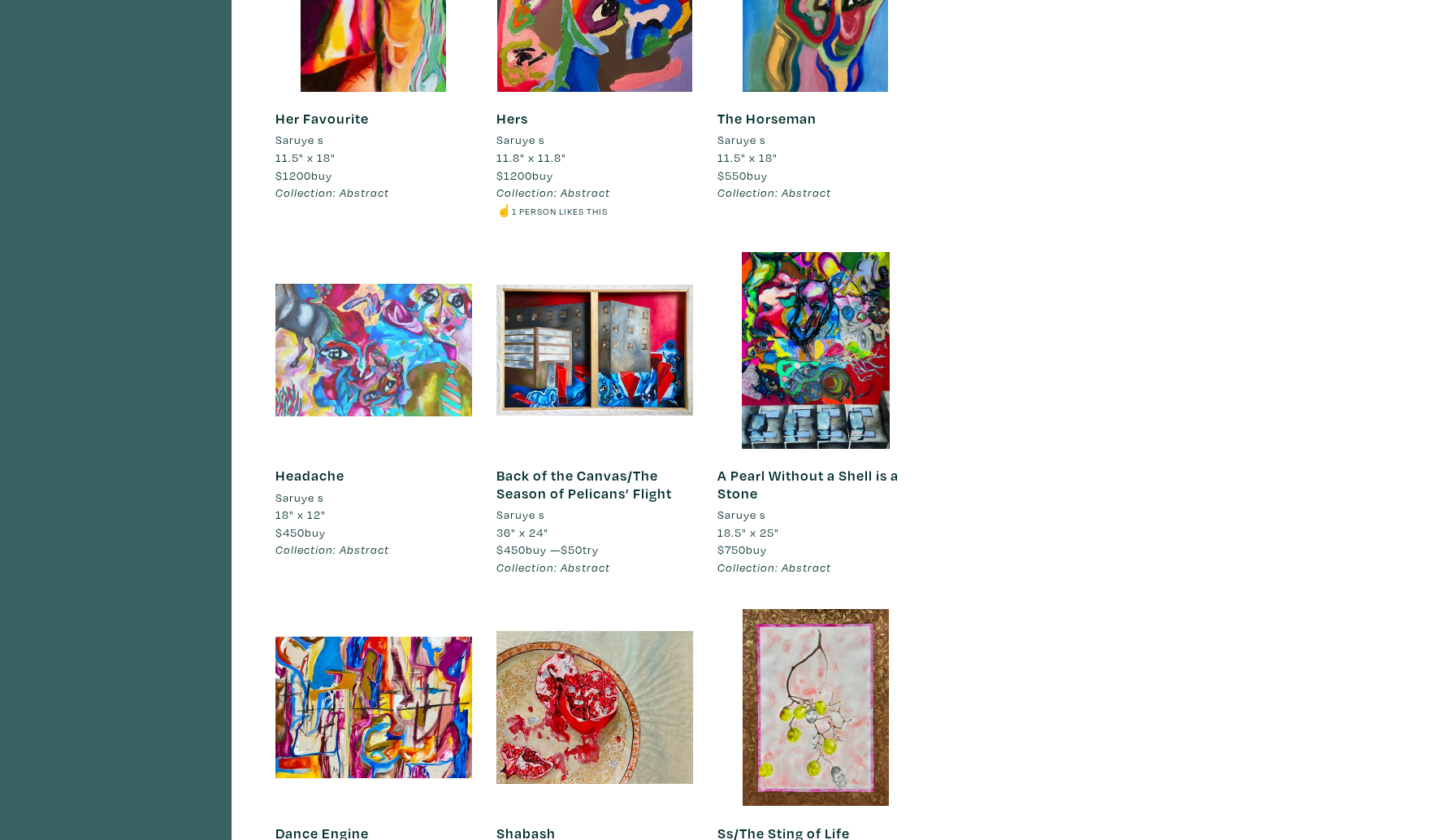
click at [377, 365] on div at bounding box center [374, 350] width 197 height 197
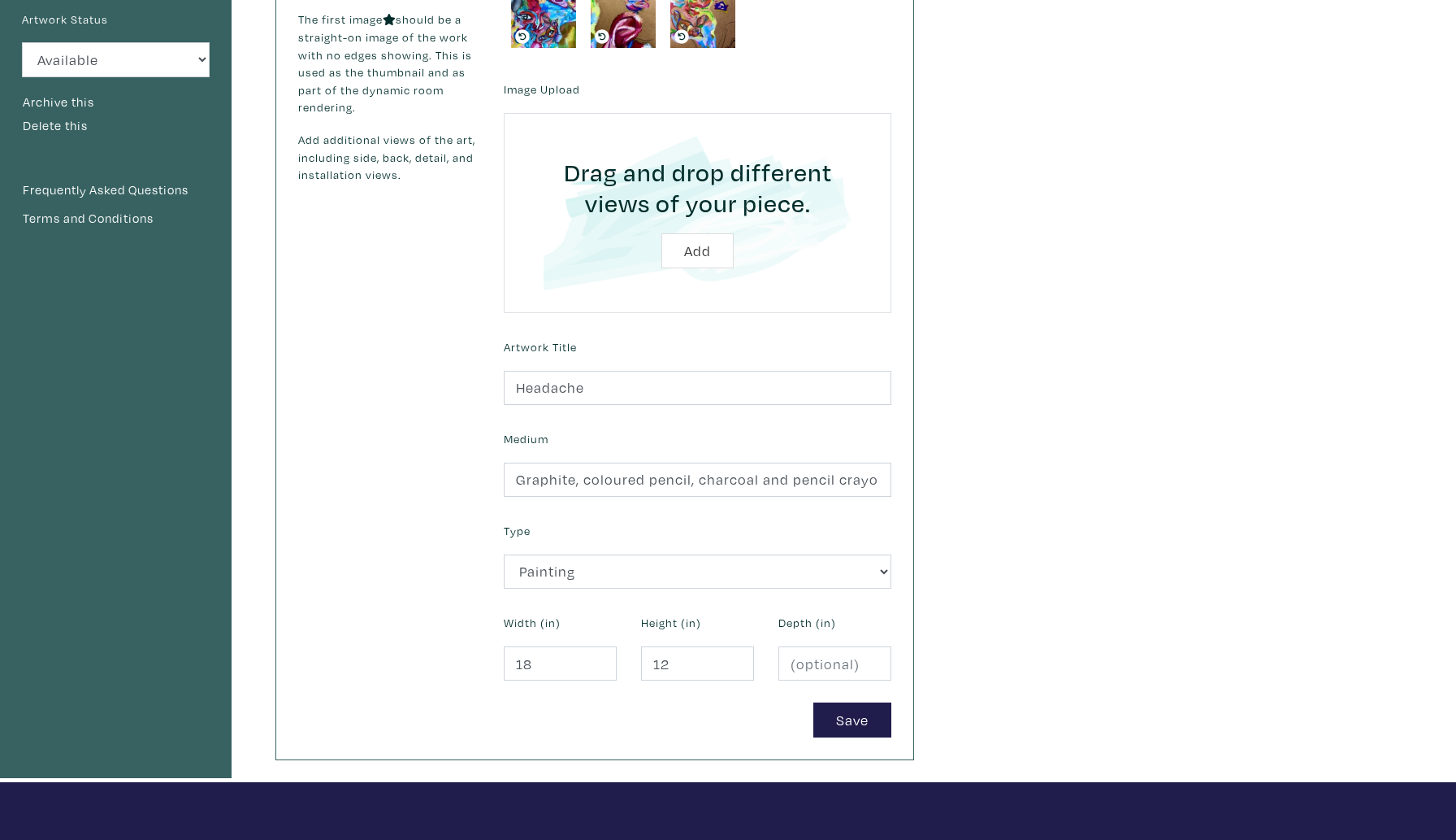
scroll to position [342, 0]
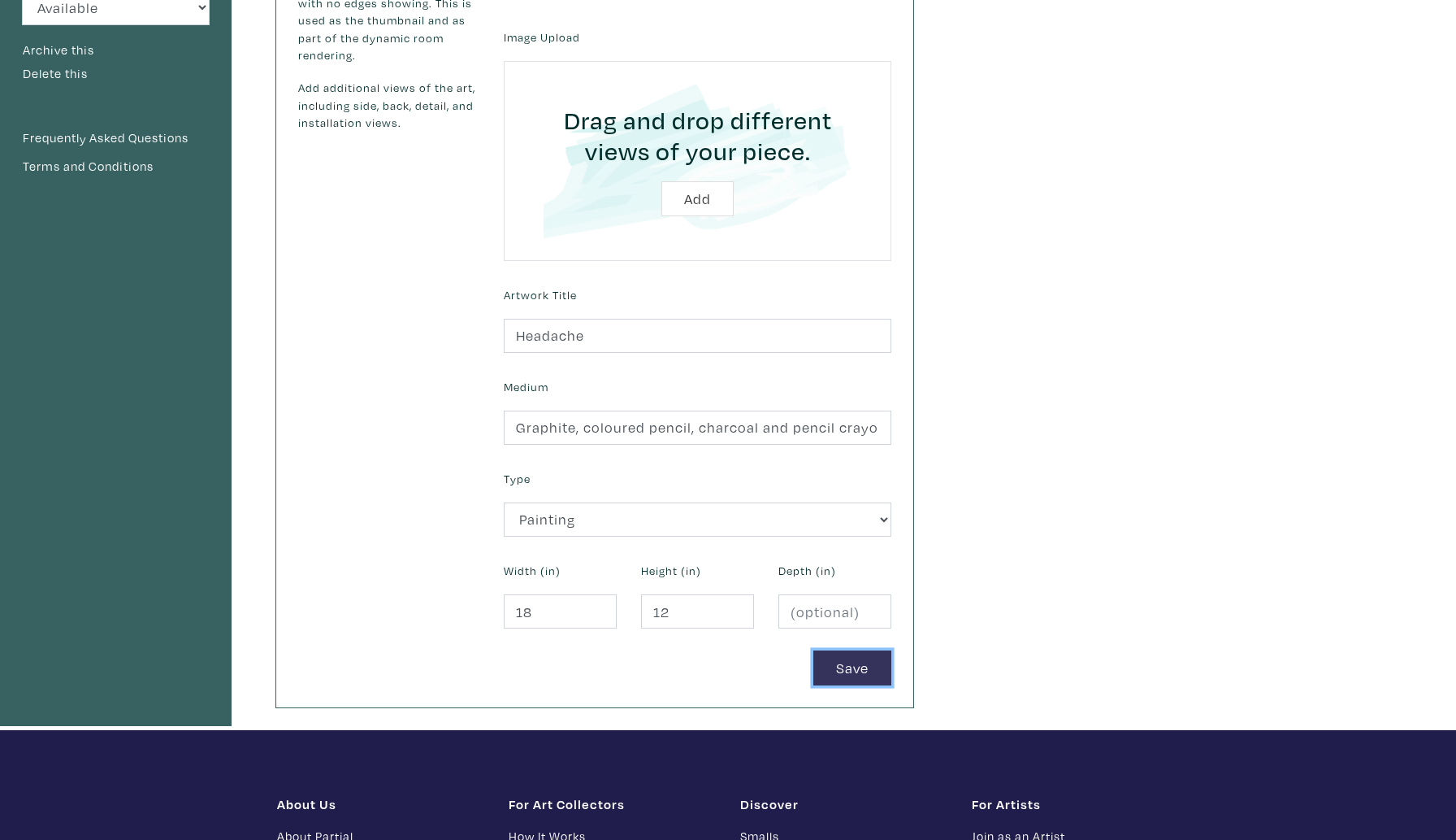
click at [865, 677] on button "Save" at bounding box center [852, 668] width 78 height 35
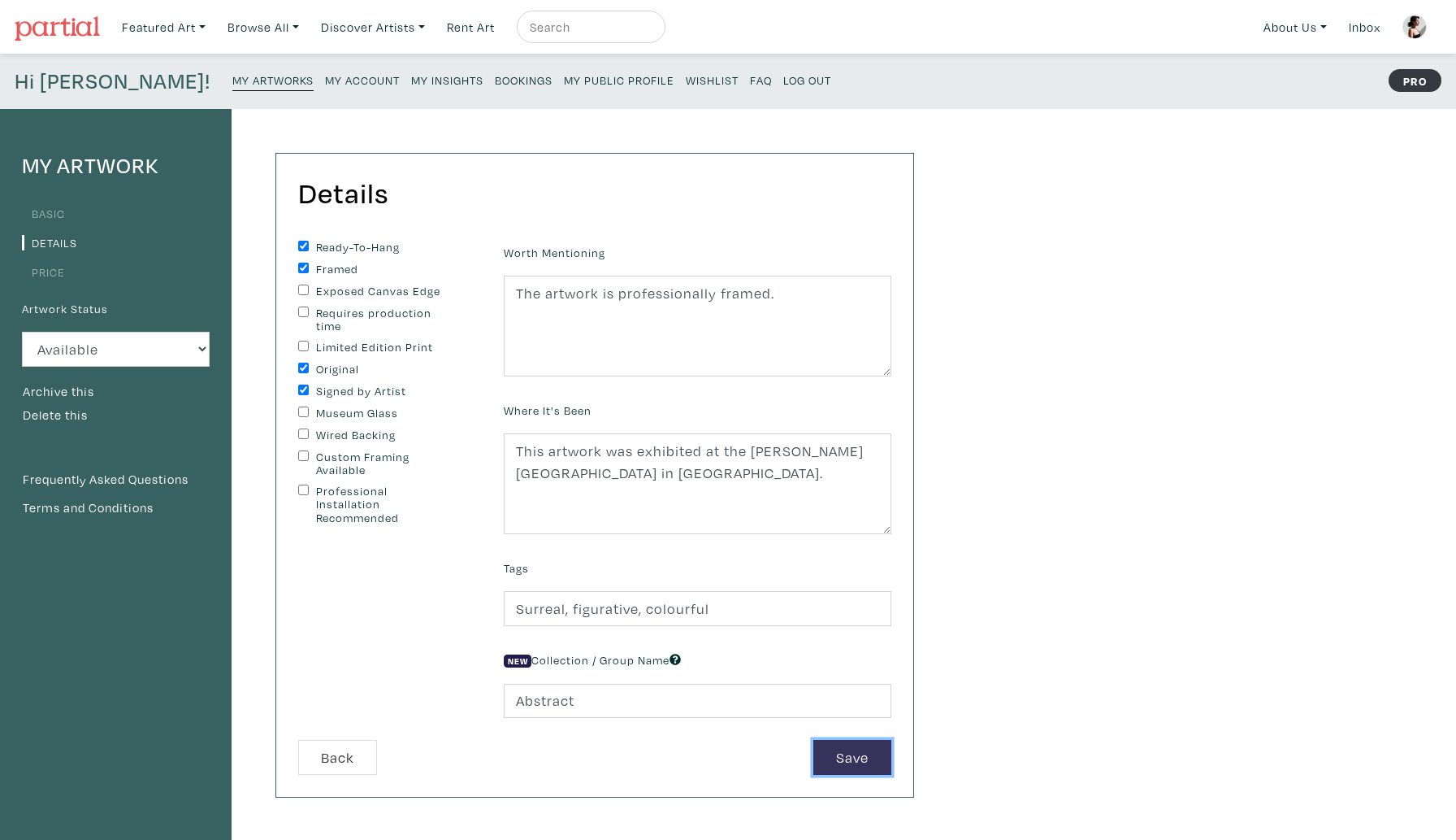
click at [860, 754] on button "Save" at bounding box center [852, 757] width 78 height 35
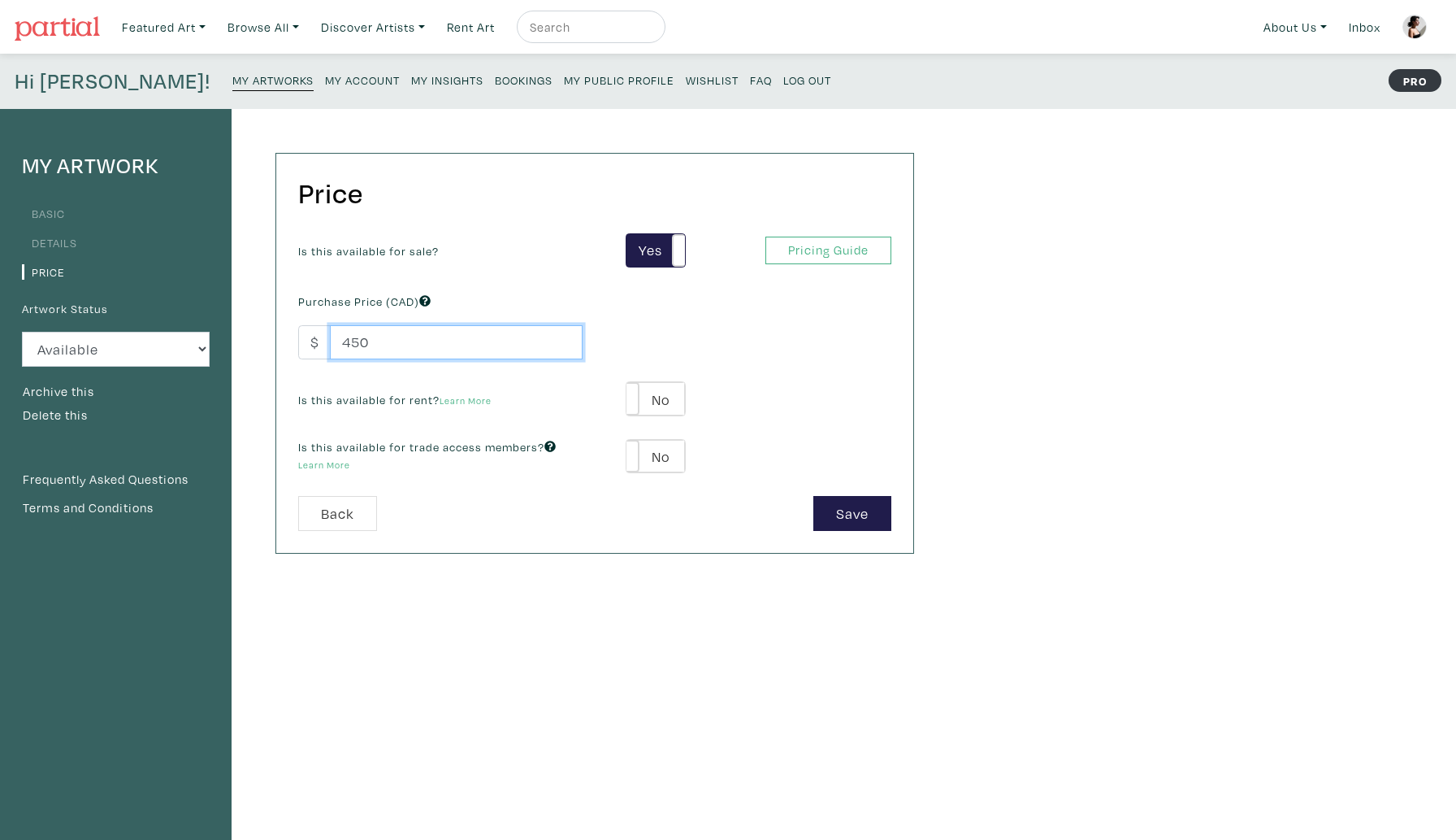
click at [348, 347] on input "450" at bounding box center [456, 342] width 253 height 35
type input "850"
click at [838, 519] on button "Save" at bounding box center [852, 513] width 78 height 35
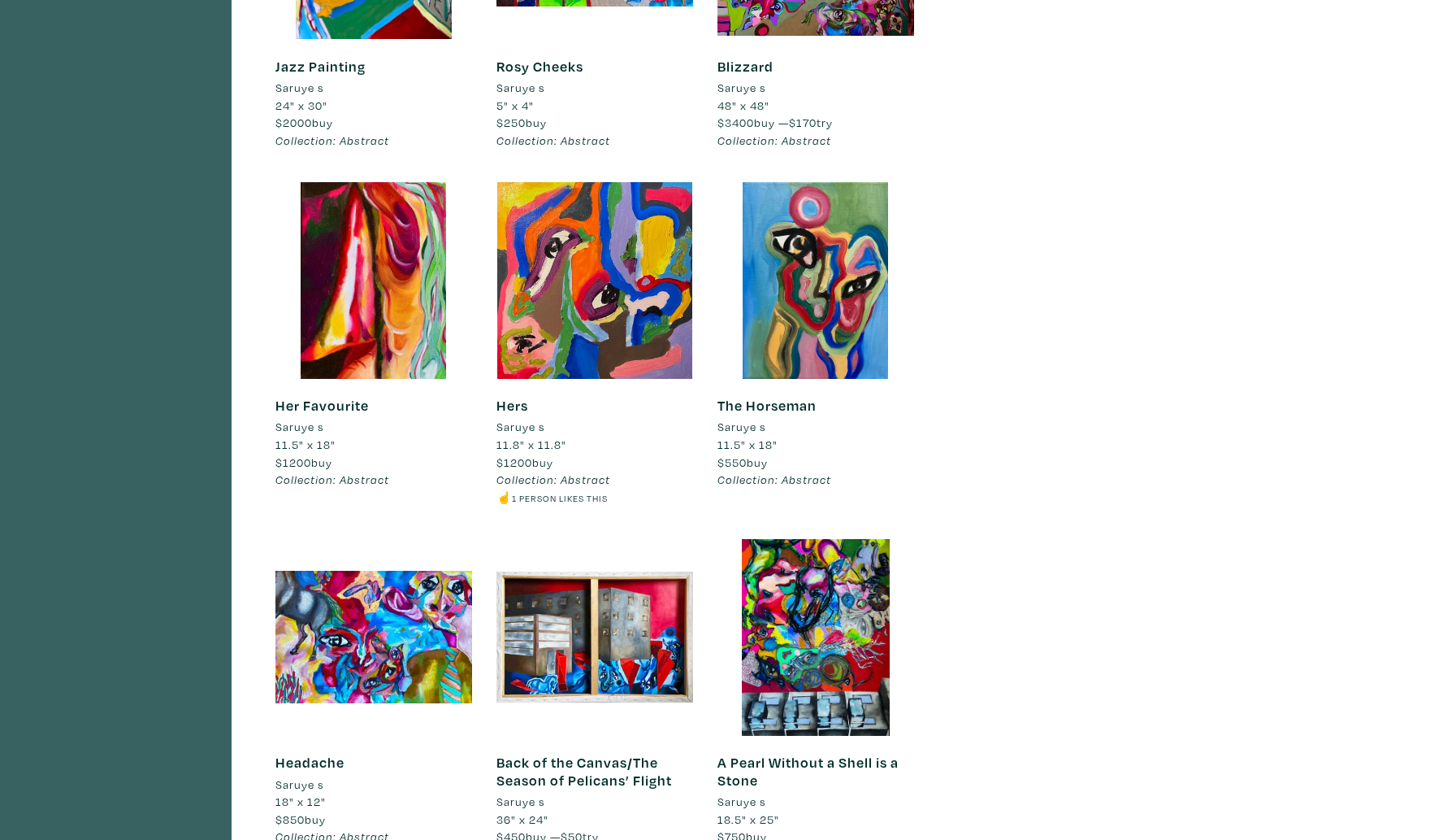
scroll to position [1442, 0]
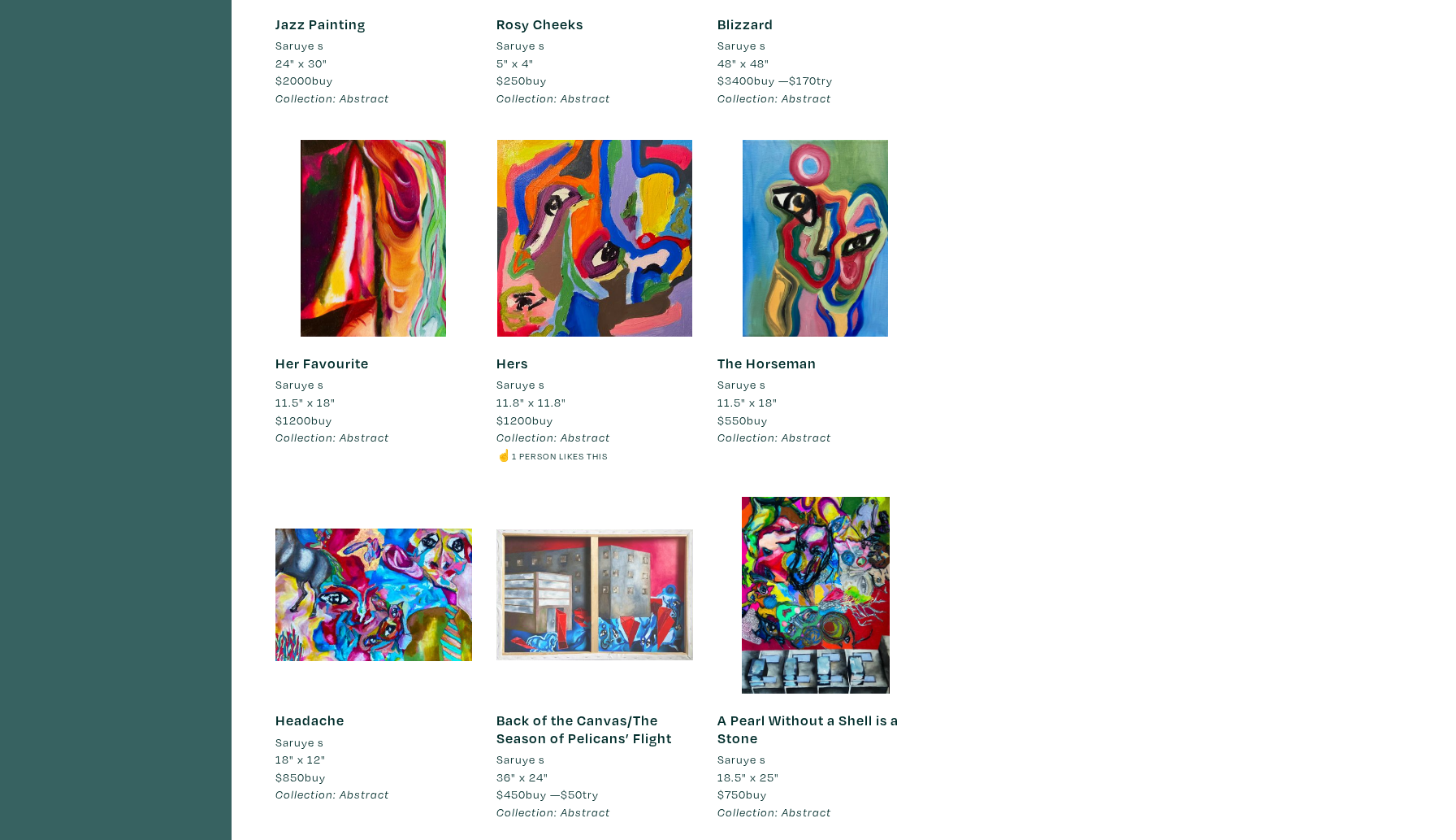
click at [592, 587] on div at bounding box center [595, 595] width 197 height 197
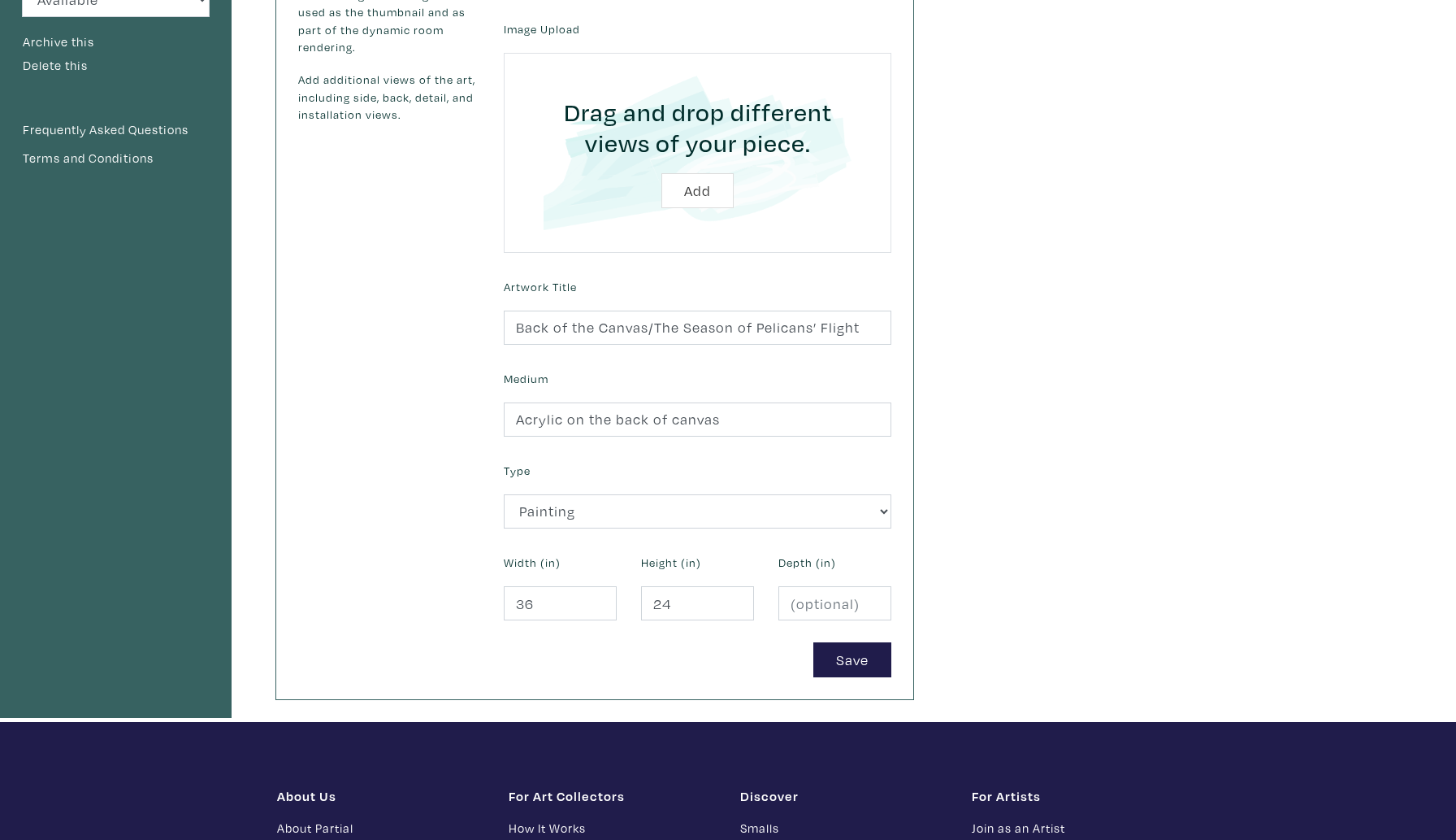
scroll to position [384, 0]
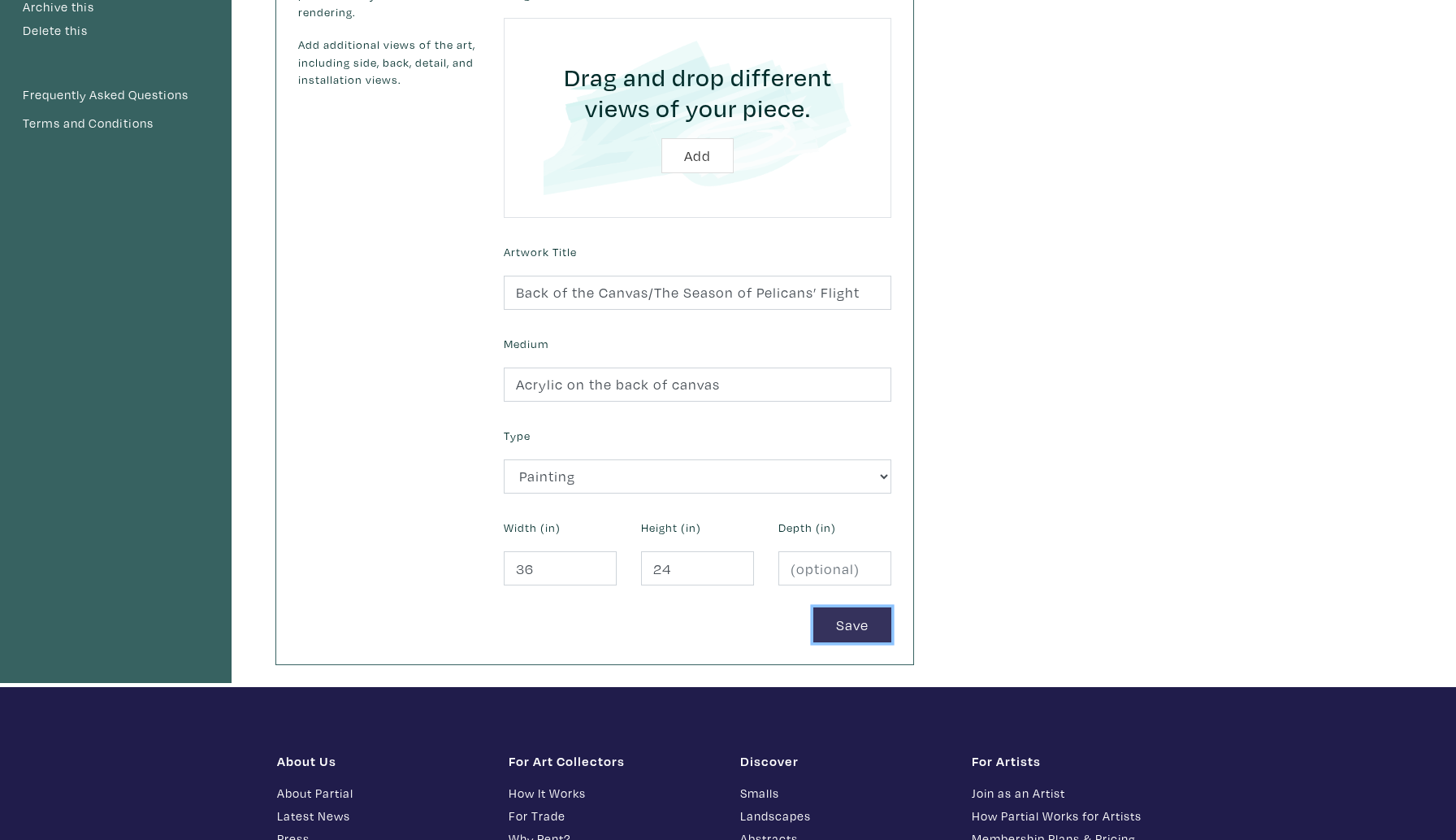
click at [833, 627] on button "Save" at bounding box center [852, 624] width 78 height 35
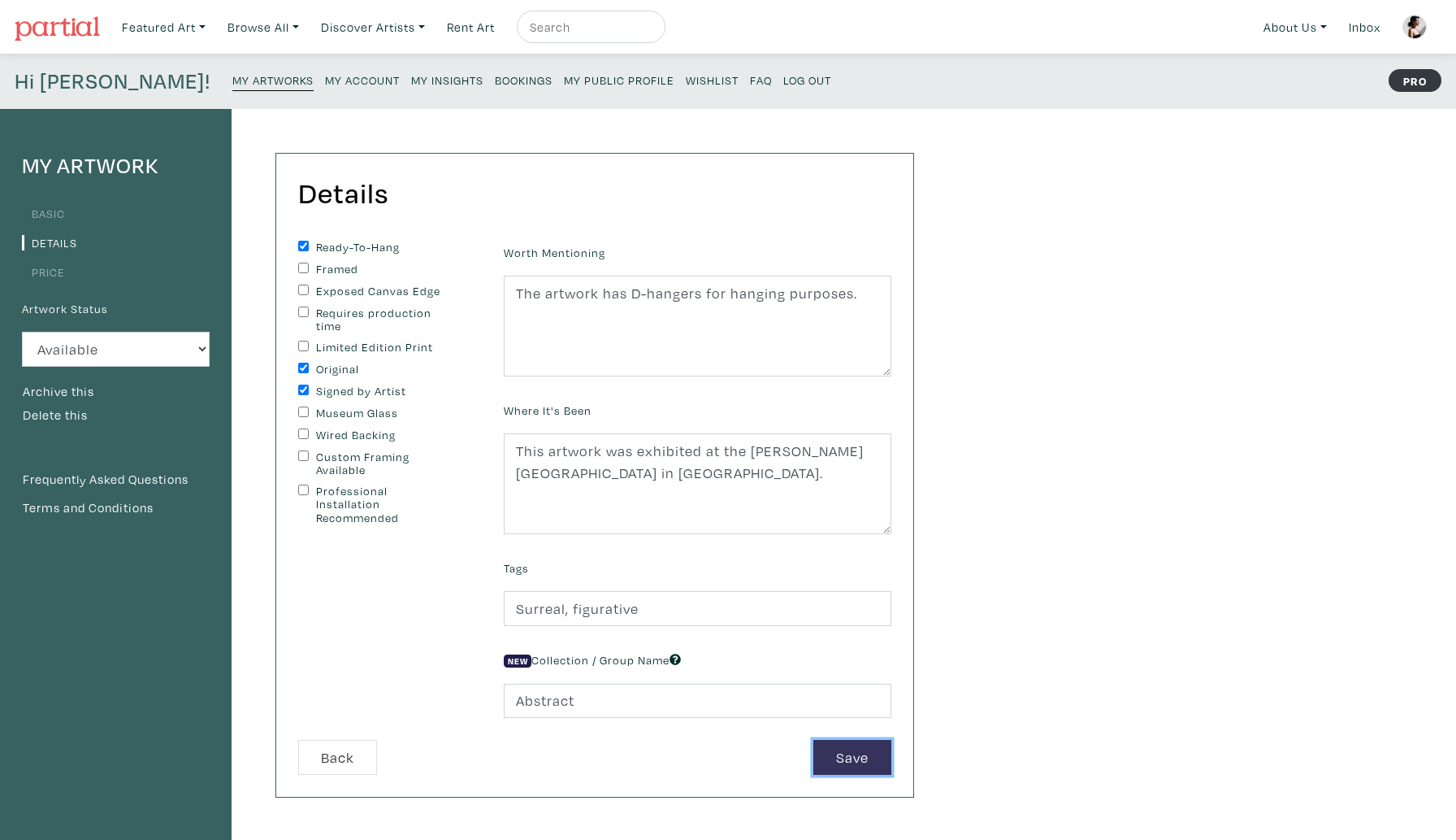
click at [867, 760] on button "Save" at bounding box center [852, 757] width 78 height 35
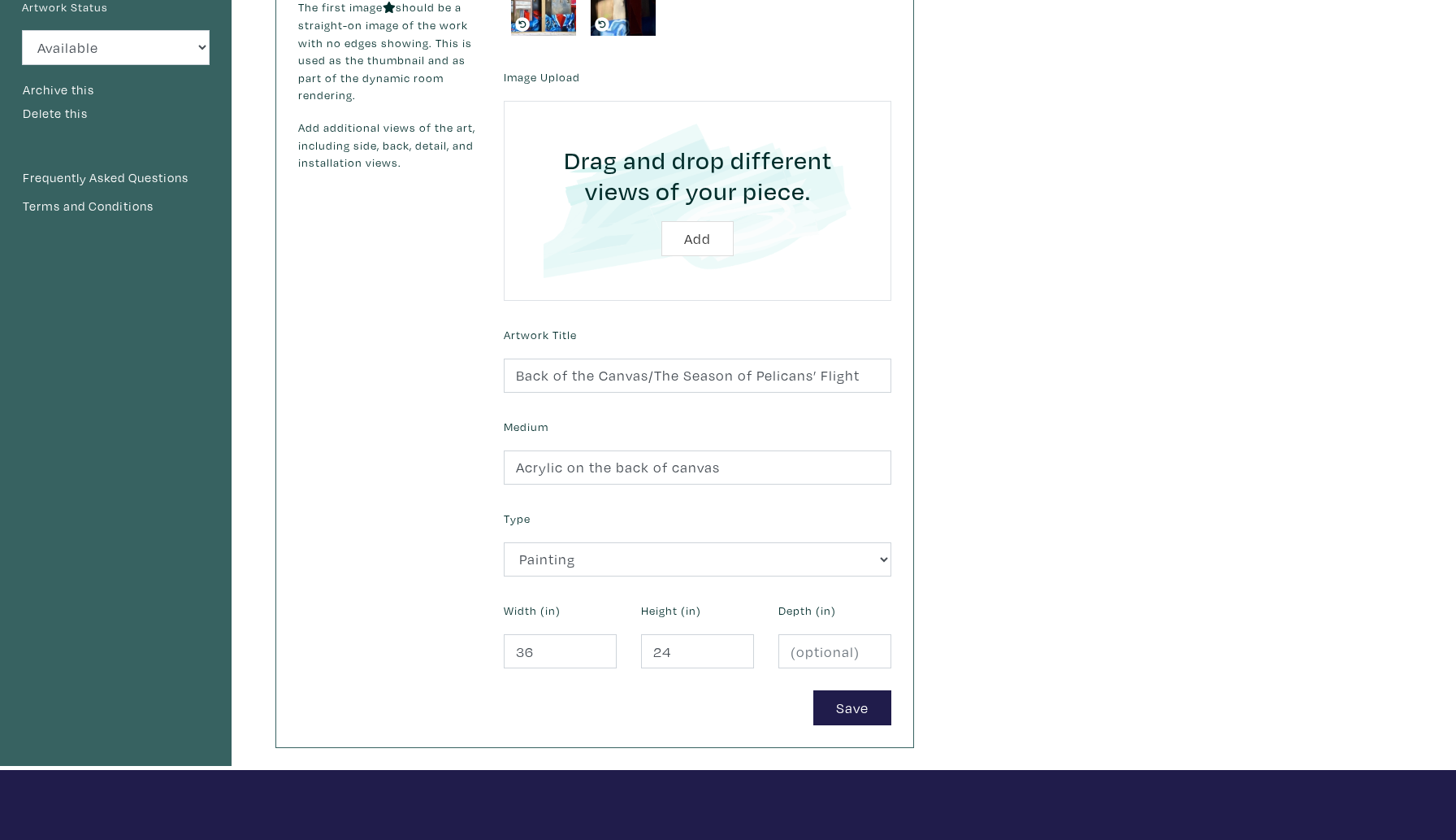
scroll to position [307, 0]
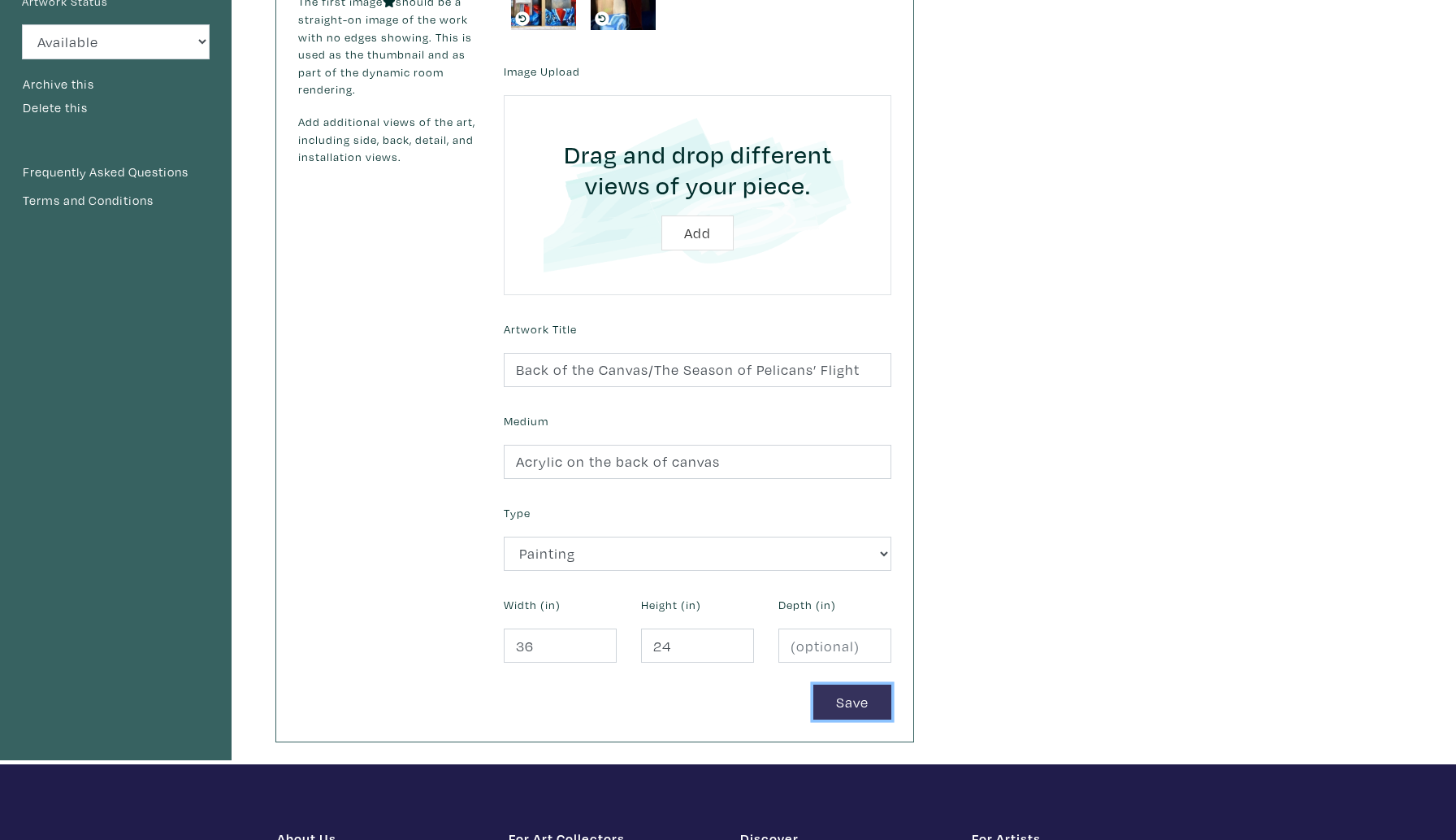
click at [837, 700] on button "Save" at bounding box center [852, 702] width 78 height 35
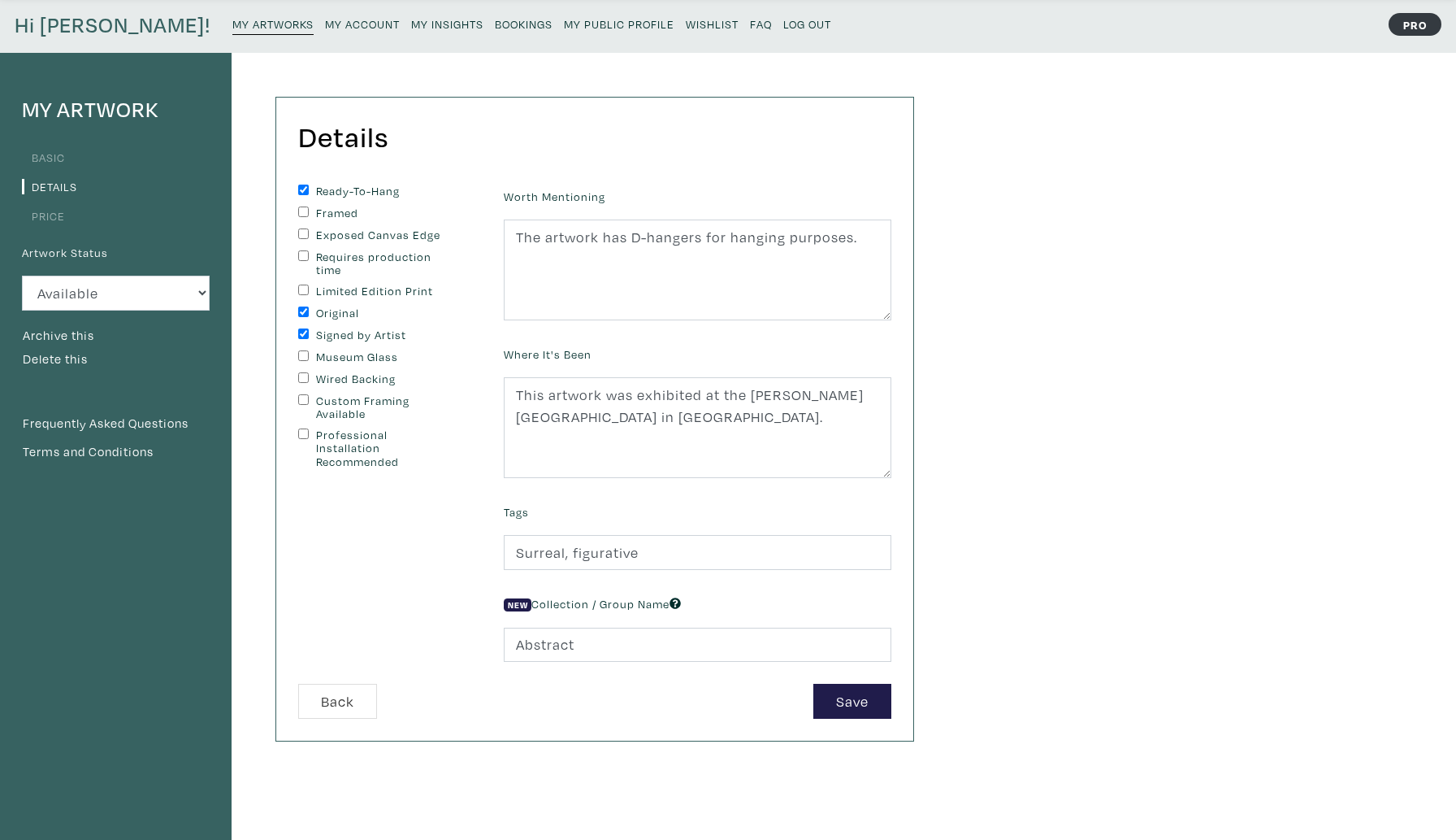
scroll to position [61, 0]
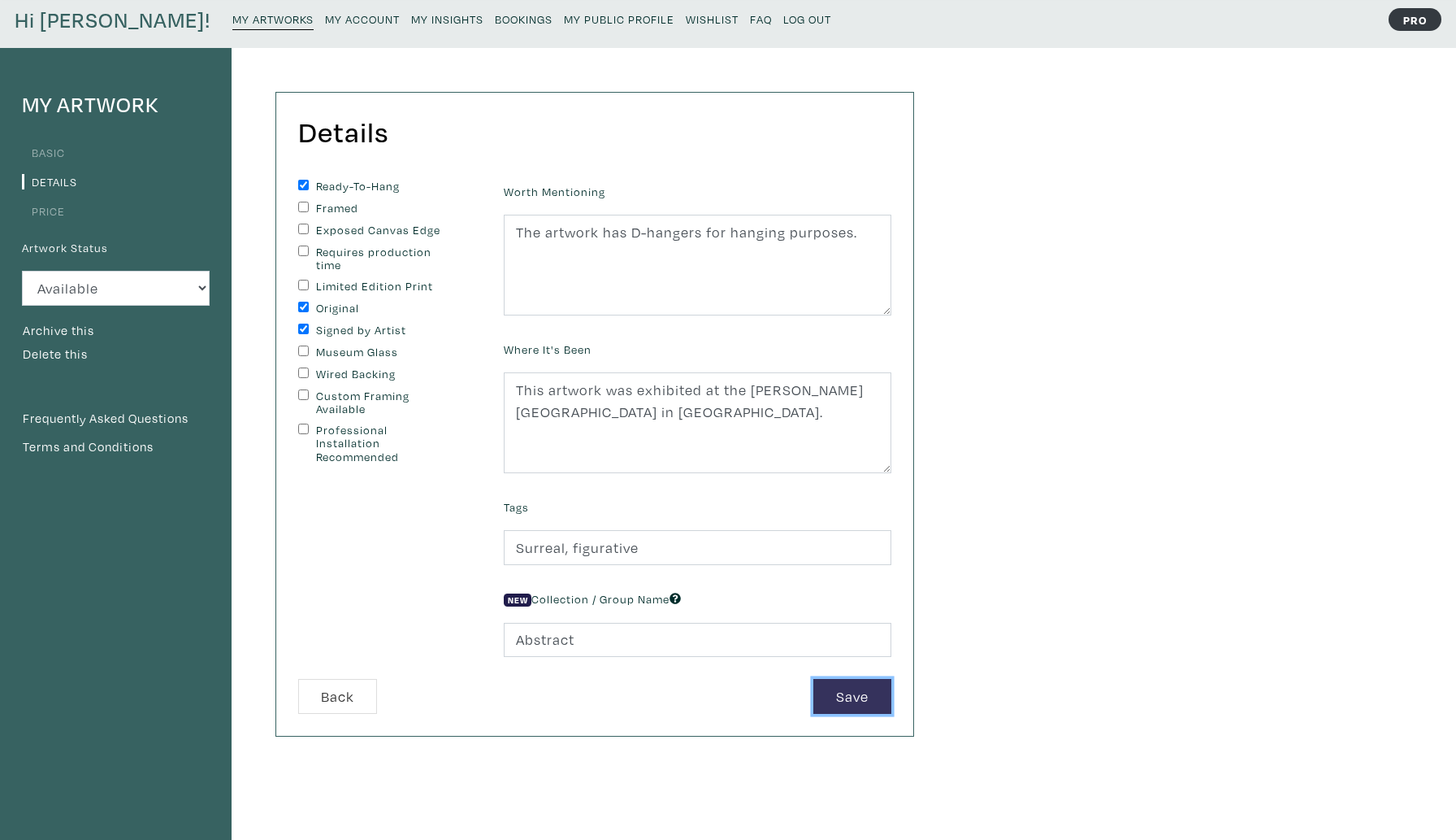
click at [842, 702] on button "Save" at bounding box center [852, 696] width 78 height 35
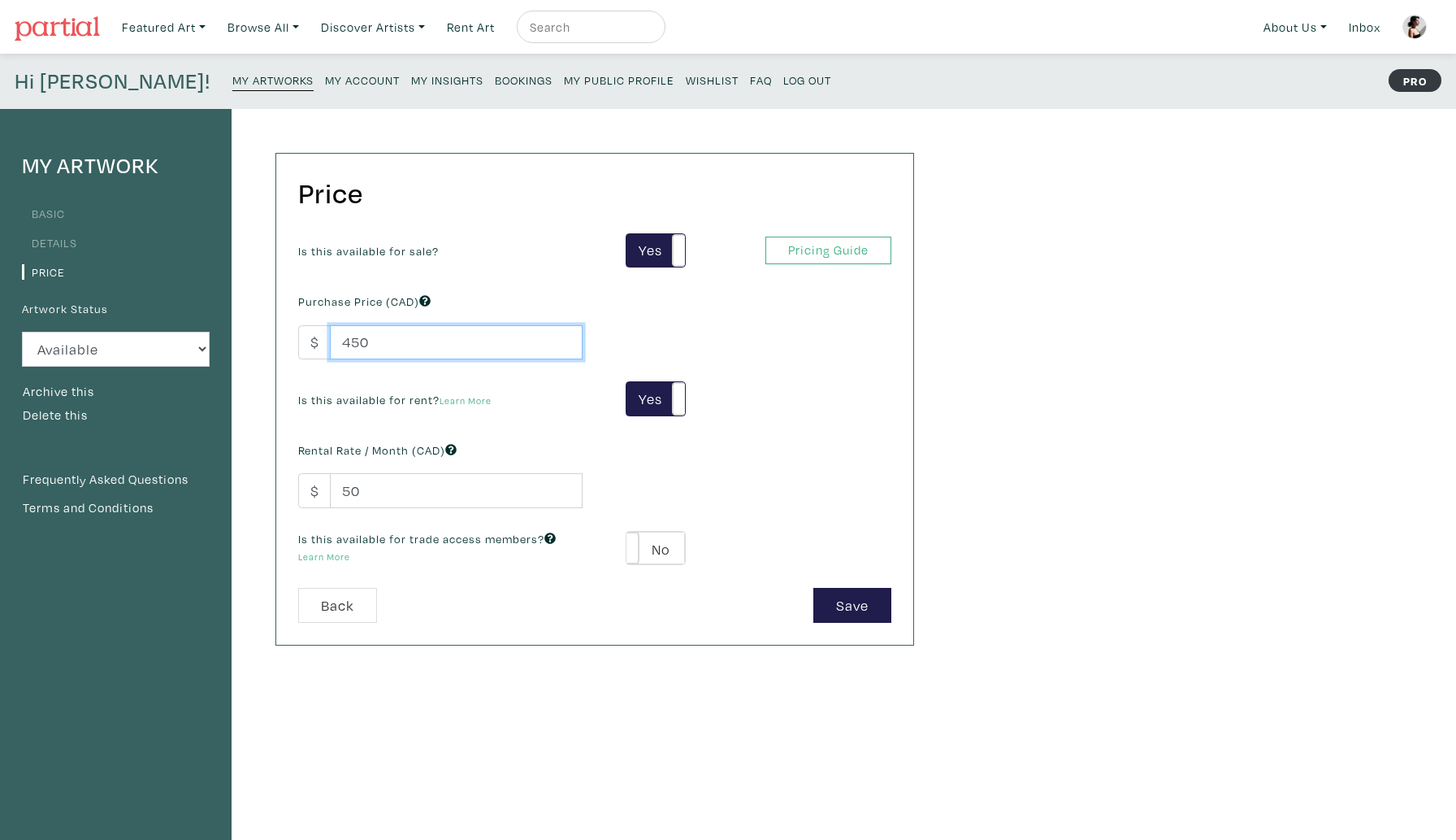
click at [379, 341] on input "450" at bounding box center [456, 342] width 253 height 35
drag, startPoint x: 379, startPoint y: 341, endPoint x: 340, endPoint y: 342, distance: 39.0
click at [340, 342] on input "450" at bounding box center [456, 342] width 253 height 35
type input "3500"
click at [870, 617] on button "Save" at bounding box center [852, 605] width 78 height 35
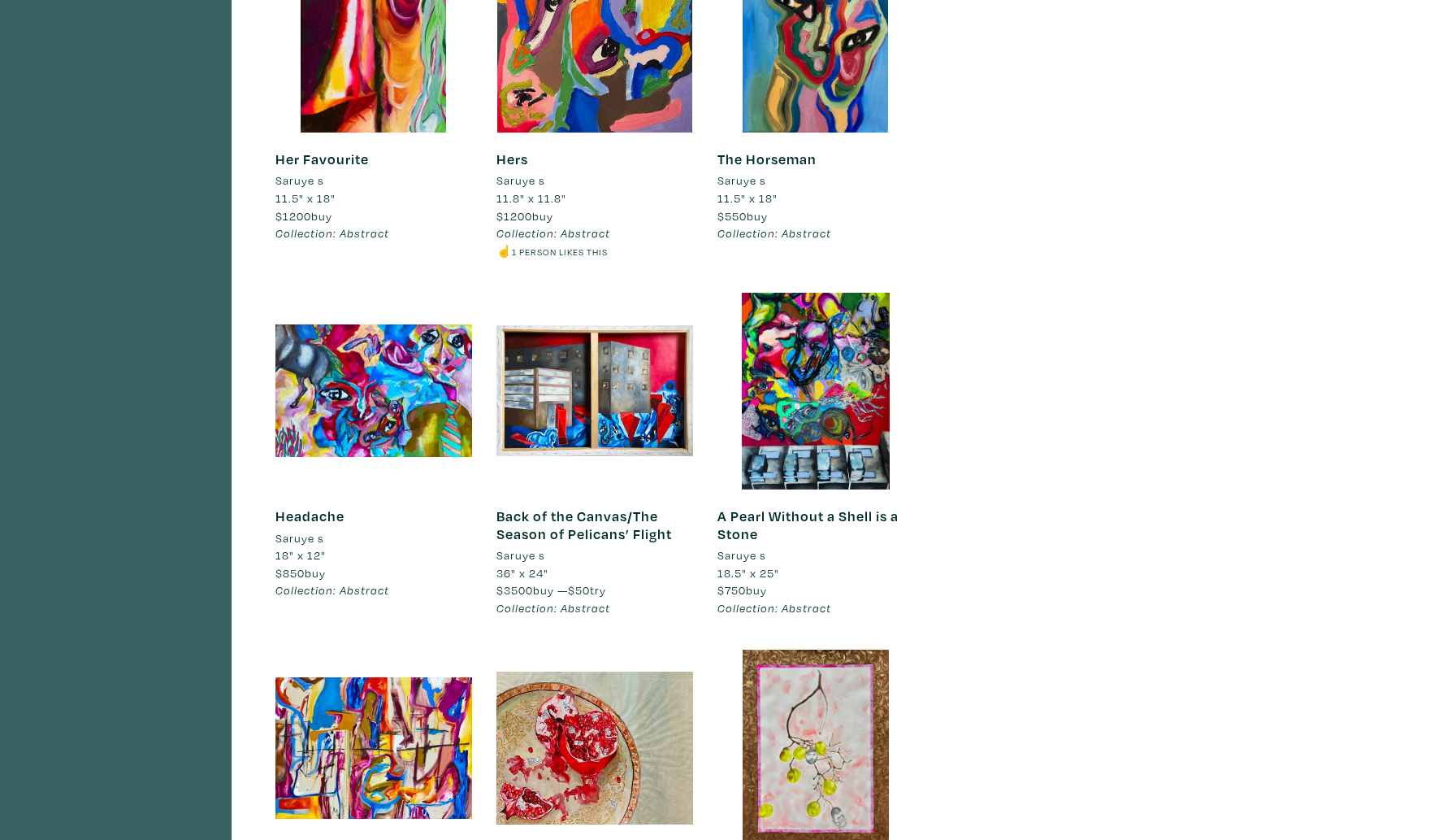
scroll to position [1672, 0]
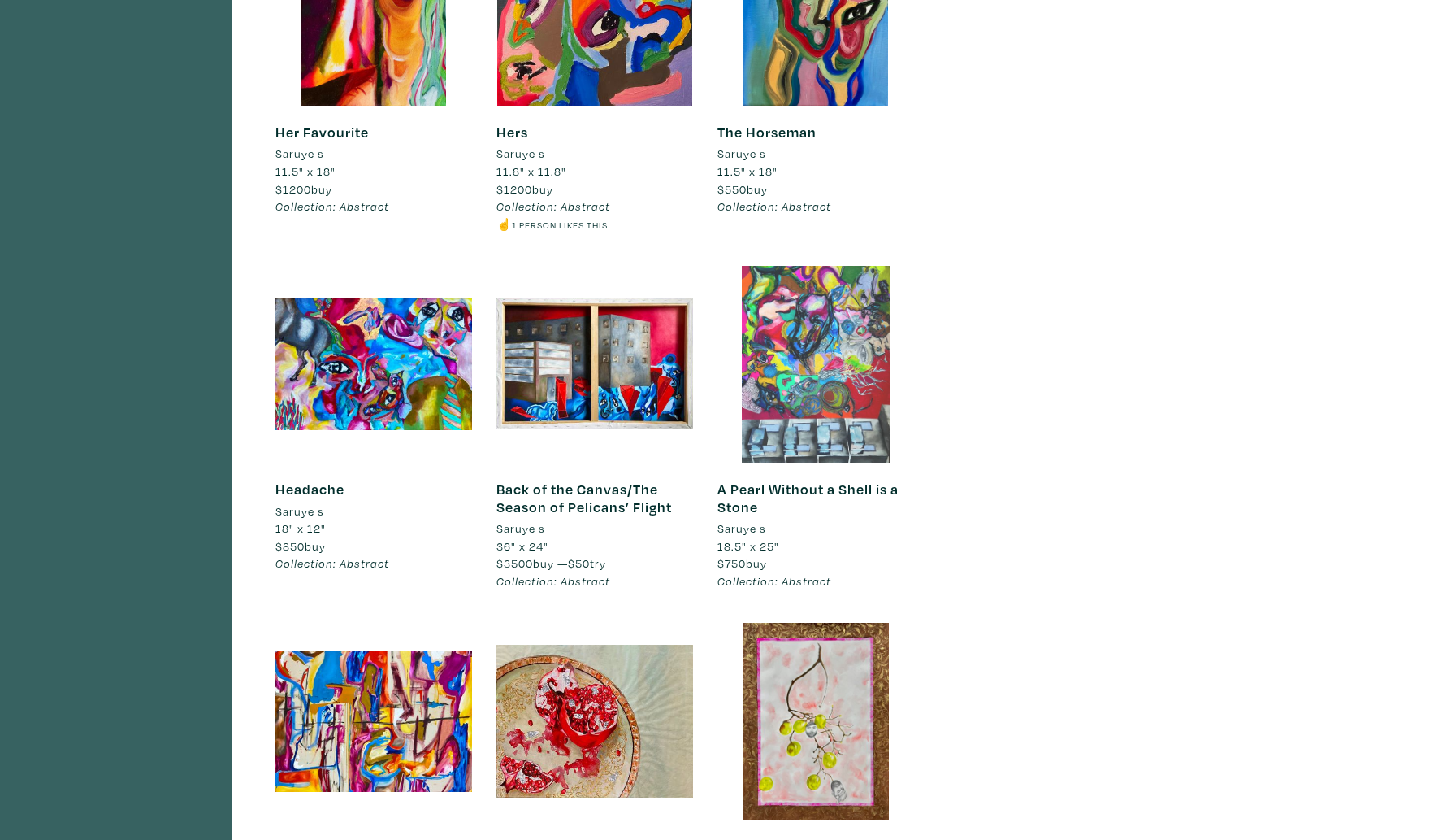
click at [779, 405] on div at bounding box center [816, 363] width 197 height 197
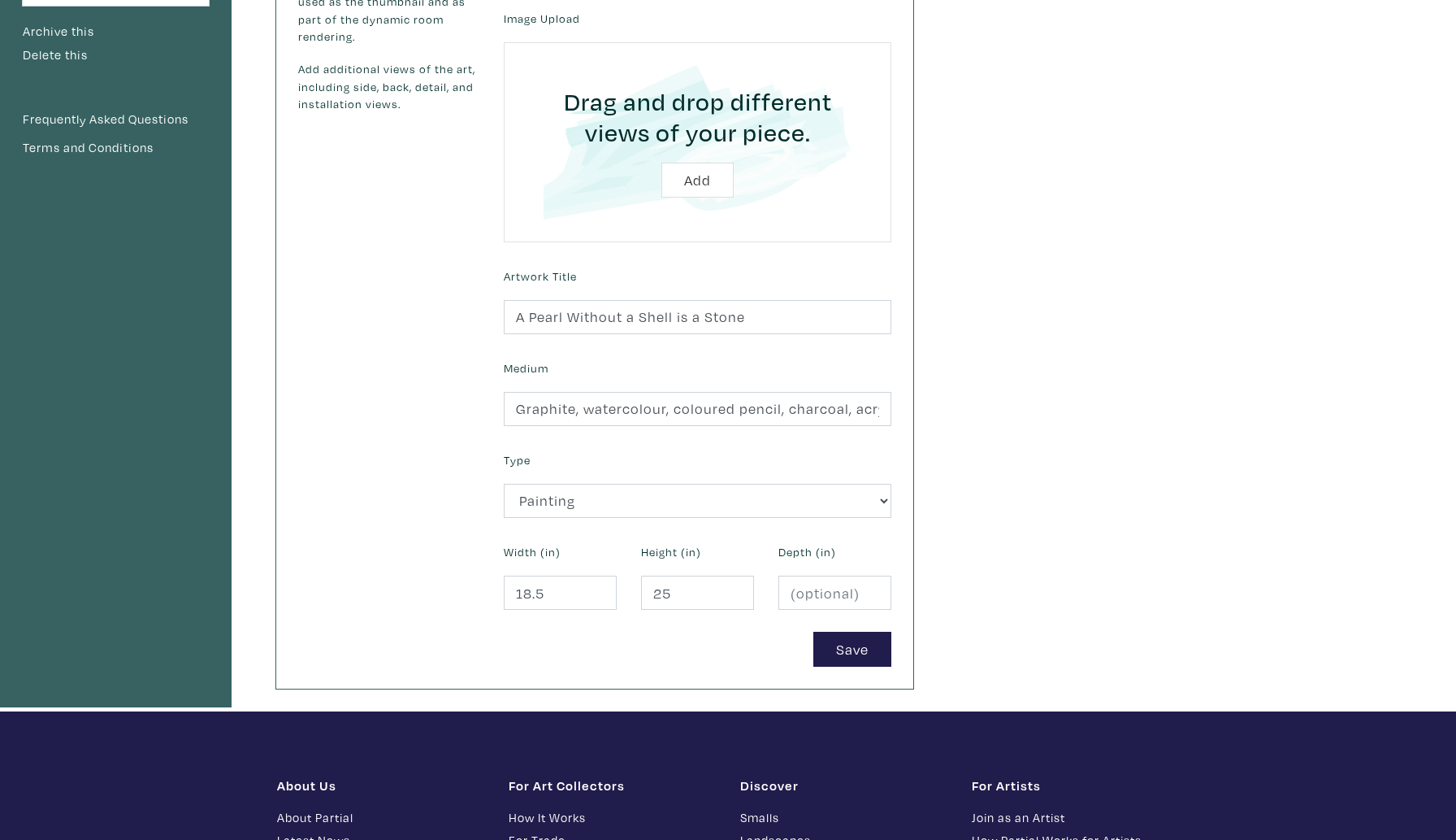
scroll to position [391, 0]
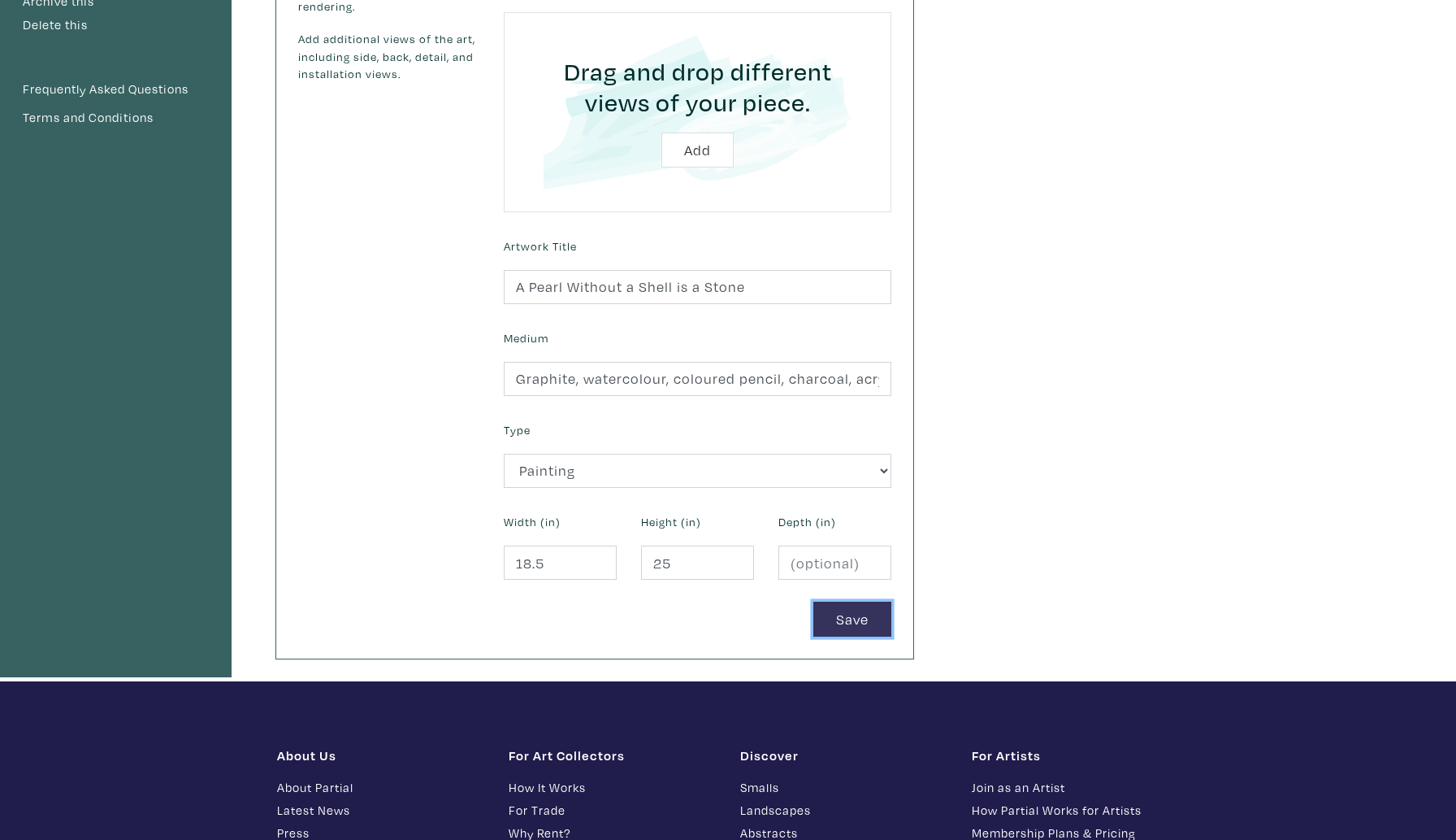
click at [835, 622] on button "Save" at bounding box center [852, 619] width 78 height 35
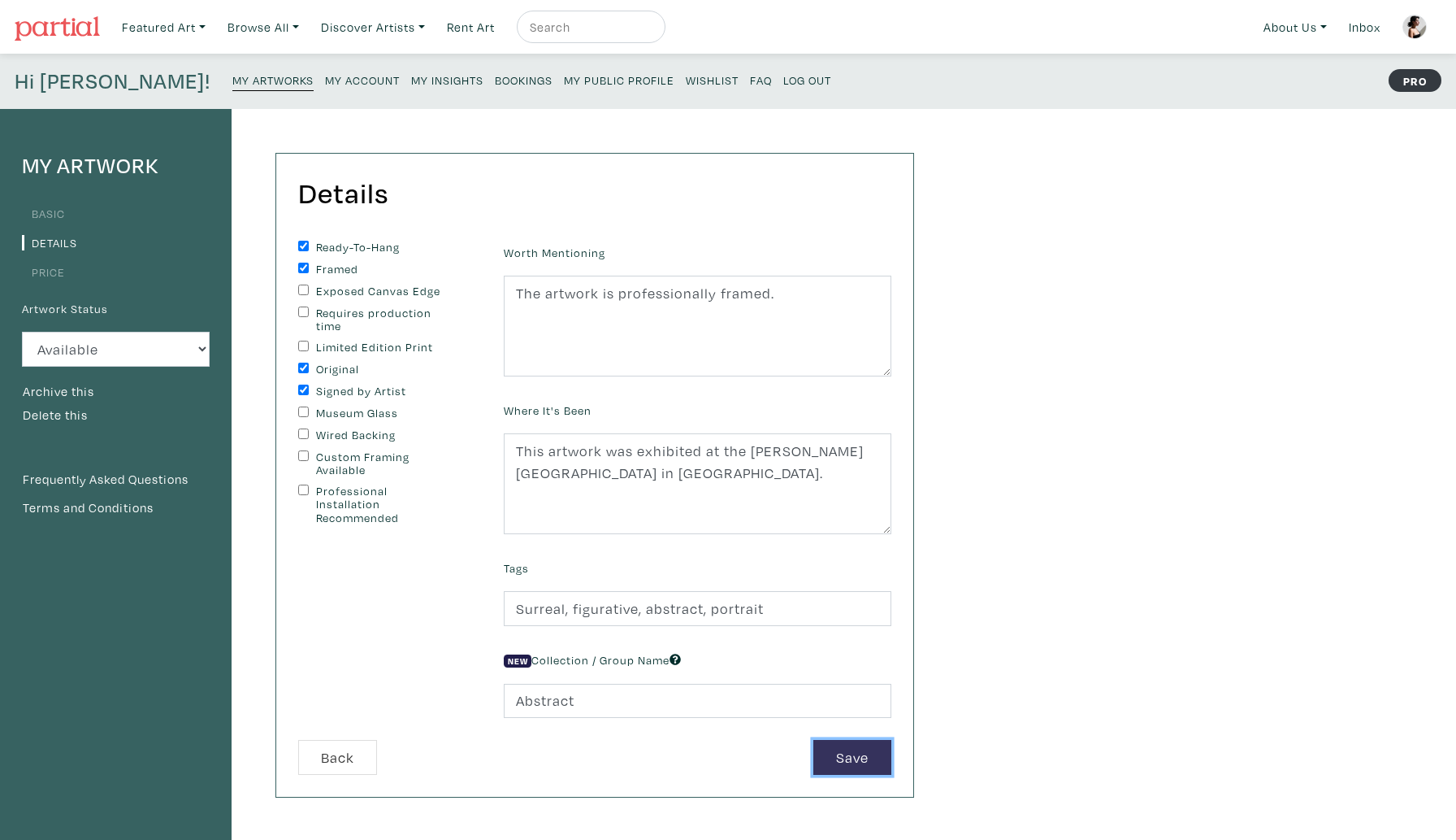
click at [838, 763] on button "Save" at bounding box center [852, 757] width 78 height 35
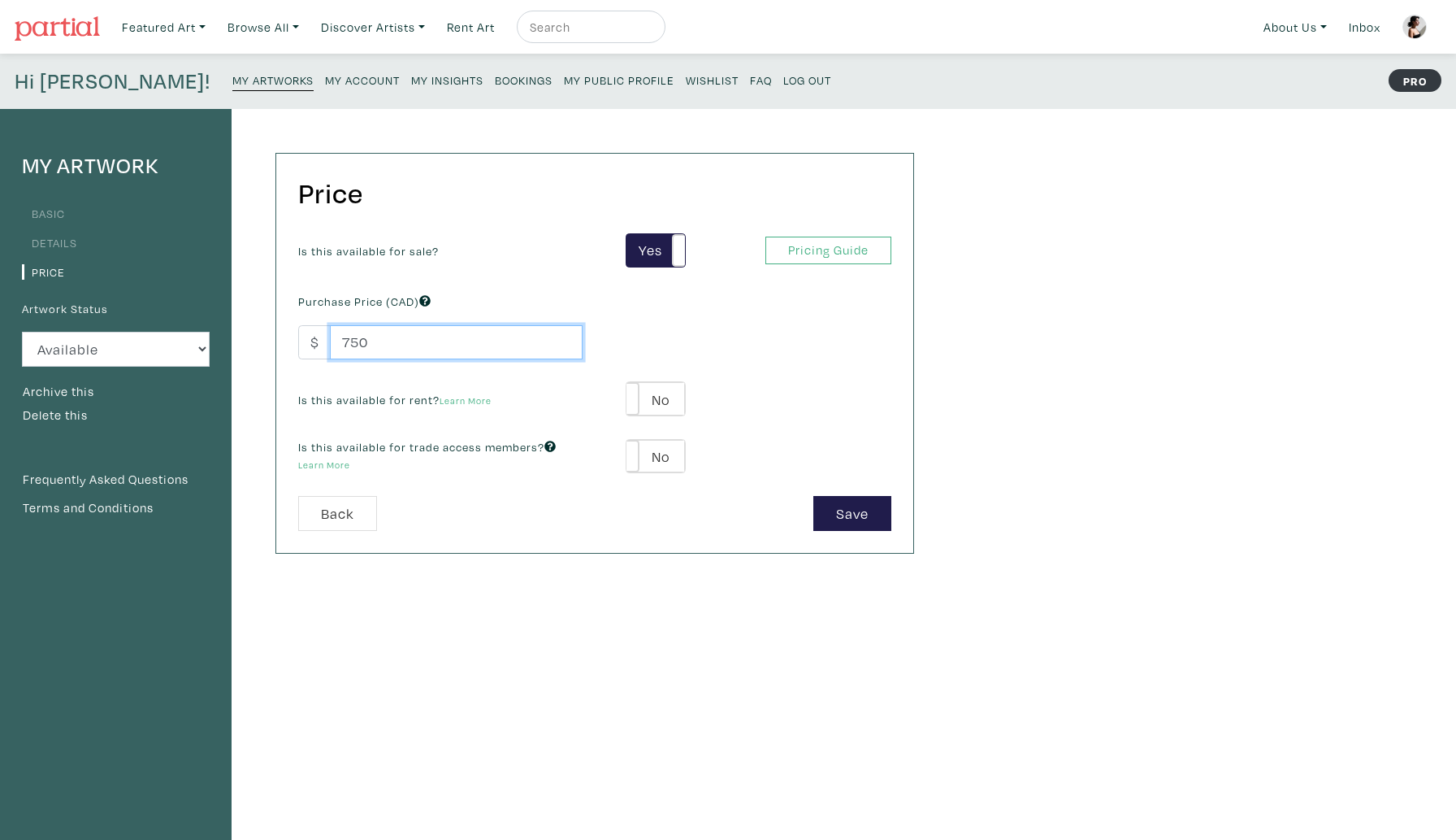
click at [389, 348] on input "750" at bounding box center [456, 342] width 253 height 35
type input "7"
type input "1800"
click at [831, 514] on button "Save" at bounding box center [852, 513] width 78 height 35
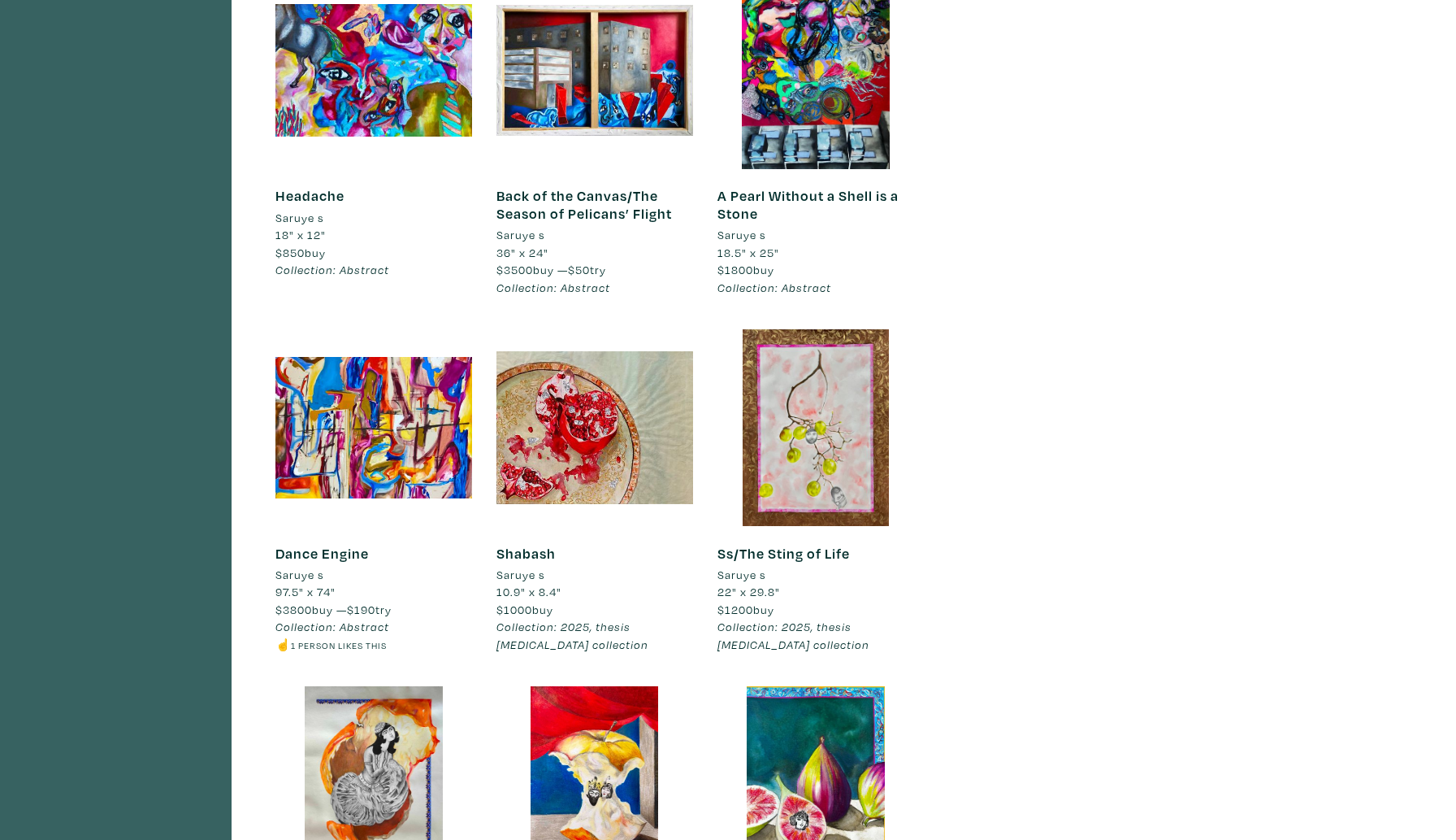
scroll to position [1971, 0]
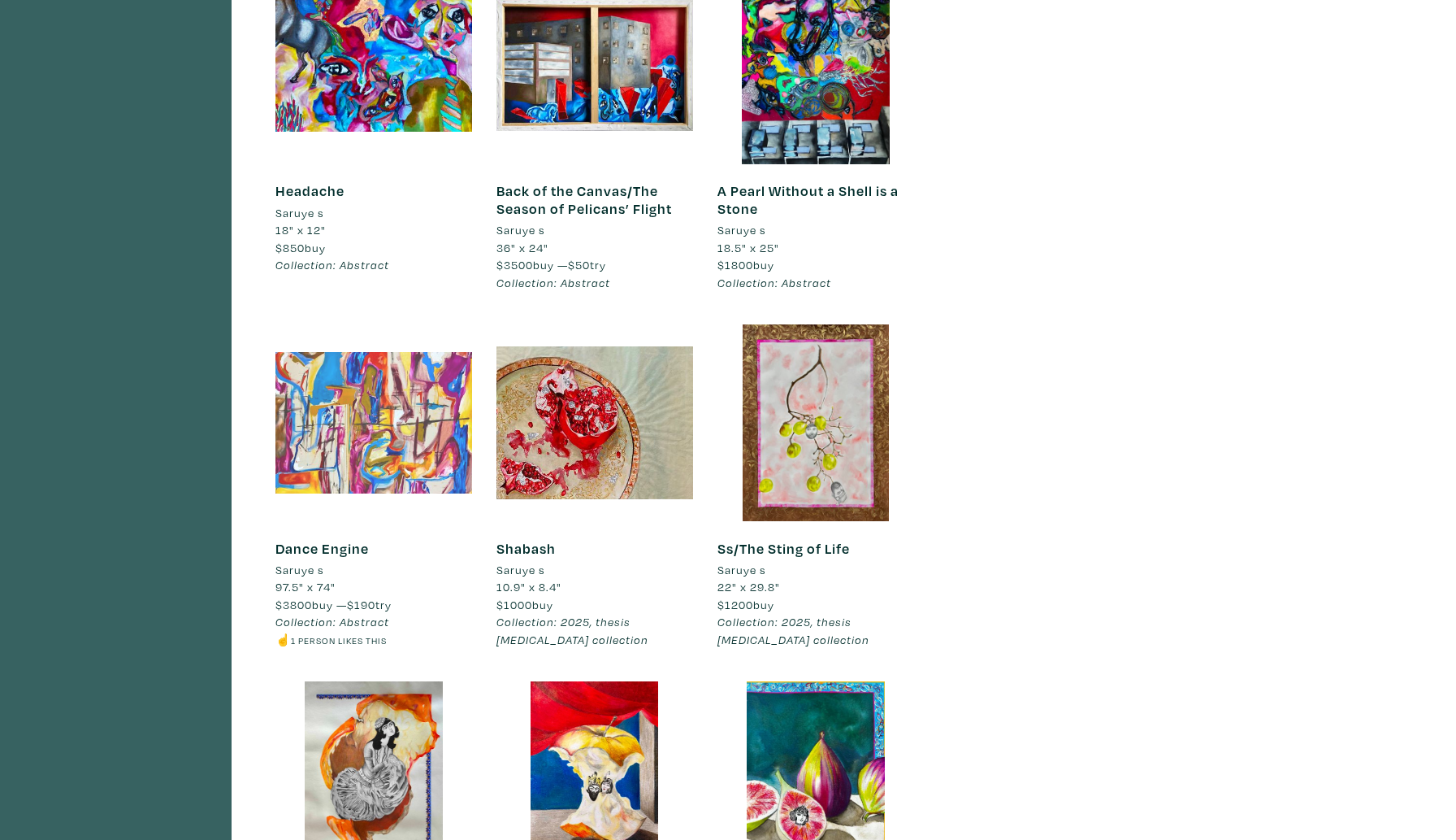
click at [355, 453] on div at bounding box center [374, 423] width 197 height 197
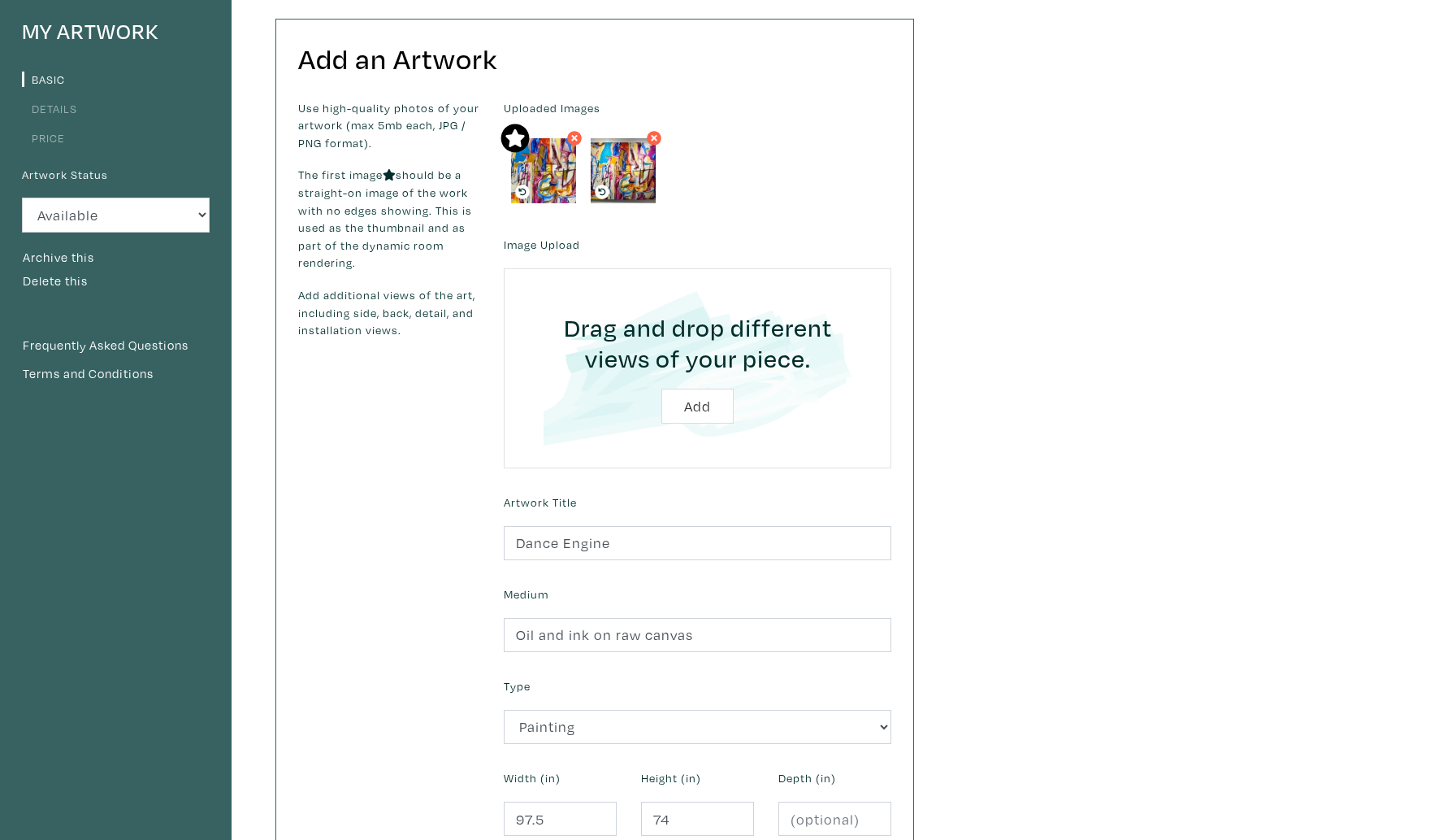
scroll to position [223, 0]
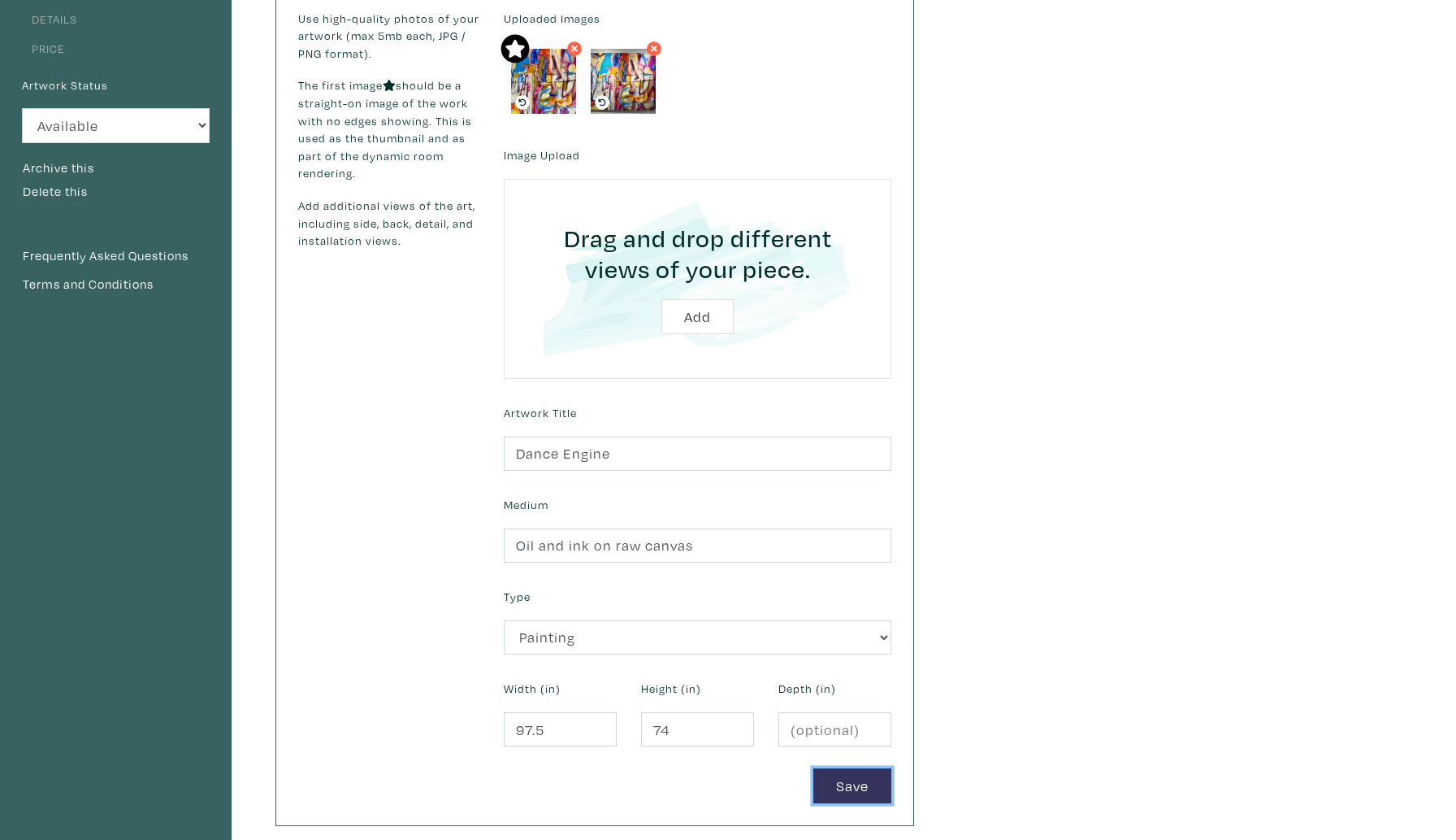
click at [824, 782] on button "Save" at bounding box center [852, 785] width 78 height 35
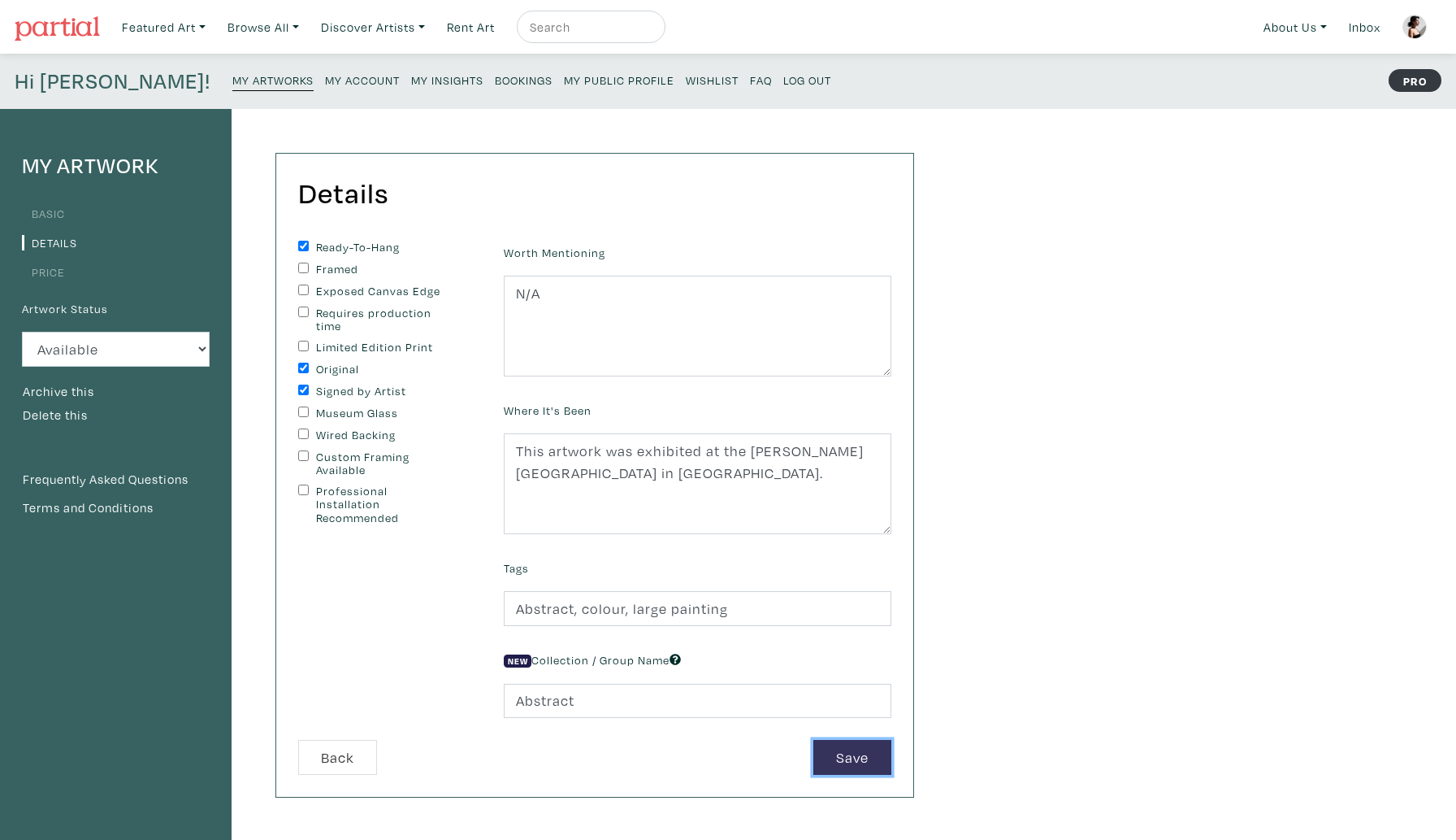
click at [845, 744] on button "Save" at bounding box center [852, 757] width 78 height 35
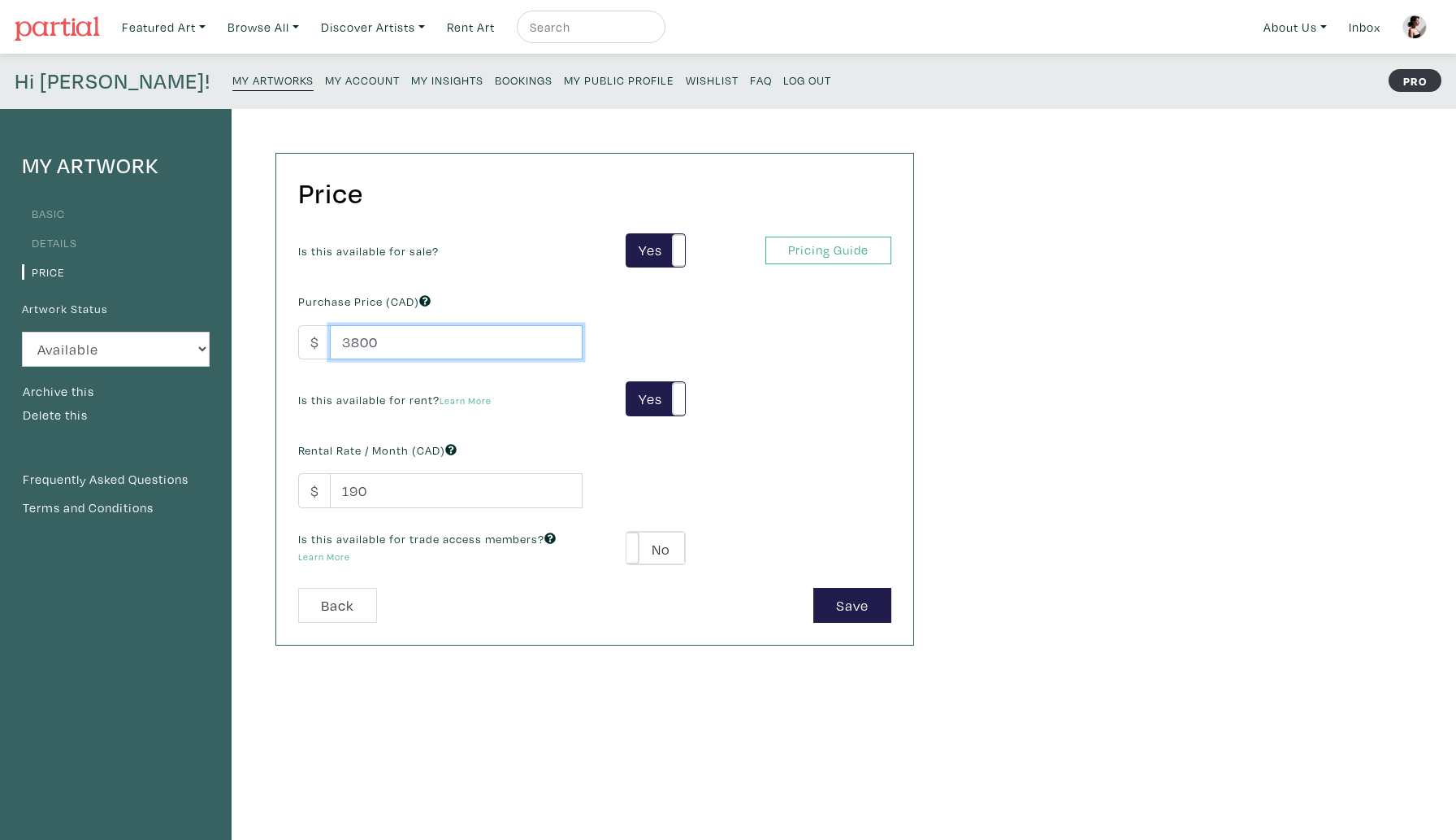
drag, startPoint x: 385, startPoint y: 347, endPoint x: 335, endPoint y: 347, distance: 50.0
click at [335, 347] on input "3800" at bounding box center [456, 342] width 253 height 35
type input "7300"
click at [855, 613] on button "Save" at bounding box center [852, 605] width 78 height 35
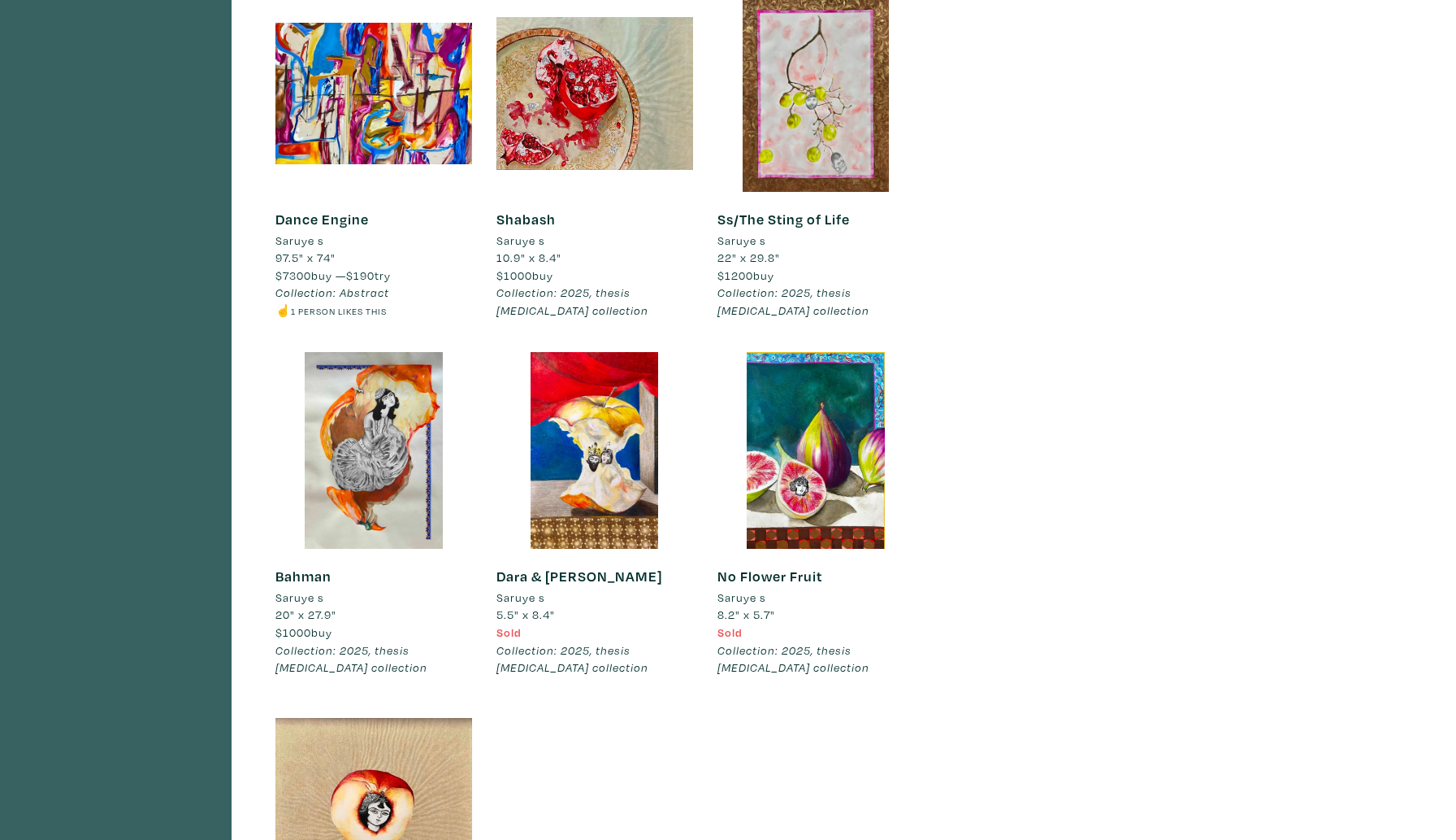
scroll to position [2303, 0]
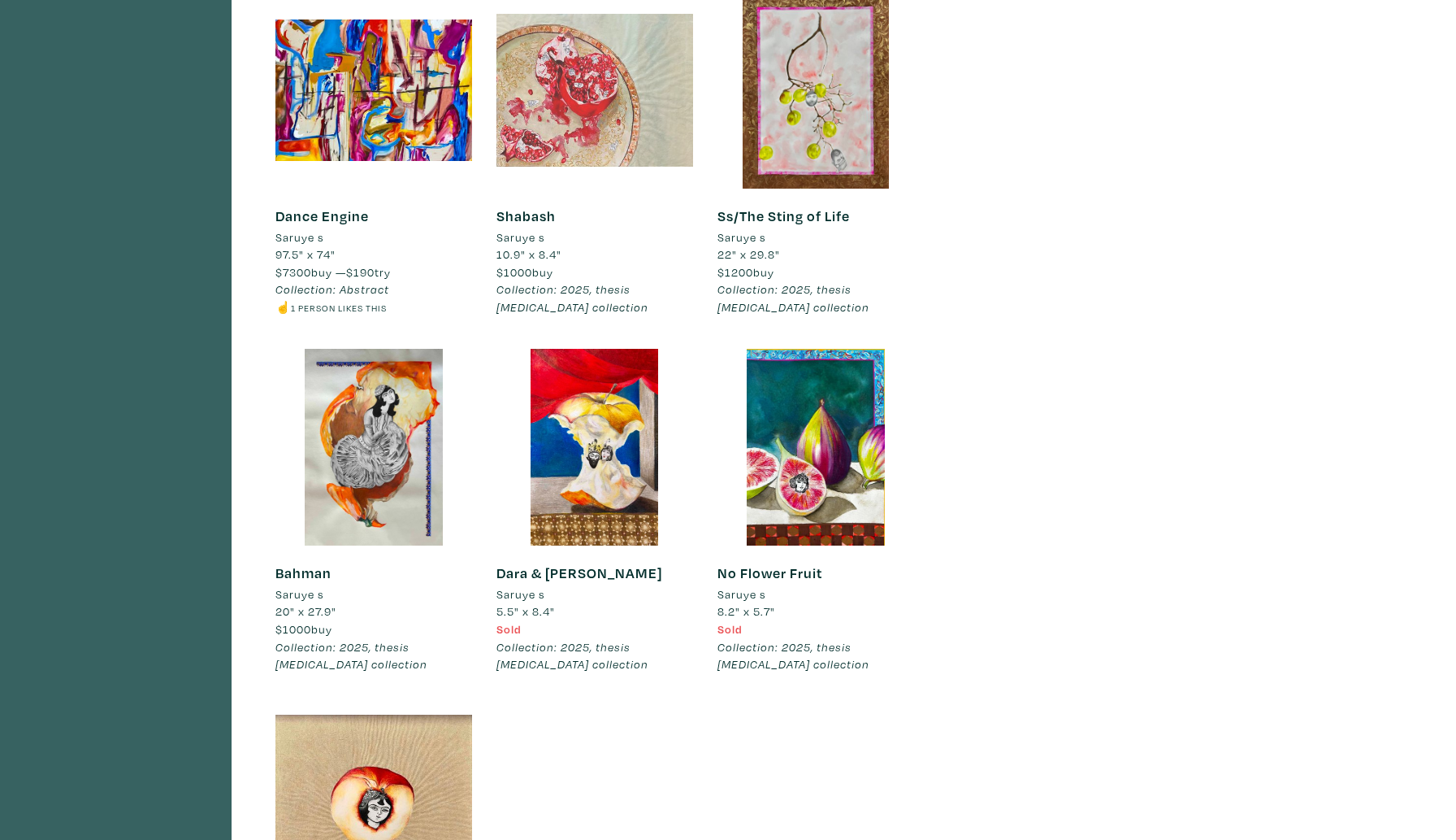
click at [640, 137] on div at bounding box center [595, 89] width 197 height 197
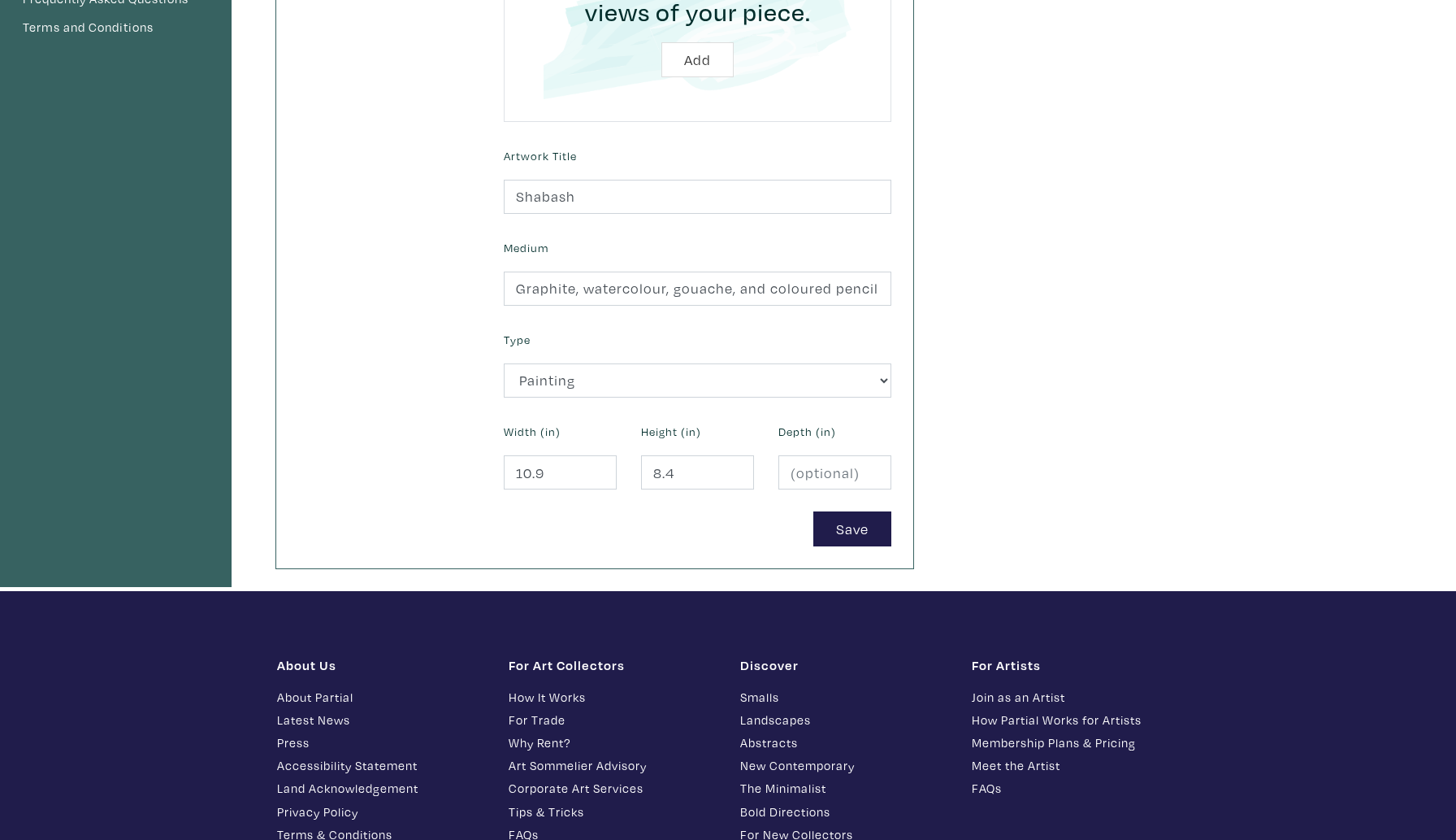
scroll to position [488, 0]
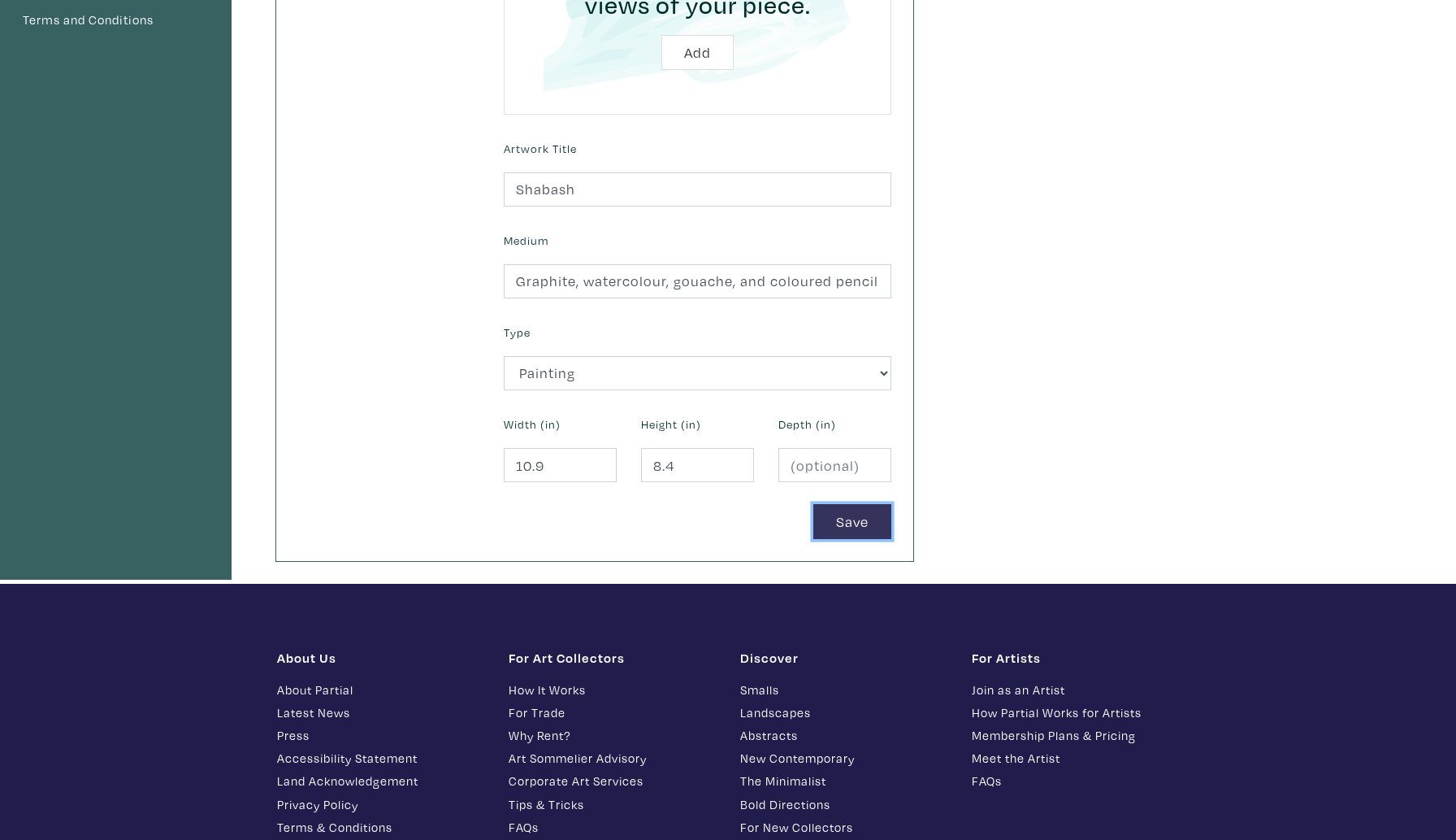
click at [848, 522] on button "Save" at bounding box center [852, 521] width 78 height 35
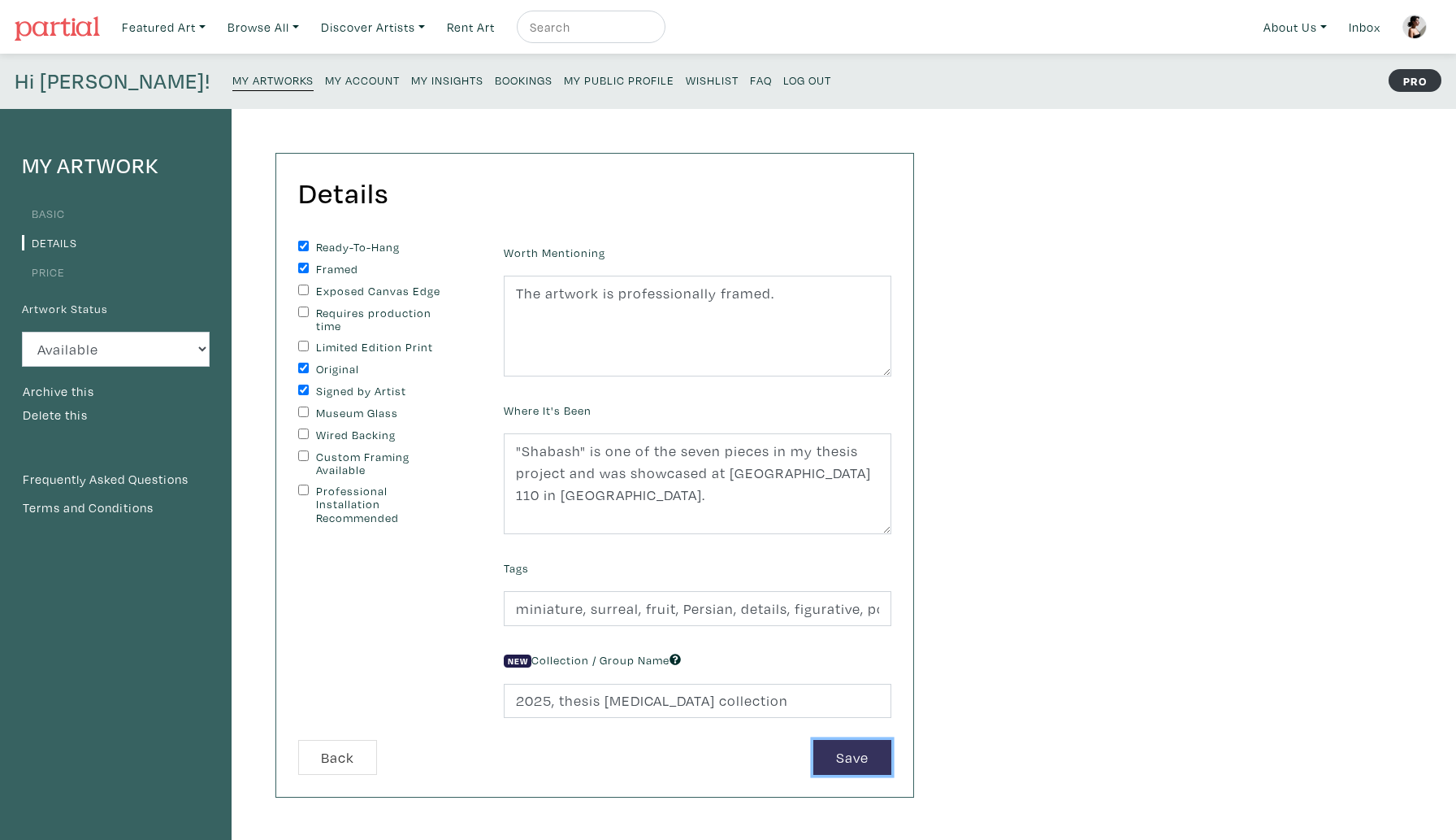
click at [856, 755] on button "Save" at bounding box center [852, 757] width 78 height 35
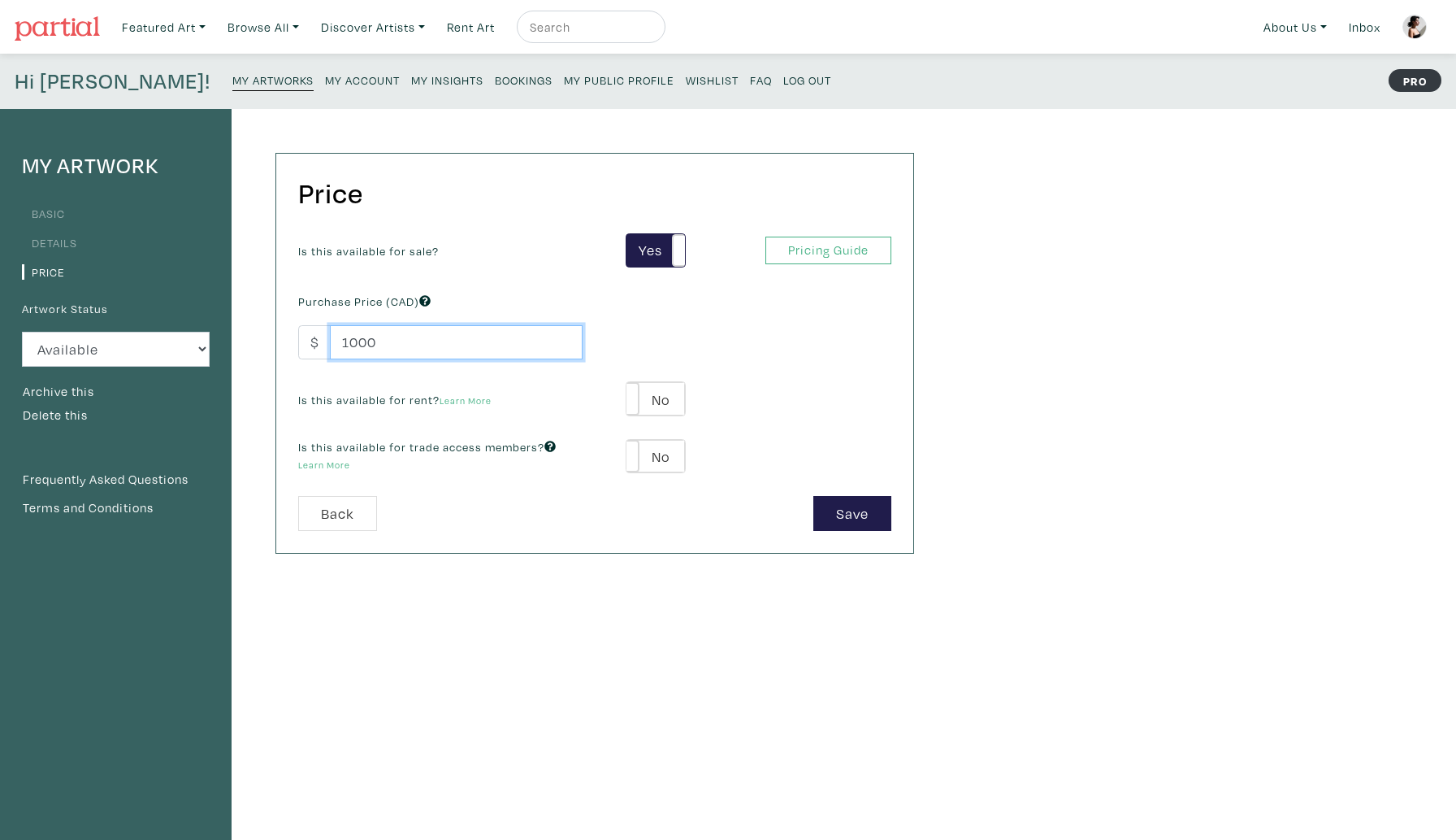
click at [355, 344] on input "1000" at bounding box center [456, 342] width 253 height 35
type input "3200"
click at [840, 497] on button "Save" at bounding box center [852, 513] width 78 height 35
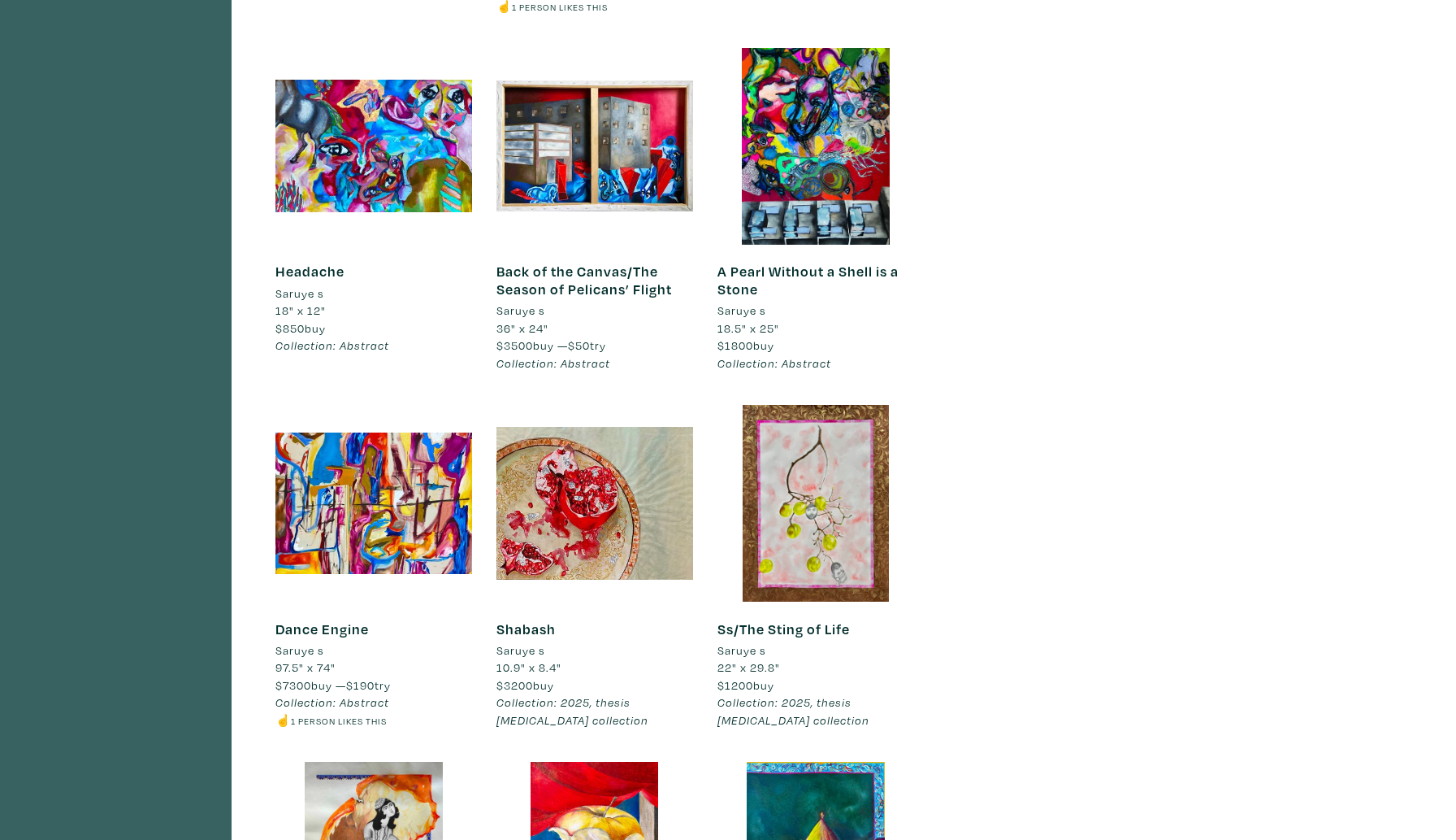
scroll to position [1914, 0]
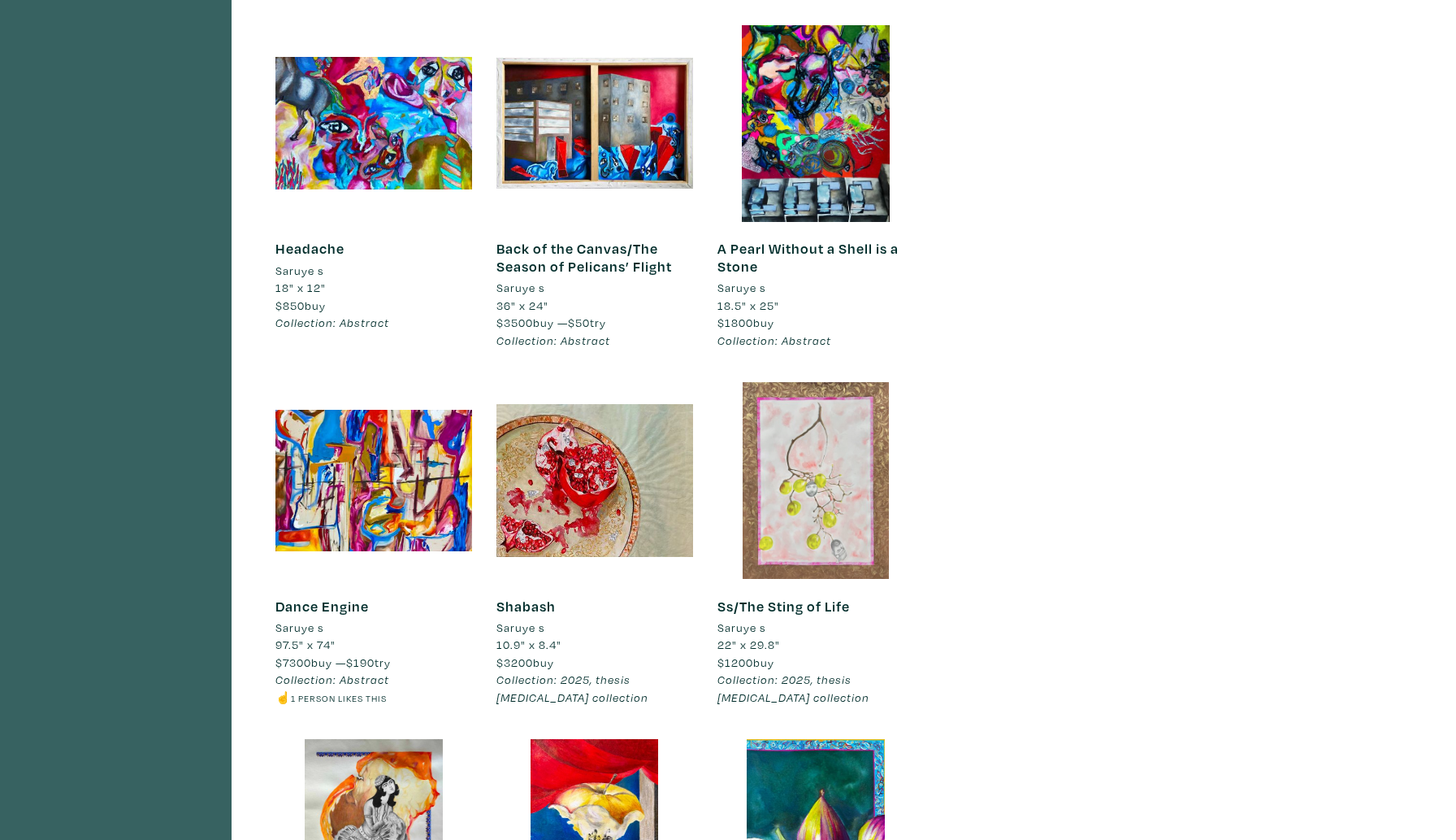
click at [808, 520] on div at bounding box center [816, 480] width 197 height 197
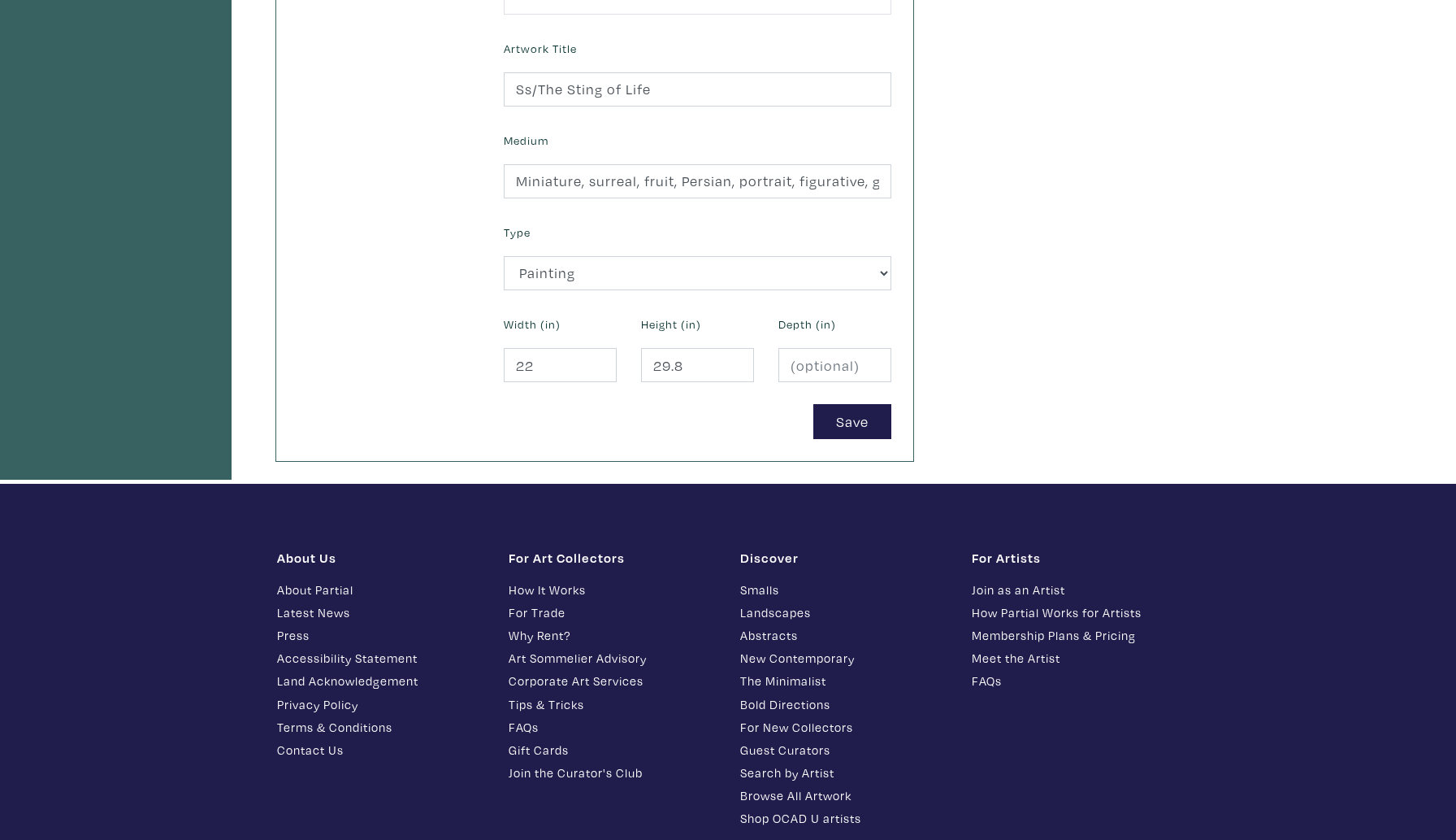
scroll to position [557, 0]
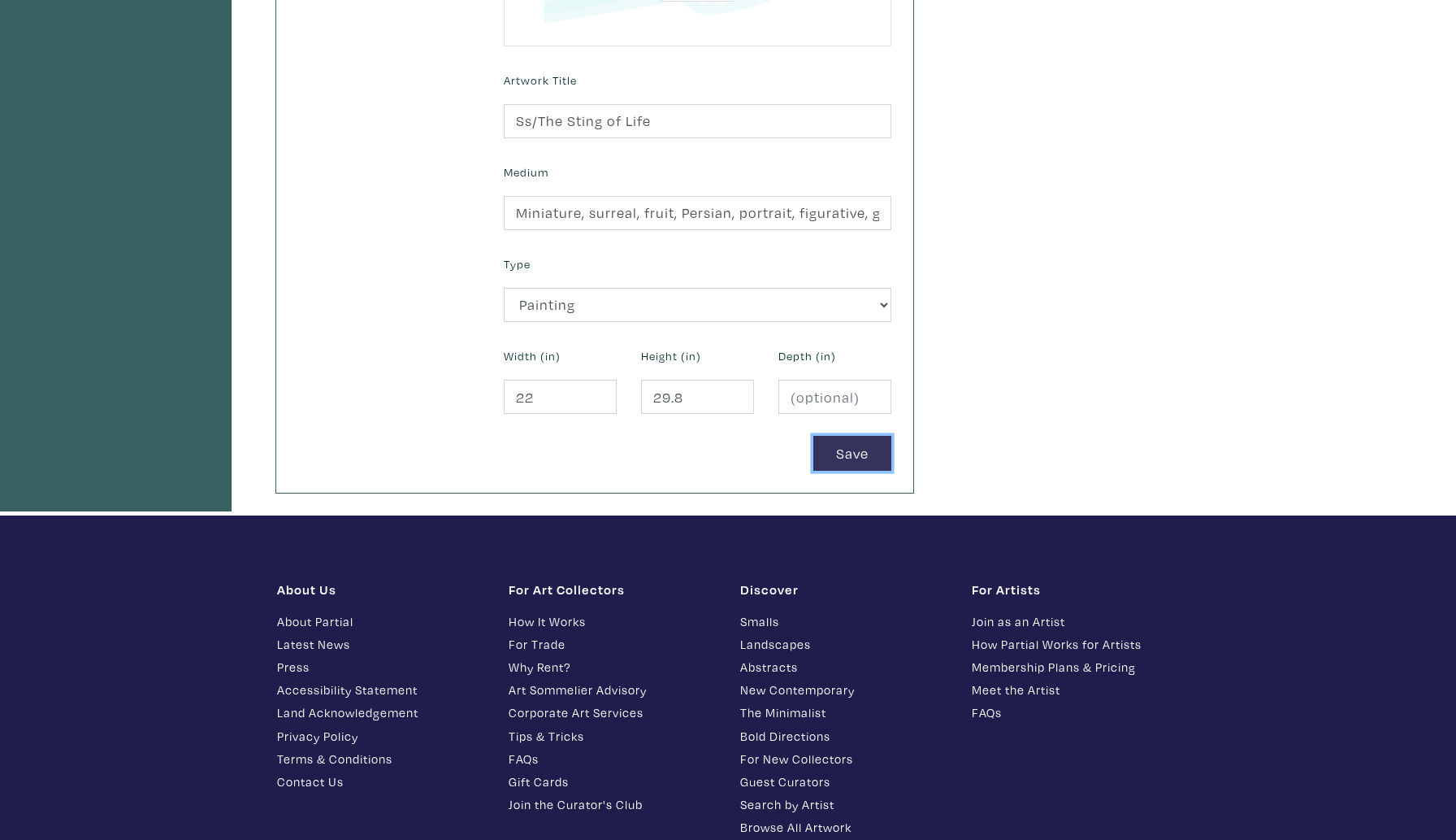
click at [850, 448] on button "Save" at bounding box center [852, 453] width 78 height 35
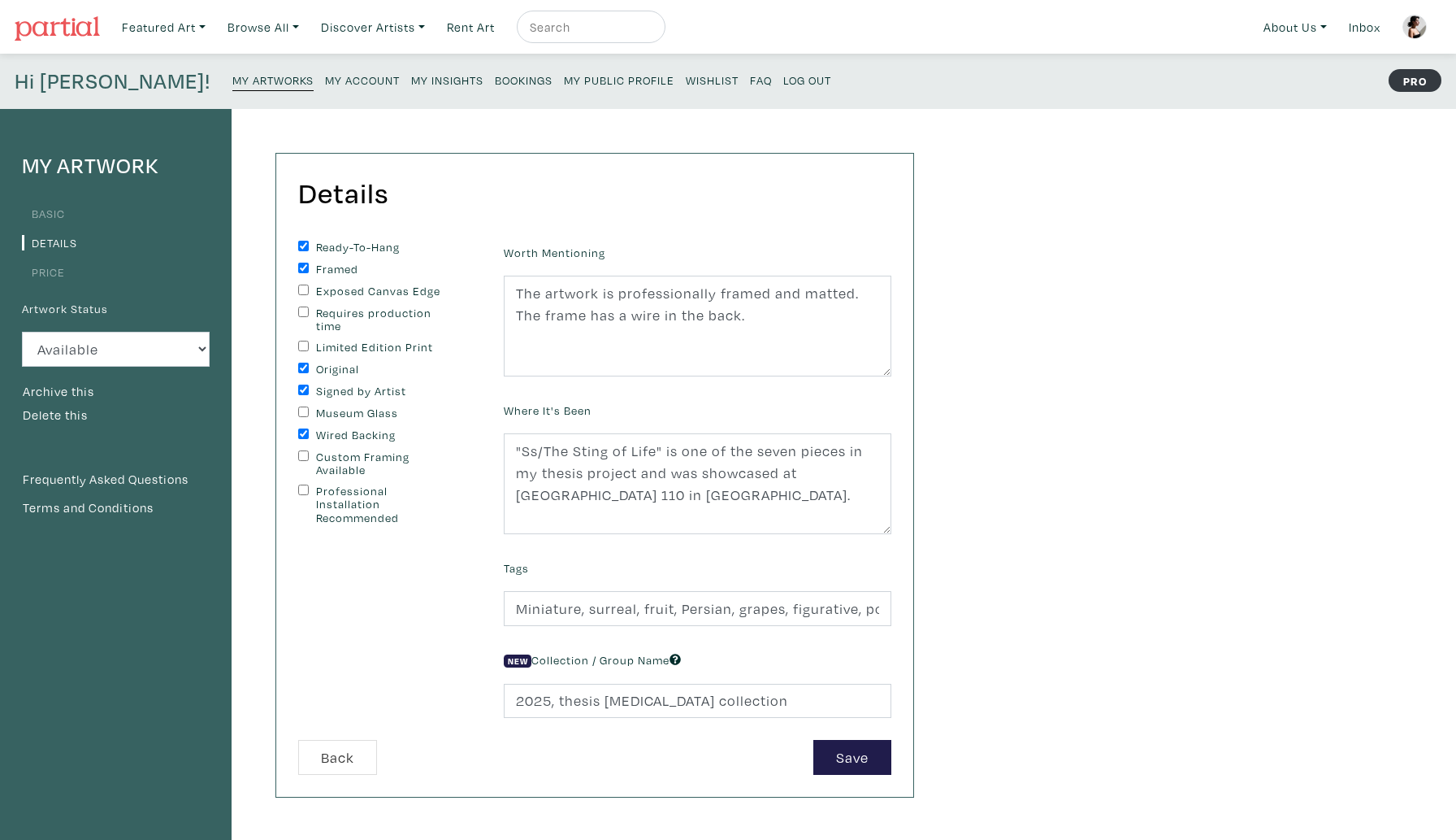
click at [860, 775] on div "Details You can change this at anytime. Ready-To-Hang Framed Exposed Canvas Edg…" at bounding box center [595, 475] width 637 height 642
click at [856, 770] on button "Save" at bounding box center [852, 757] width 78 height 35
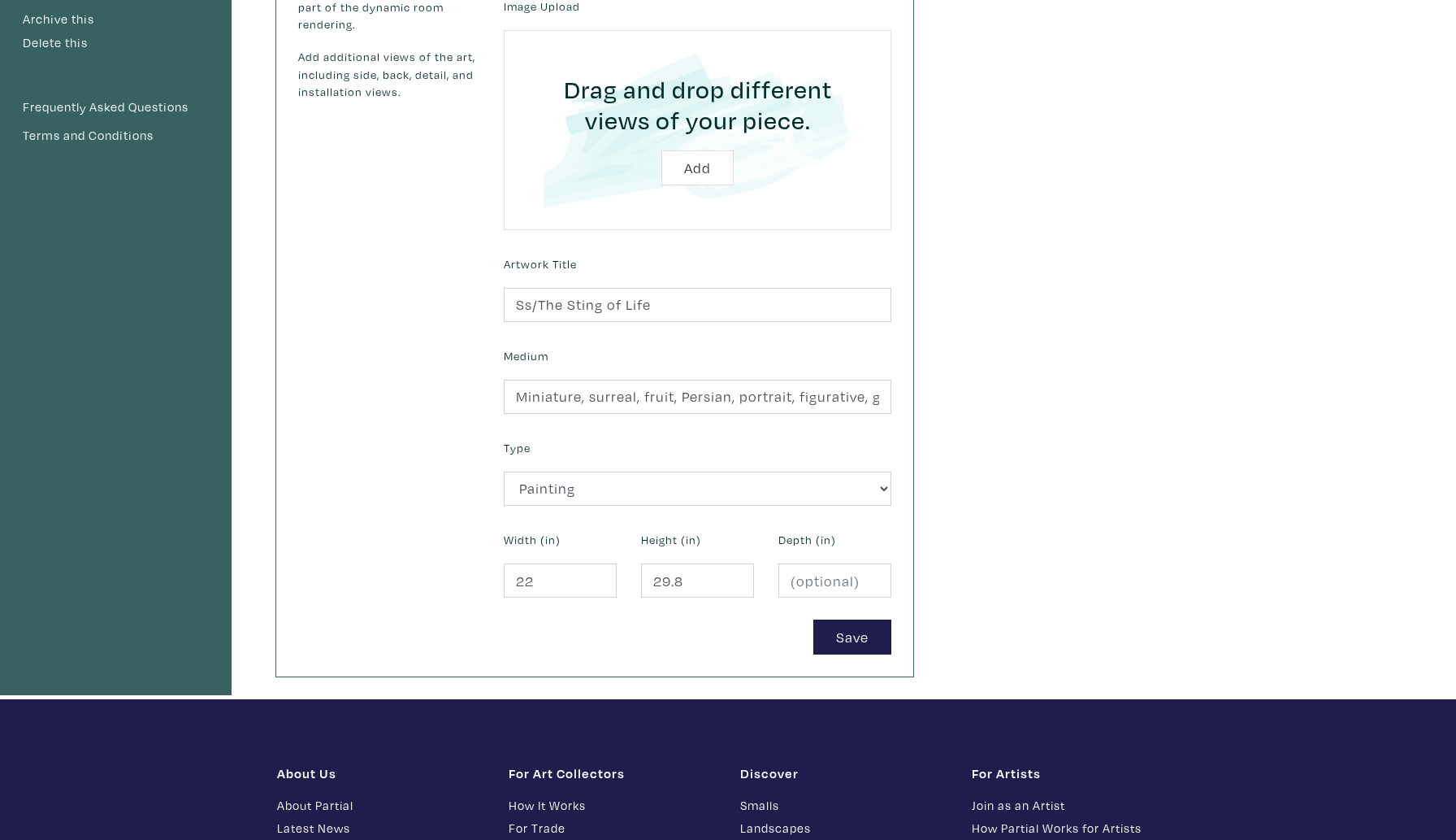
scroll to position [373, 0]
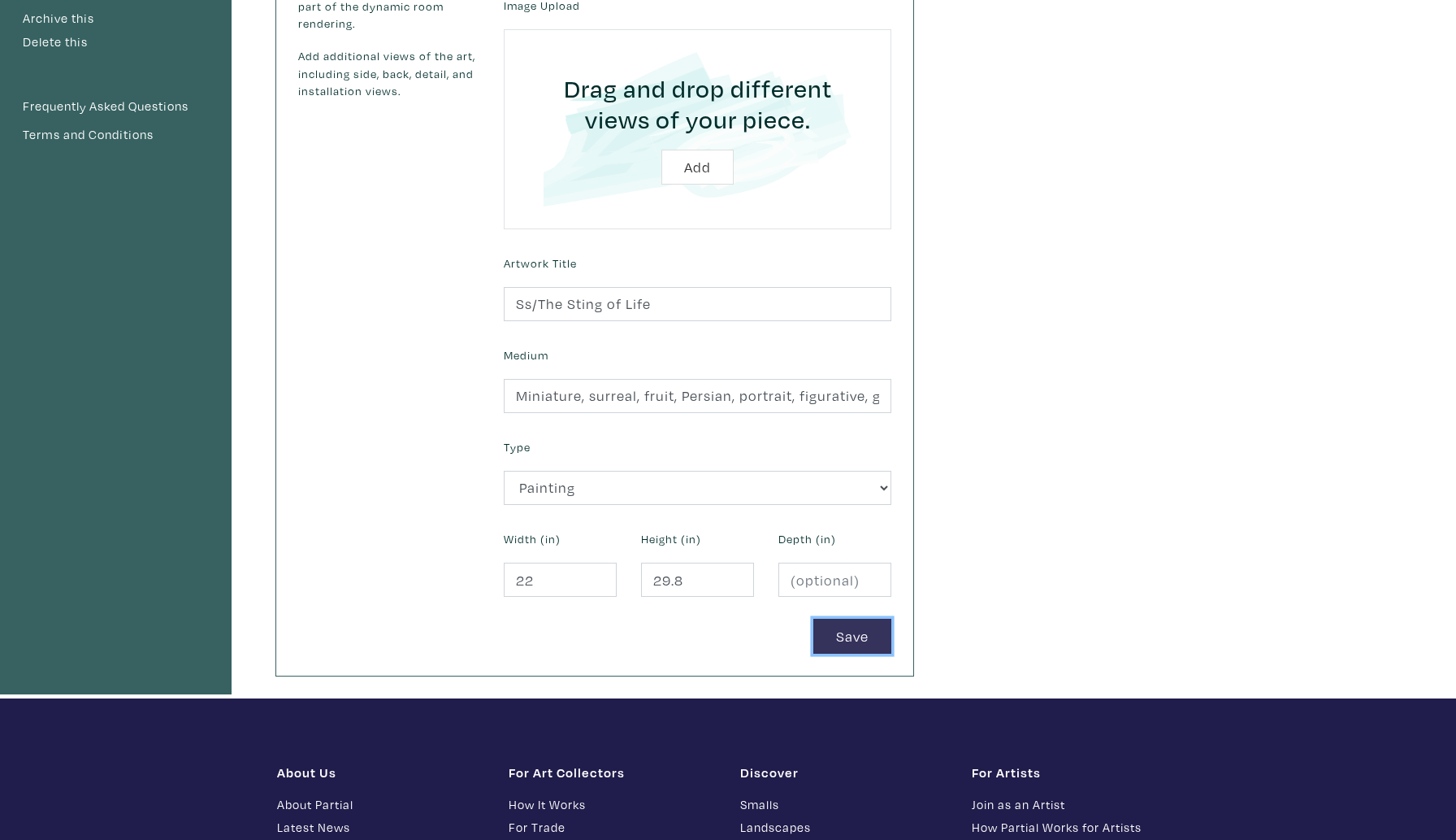
click at [848, 630] on button "Save" at bounding box center [852, 636] width 78 height 35
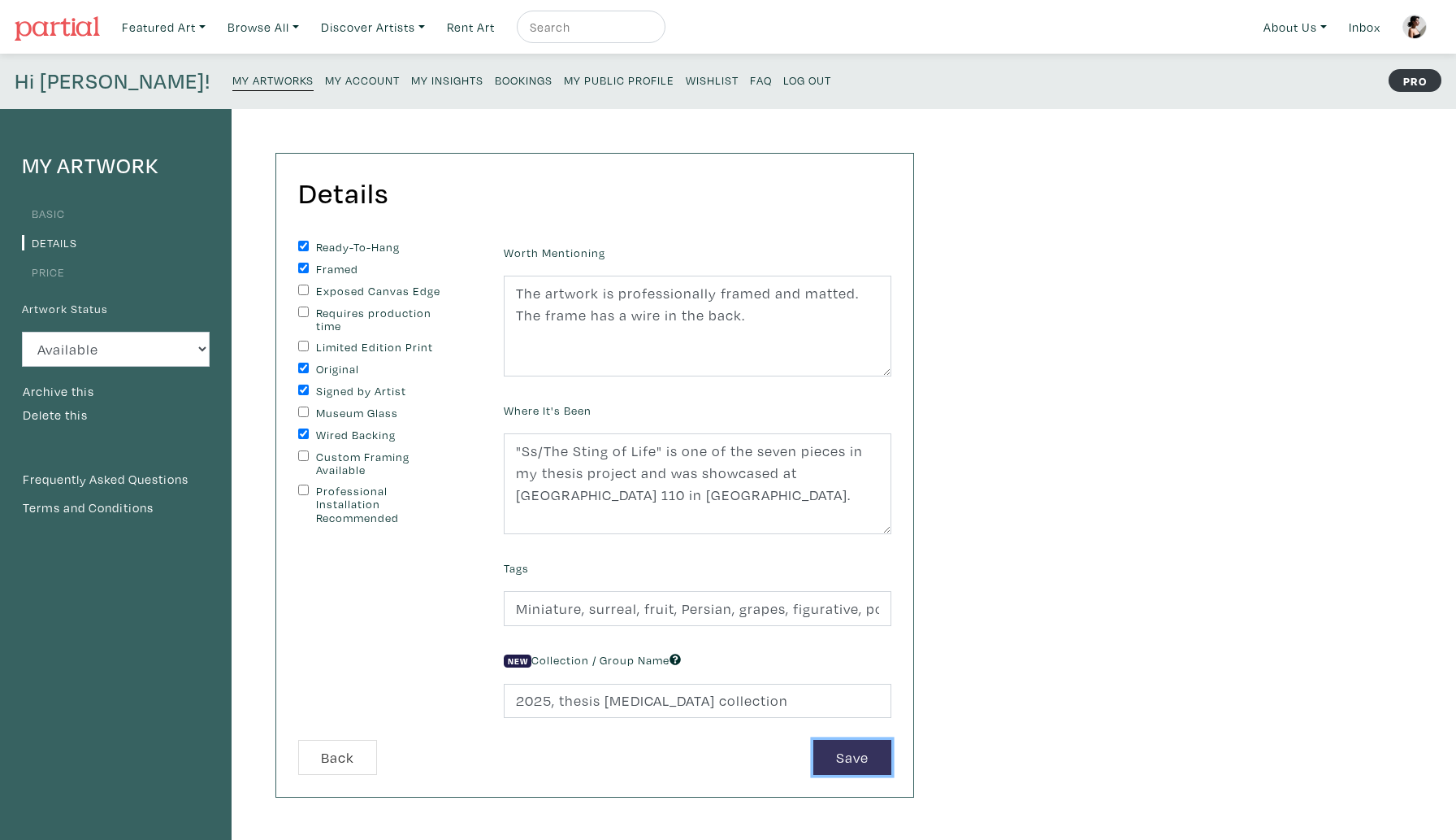
click at [859, 763] on button "Save" at bounding box center [852, 757] width 78 height 35
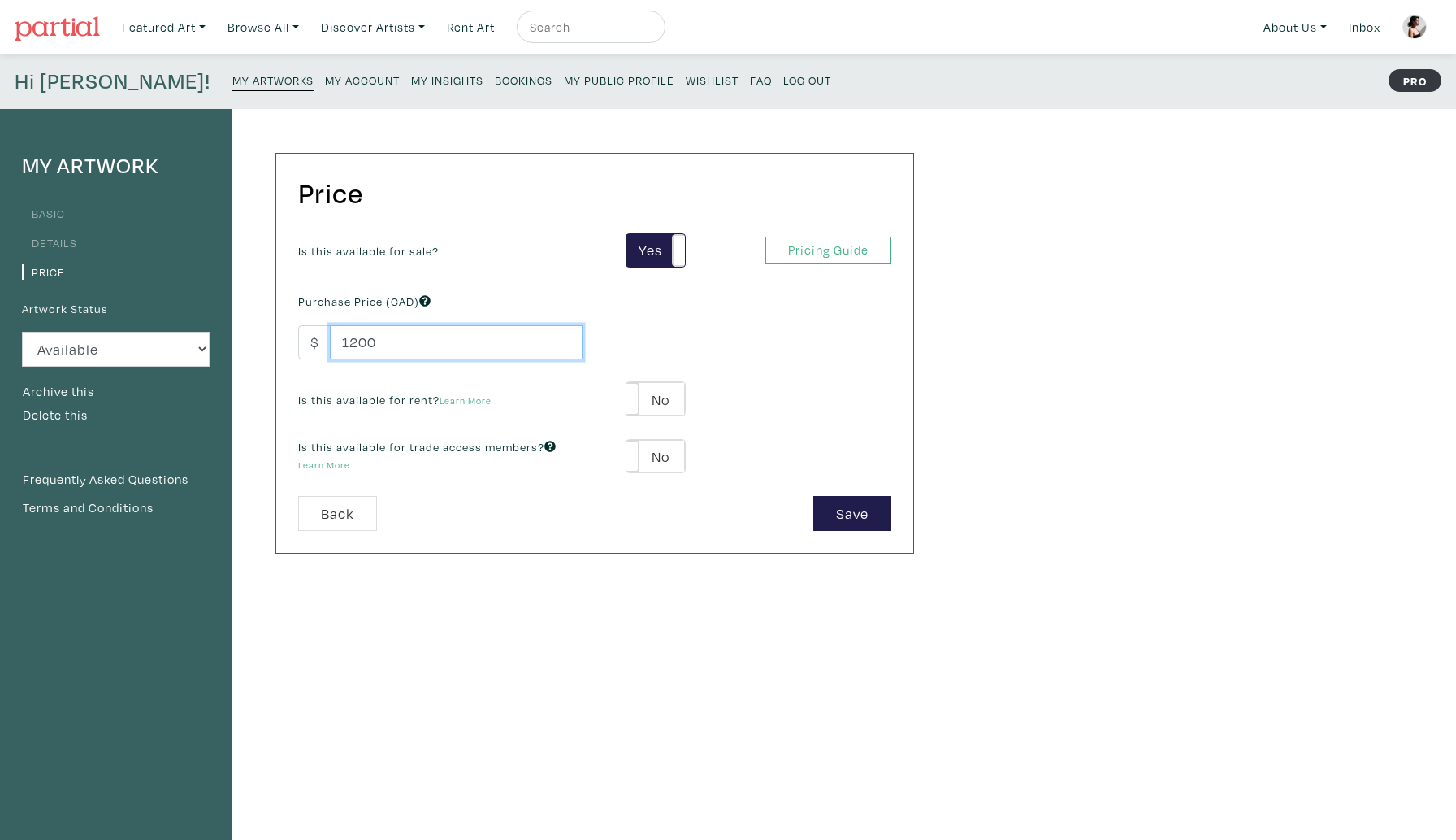
click at [393, 345] on input "1200" at bounding box center [456, 342] width 253 height 35
type input "1"
type input "2400"
click at [850, 508] on button "Save" at bounding box center [852, 513] width 78 height 35
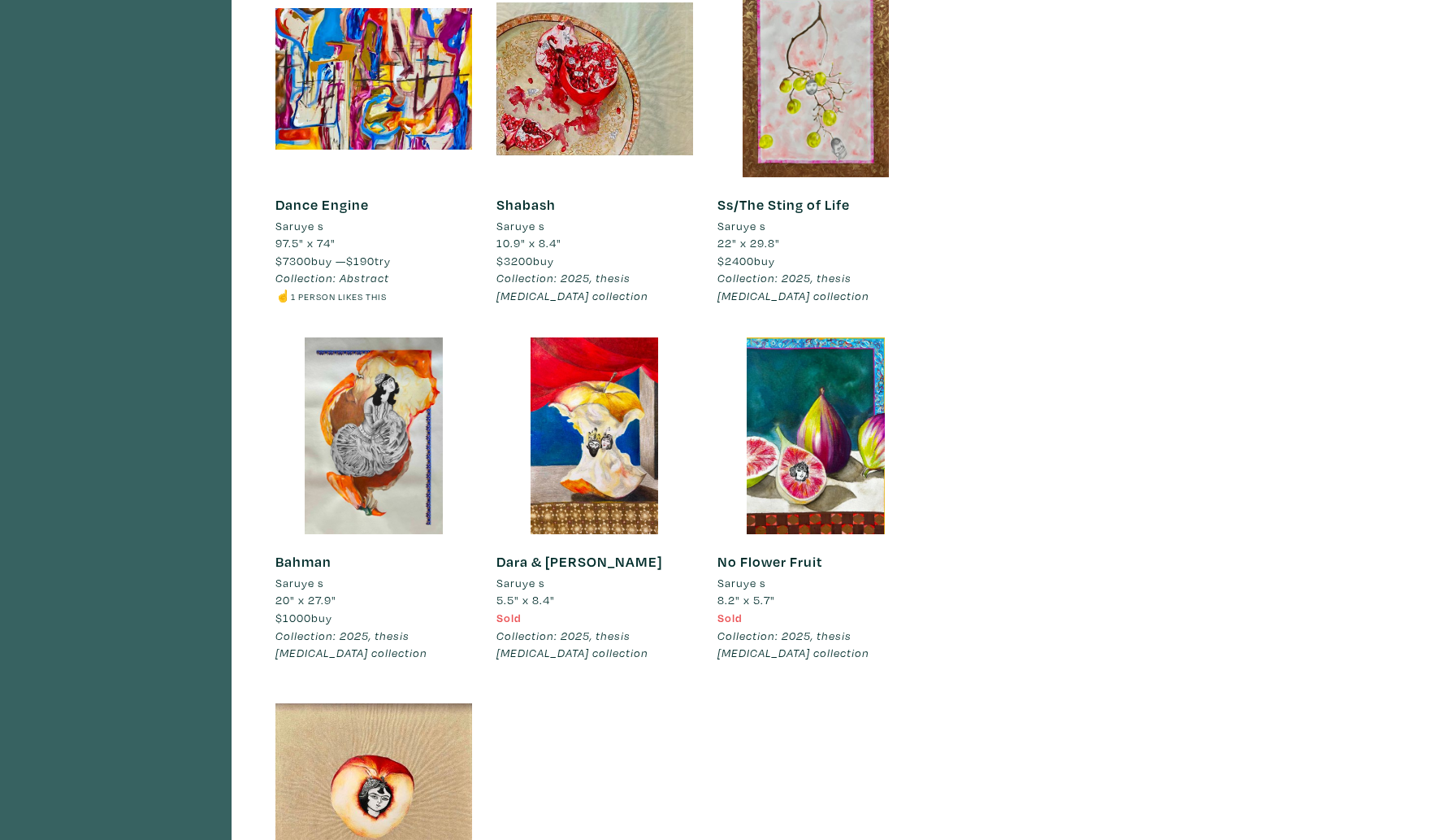
scroll to position [2318, 0]
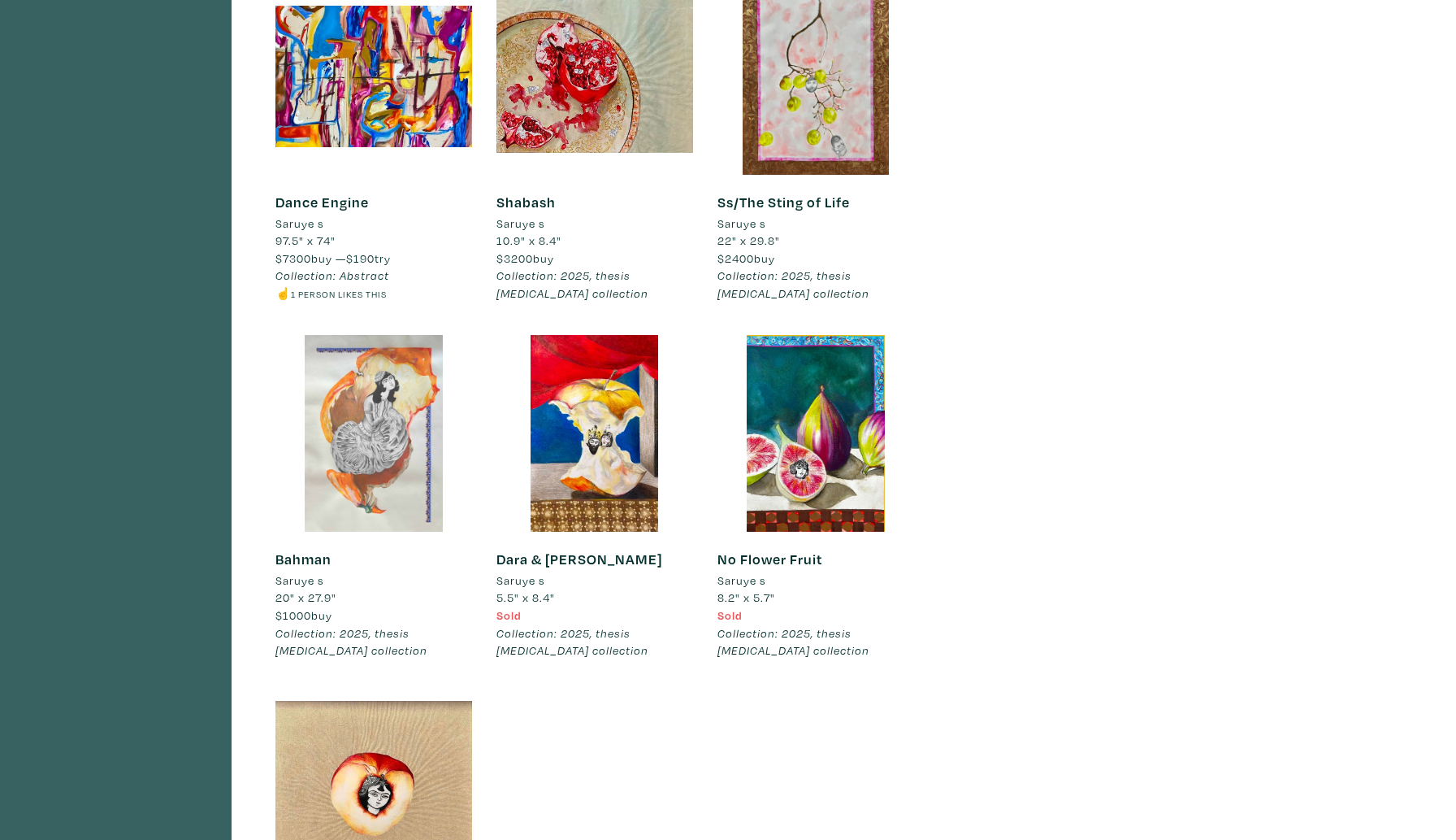
click at [379, 504] on div at bounding box center [374, 433] width 197 height 197
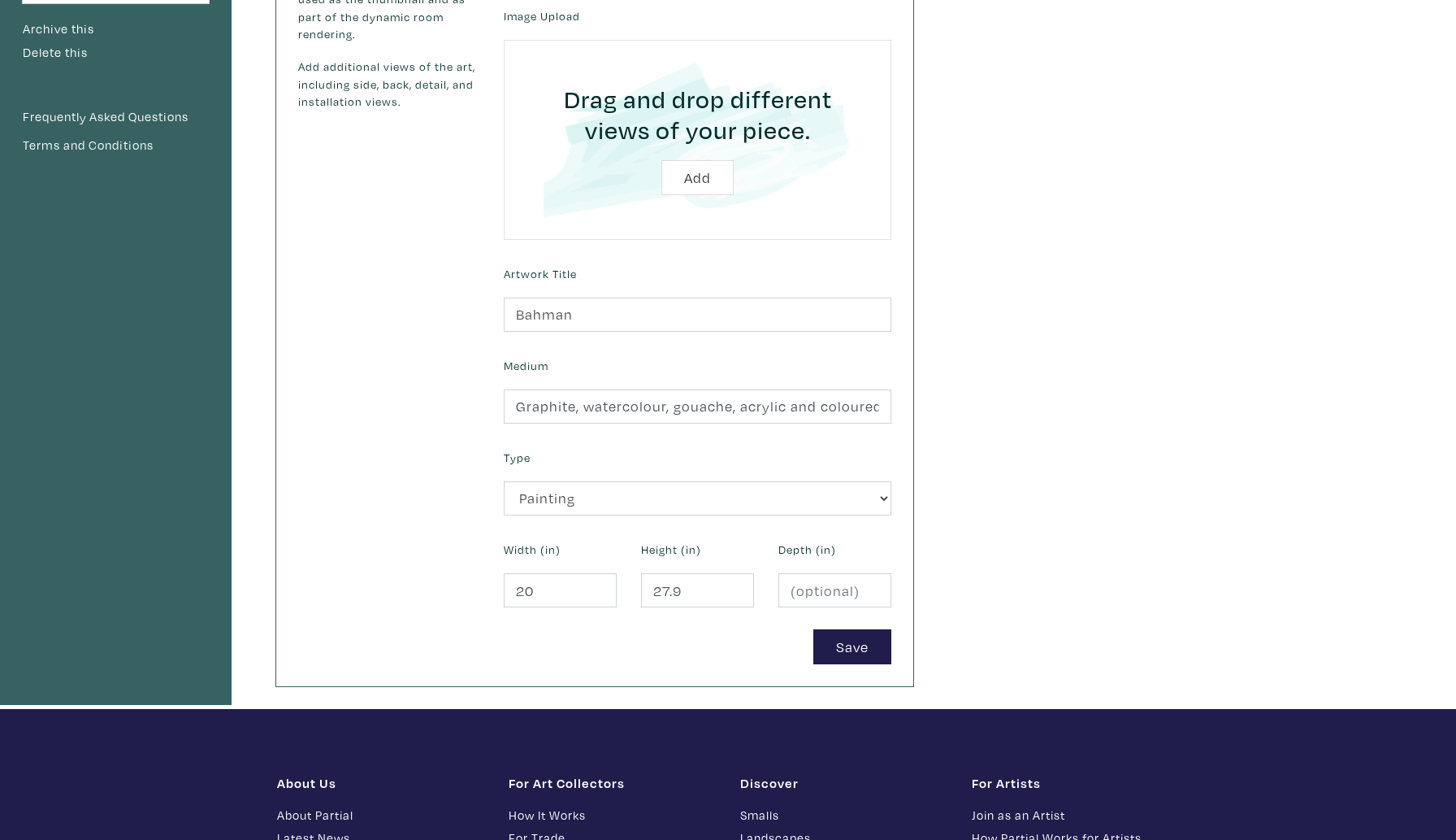
scroll to position [377, 0]
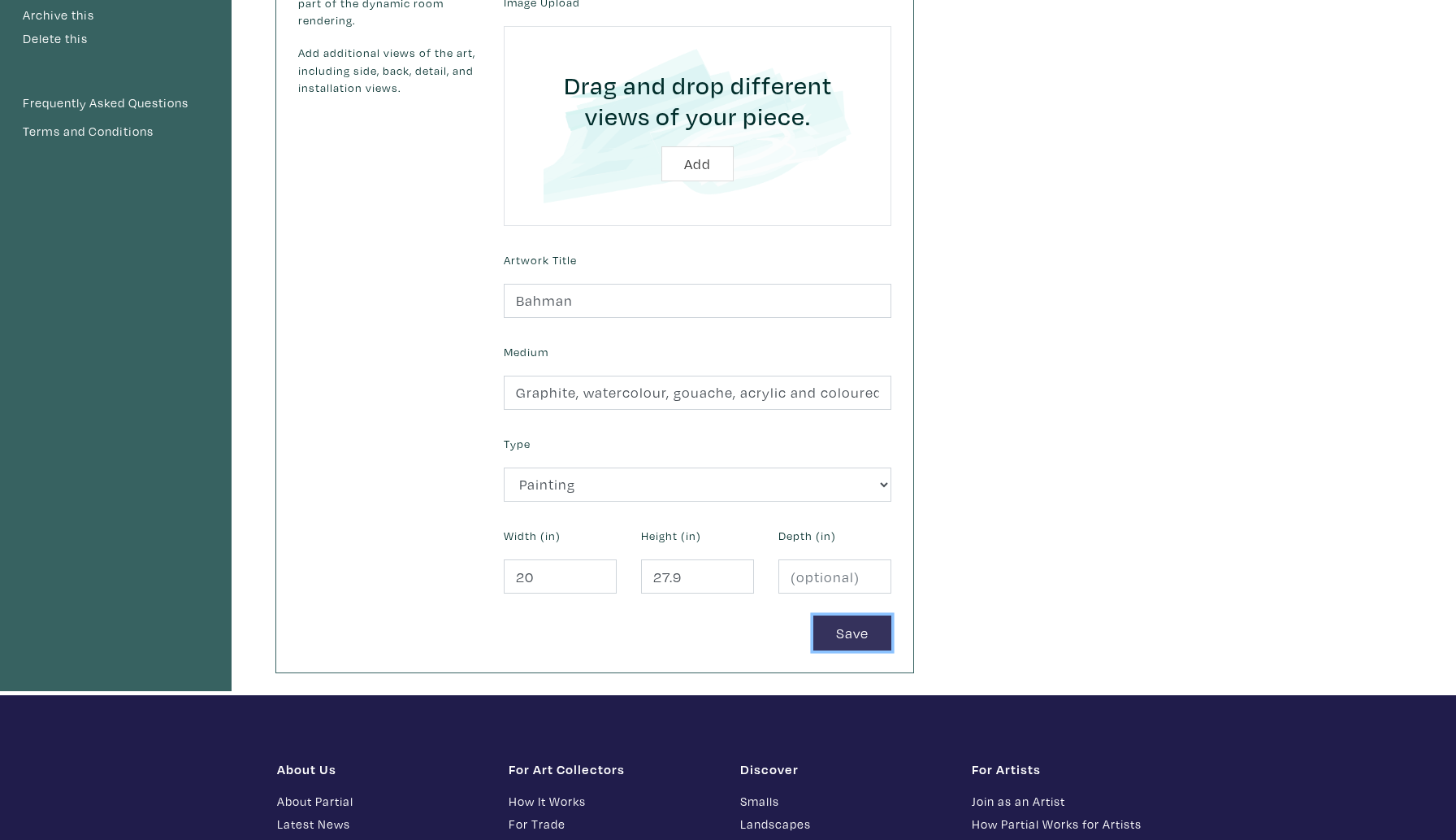
click at [827, 634] on button "Save" at bounding box center [852, 633] width 78 height 35
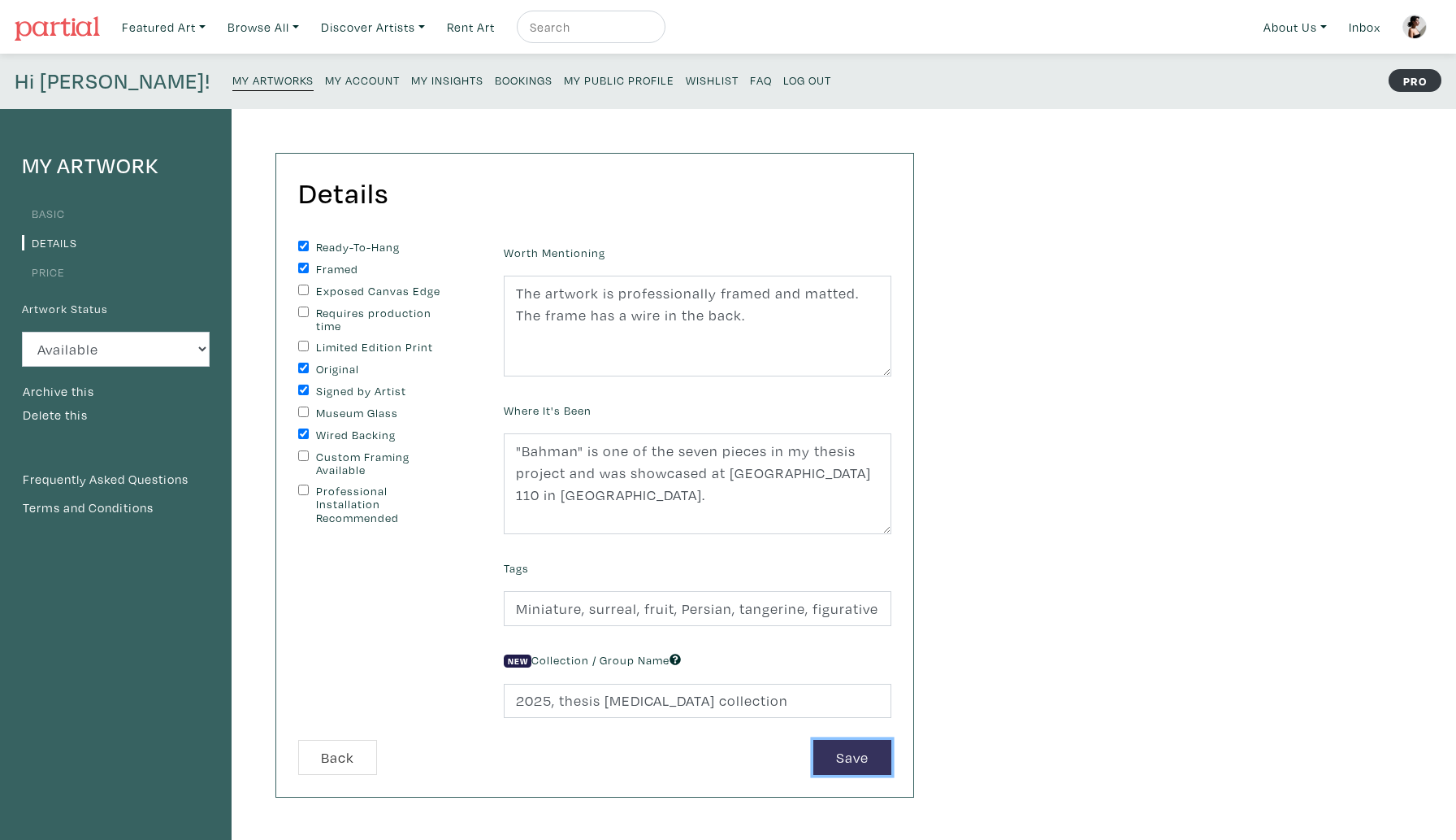
click at [859, 765] on button "Save" at bounding box center [852, 757] width 78 height 35
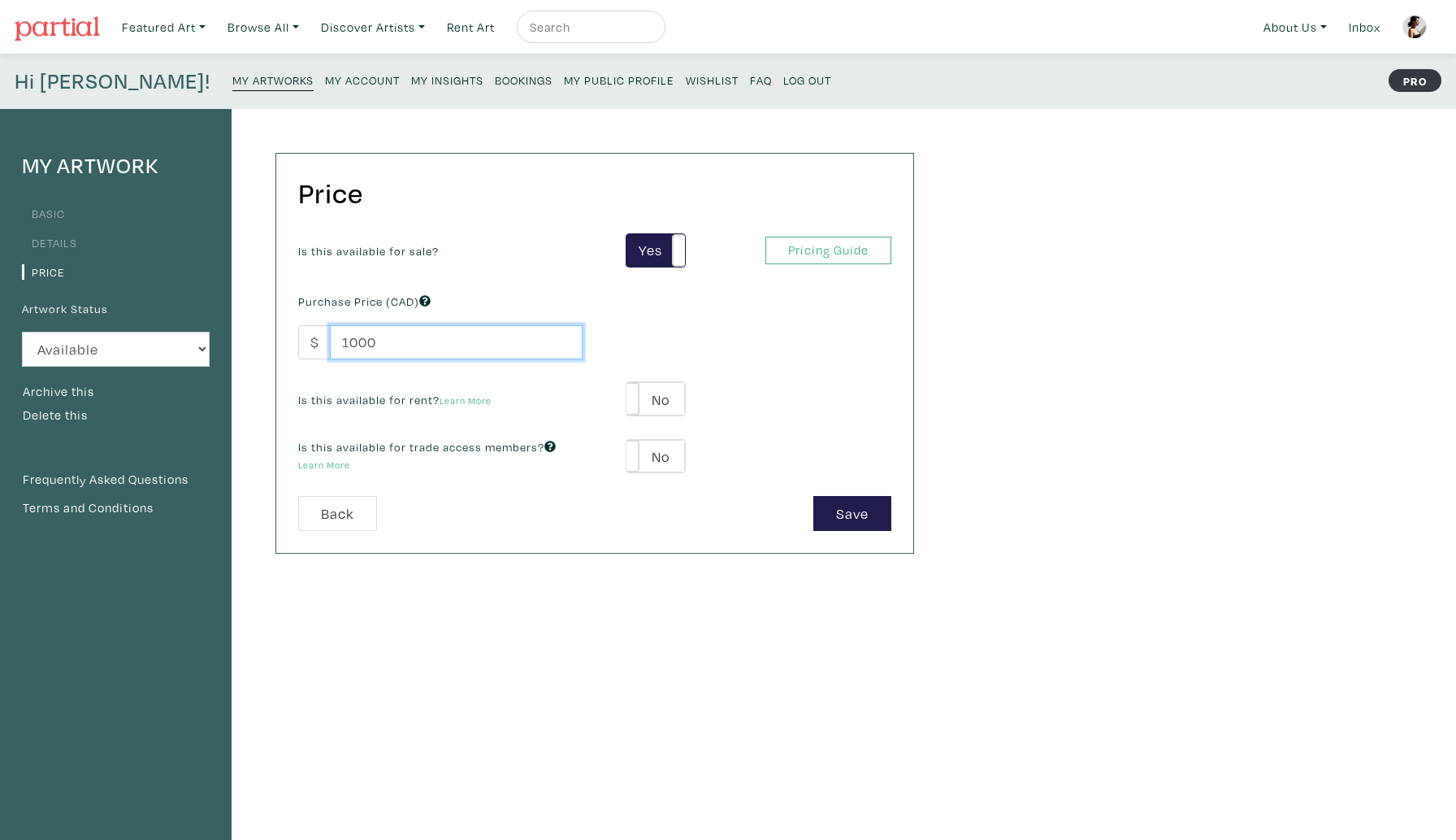
click at [388, 340] on input "1000" at bounding box center [456, 342] width 253 height 35
type input "1"
type input "4500"
click at [831, 525] on button "Save" at bounding box center [852, 513] width 78 height 35
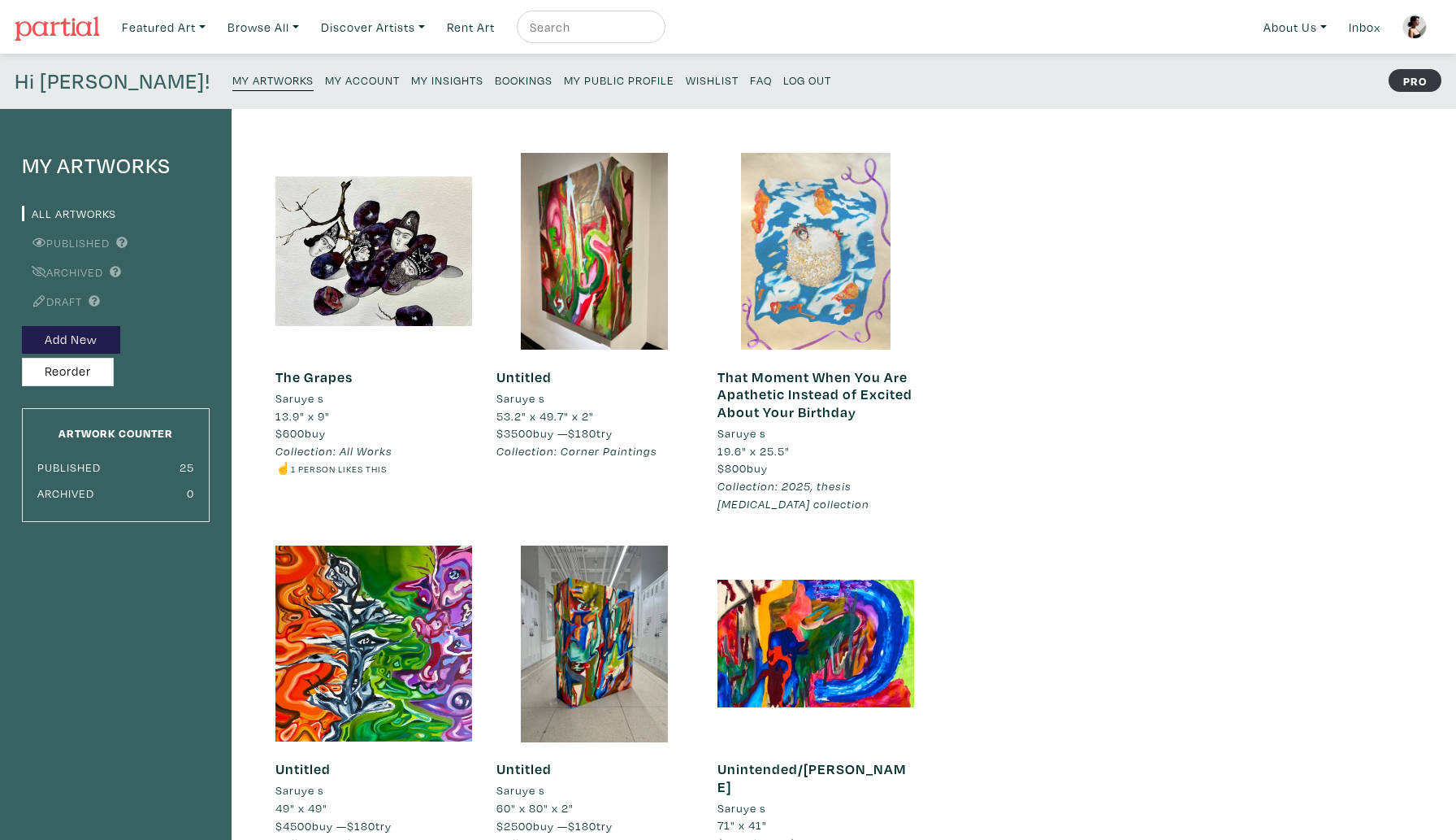
click at [812, 279] on div at bounding box center [816, 250] width 197 height 197
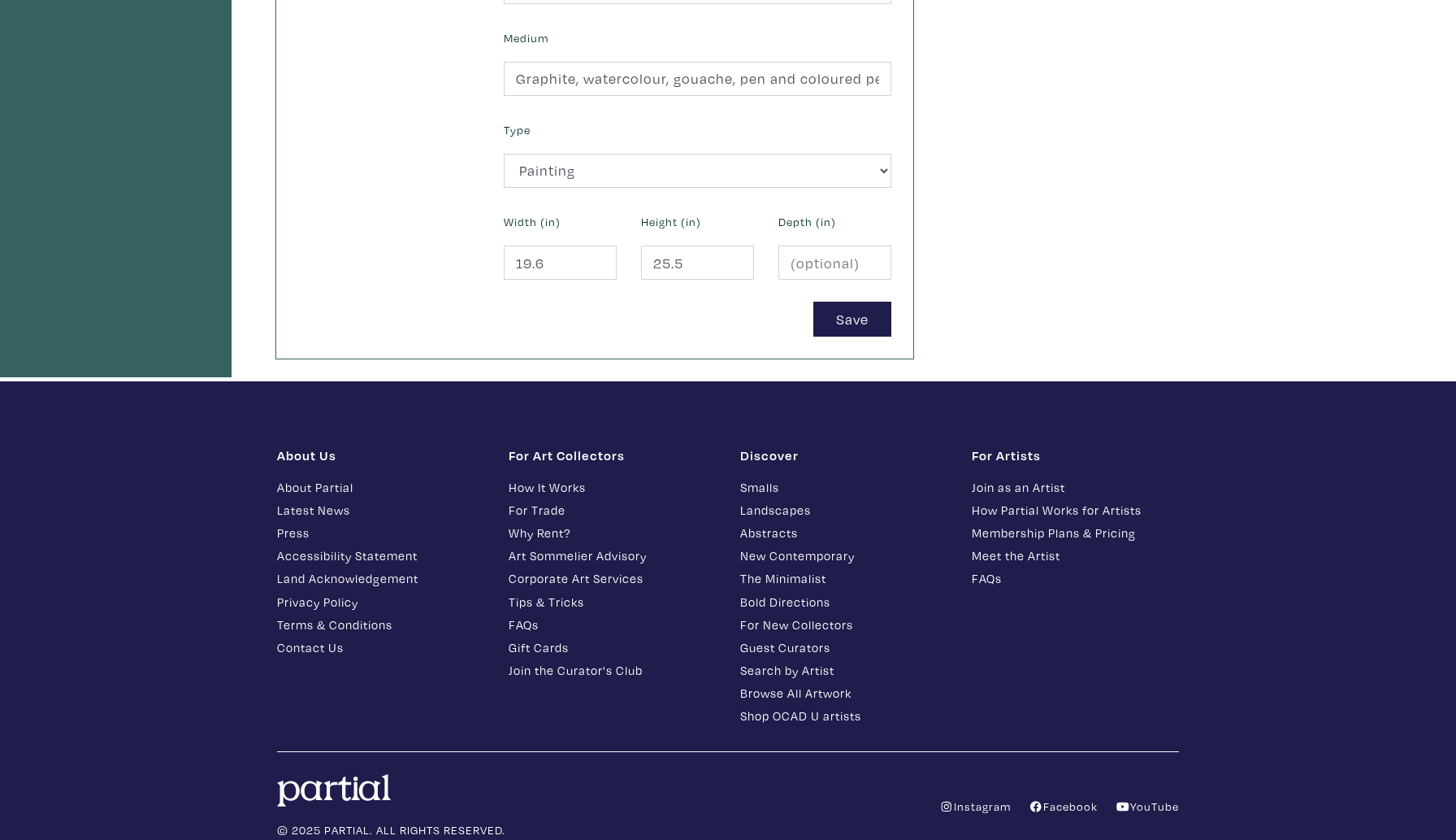
scroll to position [701, 0]
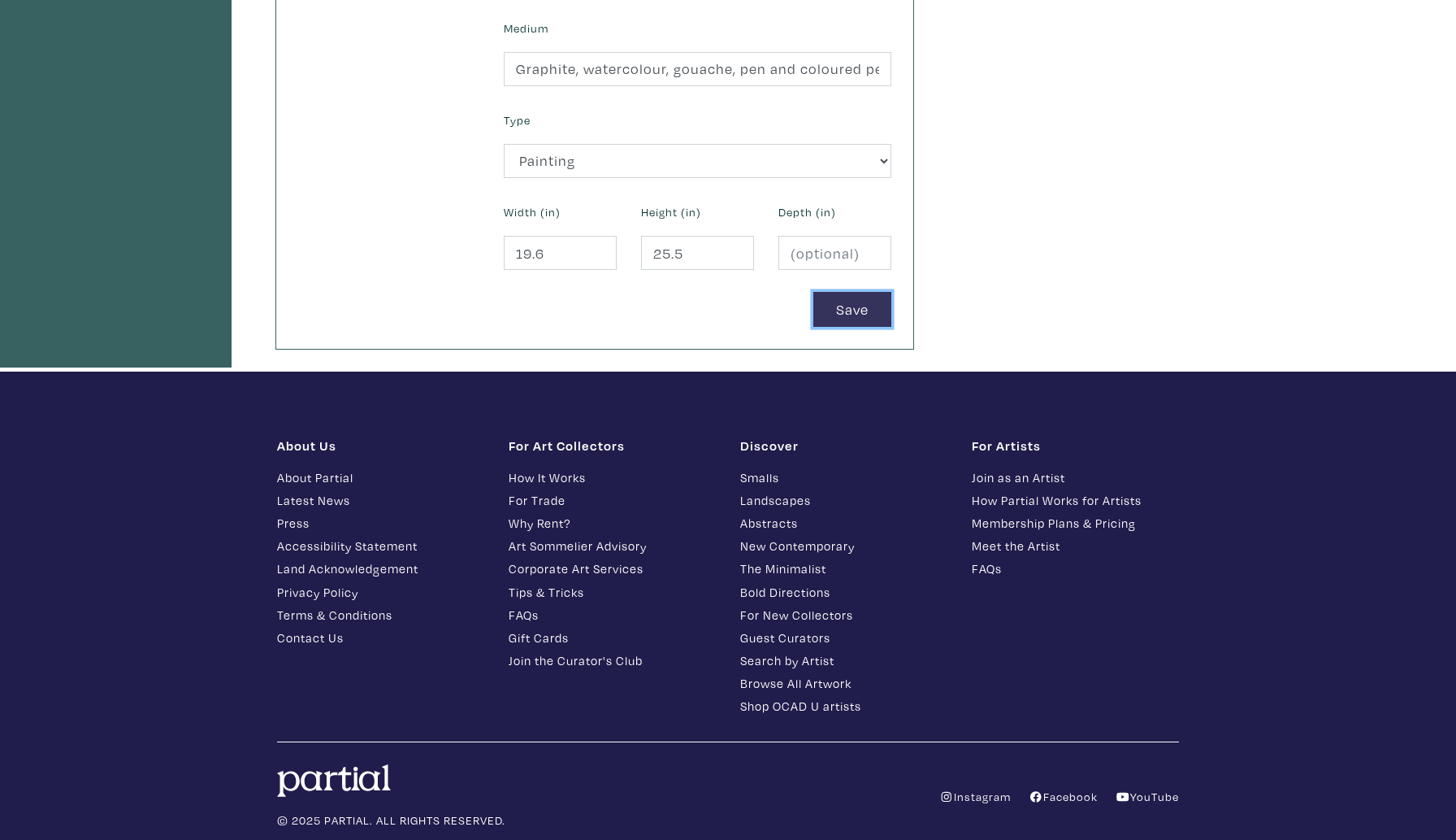
click at [841, 319] on button "Save" at bounding box center [852, 309] width 78 height 35
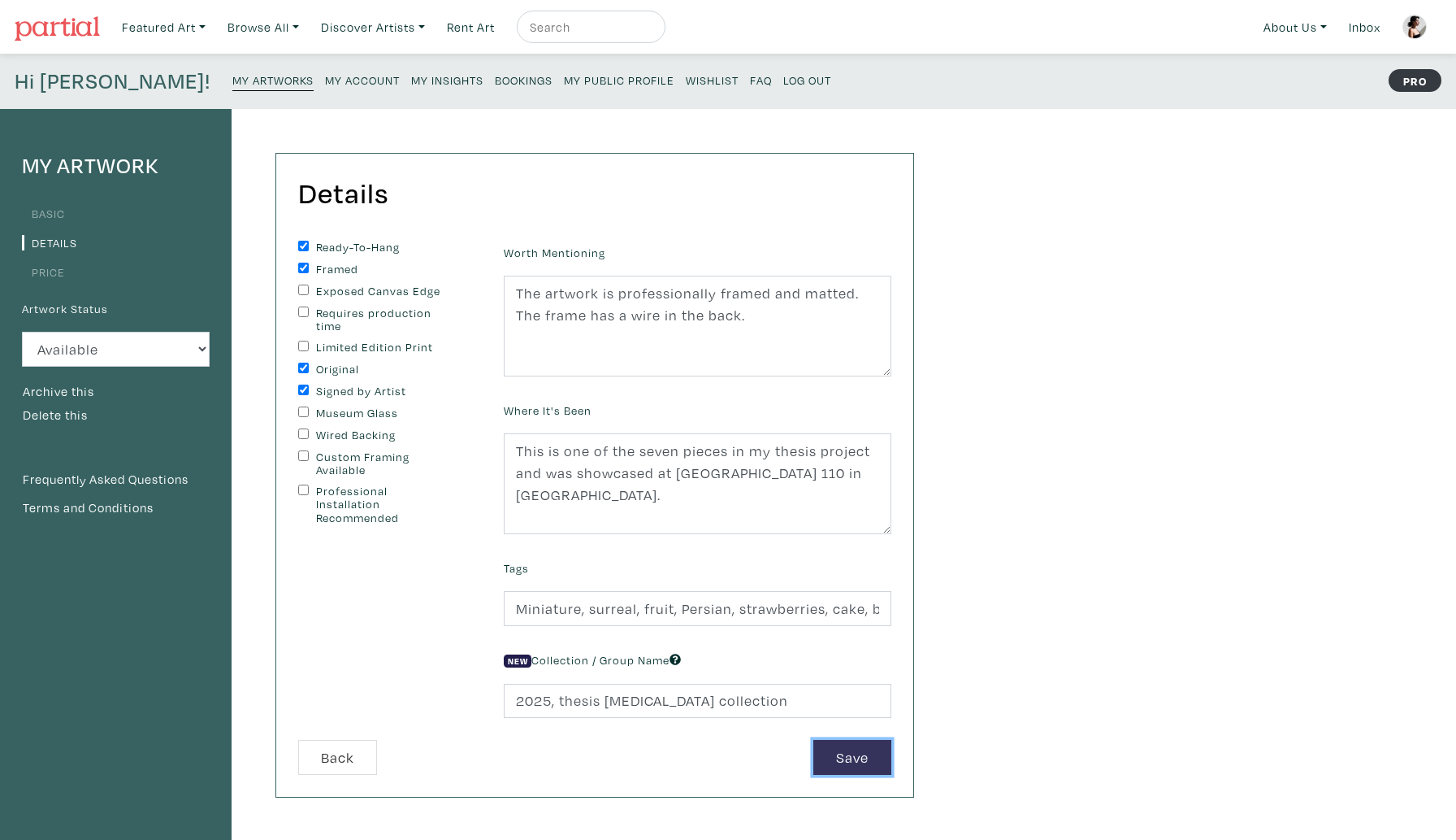
click at [831, 760] on button "Save" at bounding box center [852, 757] width 78 height 35
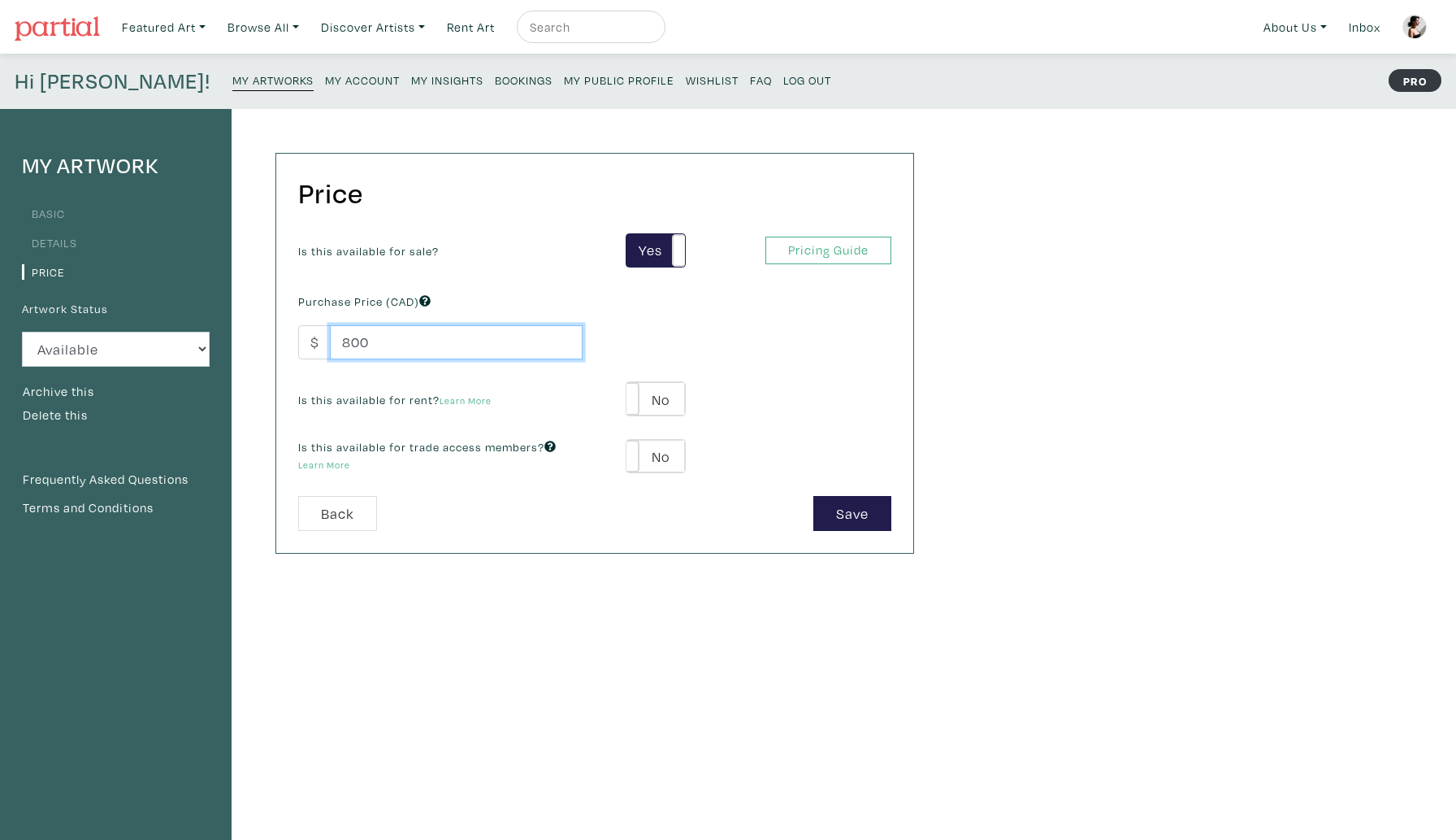
click at [343, 343] on input "800" at bounding box center [456, 342] width 253 height 35
type input "1800"
click at [856, 507] on button "Save" at bounding box center [852, 513] width 78 height 35
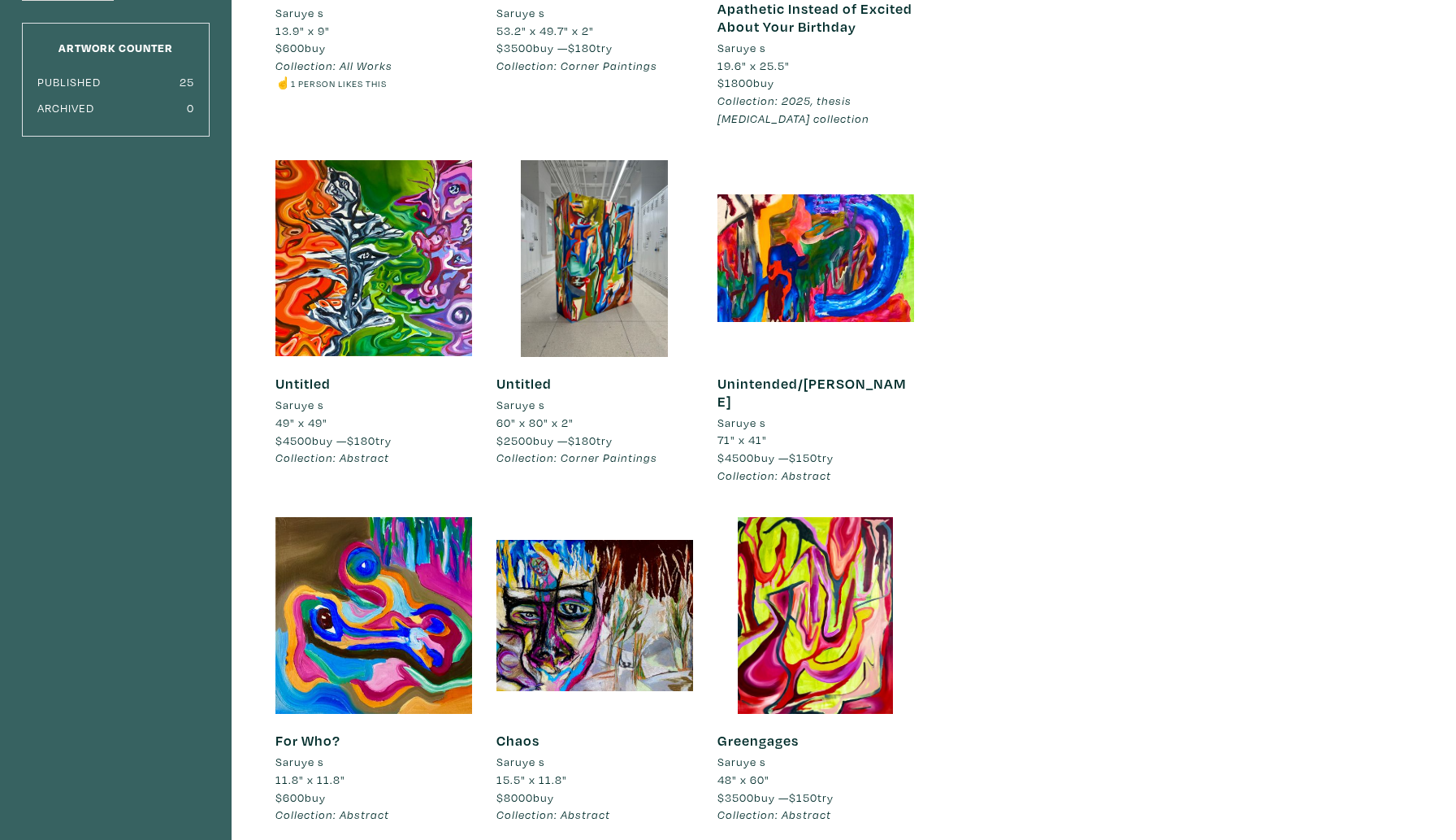
scroll to position [388, 0]
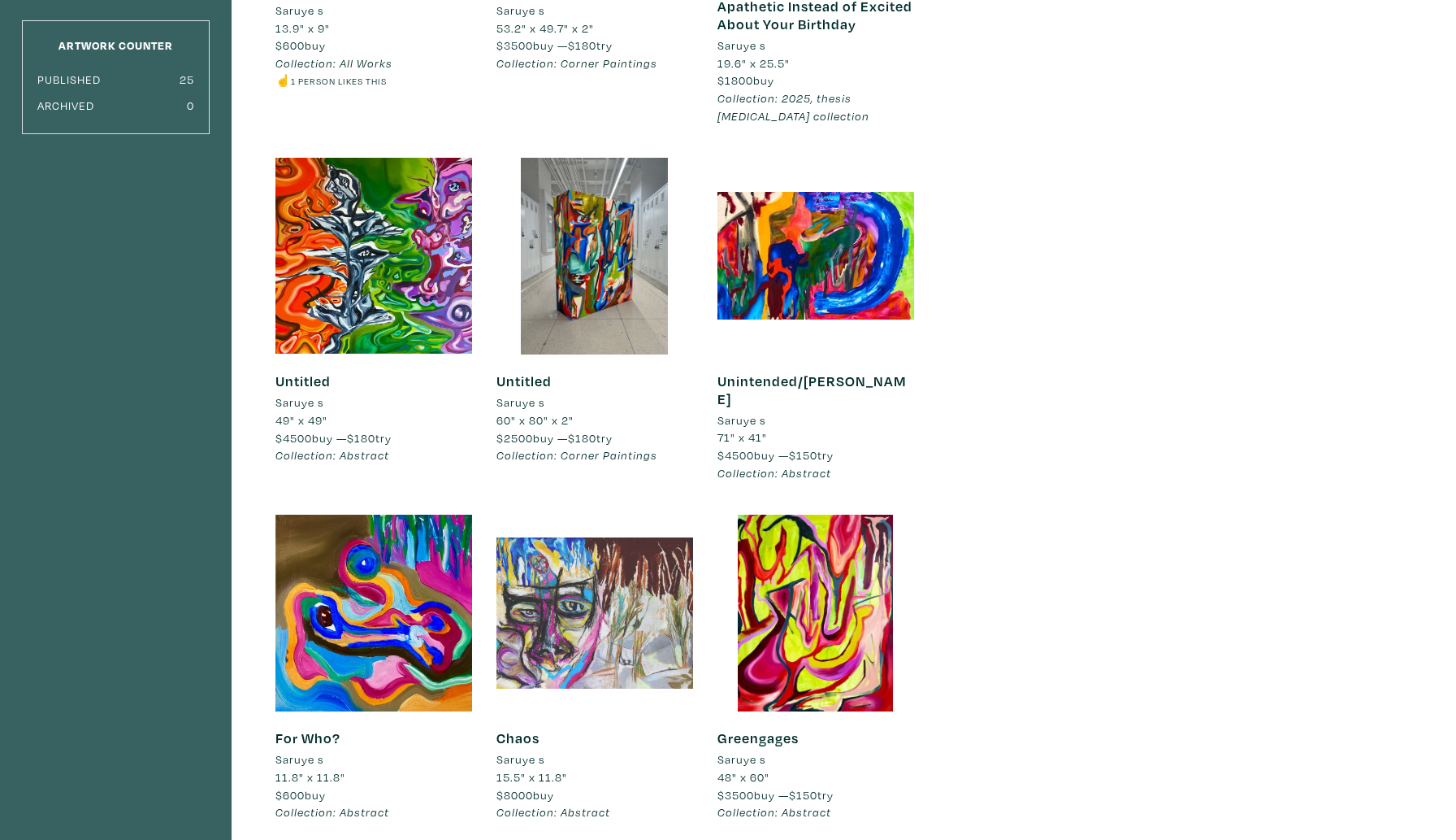
click at [624, 618] on div at bounding box center [595, 613] width 197 height 197
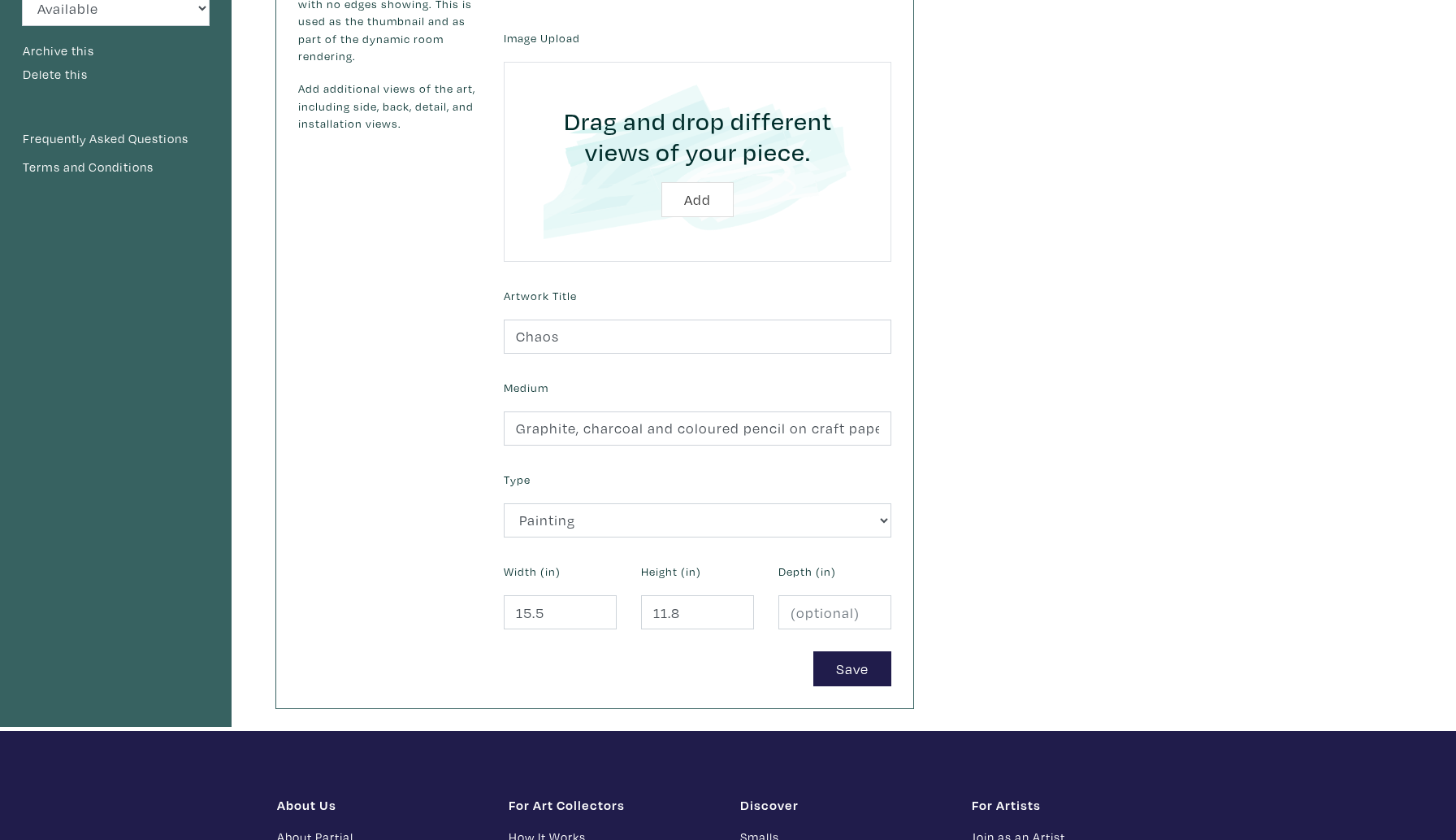
scroll to position [343, 0]
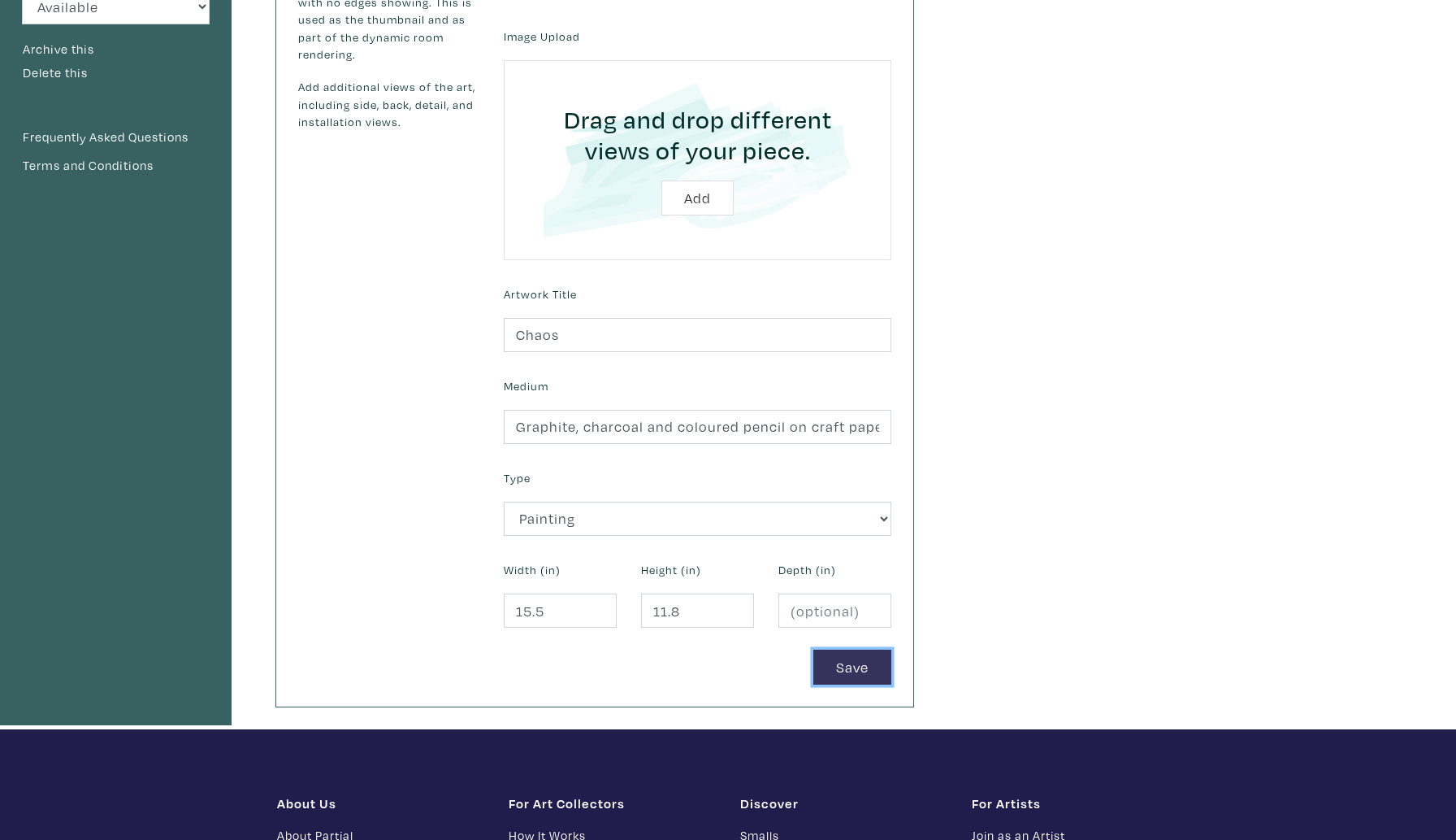
click at [852, 677] on button "Save" at bounding box center [852, 667] width 78 height 35
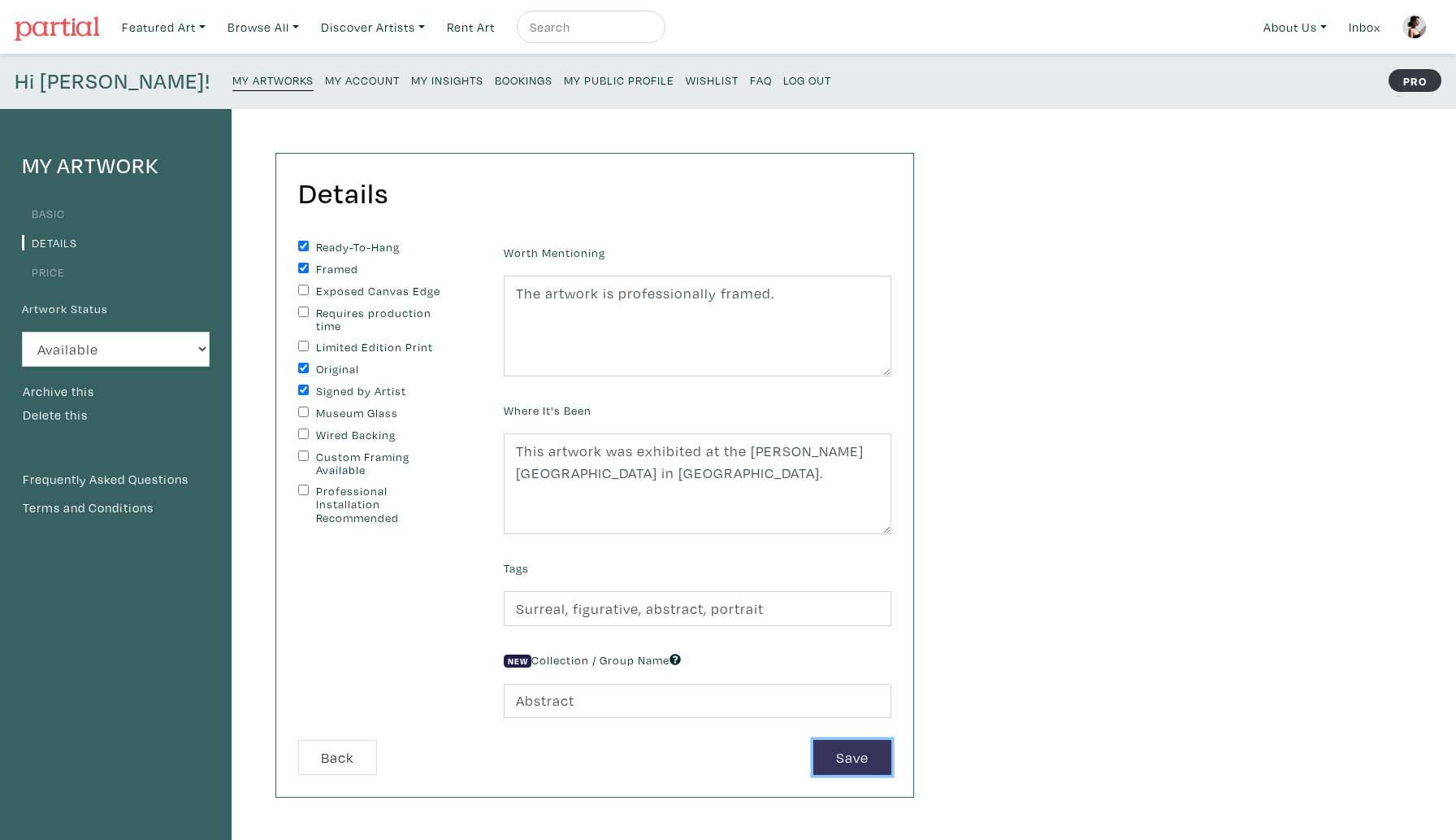
click at [871, 768] on button "Save" at bounding box center [852, 757] width 78 height 35
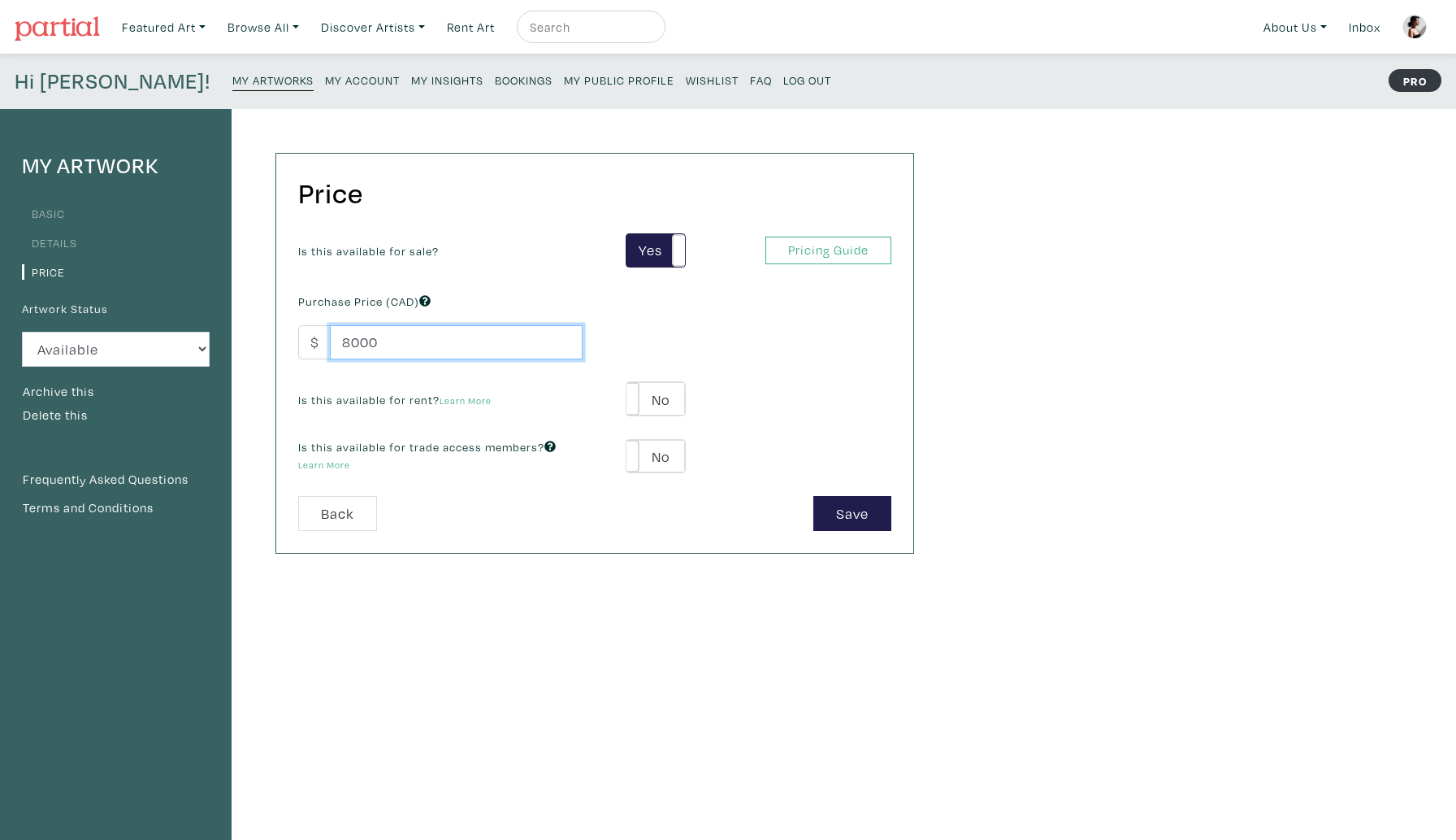
click at [348, 344] on input "8000" at bounding box center [456, 342] width 253 height 35
type input "13000"
click at [834, 525] on button "Save" at bounding box center [852, 513] width 78 height 35
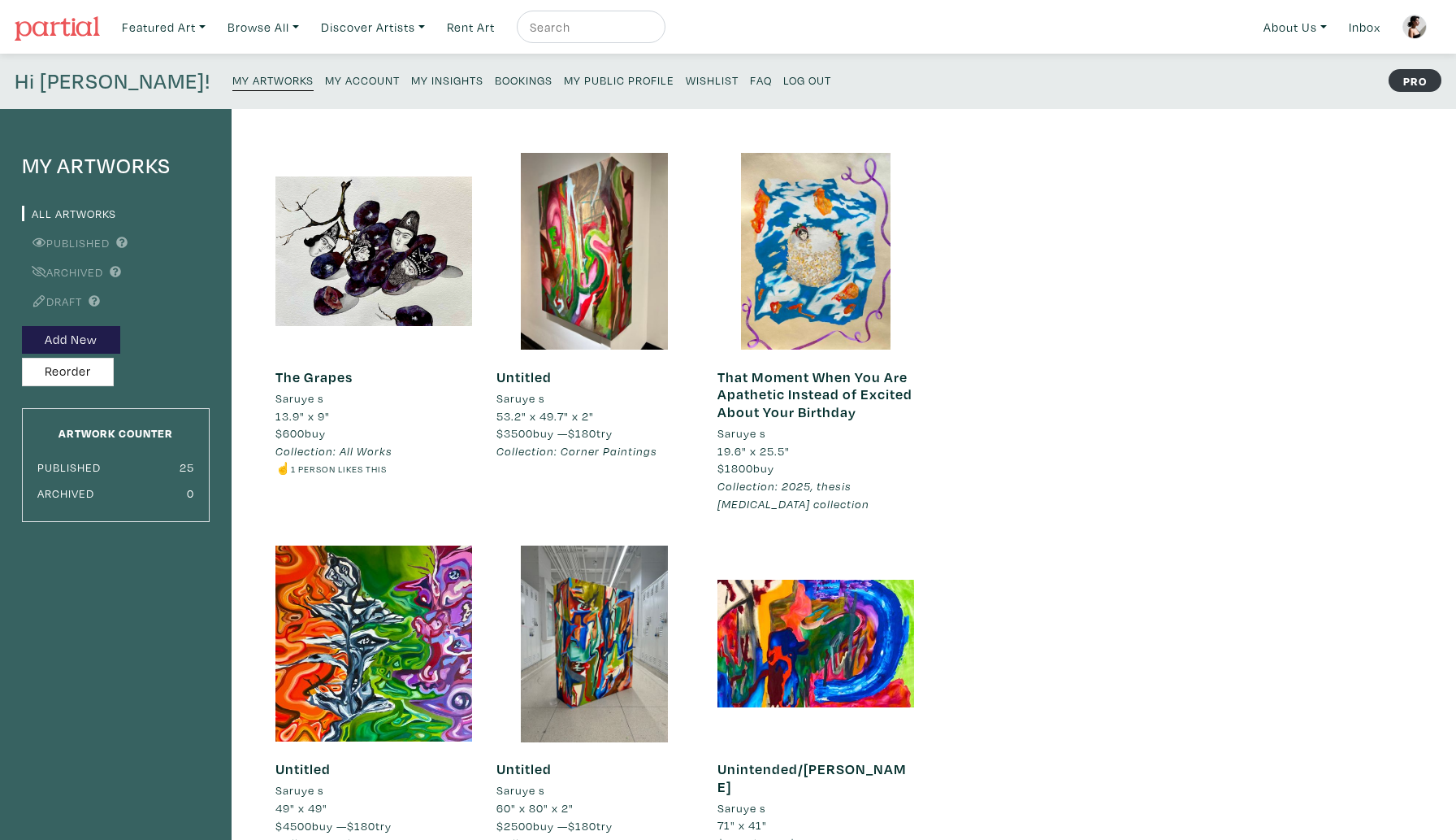
click at [603, 22] on input "text" at bounding box center [589, 27] width 122 height 21
type input "saruye"
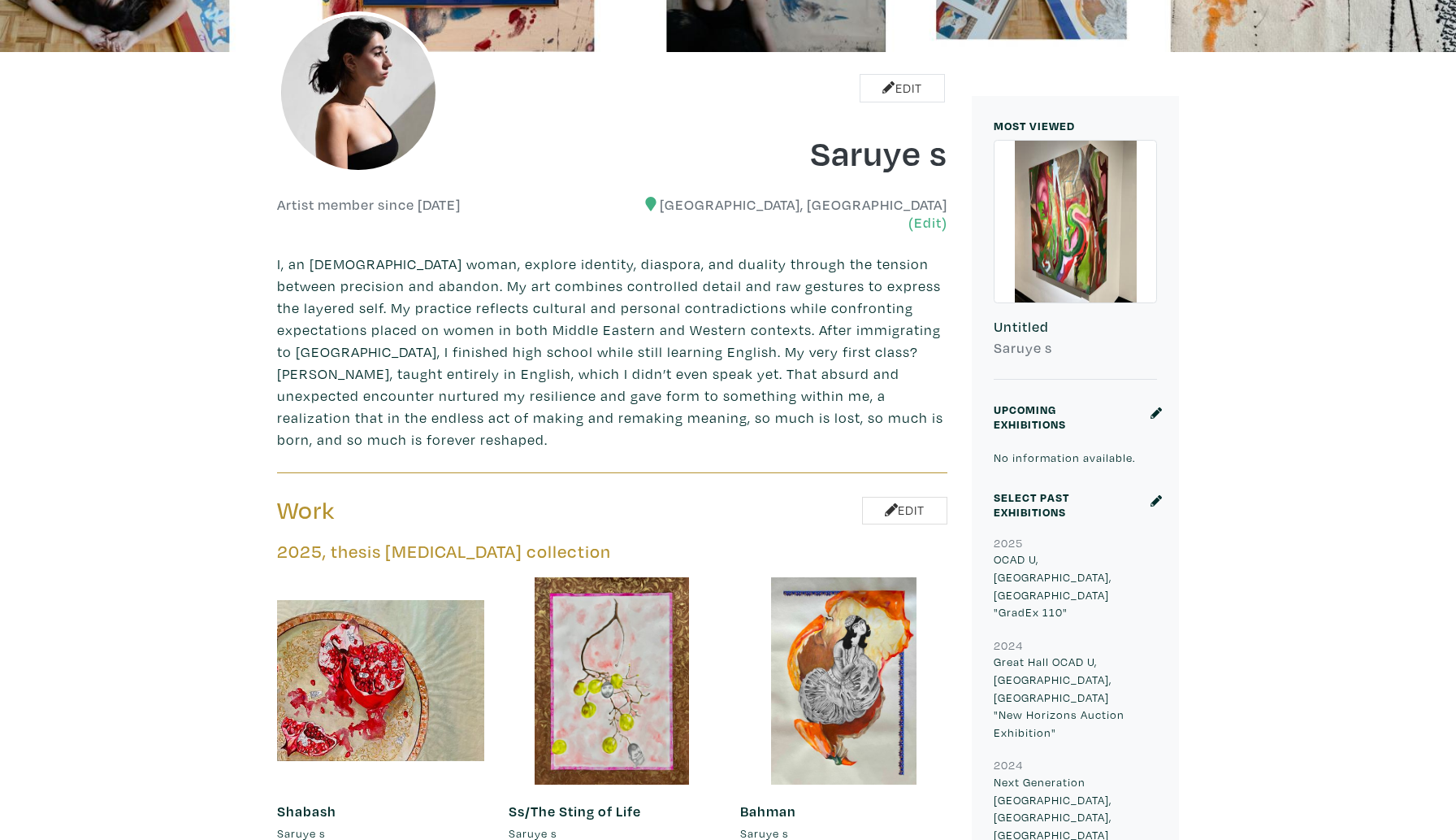
scroll to position [379, 0]
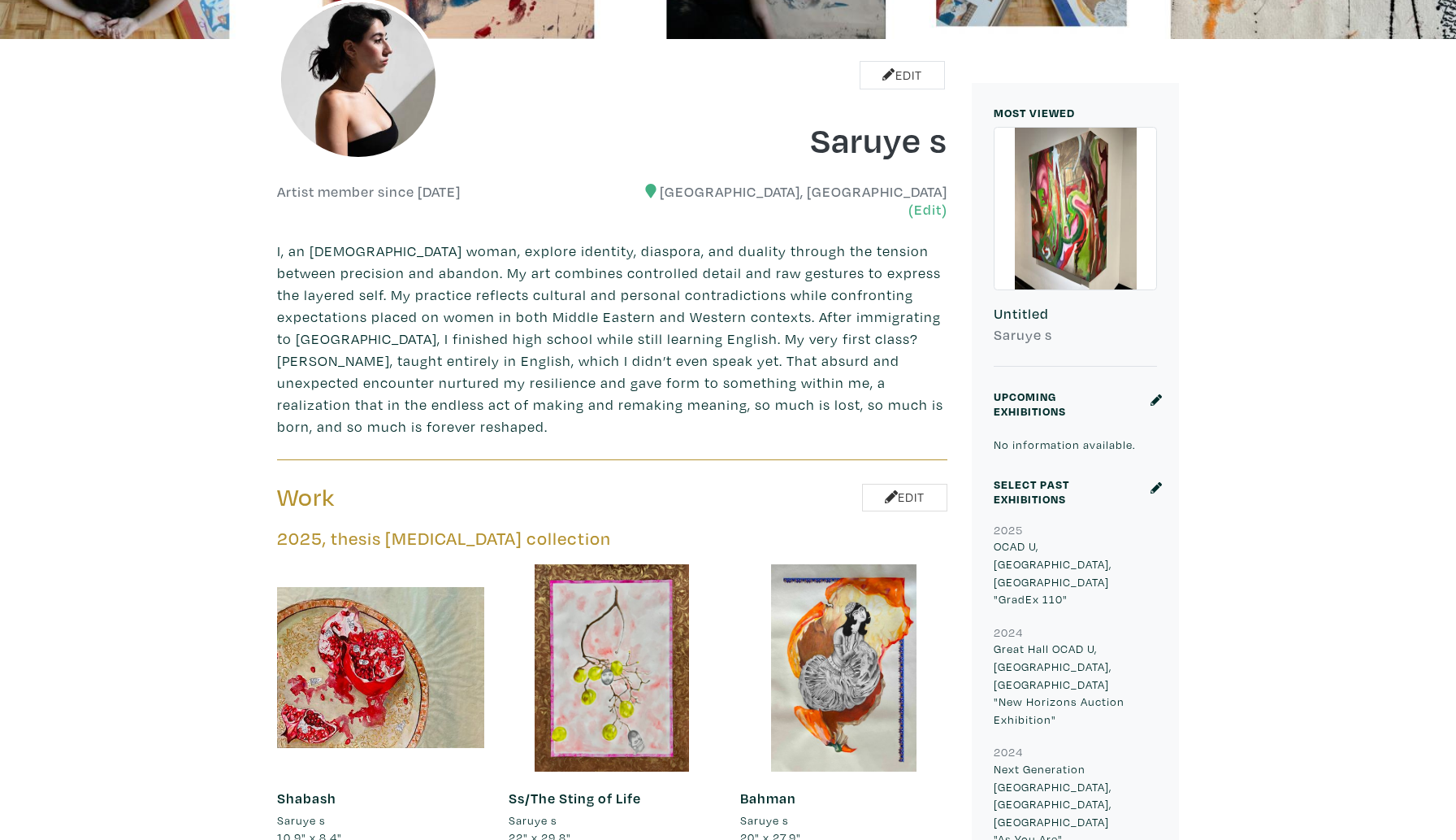
click at [1068, 223] on div at bounding box center [1076, 209] width 162 height 162
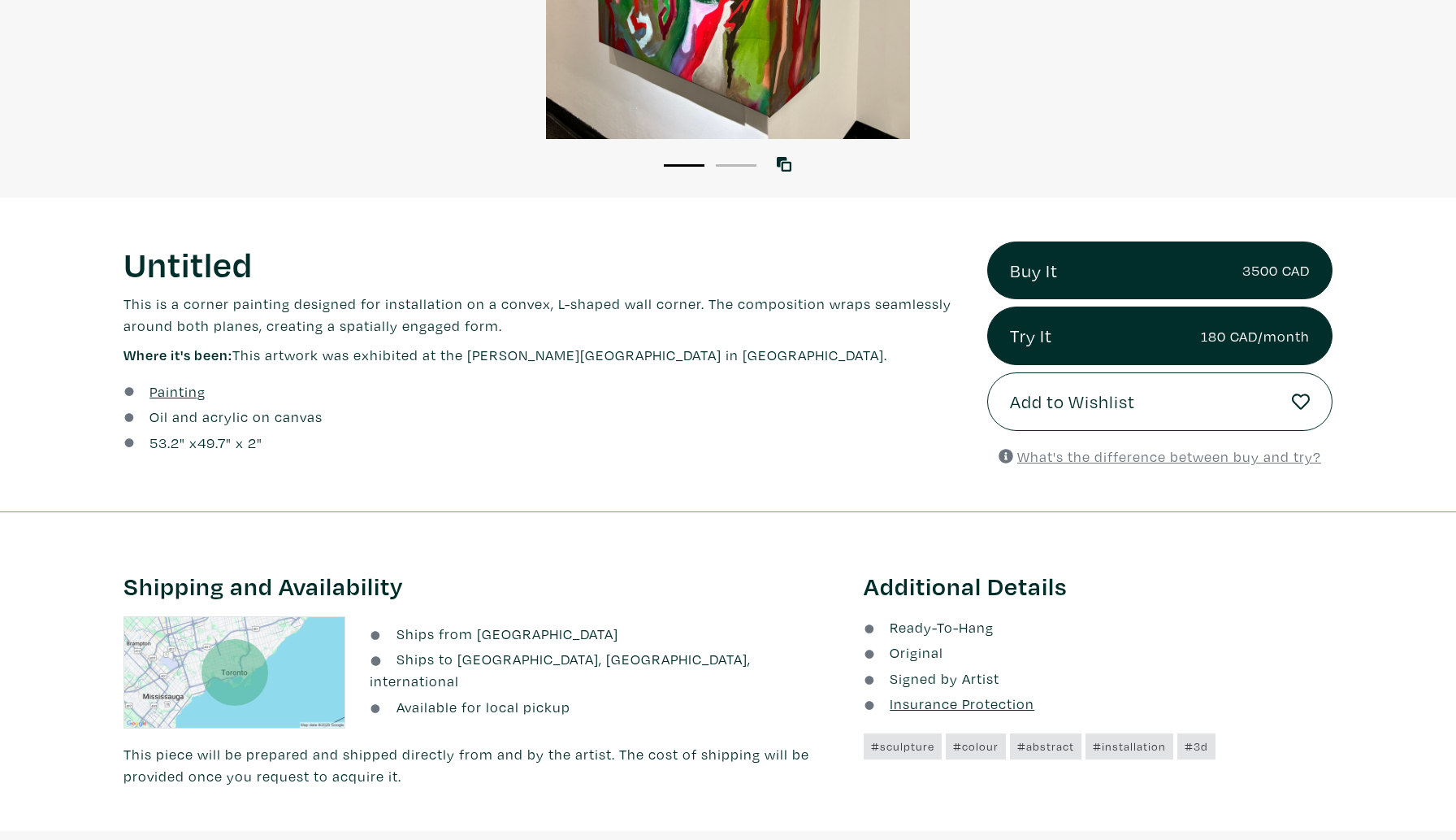
scroll to position [528, 0]
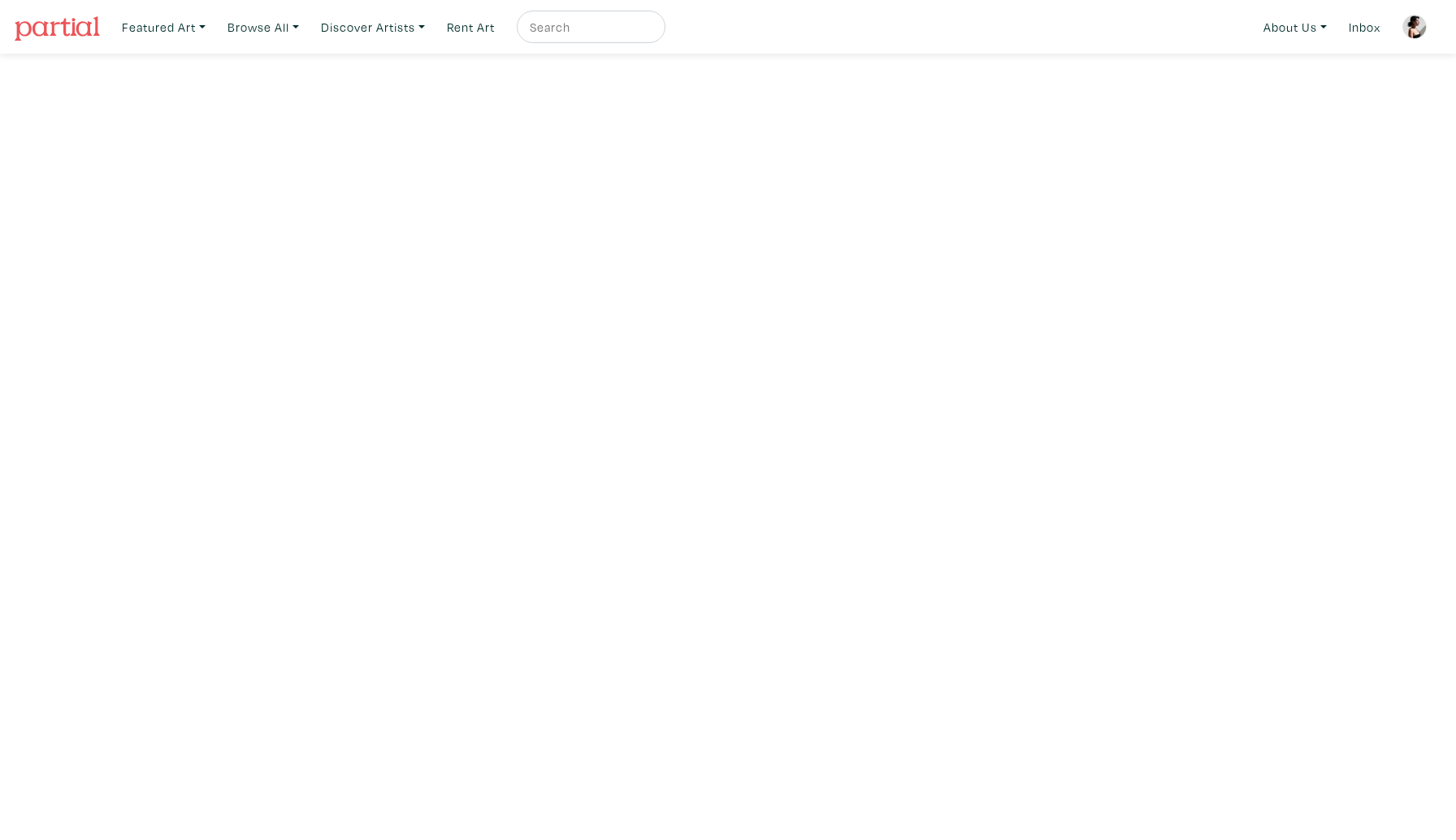
click at [601, 29] on input "text" at bounding box center [589, 27] width 122 height 21
type input "saruye"
click at [653, 32] on button "submit" at bounding box center [653, 32] width 0 height 0
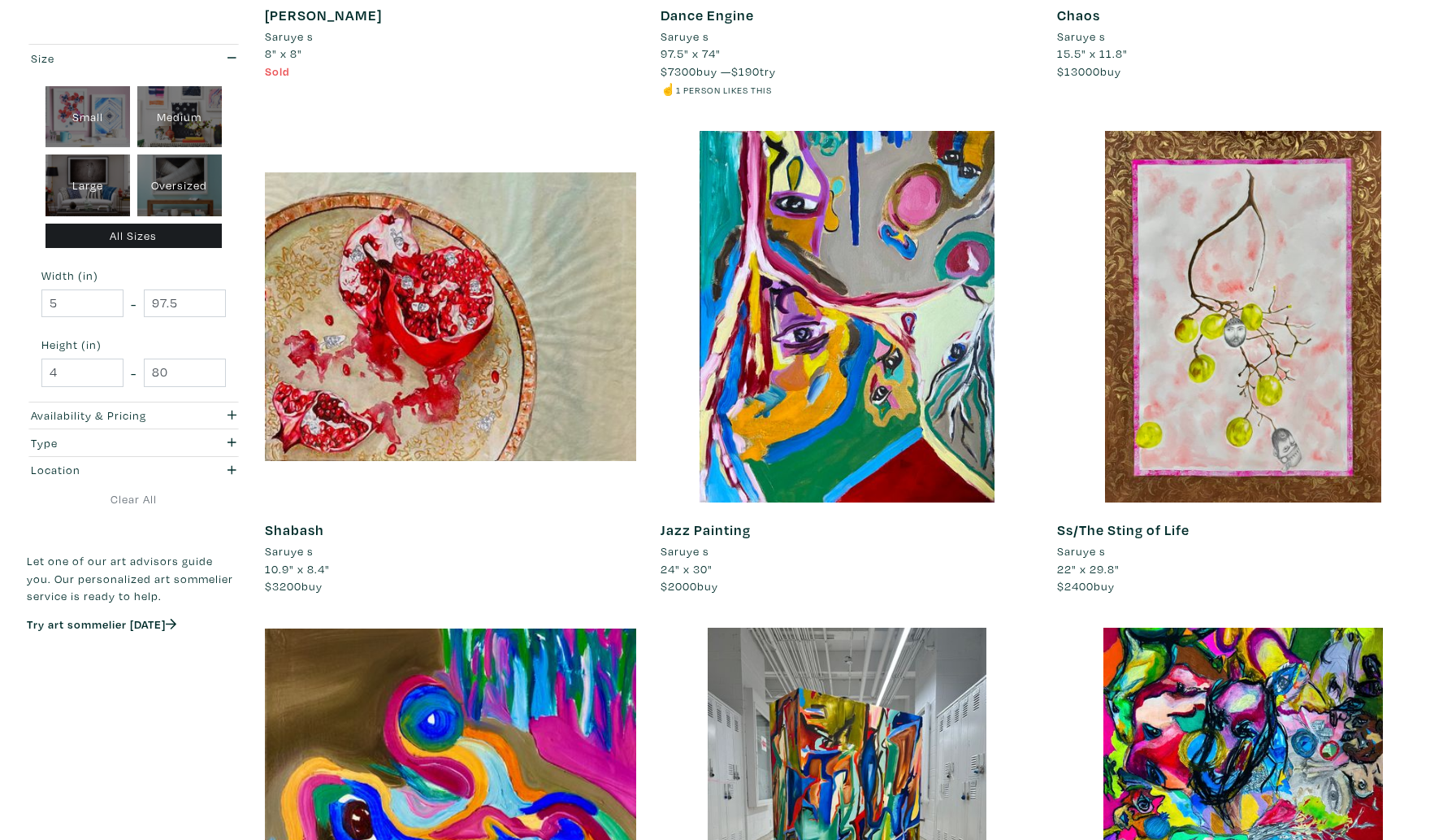
scroll to position [2655, 0]
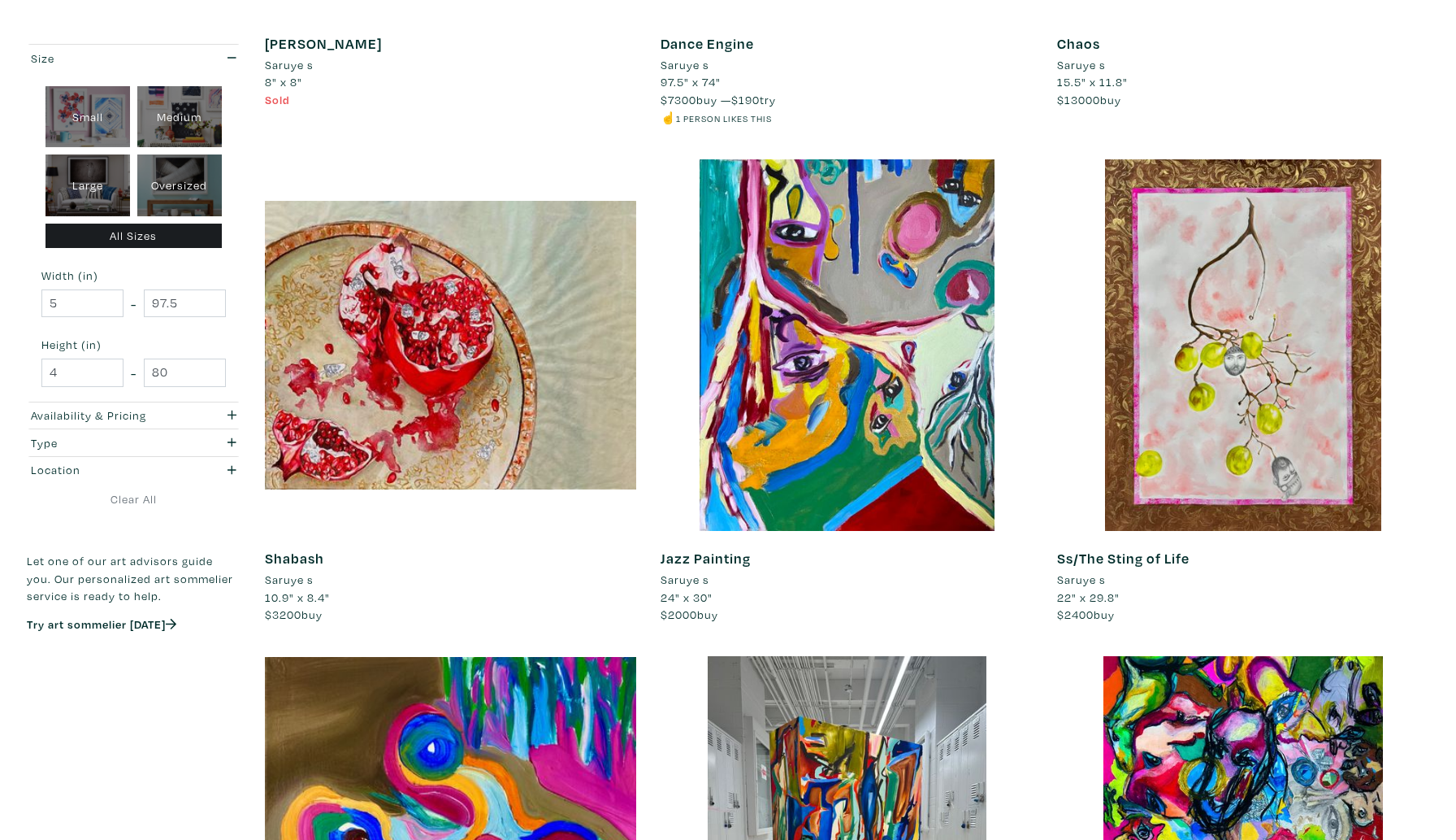
click at [165, 242] on div "All Sizes" at bounding box center [134, 235] width 177 height 25
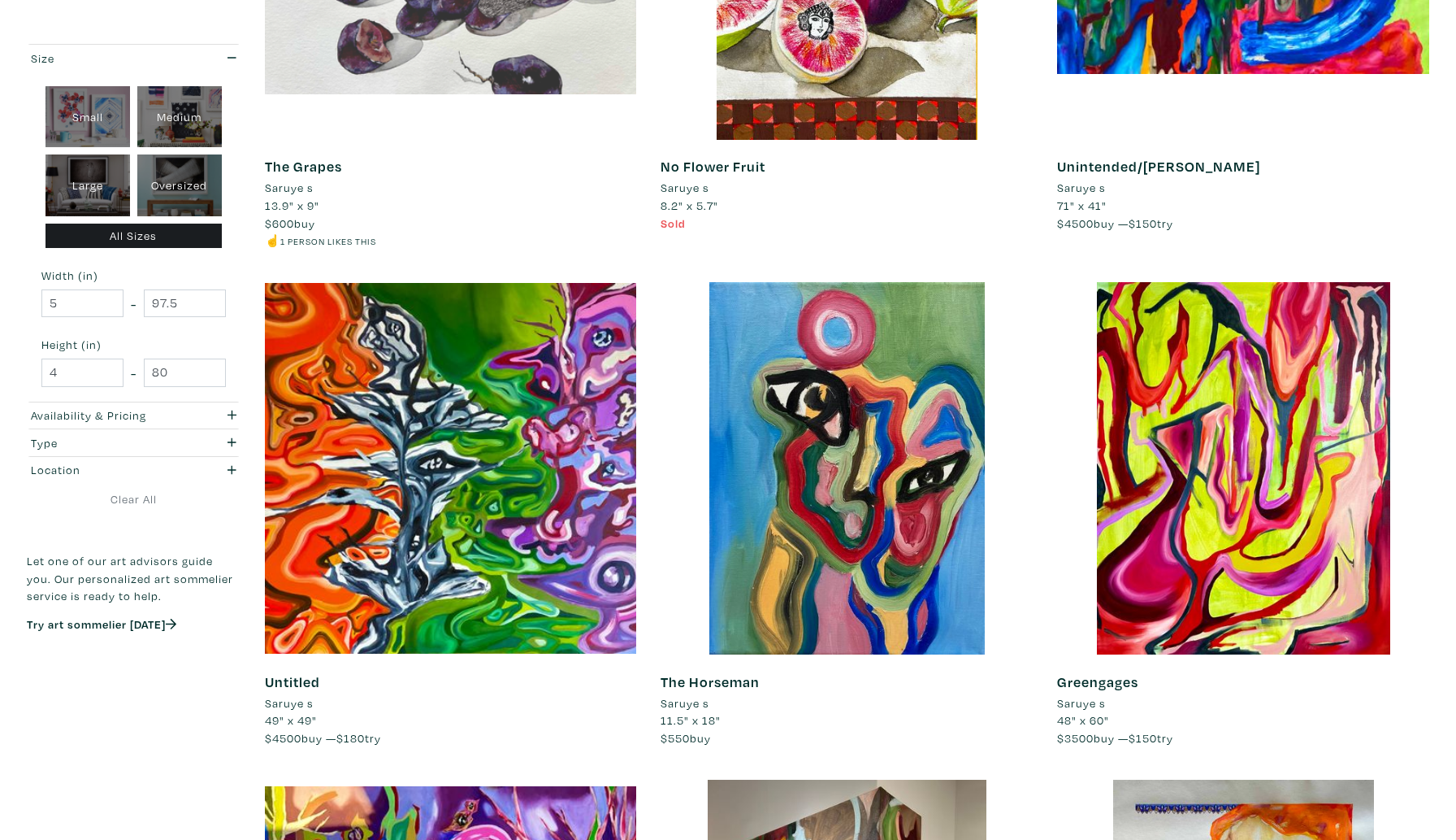
scroll to position [819, 0]
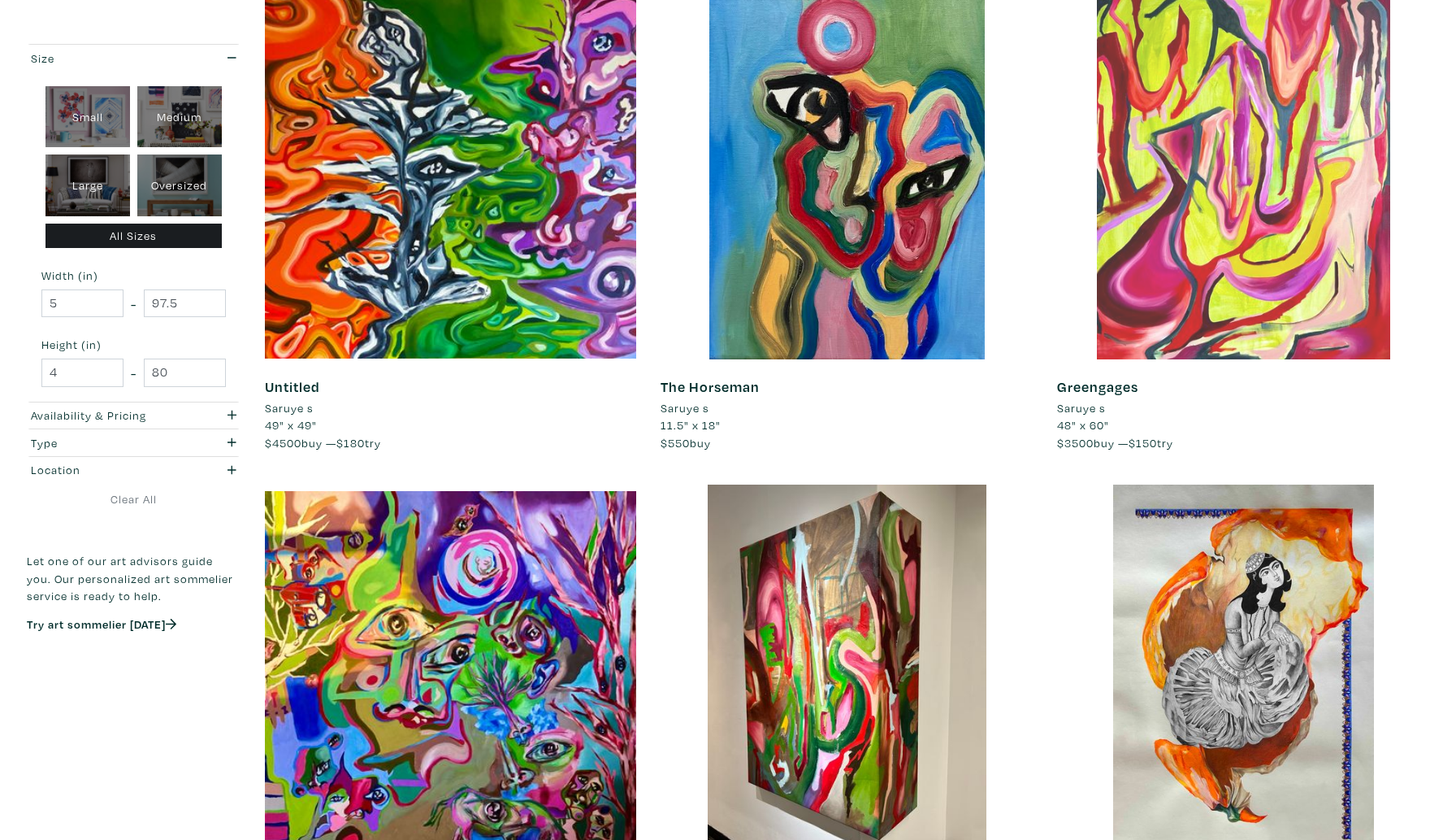
click at [1293, 211] on div at bounding box center [1243, 173] width 373 height 373
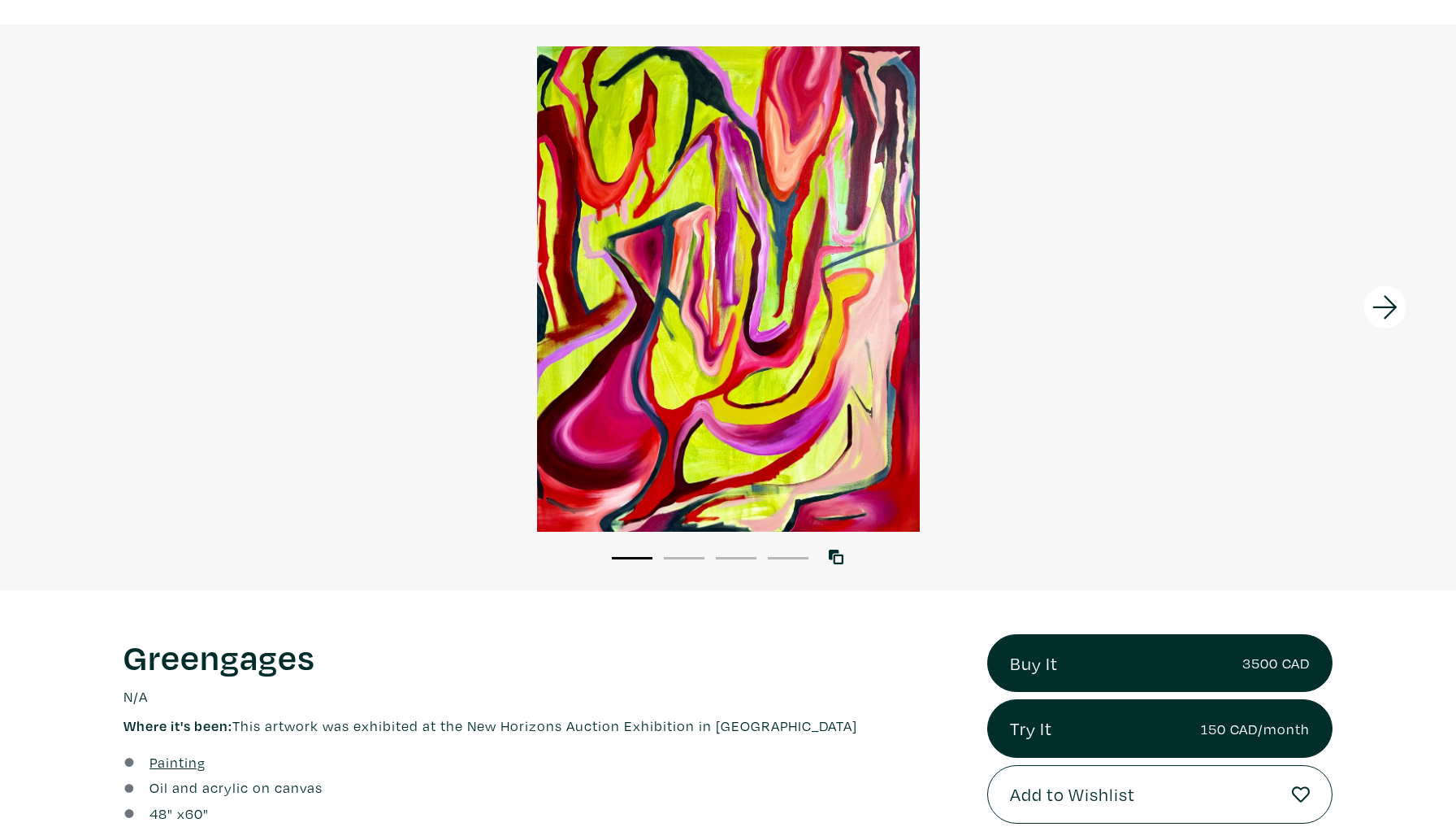
scroll to position [75, 0]
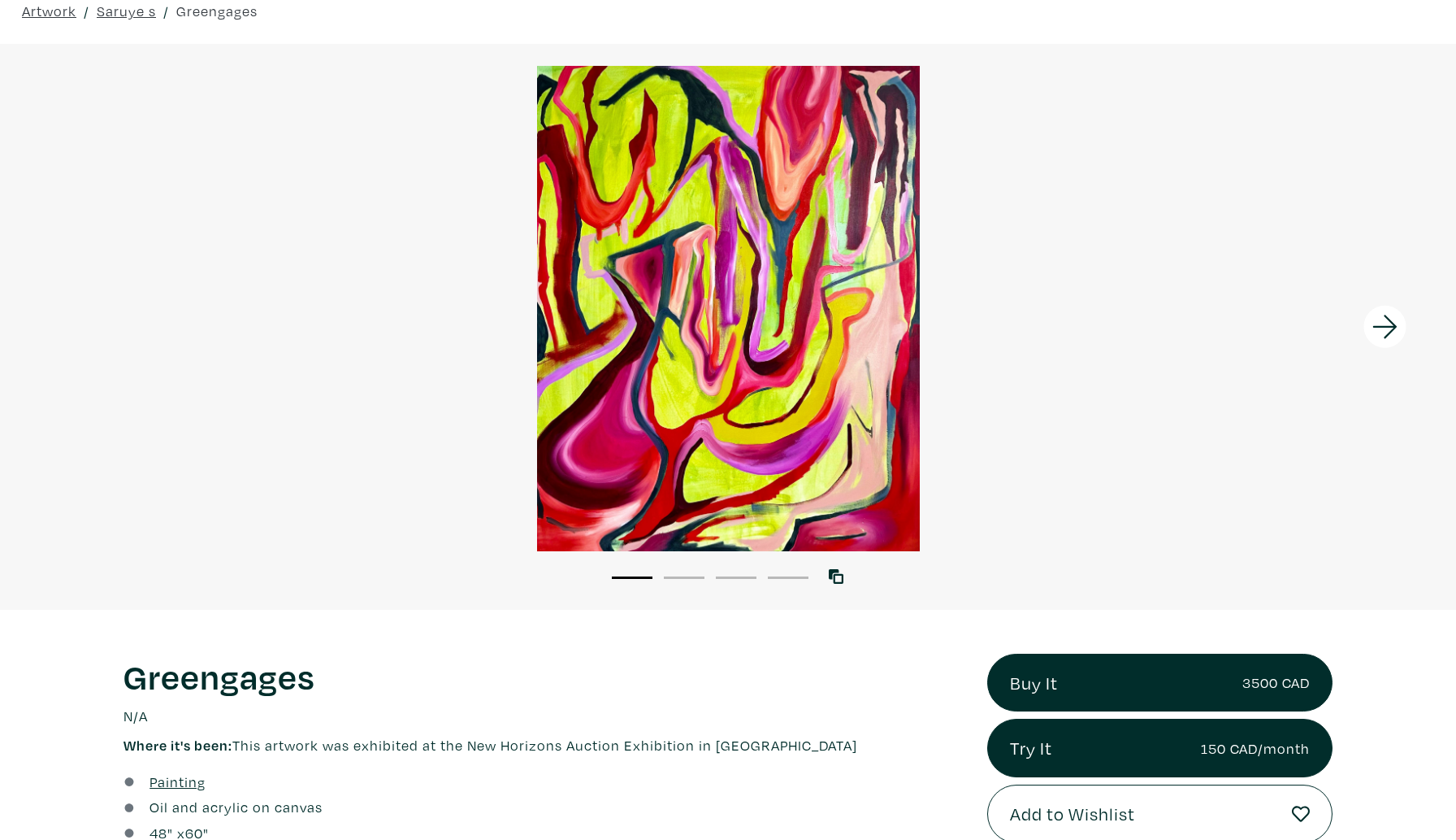
click at [1371, 331] on icon at bounding box center [1385, 327] width 56 height 44
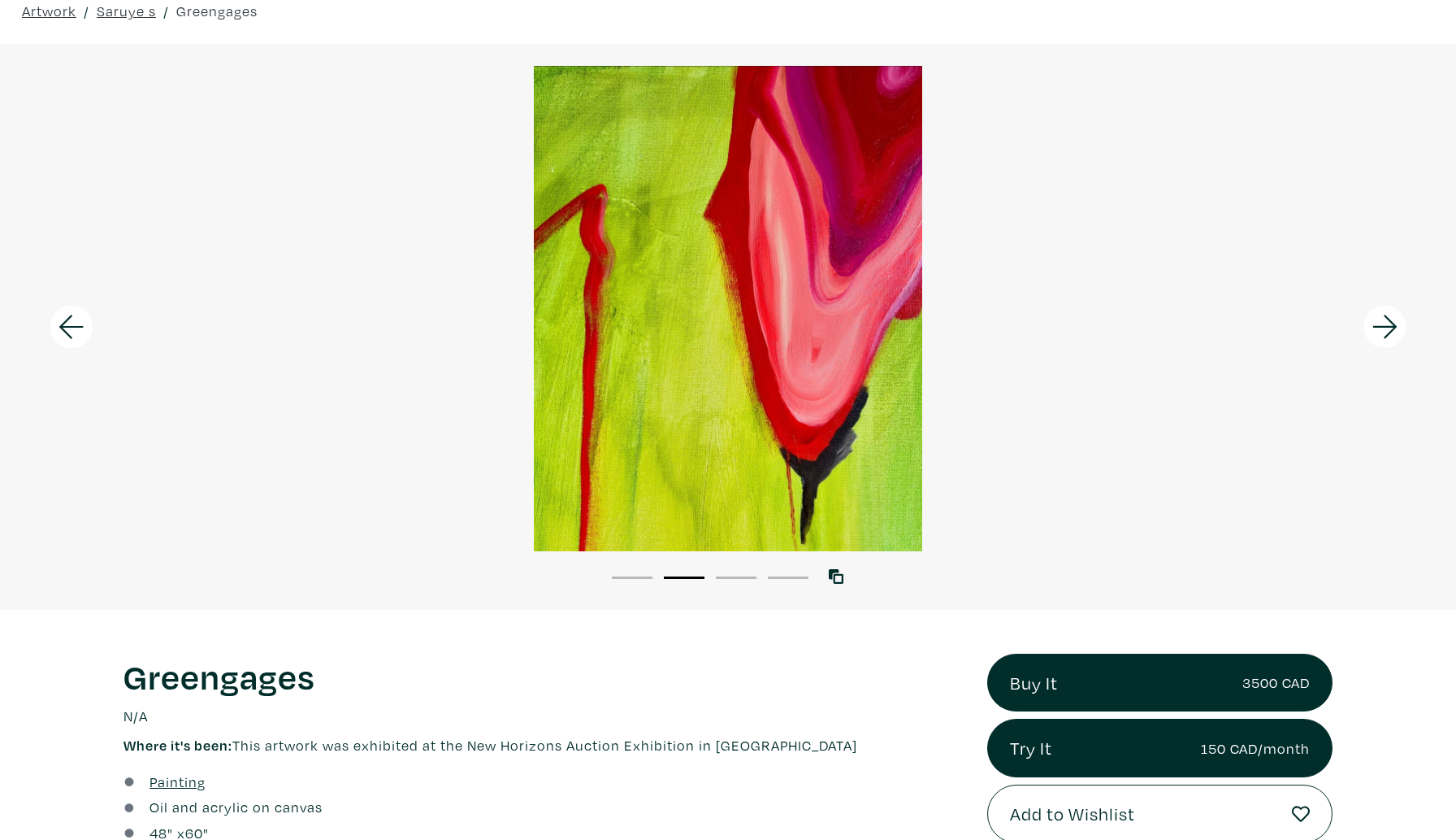
click at [1371, 331] on icon at bounding box center [1385, 327] width 56 height 44
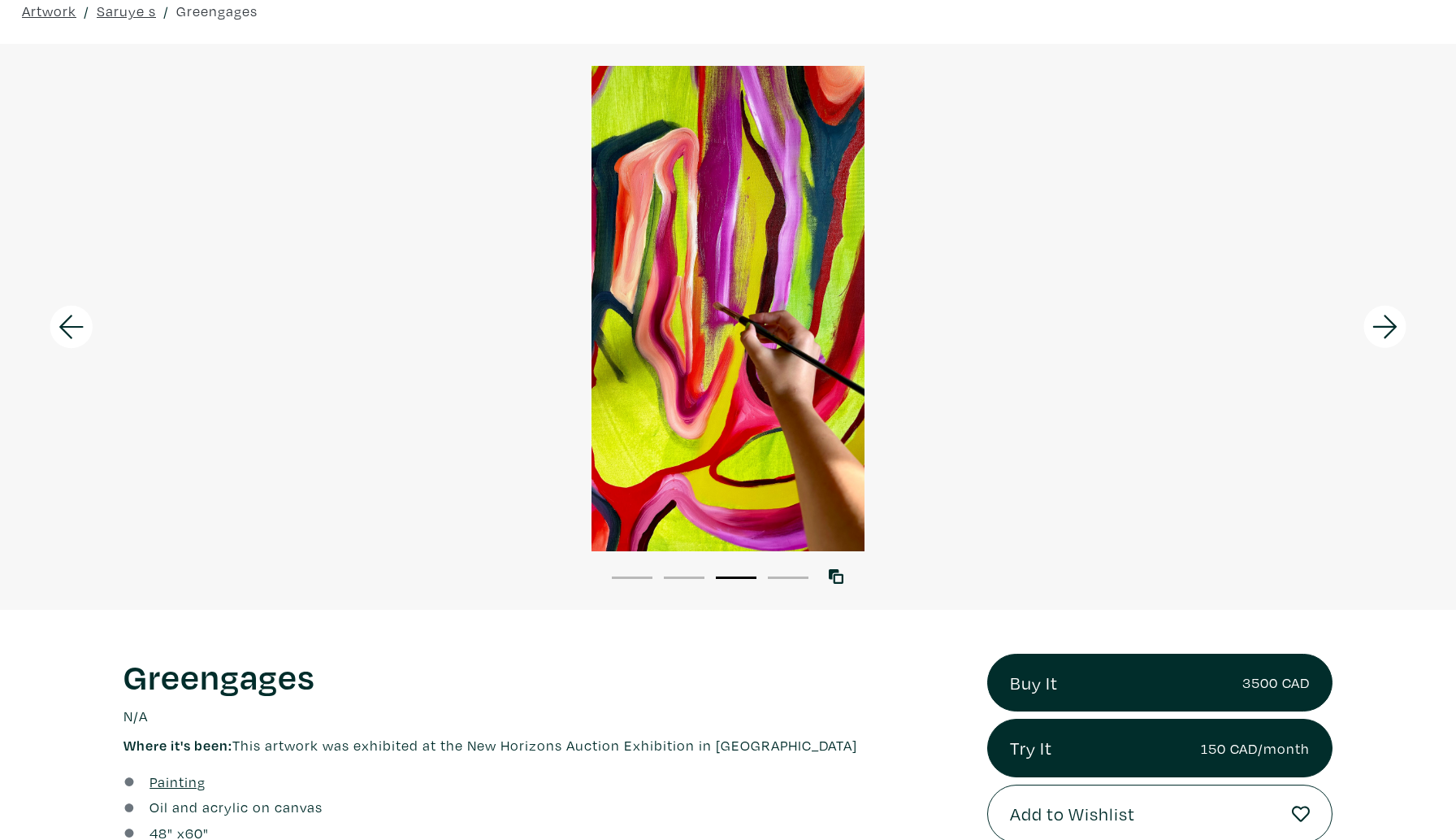
click at [1371, 331] on icon at bounding box center [1385, 327] width 56 height 44
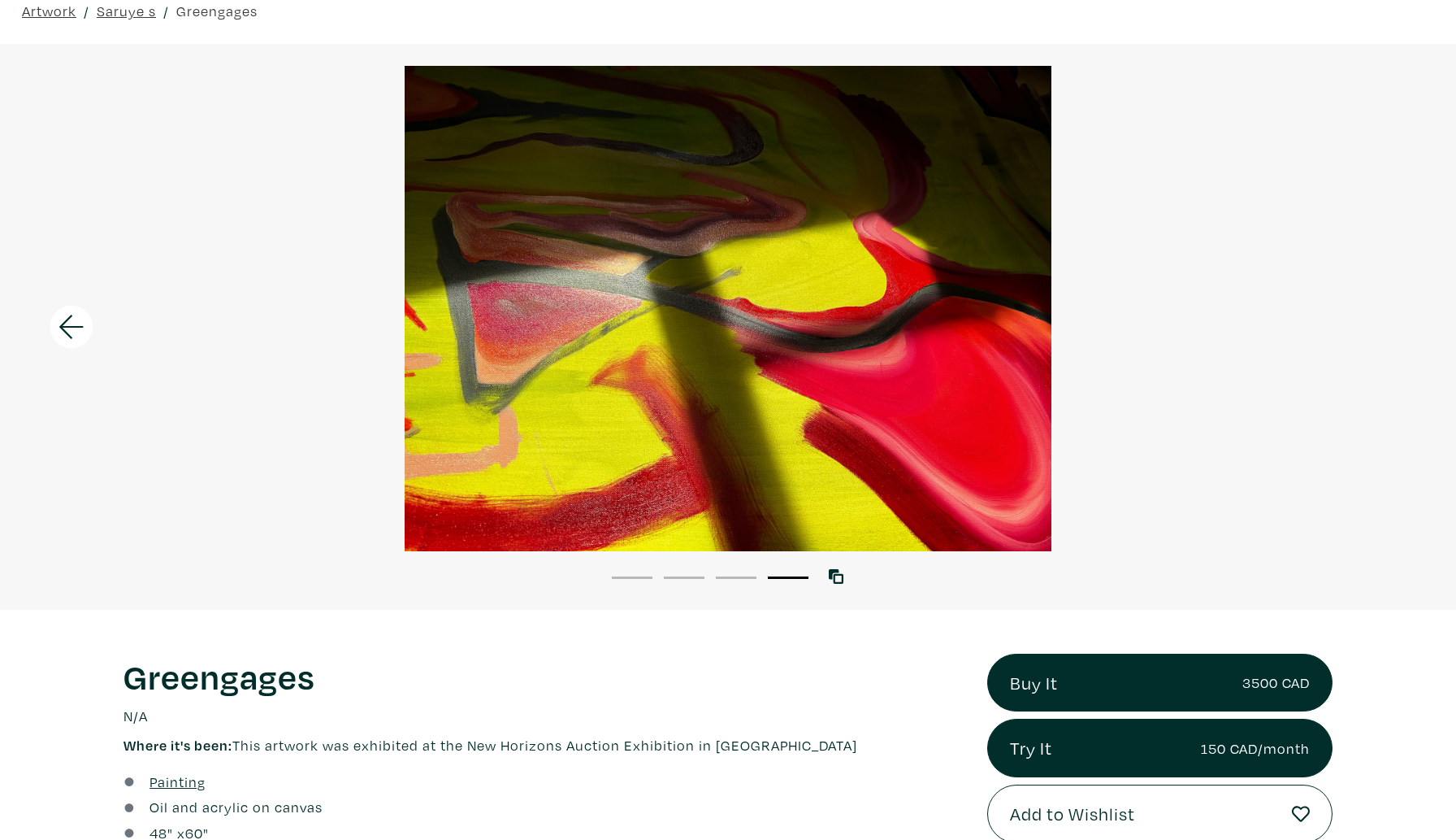
click at [1371, 331] on div at bounding box center [728, 309] width 1456 height 486
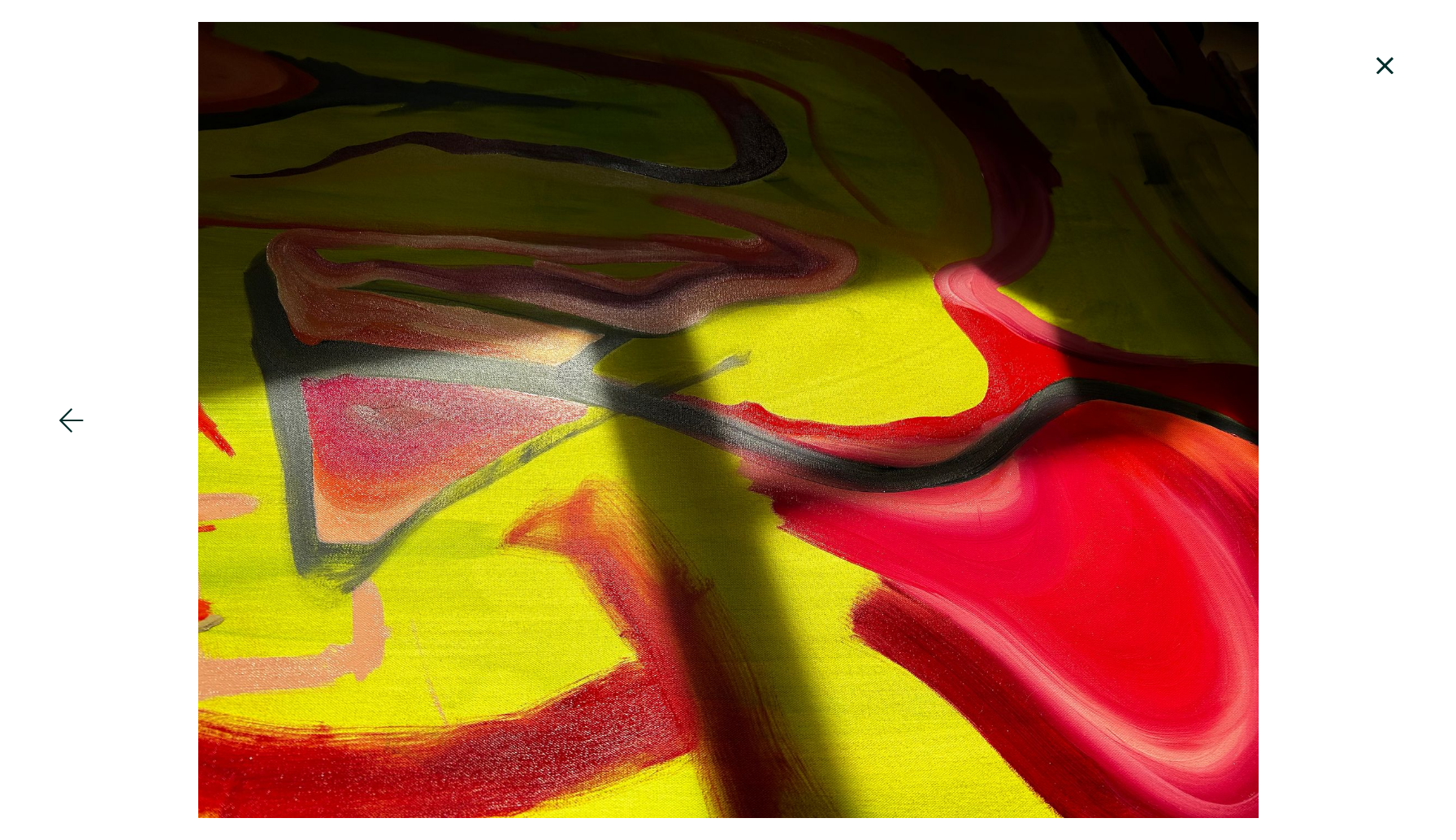
click at [1384, 66] on icon at bounding box center [1385, 65] width 17 height 17
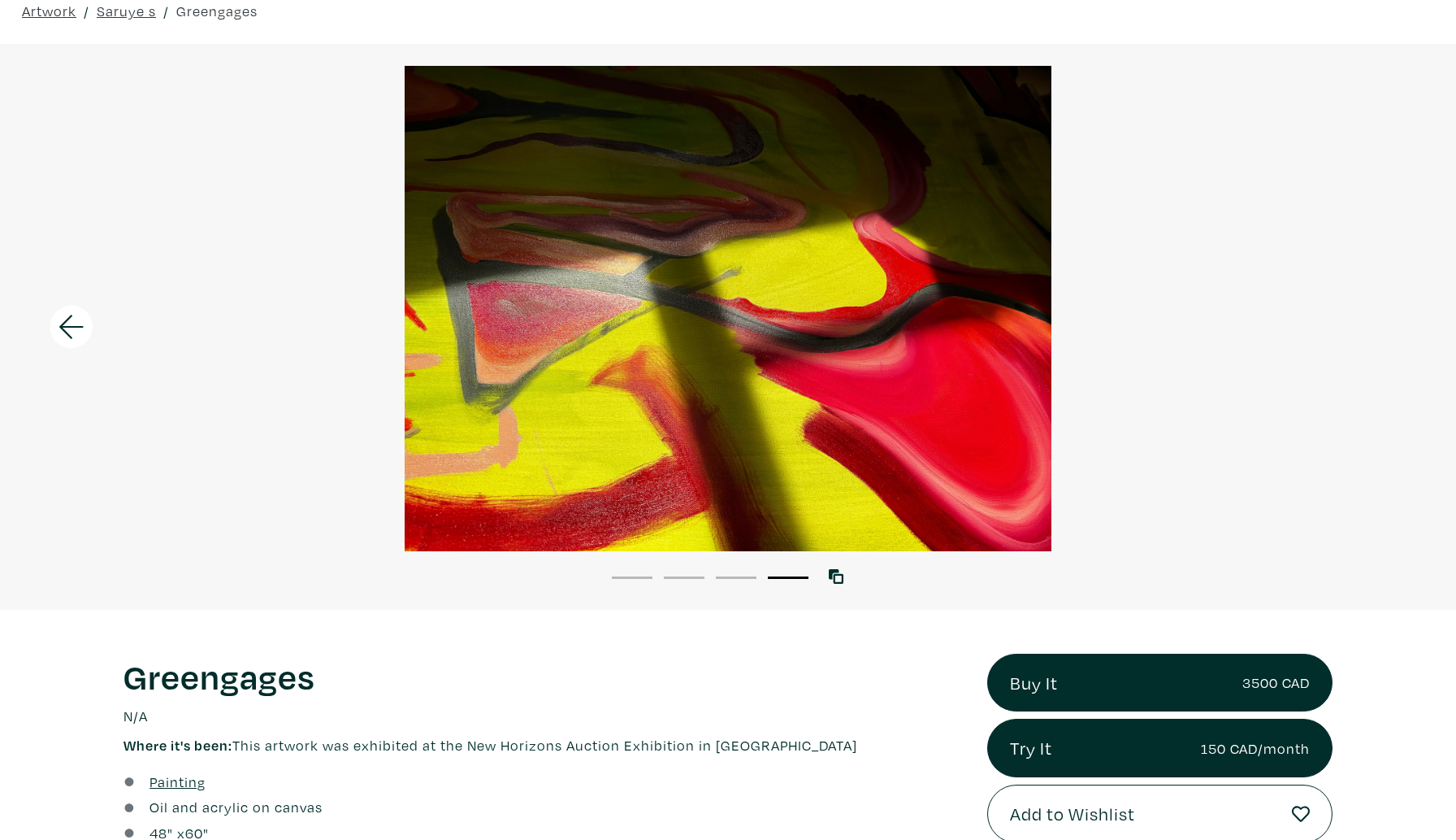
click at [64, 325] on icon at bounding box center [72, 327] width 56 height 44
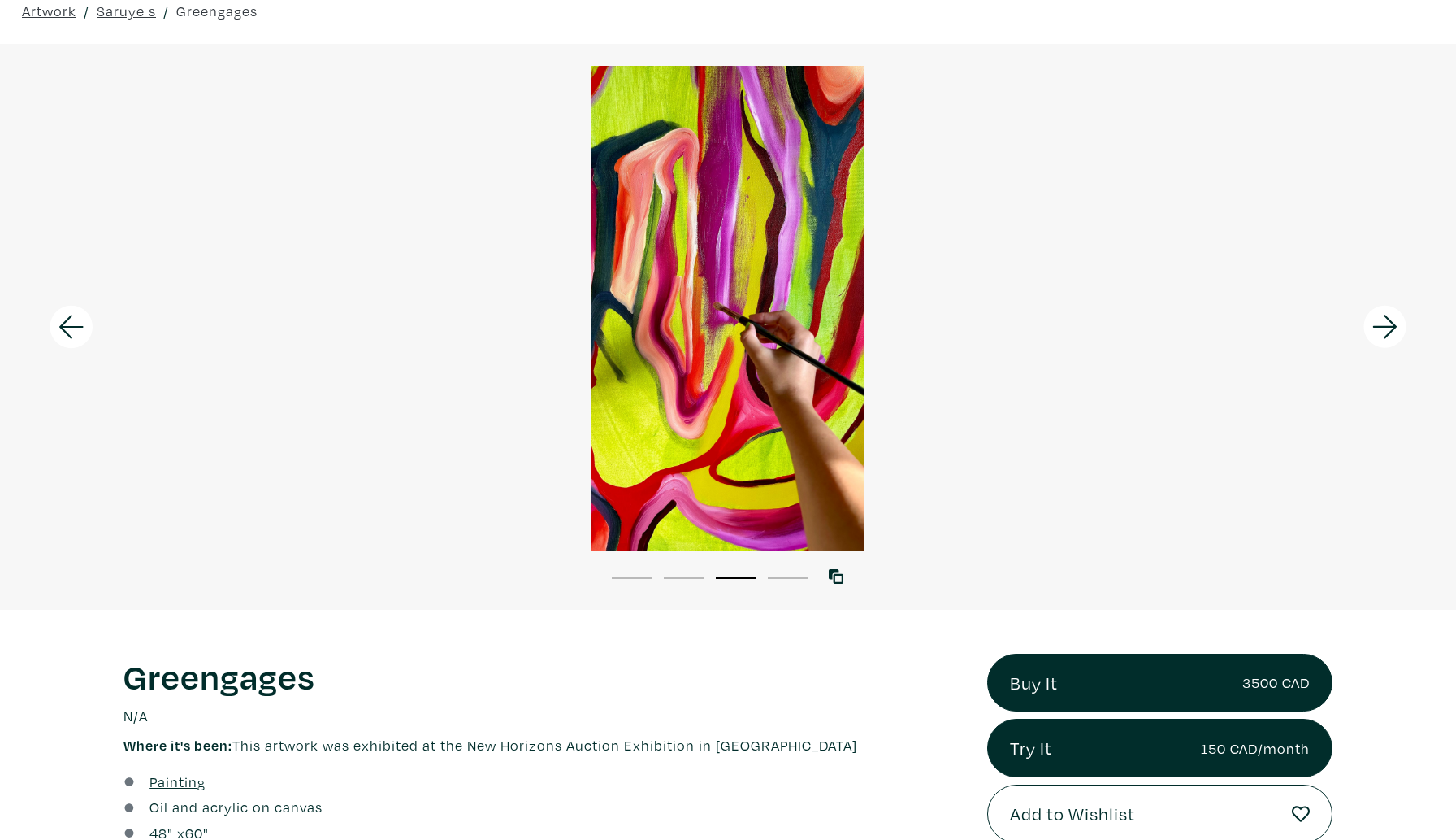
click at [64, 325] on icon at bounding box center [72, 327] width 56 height 44
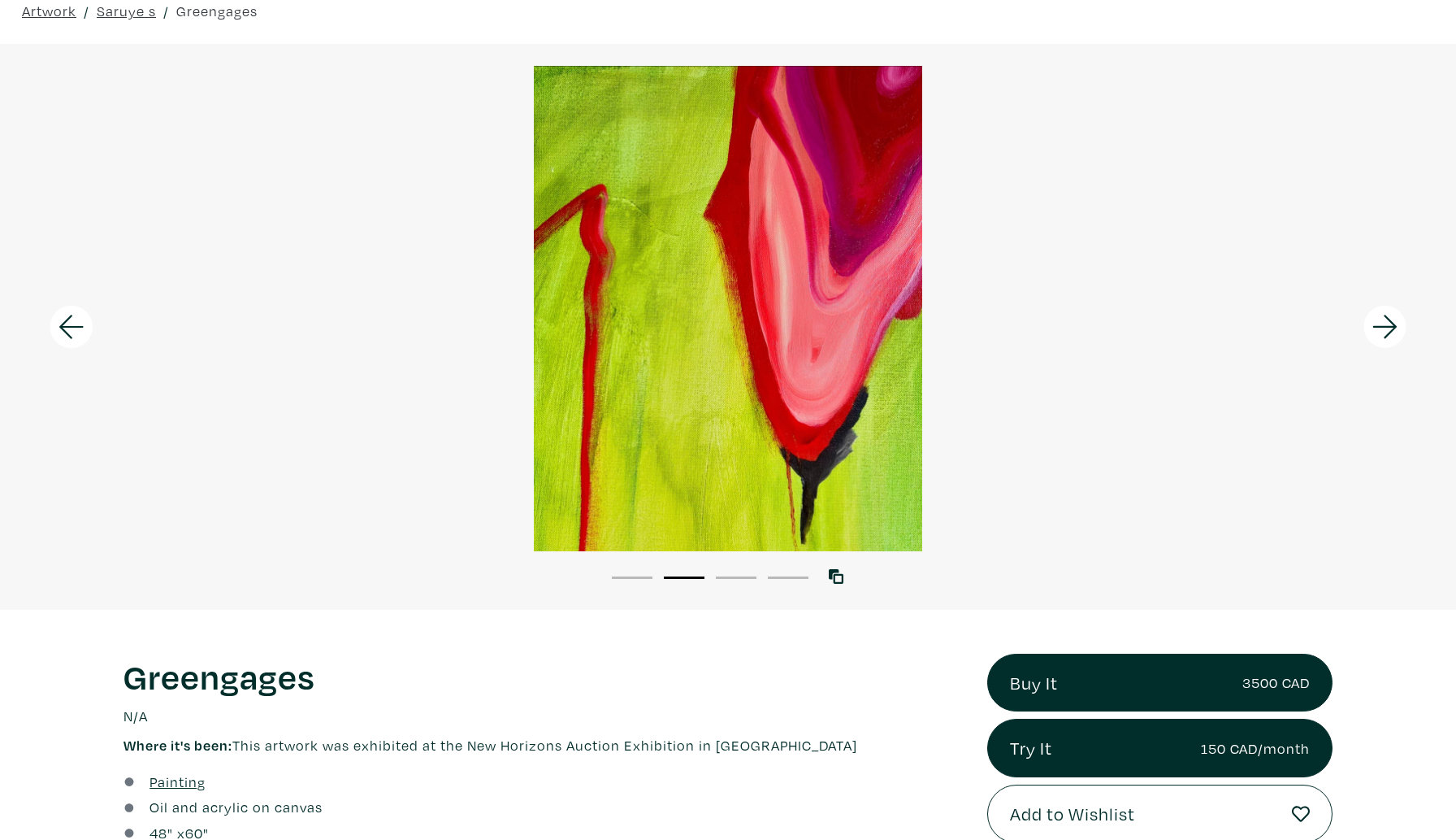
click at [64, 325] on icon at bounding box center [72, 327] width 56 height 44
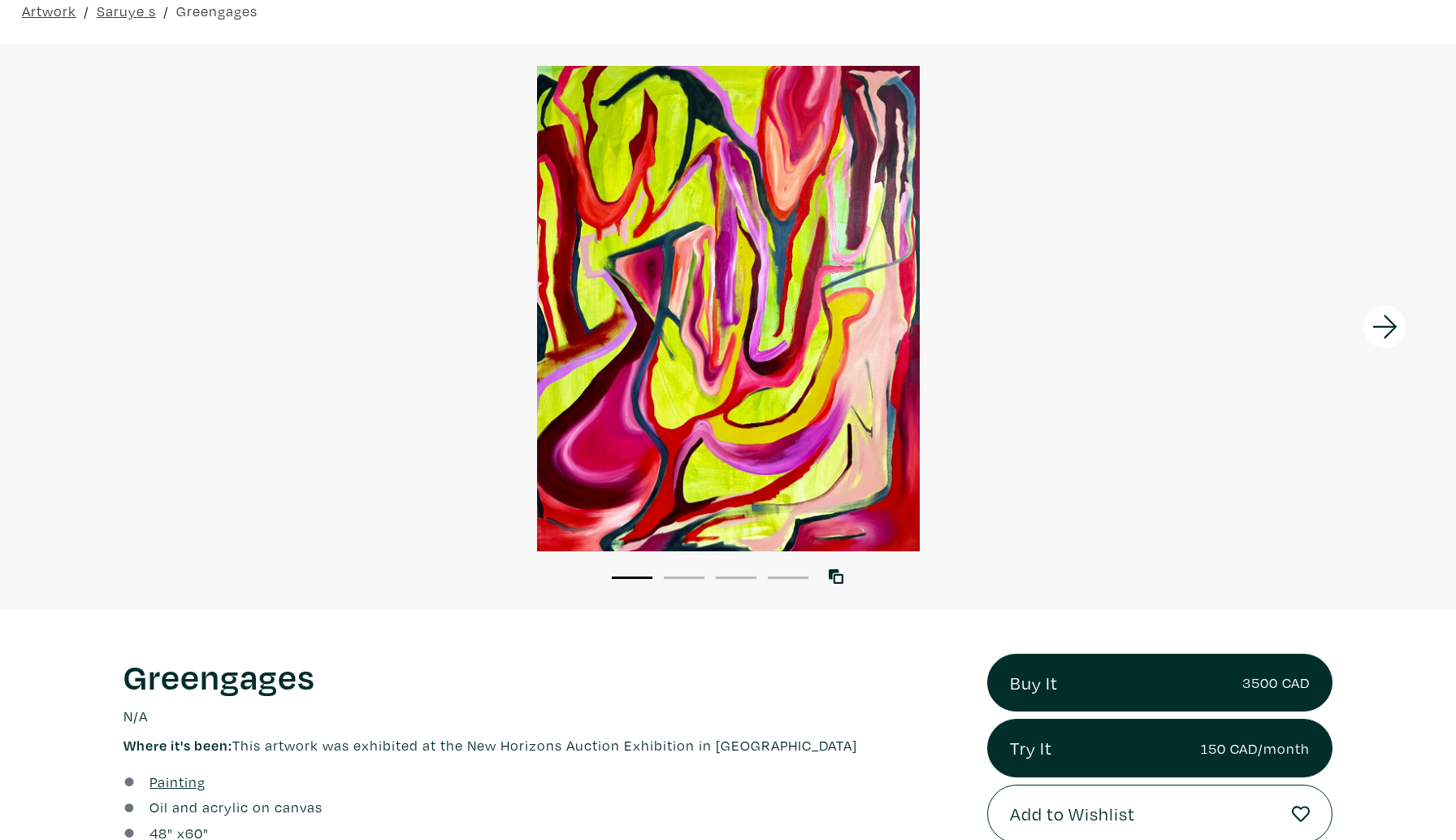
scroll to position [0, 0]
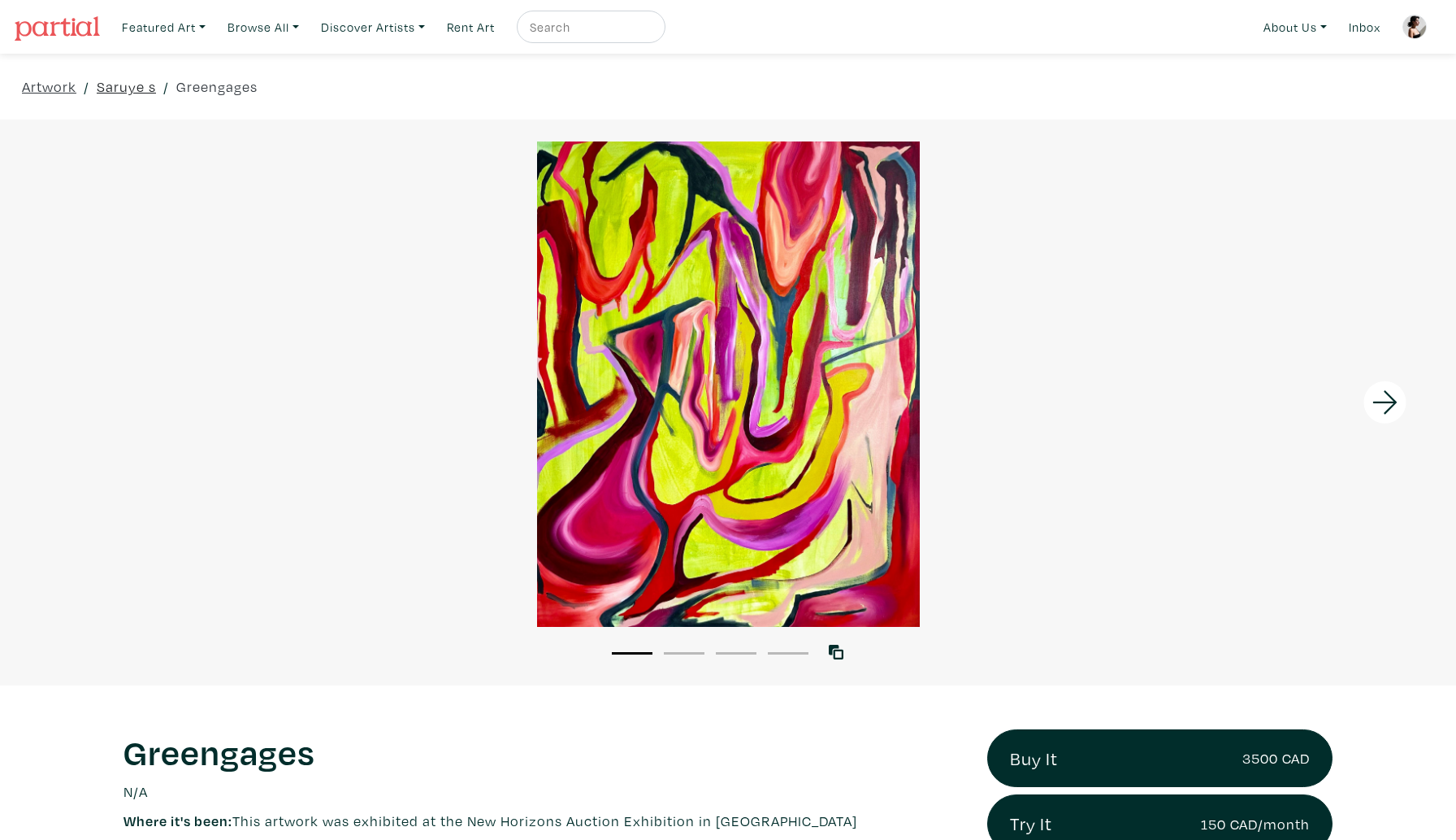
click at [142, 82] on link "Saruye s" at bounding box center [126, 86] width 59 height 22
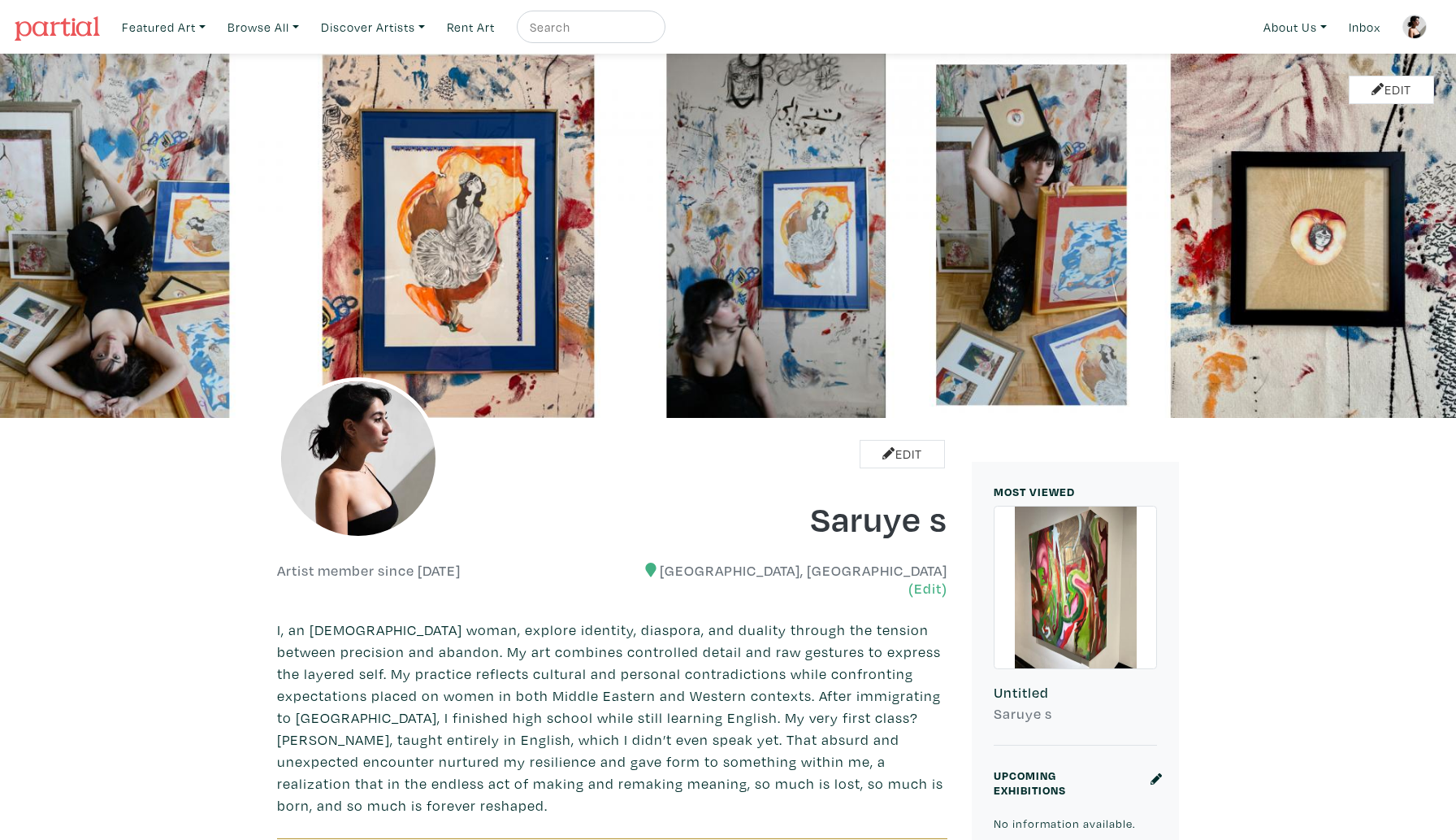
click at [565, 24] on input "text" at bounding box center [589, 27] width 122 height 21
type input "shinae"
click at [653, 32] on button "submit" at bounding box center [653, 32] width 0 height 0
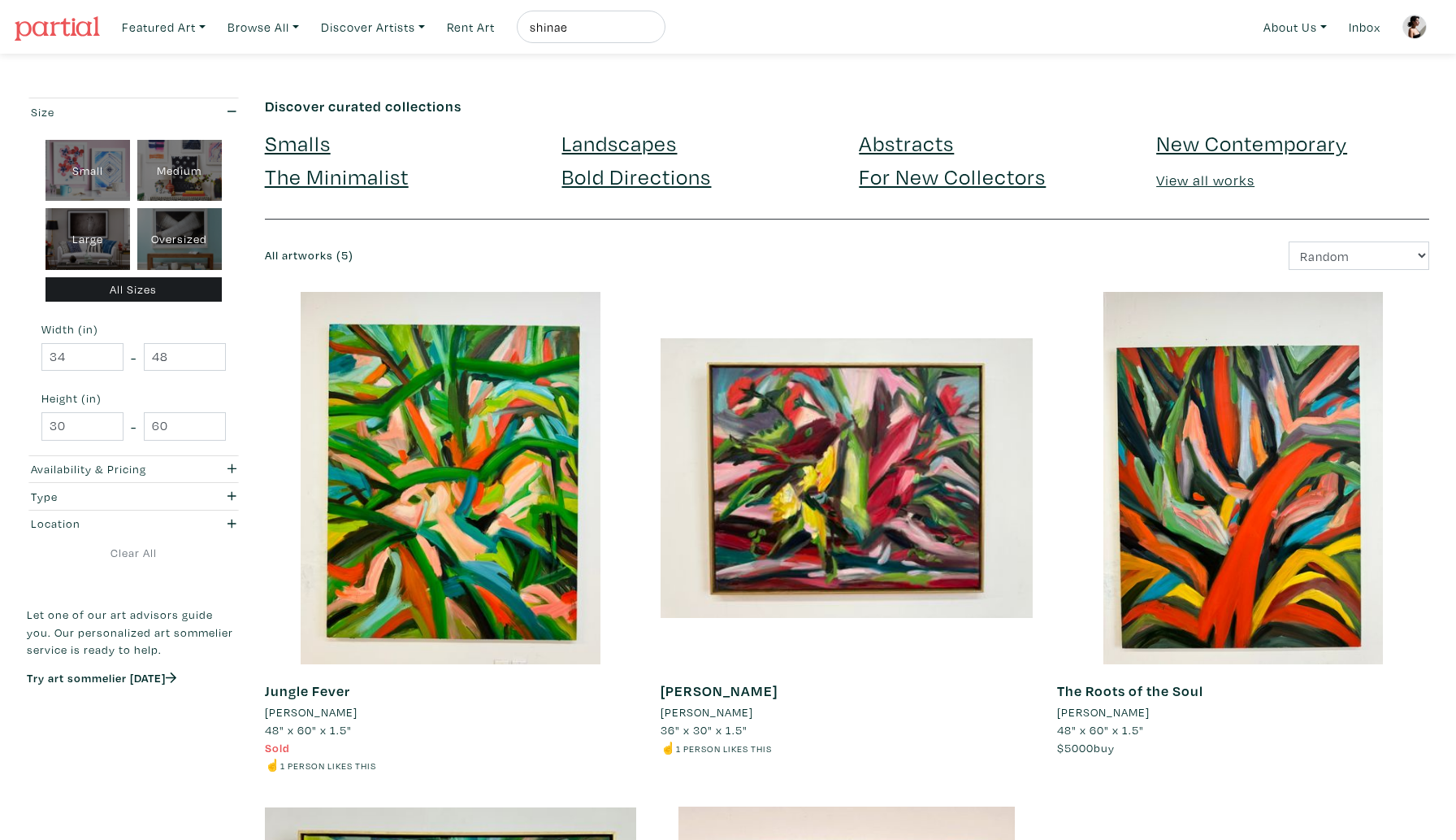
click at [191, 295] on div "All Sizes" at bounding box center [134, 289] width 177 height 25
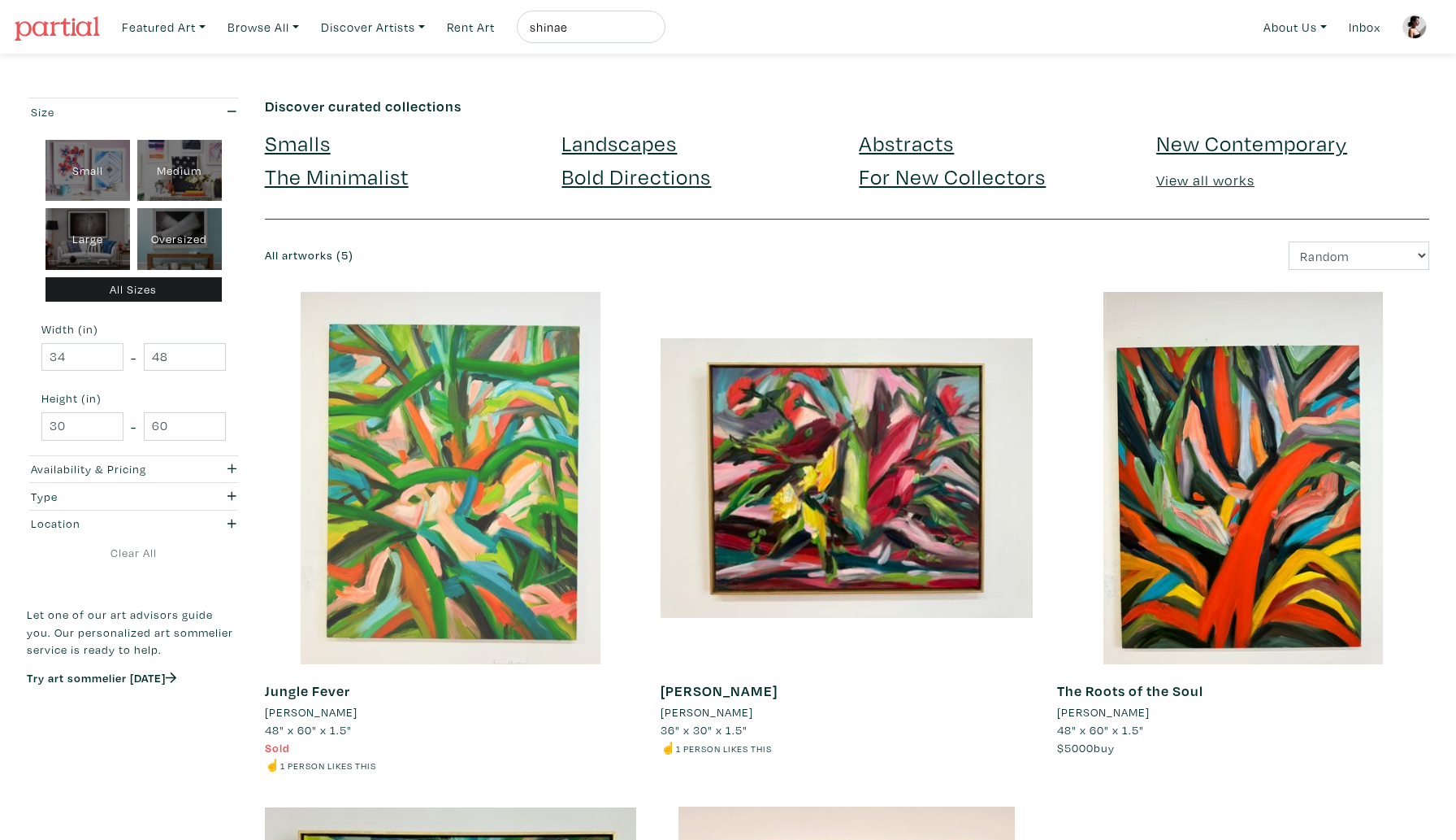
click at [325, 475] on div at bounding box center [452, 478] width 373 height 373
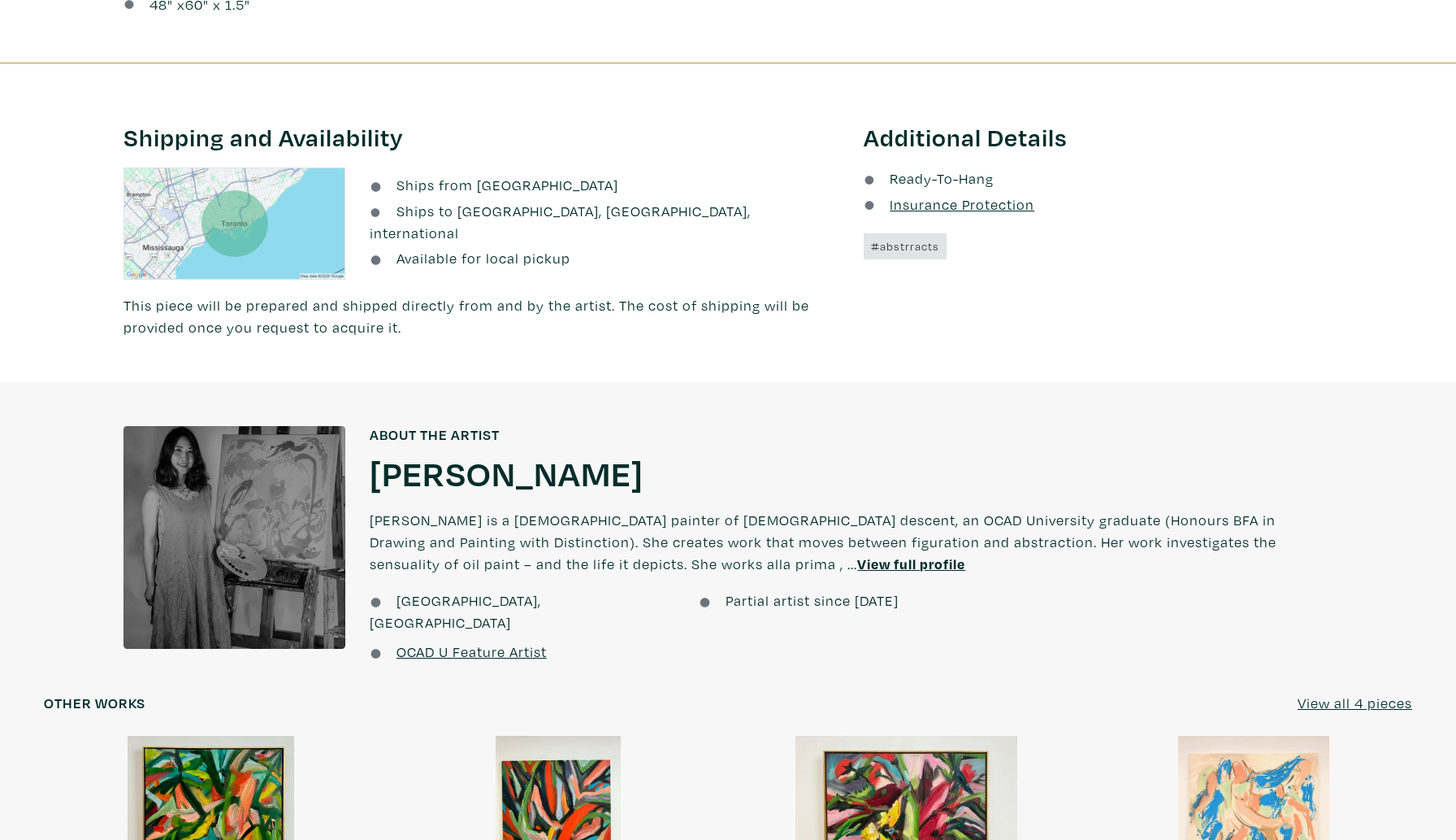
scroll to position [995, 0]
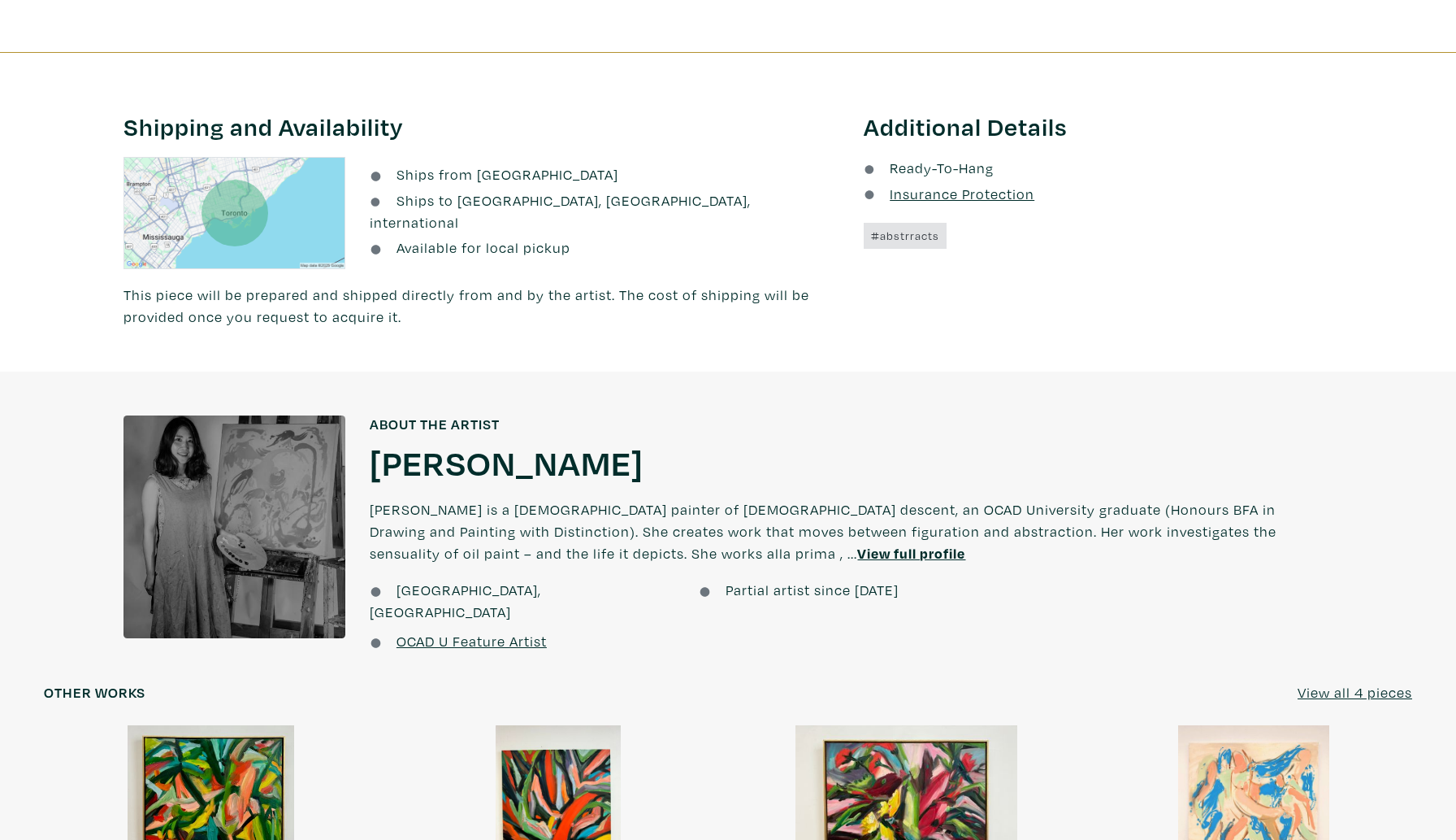
click at [857, 555] on u "View full profile" at bounding box center [911, 554] width 108 height 19
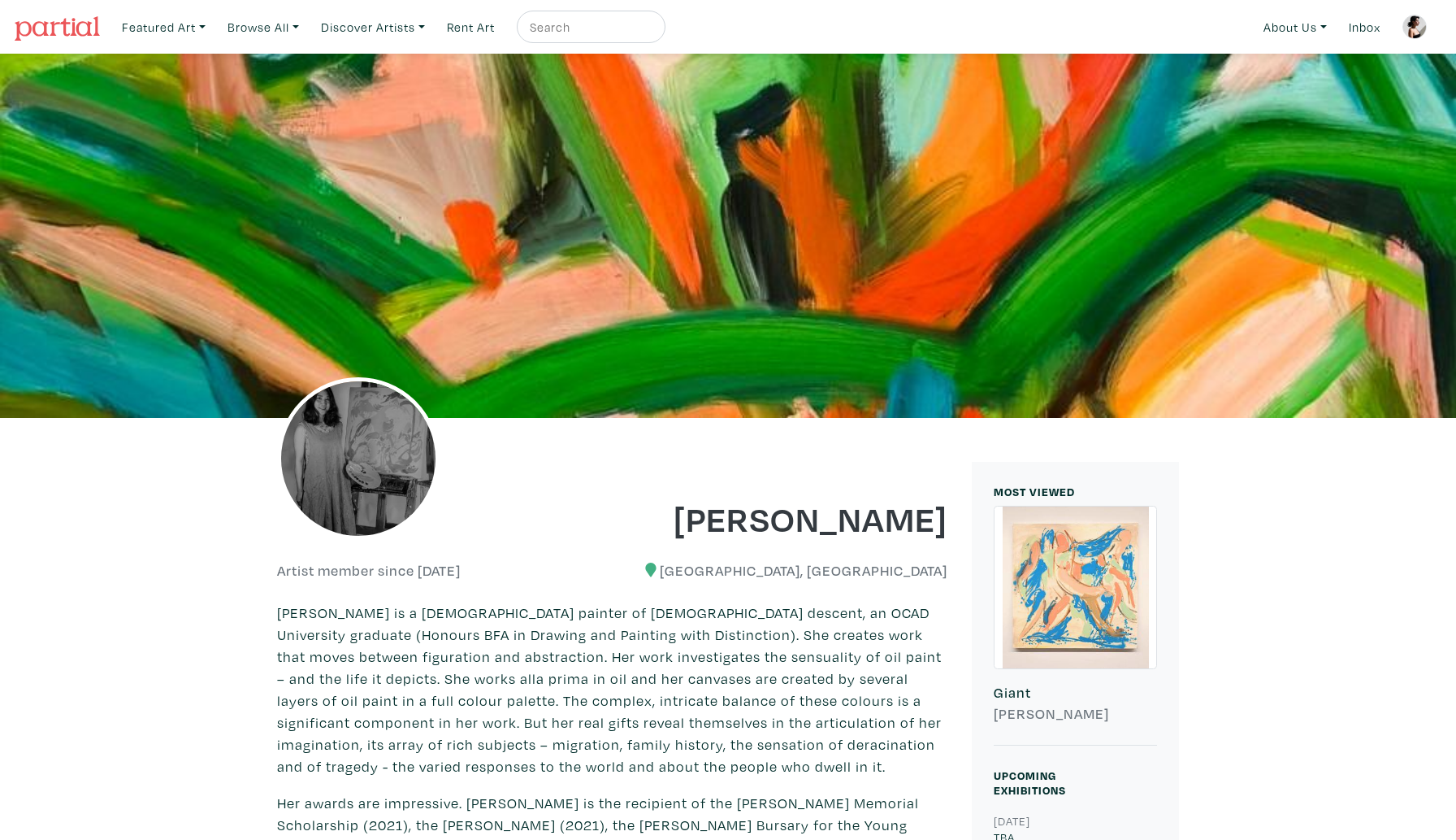
click at [622, 33] on input "text" at bounding box center [589, 27] width 122 height 21
type input "[PERSON_NAME]"
click at [653, 32] on button "submit" at bounding box center [653, 32] width 0 height 0
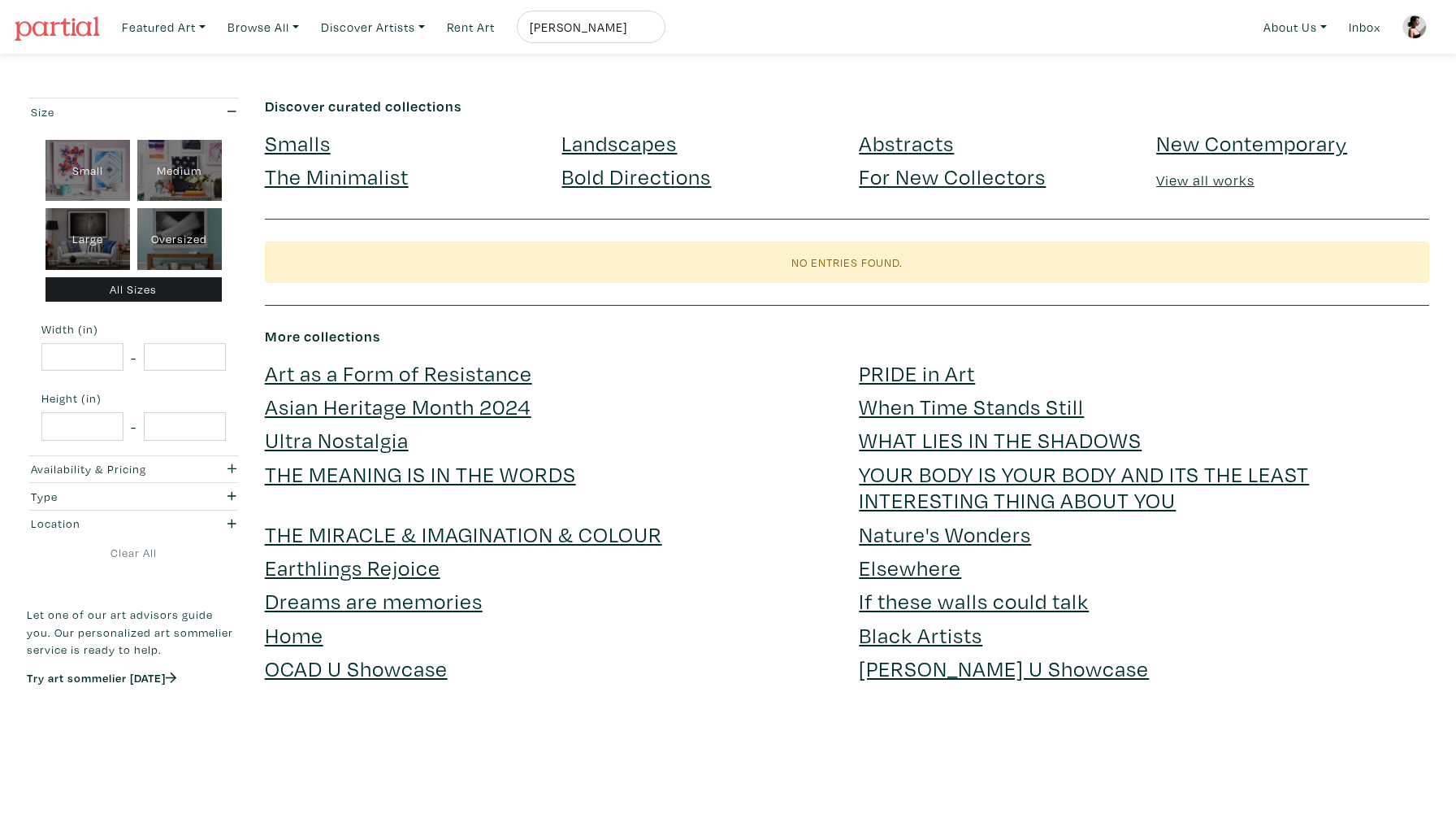
click at [606, 29] on input "[PERSON_NAME]" at bounding box center [589, 27] width 122 height 21
type input "[PERSON_NAME]"
click at [653, 32] on button "submit" at bounding box center [653, 32] width 0 height 0
drag, startPoint x: 609, startPoint y: 32, endPoint x: 519, endPoint y: 30, distance: 90.0
click at [519, 30] on ul "Featured Art Smalls Landscapes Abstracts New Contemporary The Minimalist Bold D…" at bounding box center [390, 26] width 551 height 33
